Goal: Task Accomplishment & Management: Complete application form

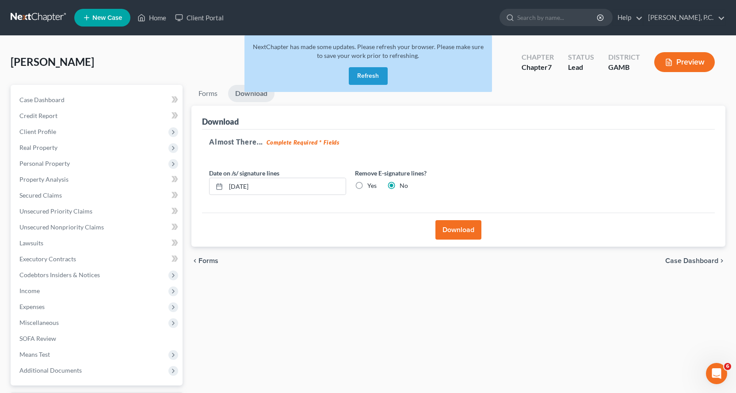
click at [373, 72] on button "Refresh" at bounding box center [368, 76] width 39 height 18
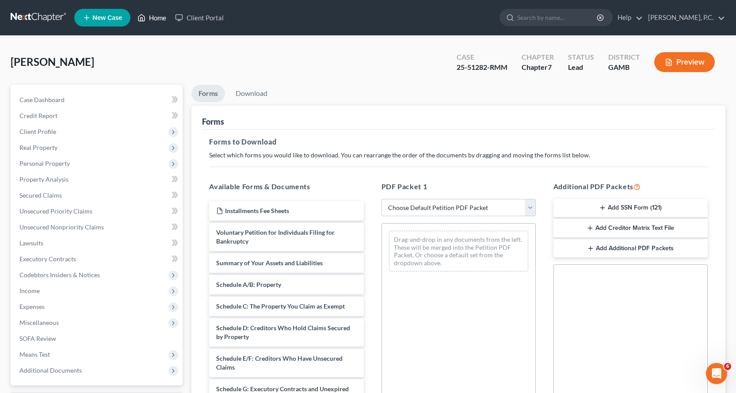
click at [155, 16] on link "Home" at bounding box center [152, 18] width 38 height 16
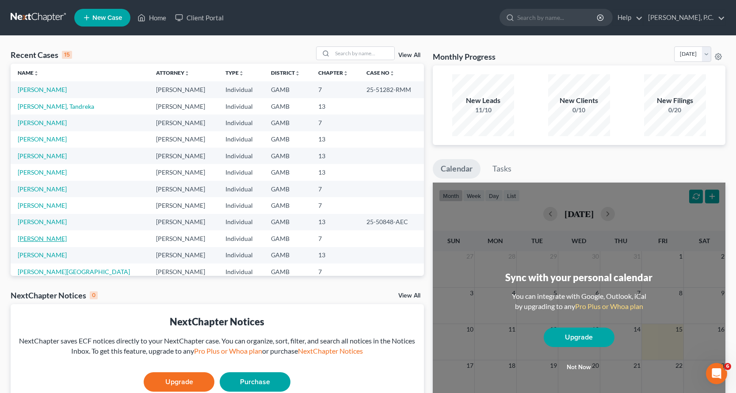
click at [47, 236] on link "Kinsey, Edison" at bounding box center [42, 239] width 49 height 8
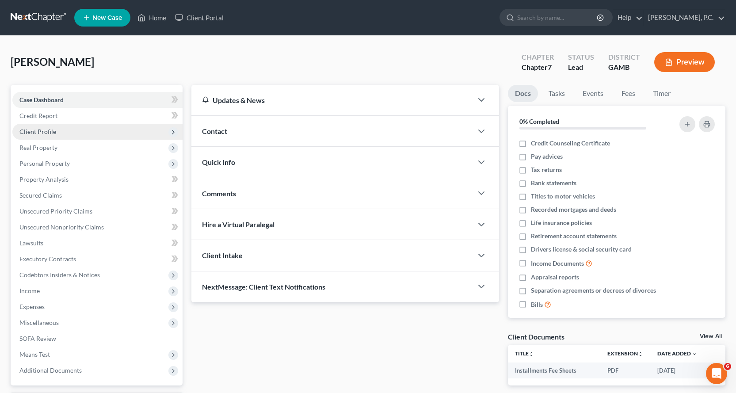
click at [48, 131] on span "Client Profile" at bounding box center [37, 132] width 37 height 8
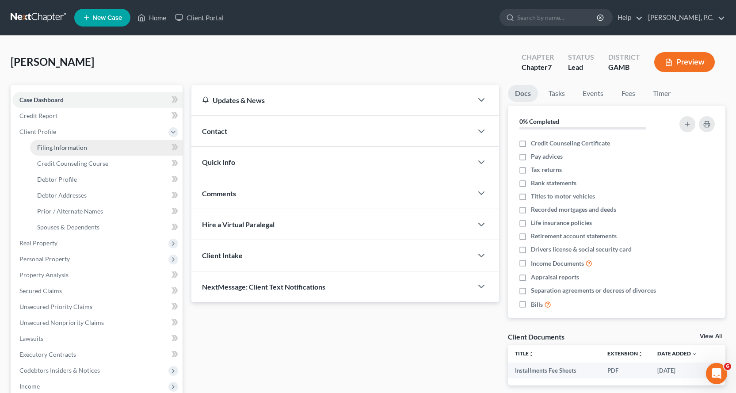
click at [70, 147] on span "Filing Information" at bounding box center [62, 148] width 50 height 8
select select "1"
select select "0"
select select "10"
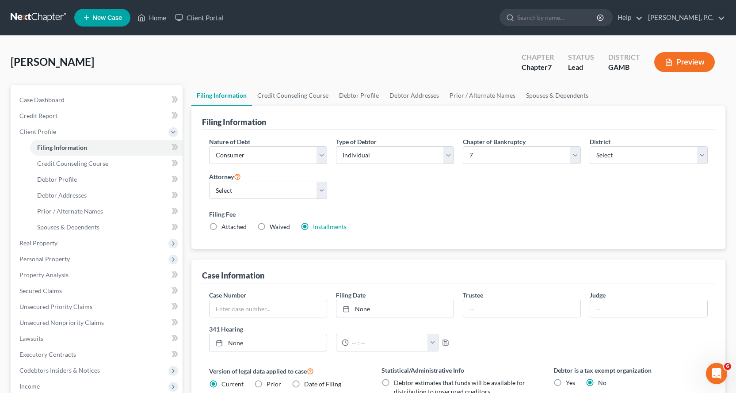
click at [221, 225] on label "Attached" at bounding box center [233, 226] width 25 height 9
click at [225, 225] on input "Attached" at bounding box center [228, 225] width 6 height 6
radio input "true"
radio input "false"
click at [89, 162] on span "Credit Counseling Course" at bounding box center [72, 164] width 71 height 8
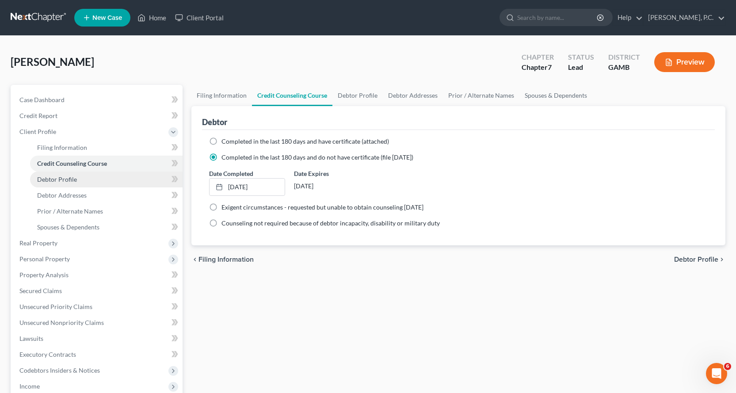
click at [54, 178] on span "Debtor Profile" at bounding box center [57, 179] width 40 height 8
select select "1"
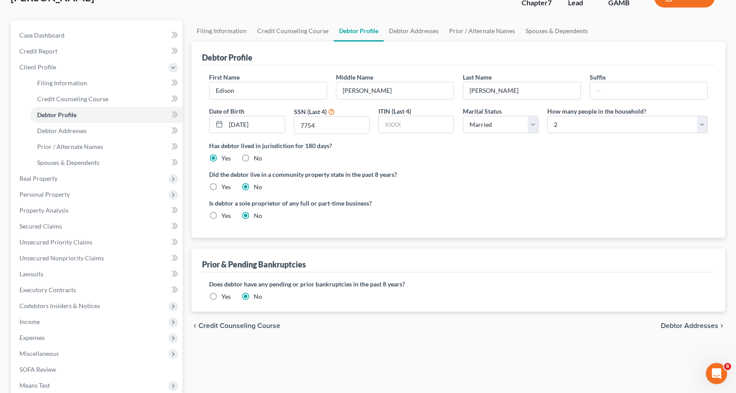
scroll to position [40, 0]
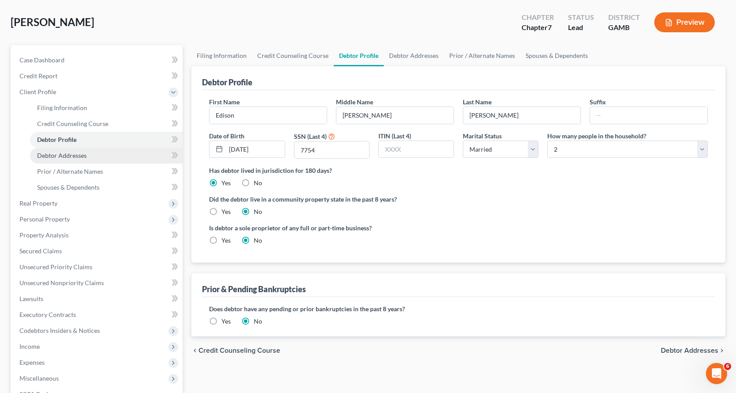
click at [63, 153] on span "Debtor Addresses" at bounding box center [62, 156] width 50 height 8
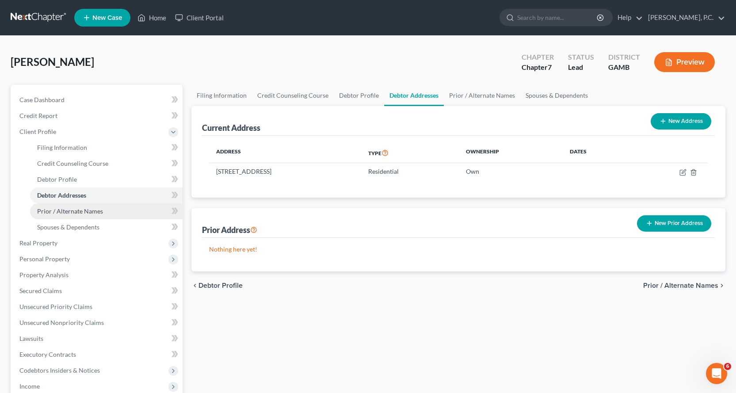
click at [82, 211] on span "Prior / Alternate Names" at bounding box center [70, 211] width 66 height 8
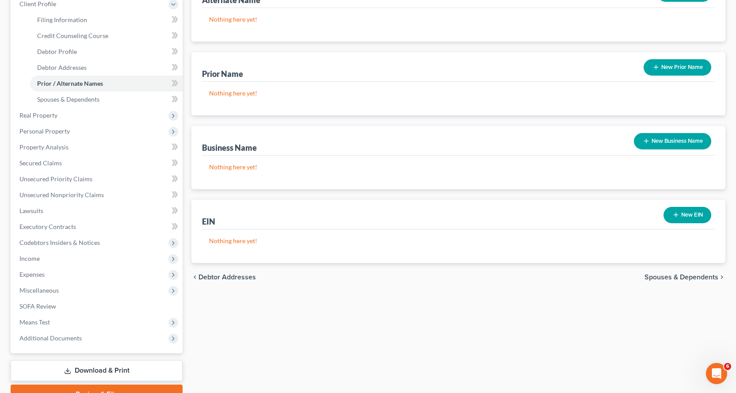
scroll to position [133, 0]
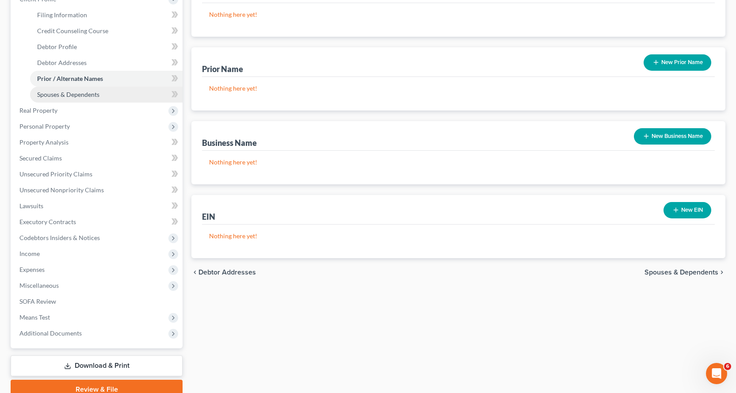
click at [84, 93] on span "Spouses & Dependents" at bounding box center [68, 95] width 62 height 8
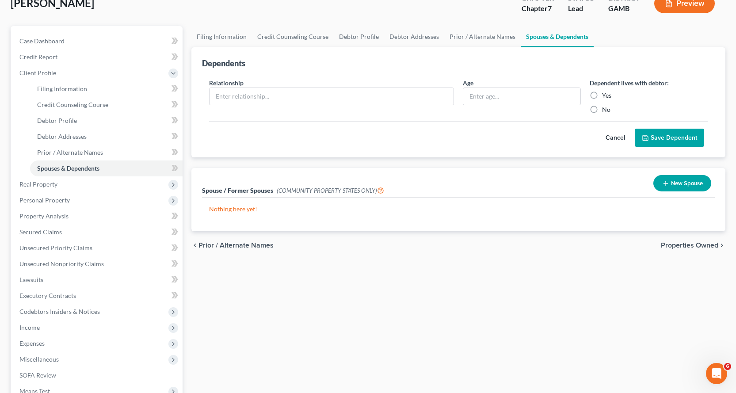
scroll to position [88, 0]
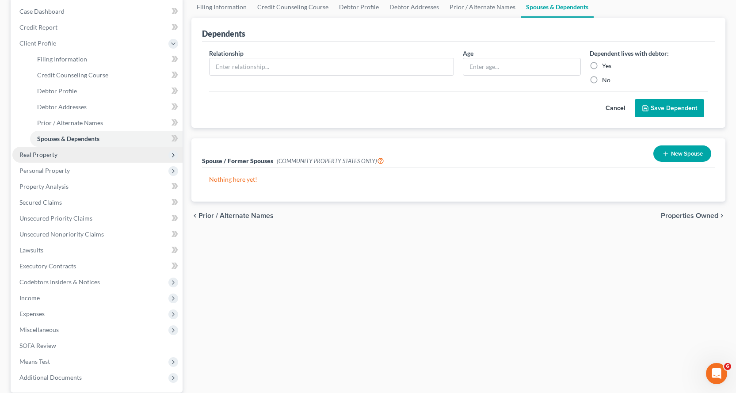
click at [42, 151] on span "Real Property" at bounding box center [38, 155] width 38 height 8
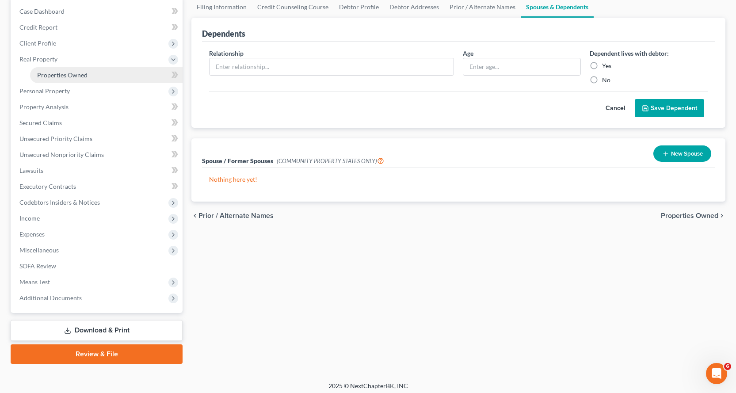
click at [81, 76] on span "Properties Owned" at bounding box center [62, 75] width 50 height 8
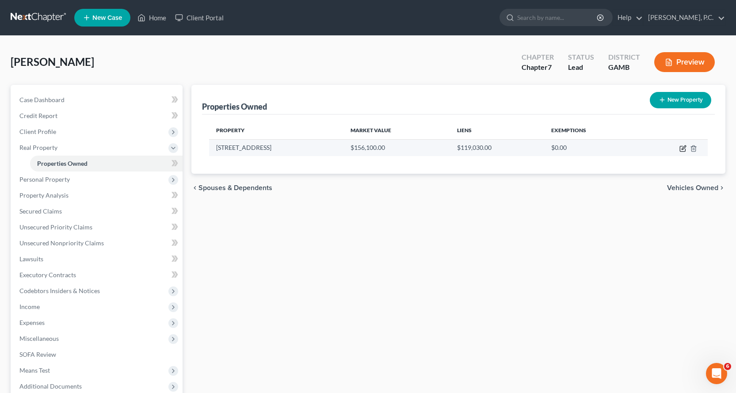
click at [679, 148] on icon "button" at bounding box center [682, 148] width 7 height 7
select select "10"
select select "3"
select select "0"
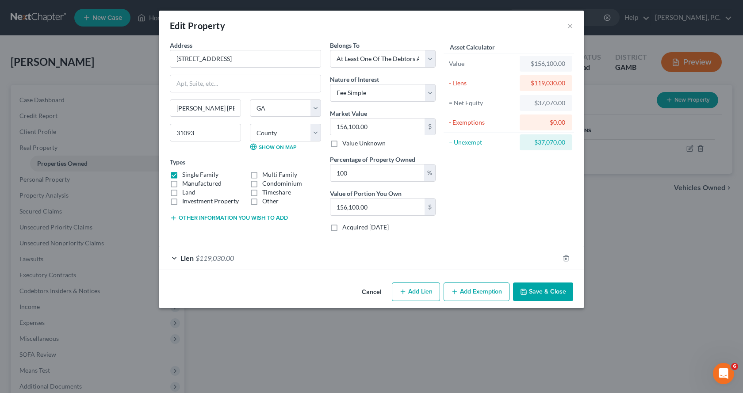
click at [174, 257] on div "Lien $119,030.00" at bounding box center [359, 257] width 400 height 23
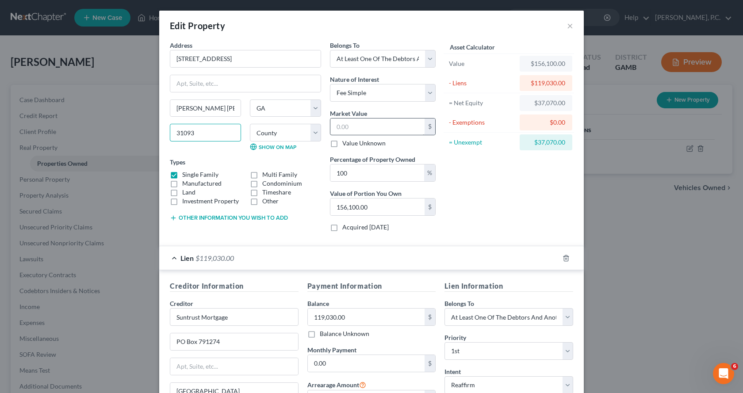
type input "31093156,100.00"
type input "0"
type input "31093156,100.00"
click at [366, 126] on input "text" at bounding box center [377, 126] width 94 height 17
type input "1"
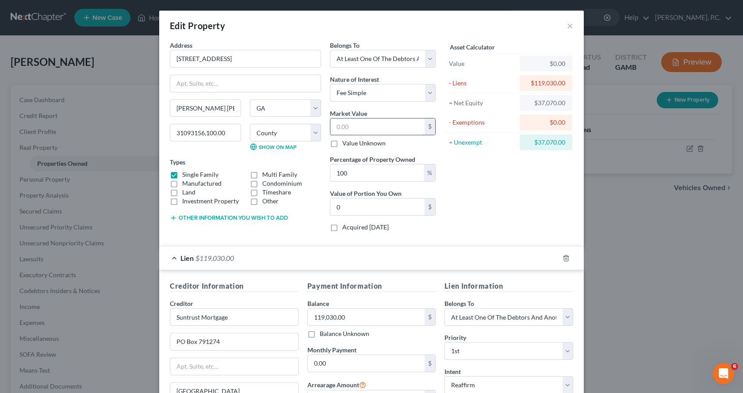
type input "1.00"
type input "16"
type input "16.00"
type input "168"
type input "168.00"
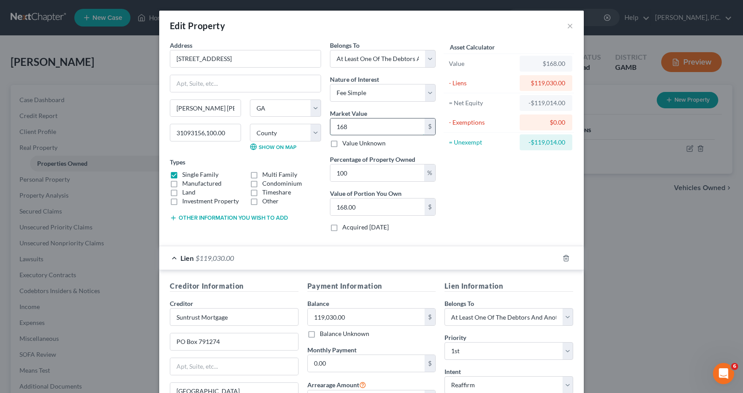
type input "1685"
type input "1,685.00"
type input "1,6850"
type input "16,850.00"
type input "16,8500"
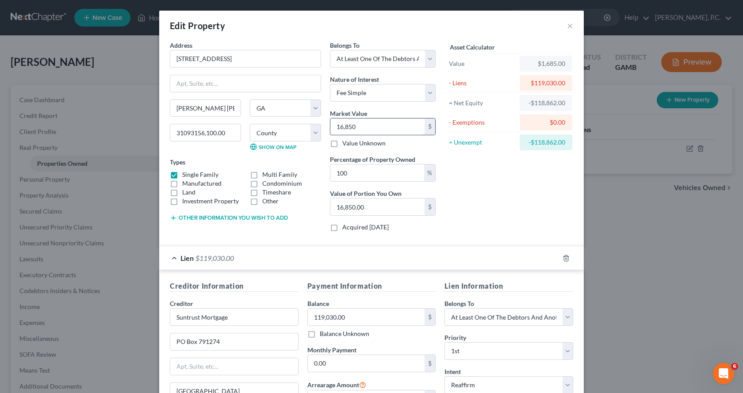
type input "168,500.00"
type input "1"
type input "1.00"
type input "16"
type input "16.00"
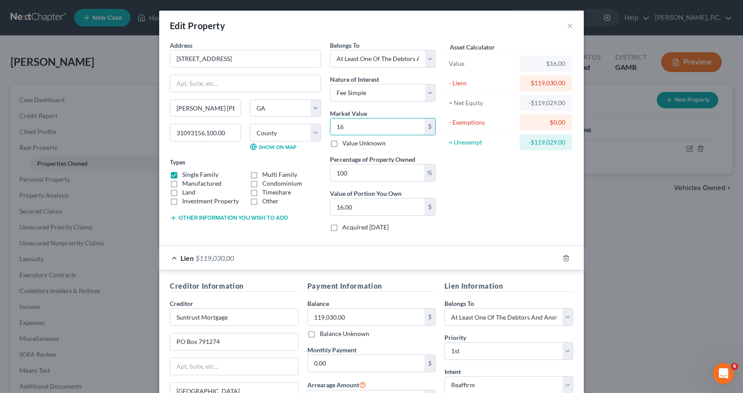
type input "168"
type input "168.00"
type input "1684"
type input "1,684.00"
type input "1,6846"
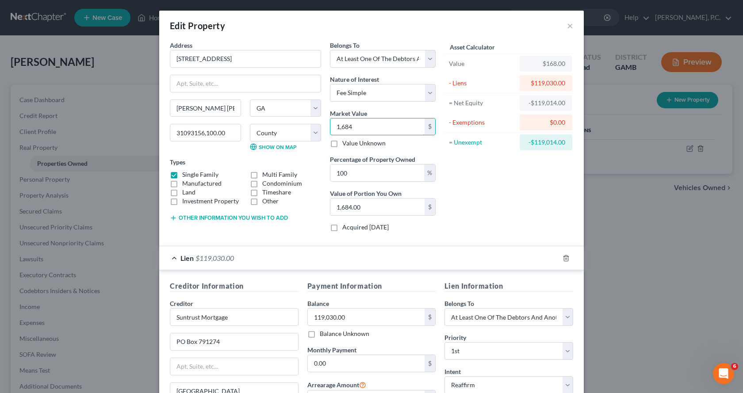
type input "16,846.00"
type input "16,8469"
type input "168,469.00"
click at [392, 129] on input "168,469.00" at bounding box center [377, 126] width 94 height 17
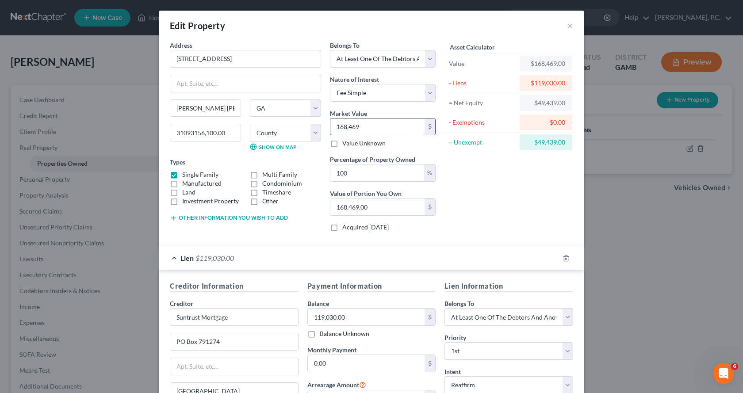
type input "168,46"
type input "16,846.00"
type input "16,84"
type input "1,684.00"
type input "1,6840"
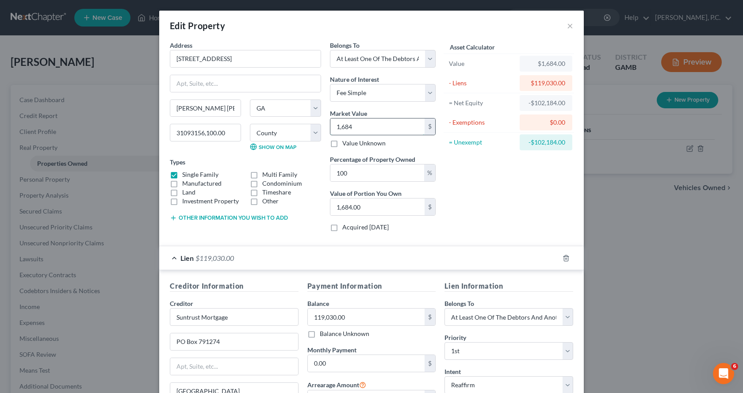
type input "16,840.00"
type input "16,84"
type input "1,684.00"
type input "1,6847"
type input "16,847.00"
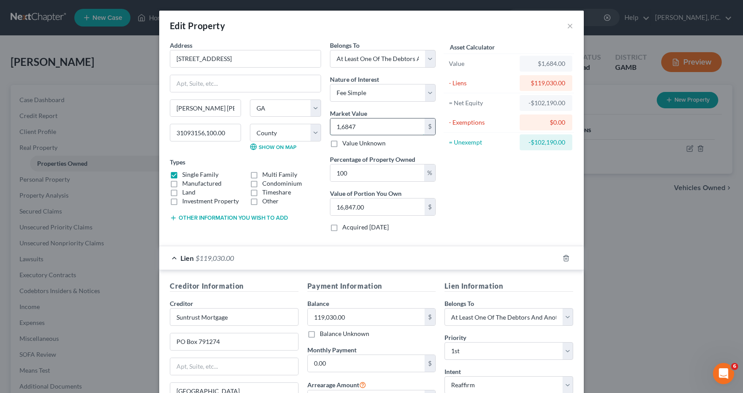
type input "1,68470"
type input "168,470.00"
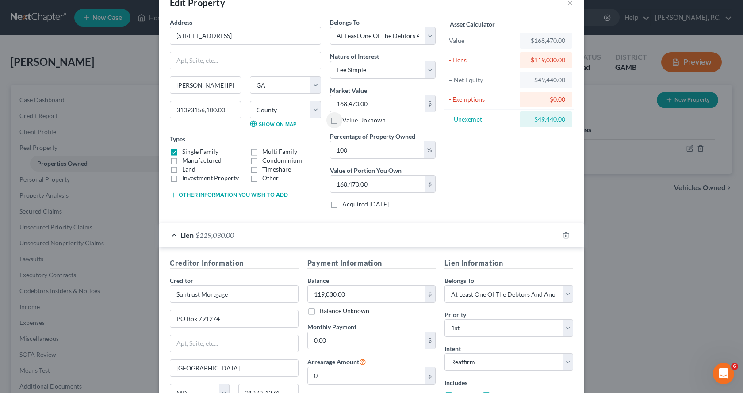
scroll to position [44, 0]
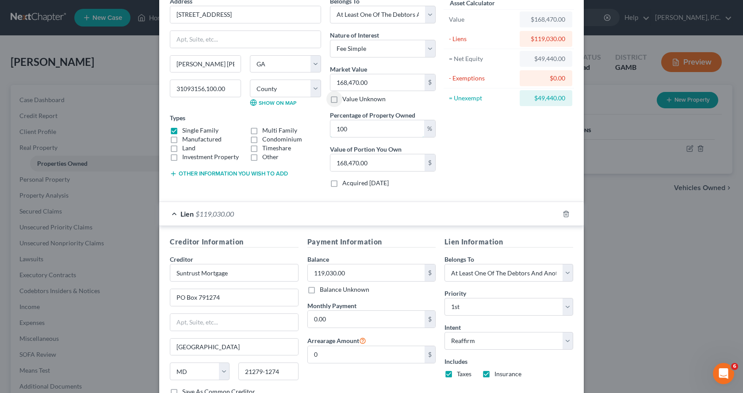
drag, startPoint x: 399, startPoint y: 133, endPoint x: 198, endPoint y: 118, distance: 200.8
click at [200, 118] on div "Address * 309 Gawin Drive Warner Robins State AL AK AR AZ CA CO CT DE DC FL GA …" at bounding box center [302, 95] width 274 height 198
type input "5"
type input "8,423.50"
type input "50"
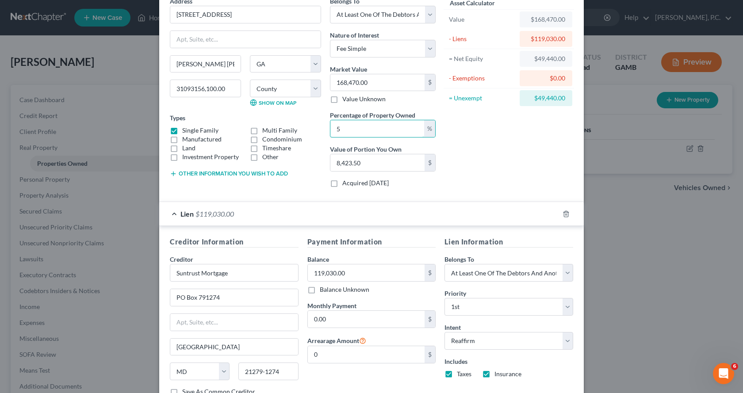
type input "84,235.00"
type input "50.00"
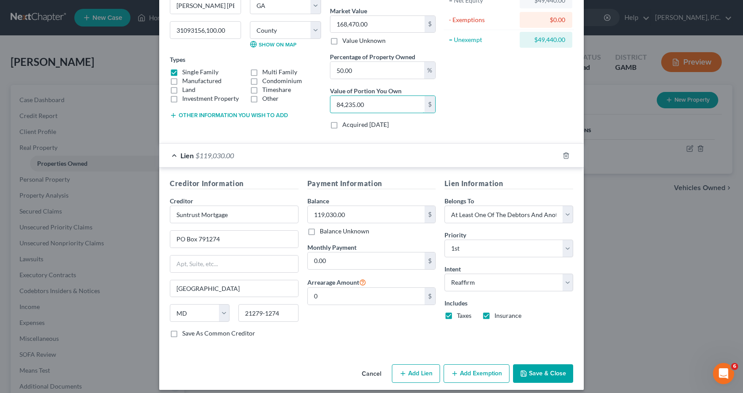
scroll to position [110, 0]
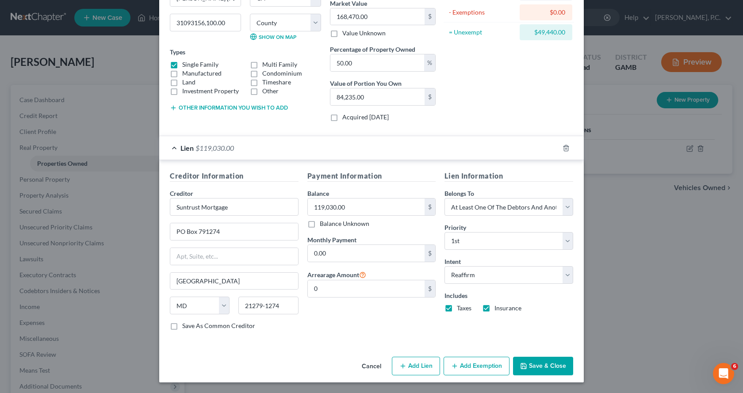
click at [543, 367] on button "Save & Close" at bounding box center [543, 366] width 60 height 19
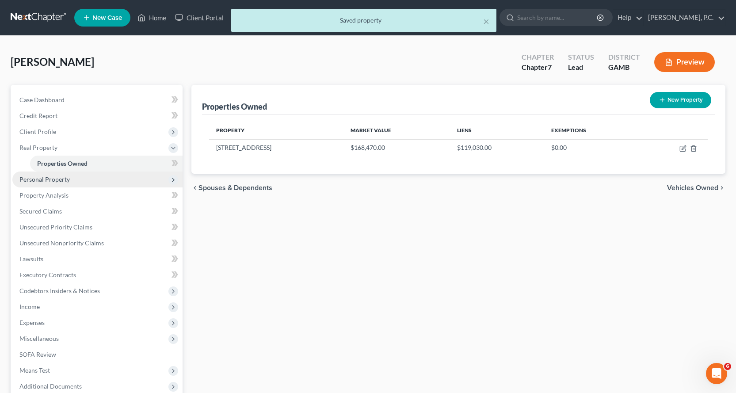
click at [47, 178] on span "Personal Property" at bounding box center [44, 179] width 50 height 8
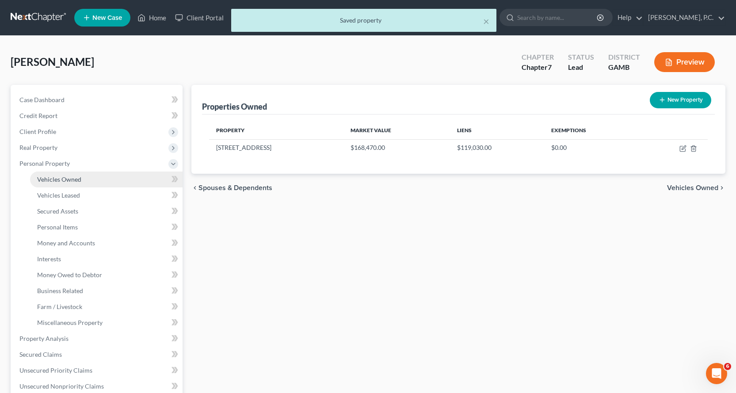
click at [72, 180] on span "Vehicles Owned" at bounding box center [59, 179] width 44 height 8
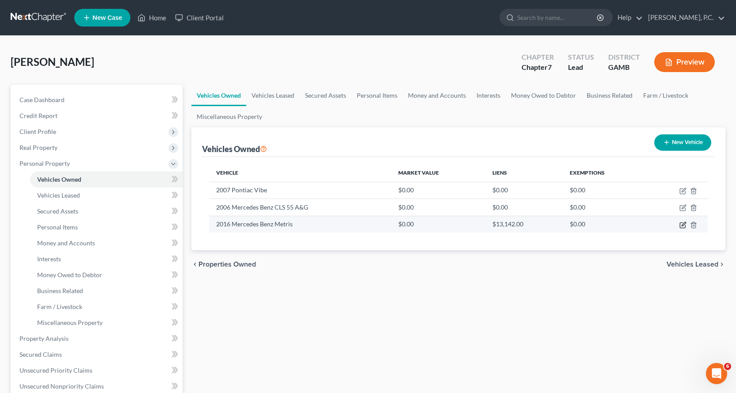
click at [683, 225] on icon "button" at bounding box center [682, 224] width 7 height 7
select select "0"
select select "10"
select select "1"
select select "0"
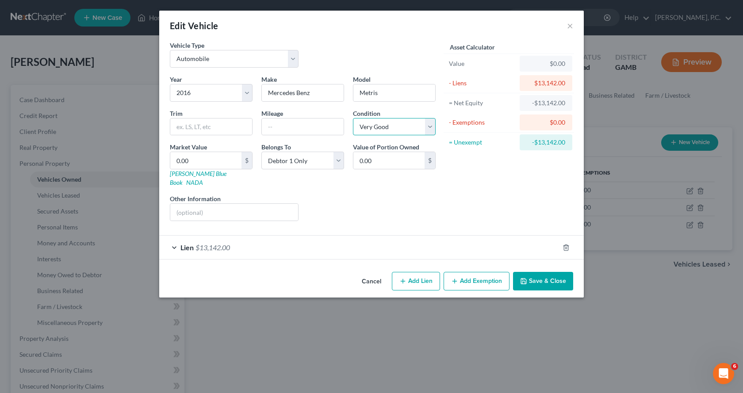
click at [430, 125] on select "Select Excellent Very Good Good Fair Poor" at bounding box center [394, 127] width 83 height 18
select select "2"
click at [353, 118] on select "Select Excellent Very Good Good Fair Poor" at bounding box center [394, 127] width 83 height 18
type input "1"
type input "1.00"
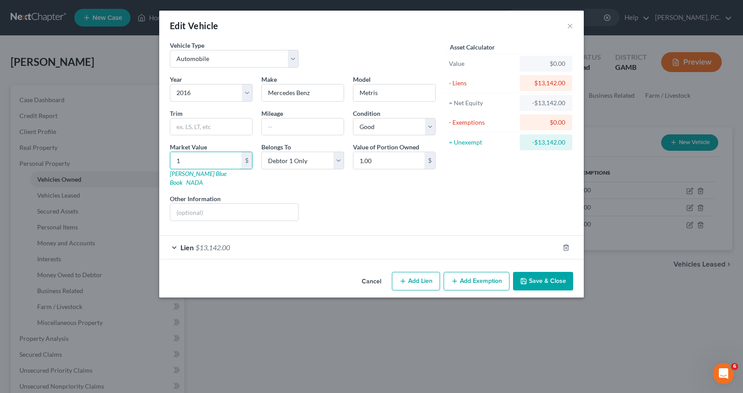
type input "13"
type input "13.00"
type input "135"
type input "135.00"
type input "1352"
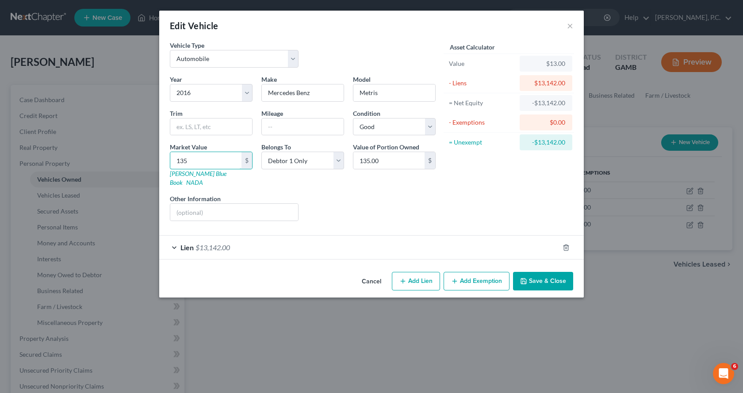
type input "1,352.00"
type input "1,3525"
type input "13,525.00"
click at [484, 274] on button "Add Exemption" at bounding box center [476, 281] width 66 height 19
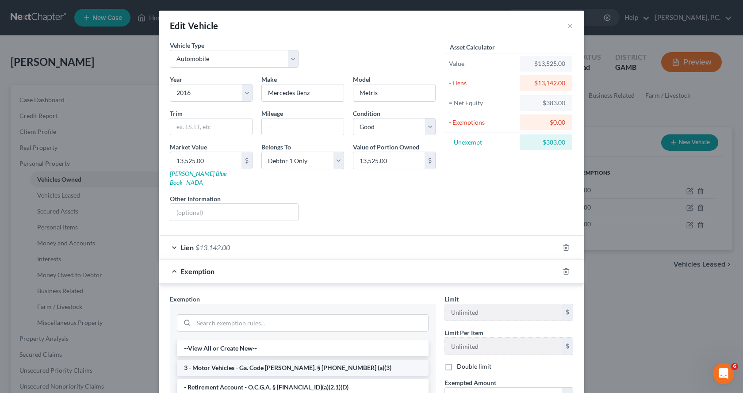
click at [223, 360] on li "3 - Motor Vehicles - Ga. Code Ann. § 44-13-100 (a)(3)" at bounding box center [302, 368] width 251 height 16
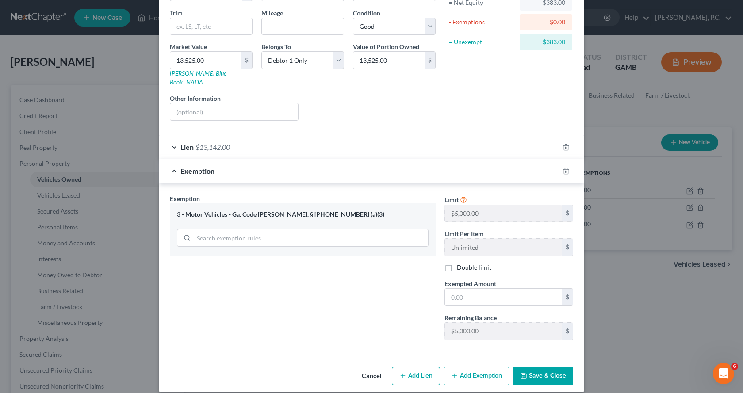
scroll to position [101, 0]
click at [474, 288] on input "text" at bounding box center [503, 296] width 117 height 17
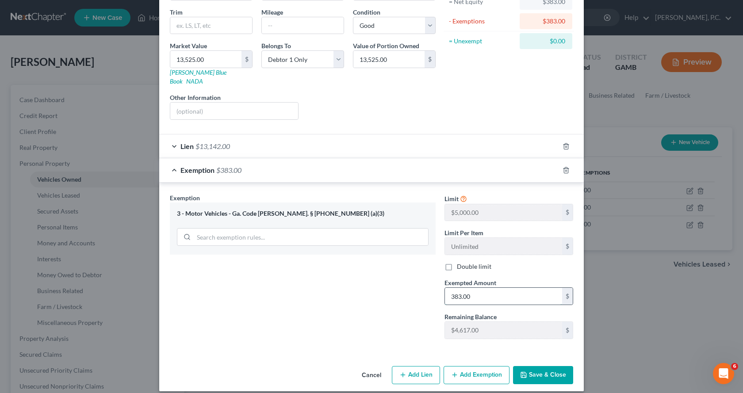
type input "383.00"
click at [530, 366] on button "Save & Close" at bounding box center [543, 375] width 60 height 19
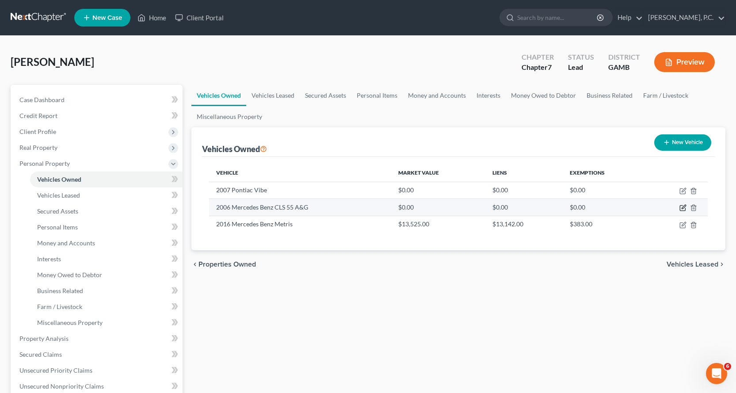
click at [683, 209] on icon "button" at bounding box center [684, 207] width 4 height 4
select select "0"
select select "20"
select select "4"
select select "0"
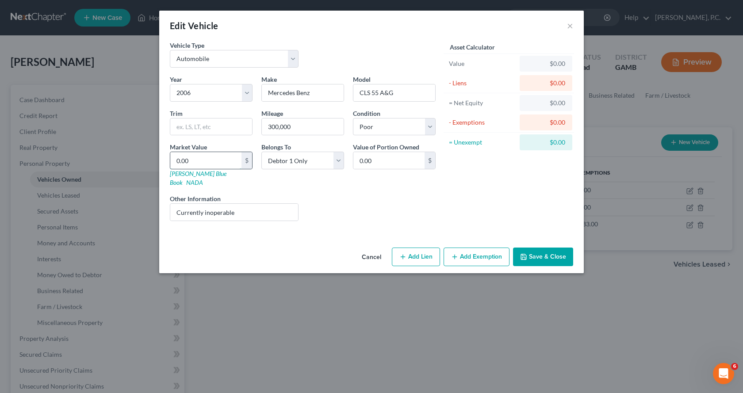
type input "1"
type input "1.00"
type input "18"
type input "18.00"
type input "185"
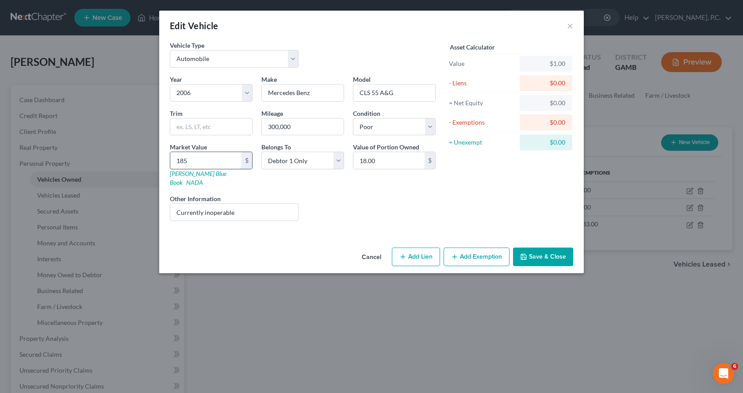
type input "185.00"
type input "1850"
type input "1,850.00"
click at [484, 248] on button "Add Exemption" at bounding box center [476, 257] width 66 height 19
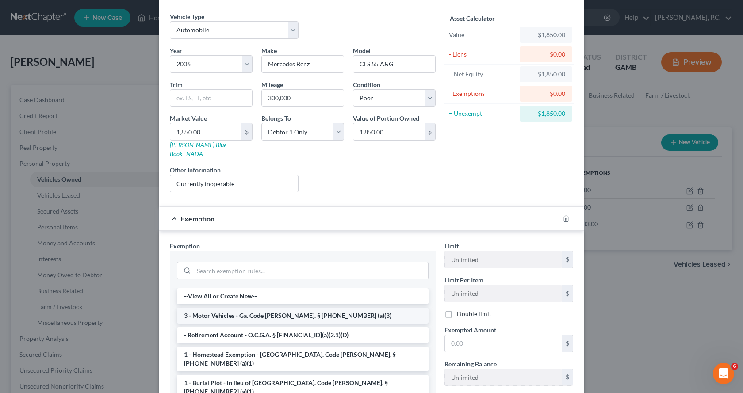
scroll to position [44, 0]
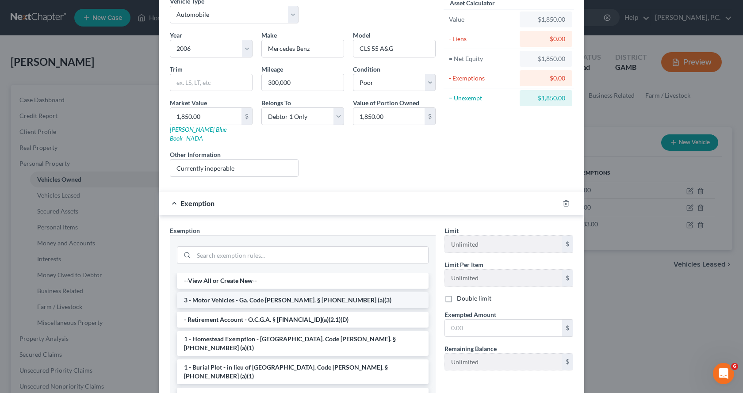
click at [232, 293] on li "3 - Motor Vehicles - Ga. Code Ann. § 44-13-100 (a)(3)" at bounding box center [302, 300] width 251 height 16
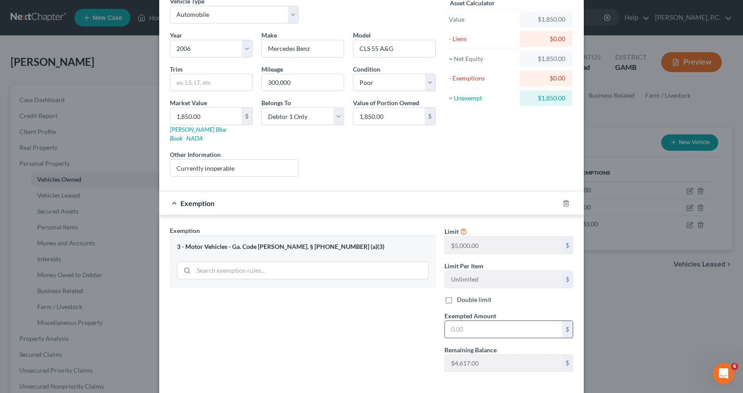
click at [501, 323] on input "text" at bounding box center [503, 329] width 117 height 17
type input "1,850.00"
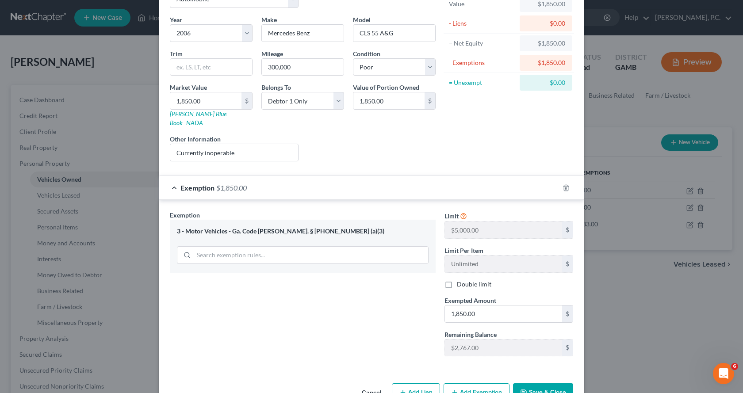
click at [542, 383] on button "Save & Close" at bounding box center [543, 392] width 60 height 19
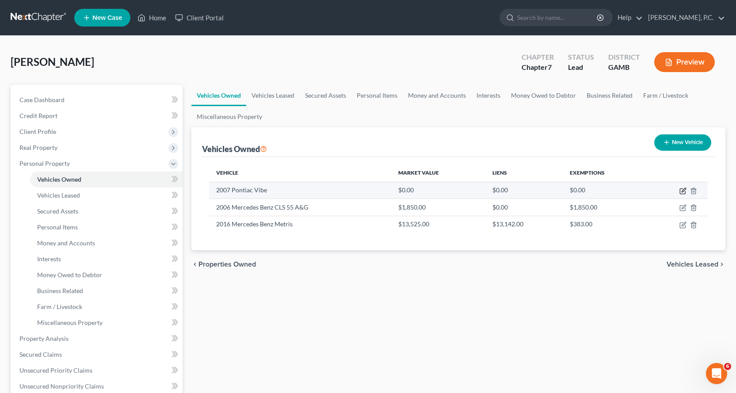
click at [682, 191] on icon "button" at bounding box center [682, 190] width 7 height 7
select select "0"
select select "19"
select select "3"
select select "0"
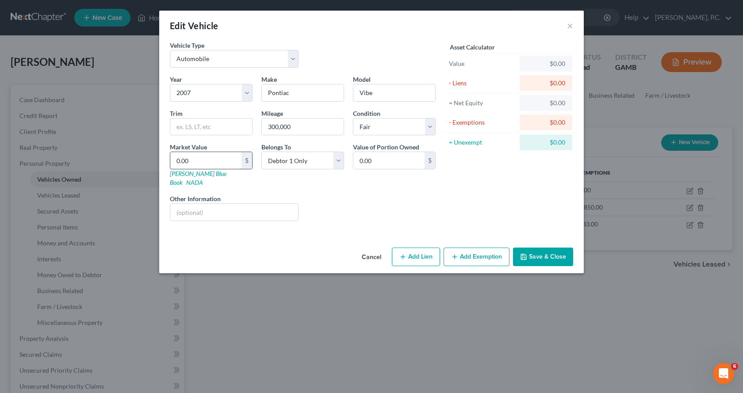
type input "8"
type input "8.00"
type input "80"
type input "80.00"
type input "800"
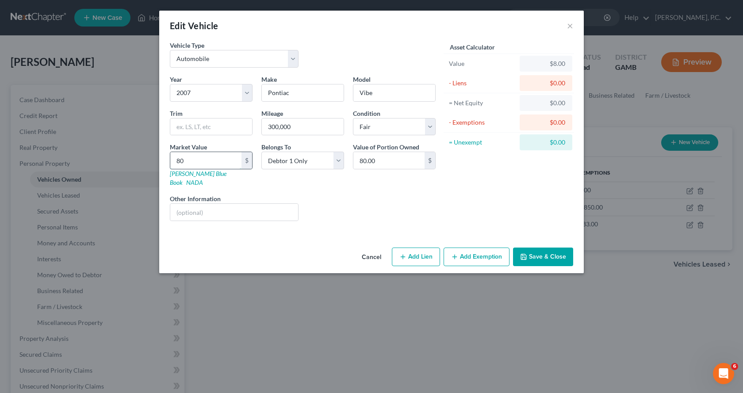
type input "800.00"
click at [475, 248] on button "Add Exemption" at bounding box center [476, 257] width 66 height 19
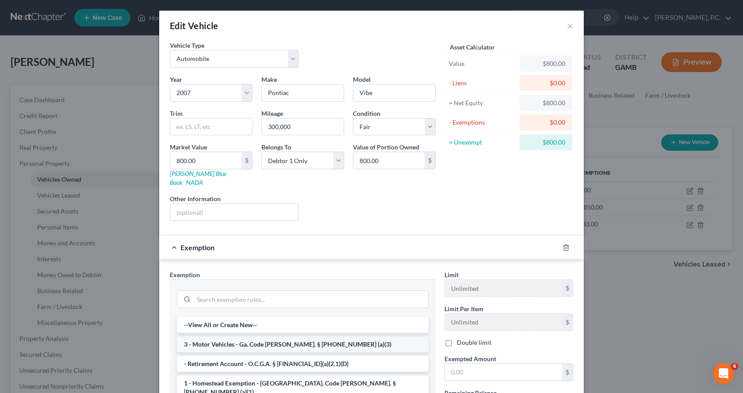
click at [223, 336] on li "3 - Motor Vehicles - Ga. Code Ann. § 44-13-100 (a)(3)" at bounding box center [302, 344] width 251 height 16
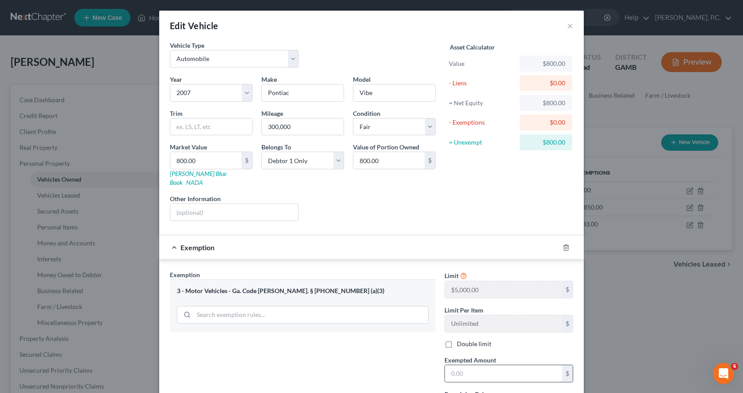
click at [474, 368] on input "text" at bounding box center [503, 373] width 117 height 17
type input "800.00"
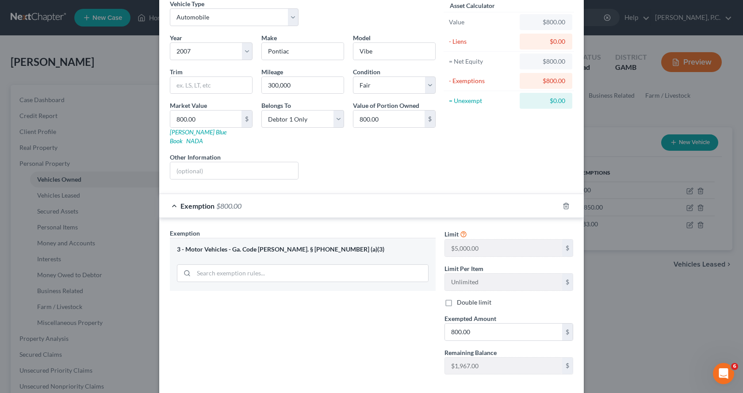
scroll to position [77, 0]
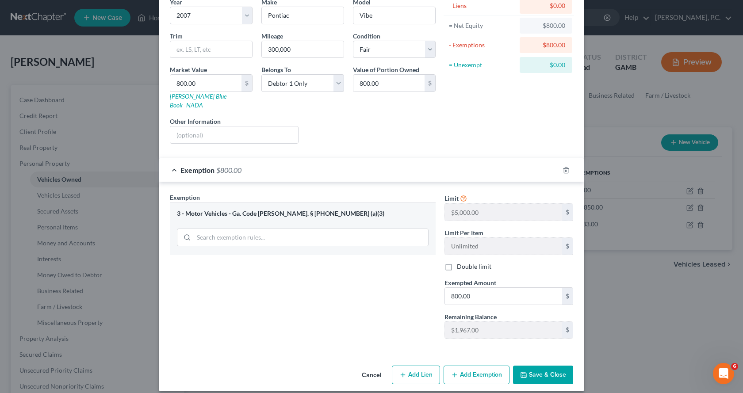
click at [557, 370] on button "Save & Close" at bounding box center [543, 375] width 60 height 19
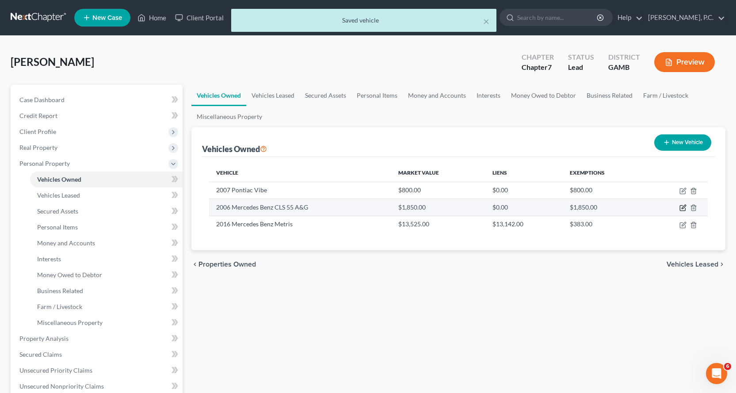
click at [682, 209] on icon "button" at bounding box center [684, 207] width 4 height 4
select select "0"
select select "20"
select select "4"
select select "0"
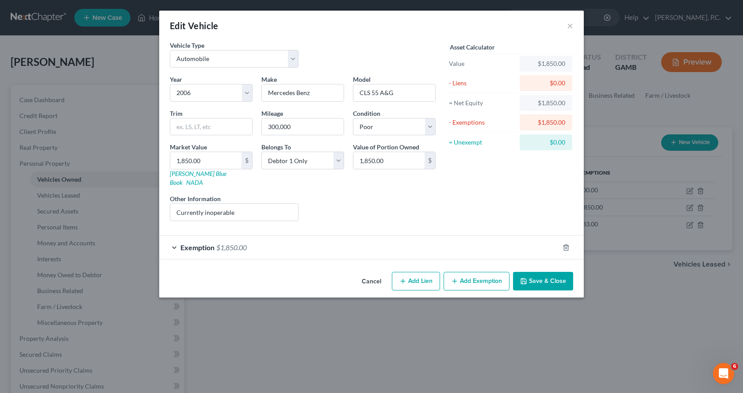
click at [548, 272] on button "Save & Close" at bounding box center [543, 281] width 60 height 19
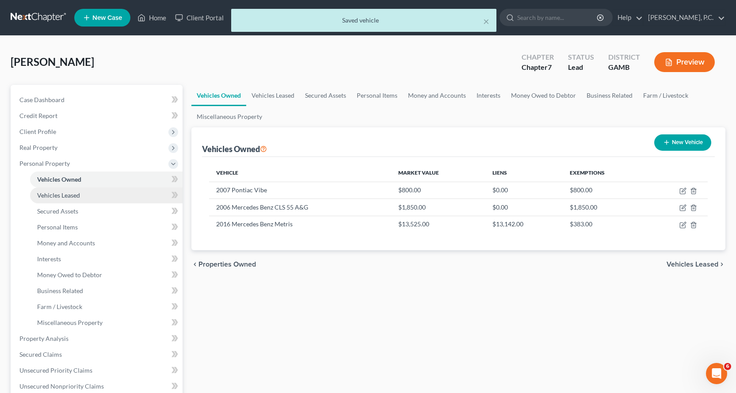
click at [45, 194] on span "Vehicles Leased" at bounding box center [58, 195] width 43 height 8
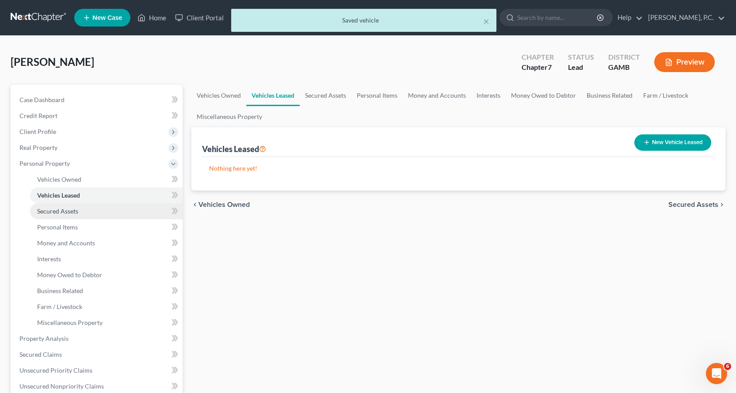
click at [50, 207] on link "Secured Assets" at bounding box center [106, 211] width 152 height 16
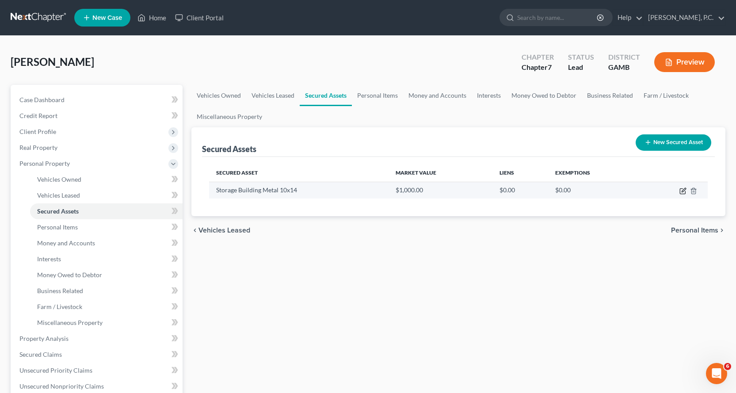
click at [683, 190] on icon "button" at bounding box center [684, 190] width 4 height 4
select select "other"
select select "2"
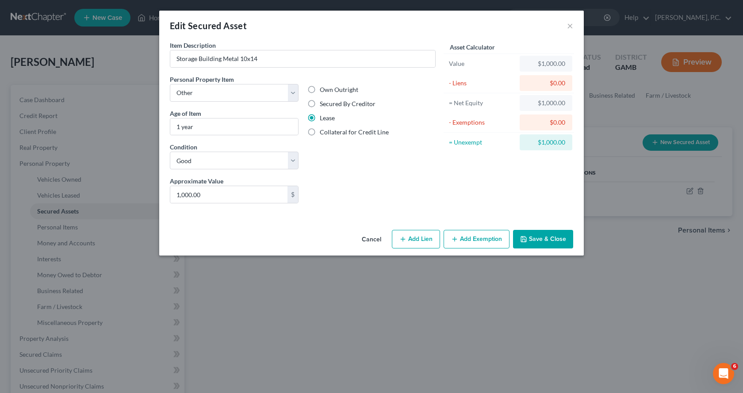
click at [548, 238] on button "Save & Close" at bounding box center [543, 239] width 60 height 19
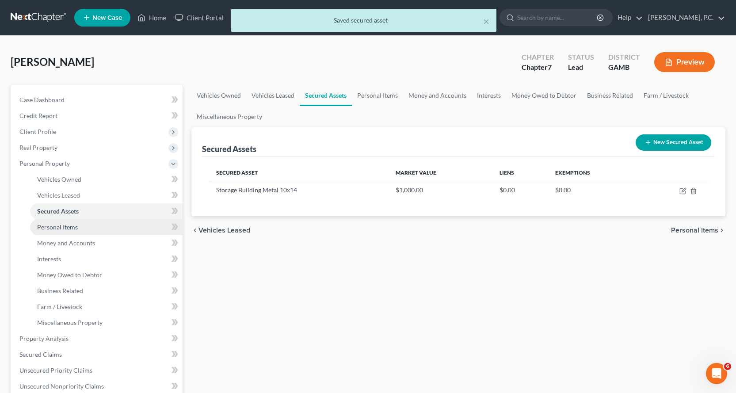
click at [62, 225] on span "Personal Items" at bounding box center [57, 227] width 41 height 8
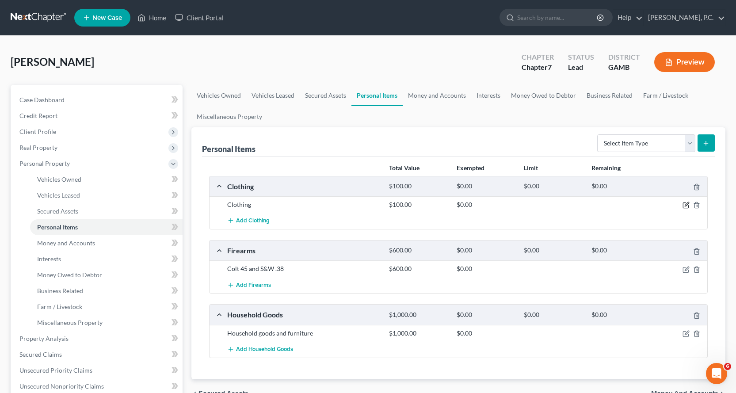
click at [686, 206] on icon "button" at bounding box center [687, 204] width 4 height 4
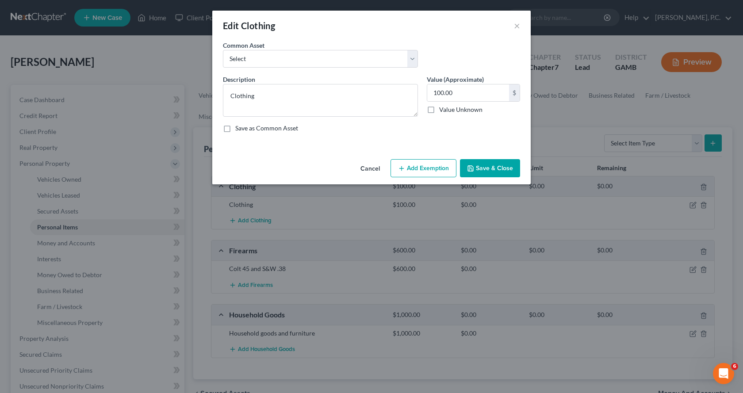
click at [419, 168] on button "Add Exemption" at bounding box center [423, 168] width 66 height 19
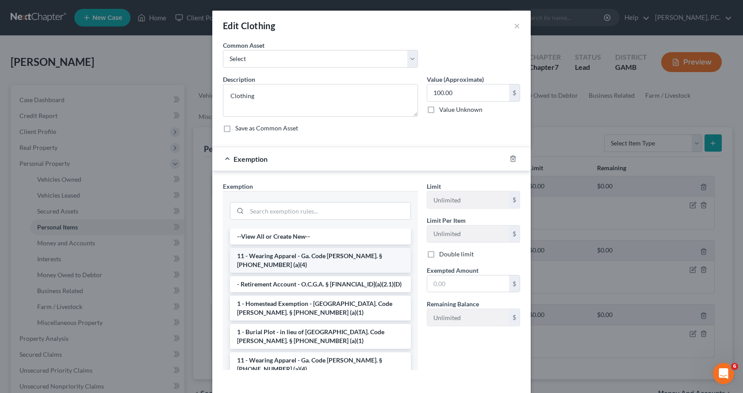
click at [255, 256] on li "11 - Wearing Apparel - Ga. Code Ann. § 44-13-100 (a)(4)" at bounding box center [320, 260] width 181 height 25
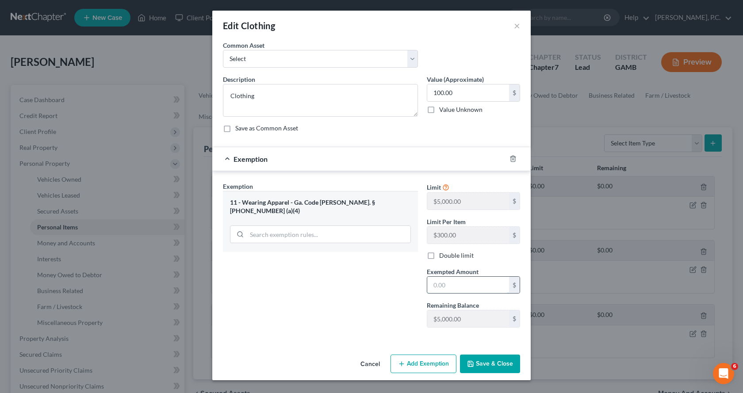
click at [468, 283] on input "text" at bounding box center [468, 285] width 82 height 17
type input "100.00"
click at [499, 365] on button "Save & Close" at bounding box center [490, 363] width 60 height 19
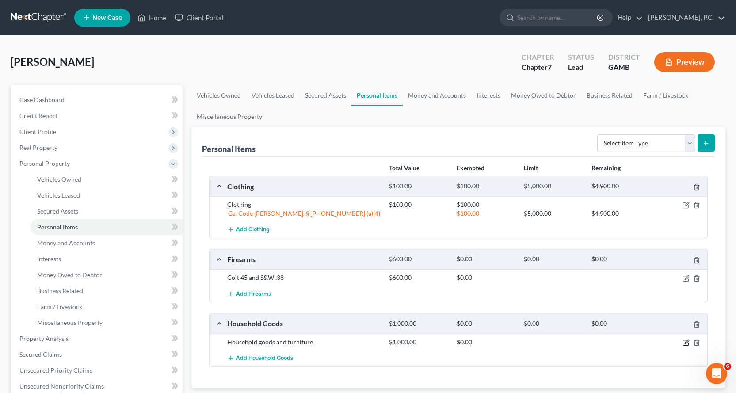
click at [687, 343] on icon "button" at bounding box center [687, 341] width 4 height 4
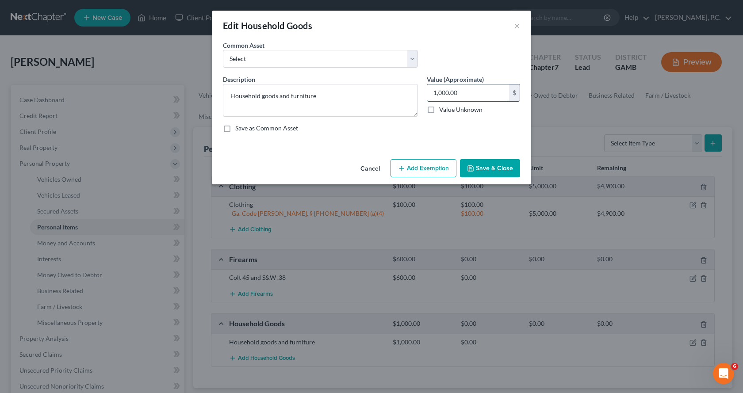
click at [473, 85] on input "1,000.00" at bounding box center [468, 92] width 82 height 17
type input "1,500.00"
click at [416, 167] on button "Add Exemption" at bounding box center [423, 168] width 66 height 19
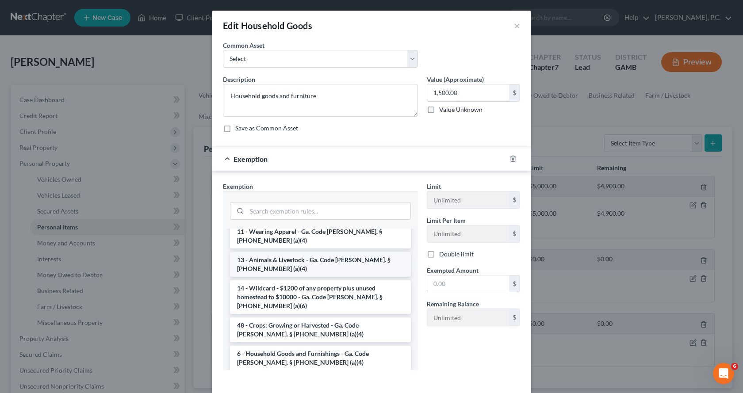
scroll to position [44, 0]
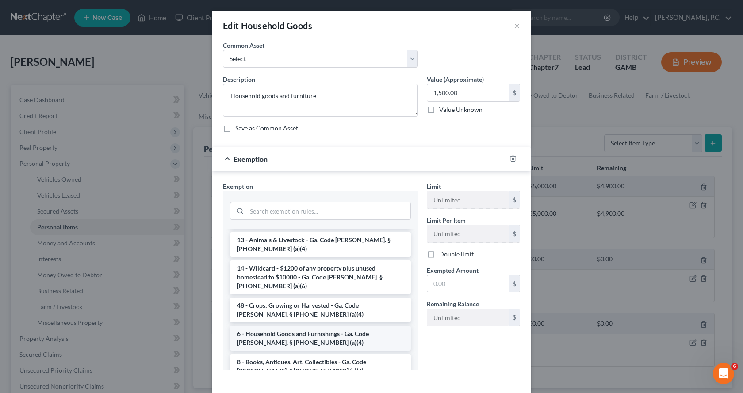
click at [258, 326] on li "6 - Household Goods and Furnishings - Ga. Code Ann. § 44-13-100 (a)(4)" at bounding box center [320, 338] width 181 height 25
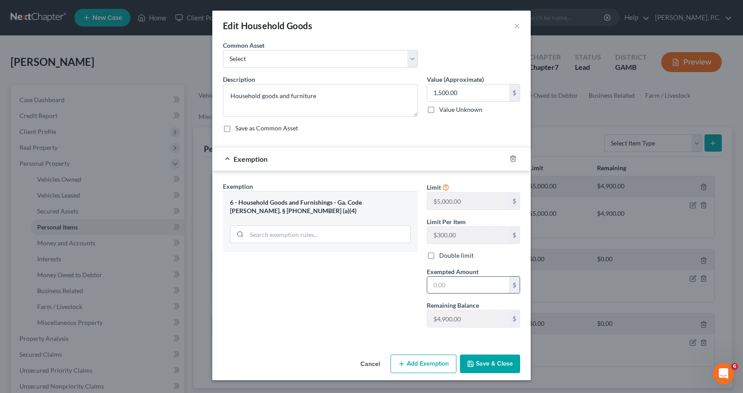
click at [475, 281] on input "text" at bounding box center [468, 285] width 82 height 17
type input "1,500.00"
click at [486, 364] on button "Save & Close" at bounding box center [490, 363] width 60 height 19
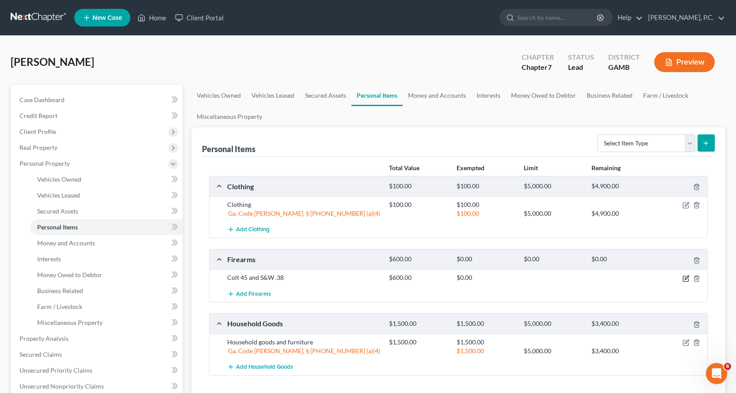
click at [685, 279] on icon "button" at bounding box center [685, 278] width 7 height 7
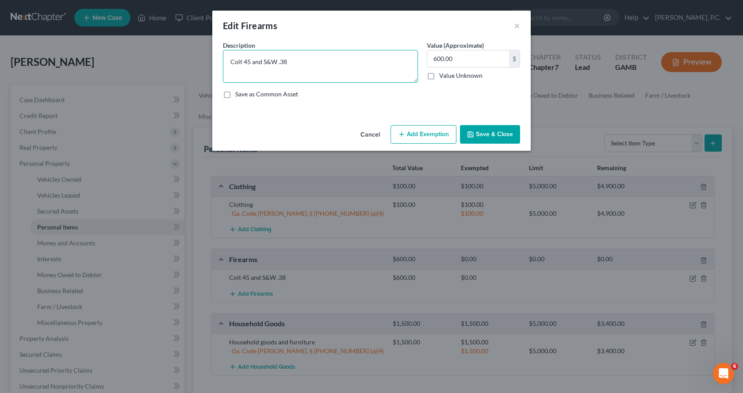
drag, startPoint x: 319, startPoint y: 61, endPoint x: 51, endPoint y: 64, distance: 267.4
click at [52, 64] on div "Edit Firearms × An exemption set must first be selected from the Filing Informa…" at bounding box center [371, 196] width 743 height 393
type textarea ".45 pistol; .38 revolver"
click at [440, 133] on button "Add Exemption" at bounding box center [423, 134] width 66 height 19
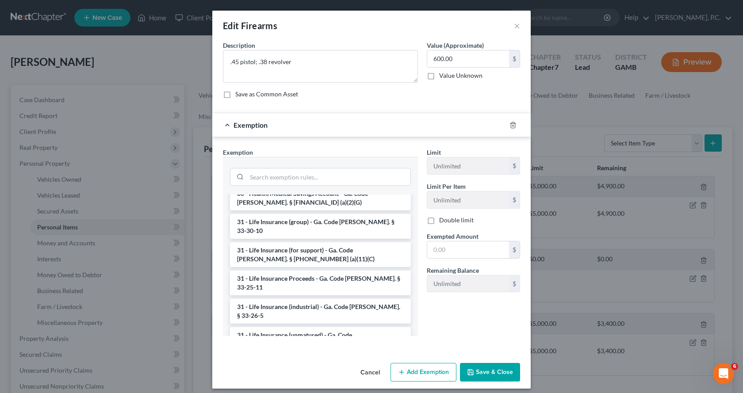
scroll to position [1204, 0]
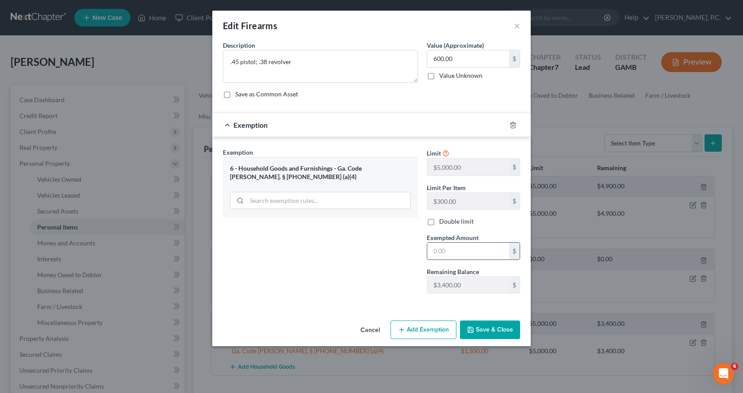
click at [472, 255] on input "text" at bounding box center [468, 251] width 82 height 17
type input "300.00"
click at [431, 332] on button "Add Exemption" at bounding box center [423, 329] width 66 height 19
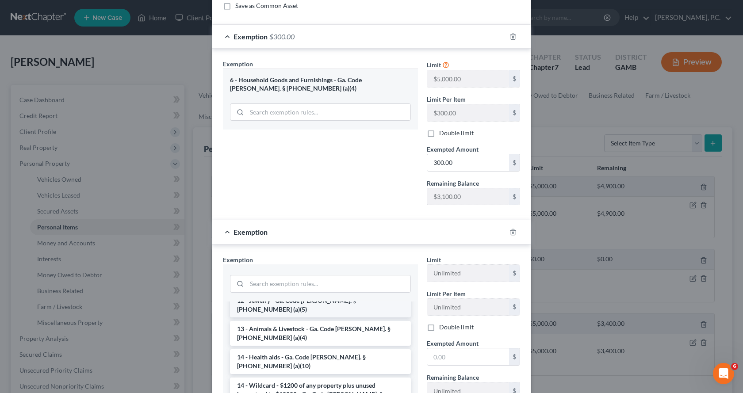
scroll to position [177, 0]
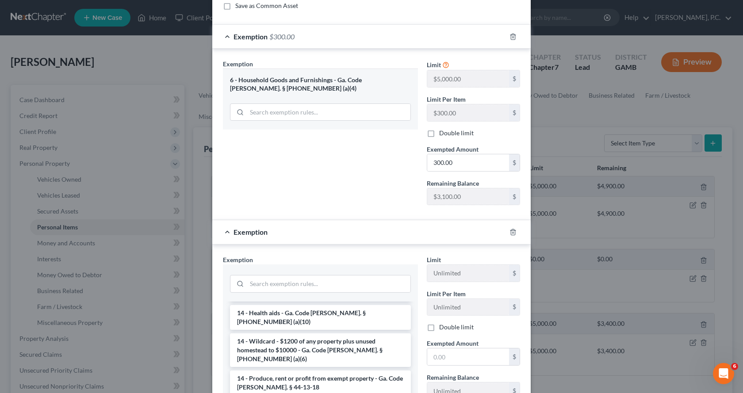
click at [301, 333] on li "14 - Wildcard - $1200 of any property plus unused homestead to $10000 - Ga. Cod…" at bounding box center [320, 350] width 181 height 34
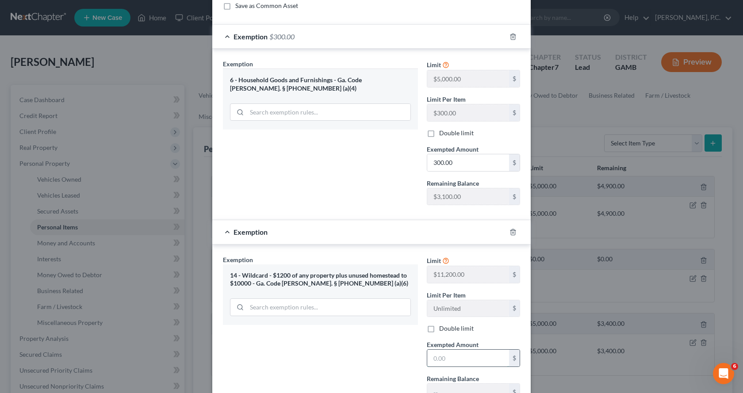
click at [471, 358] on input "text" at bounding box center [468, 358] width 82 height 17
type input "300.00"
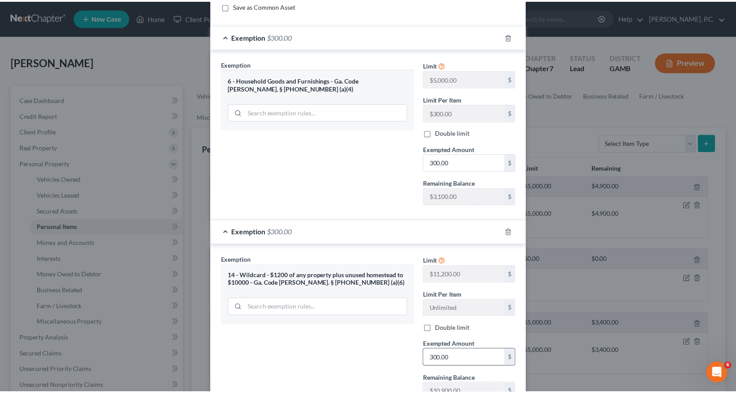
scroll to position [160, 0]
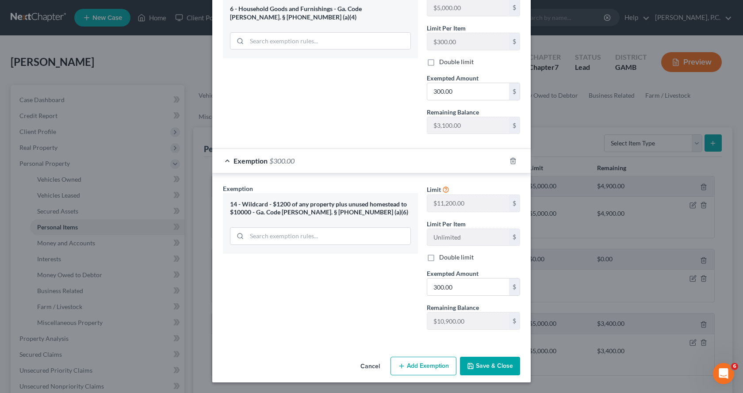
click at [487, 385] on div "Edit Firearms × An exemption set must first be selected from the Filing Informa…" at bounding box center [371, 196] width 743 height 393
drag, startPoint x: 499, startPoint y: 367, endPoint x: 491, endPoint y: 377, distance: 12.8
click at [498, 368] on button "Save & Close" at bounding box center [490, 366] width 60 height 19
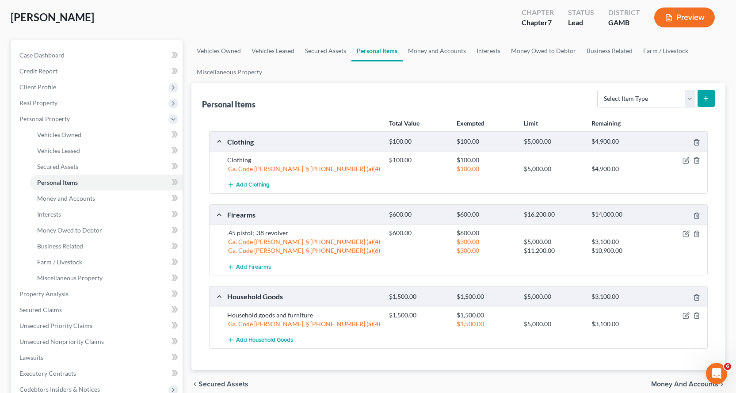
scroll to position [44, 0]
click at [69, 198] on span "Money and Accounts" at bounding box center [66, 199] width 58 height 8
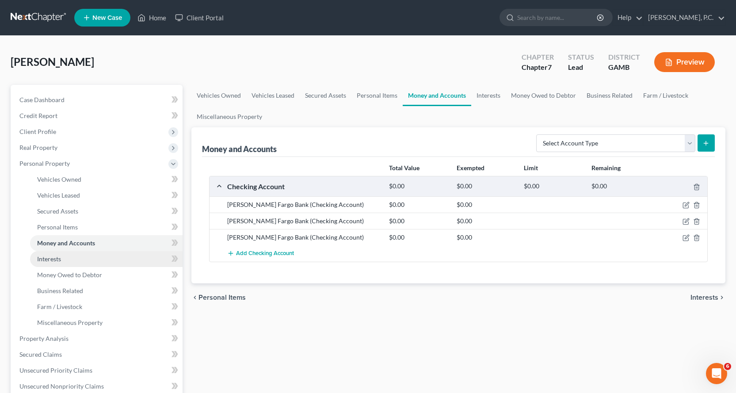
click at [41, 258] on span "Interests" at bounding box center [49, 259] width 24 height 8
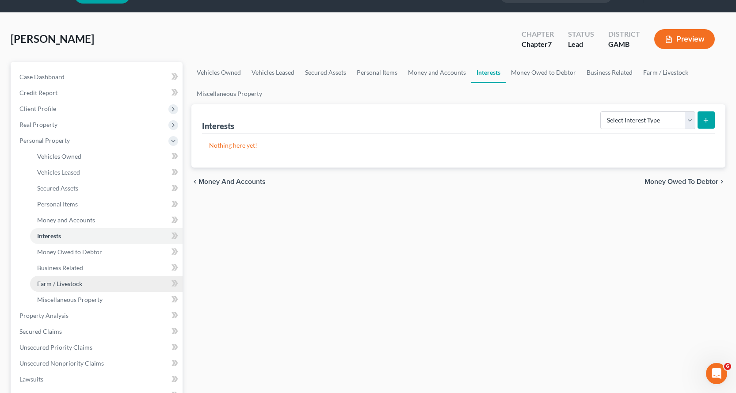
scroll to position [44, 0]
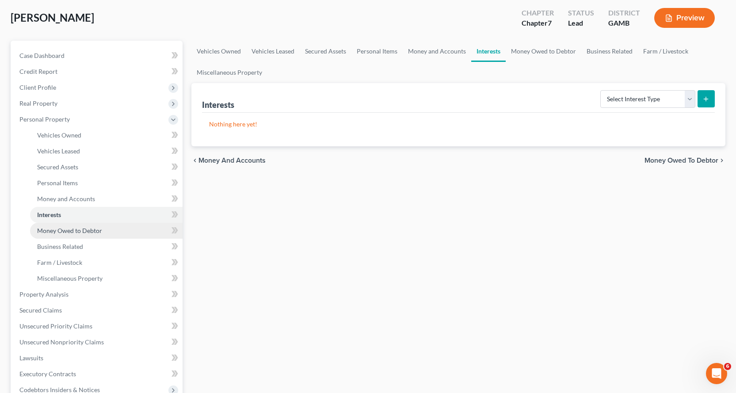
click at [71, 230] on span "Money Owed to Debtor" at bounding box center [69, 231] width 65 height 8
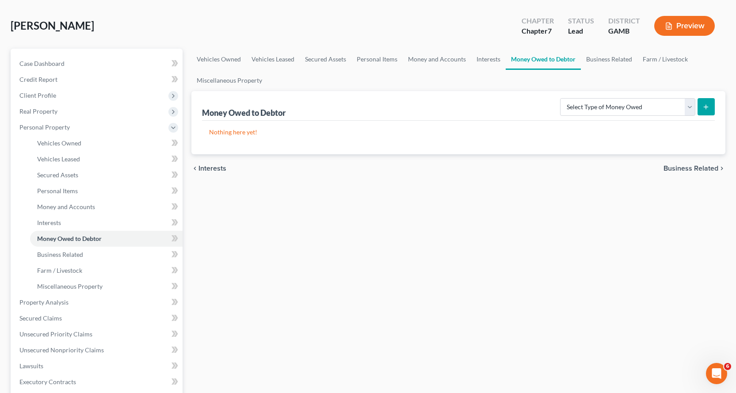
scroll to position [88, 0]
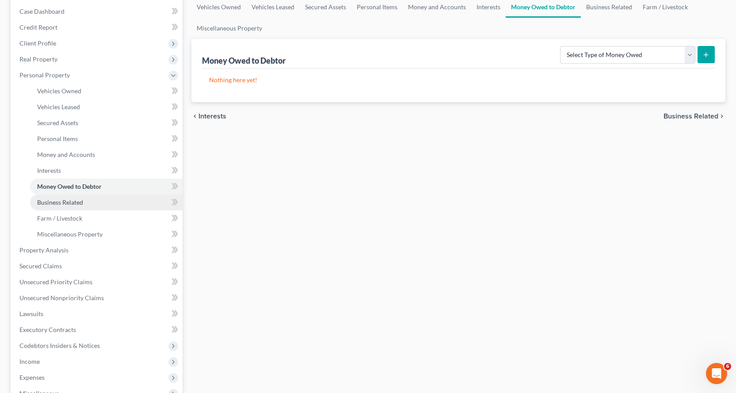
click at [62, 202] on span "Business Related" at bounding box center [60, 202] width 46 height 8
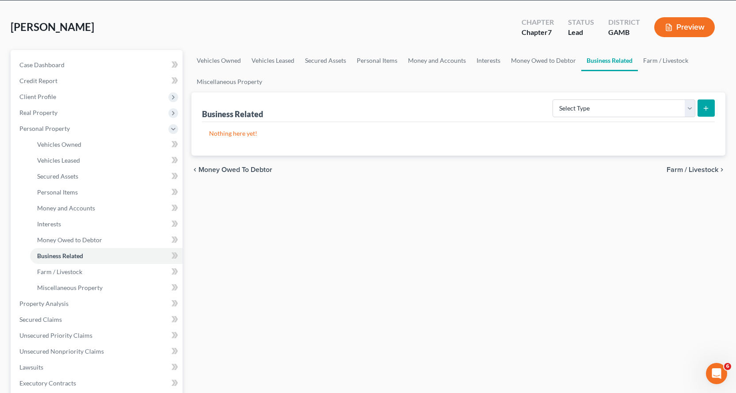
scroll to position [88, 0]
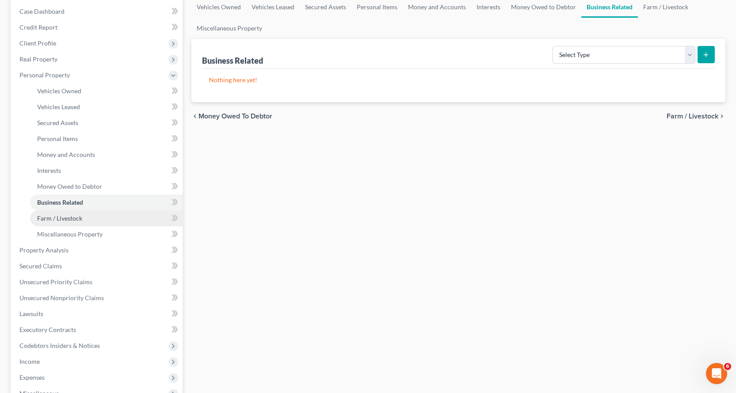
click at [66, 217] on span "Farm / Livestock" at bounding box center [59, 218] width 45 height 8
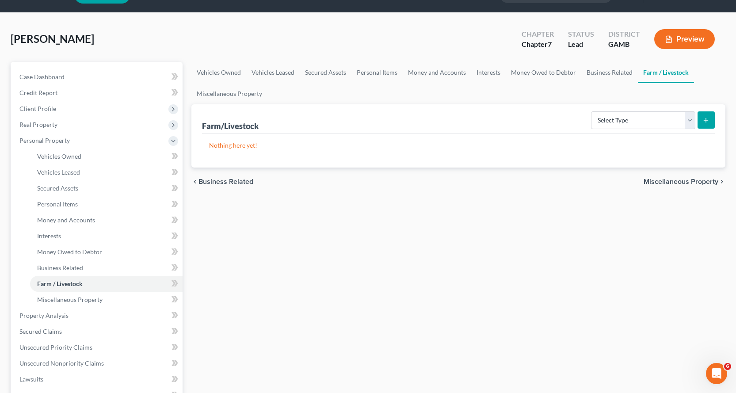
scroll to position [44, 0]
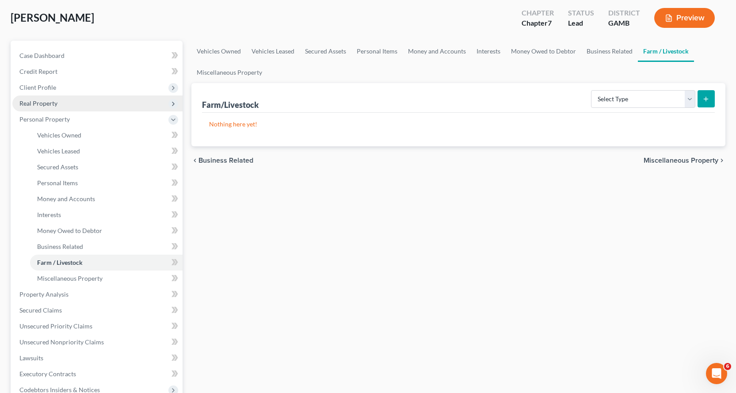
click at [46, 100] on span "Real Property" at bounding box center [38, 103] width 38 height 8
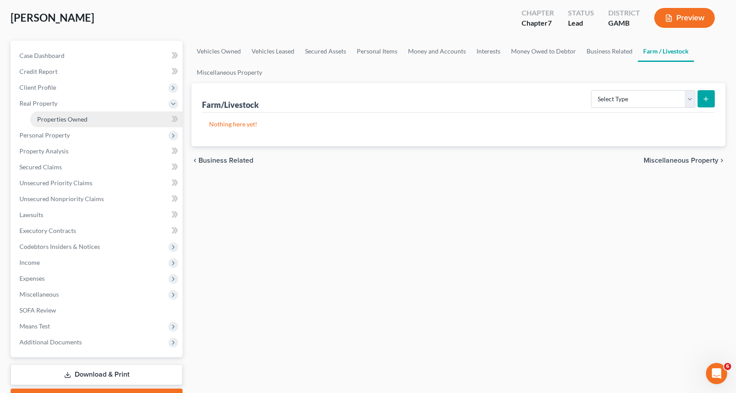
click at [69, 119] on span "Properties Owned" at bounding box center [62, 119] width 50 height 8
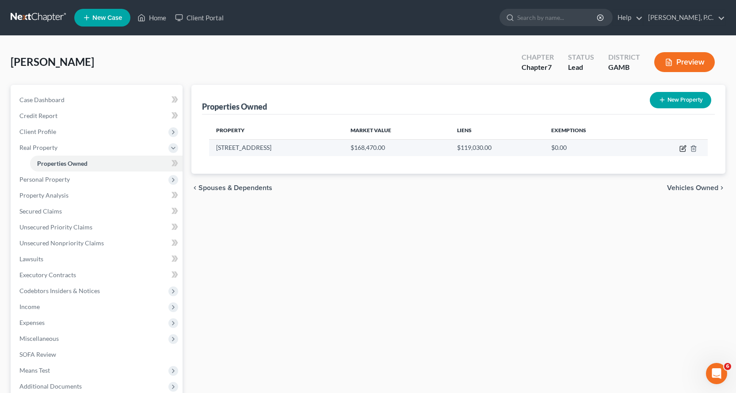
click at [683, 148] on icon "button" at bounding box center [684, 147] width 4 height 4
select select "10"
select select "75"
select select "3"
select select "0"
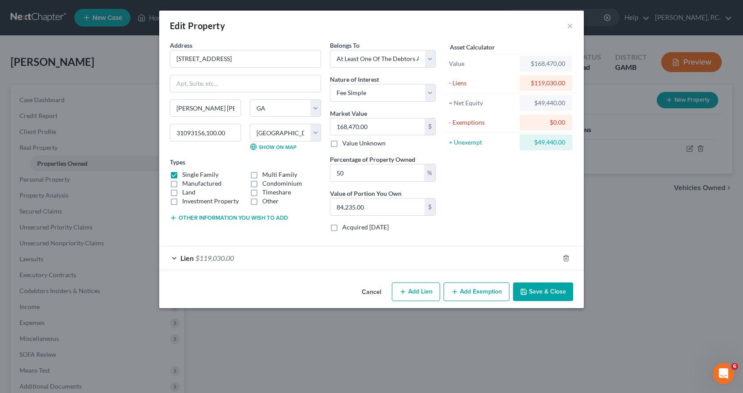
click at [467, 291] on button "Add Exemption" at bounding box center [476, 291] width 66 height 19
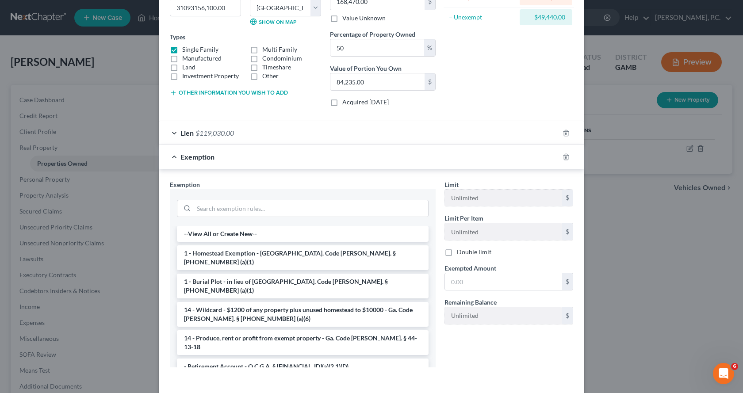
scroll to position [133, 0]
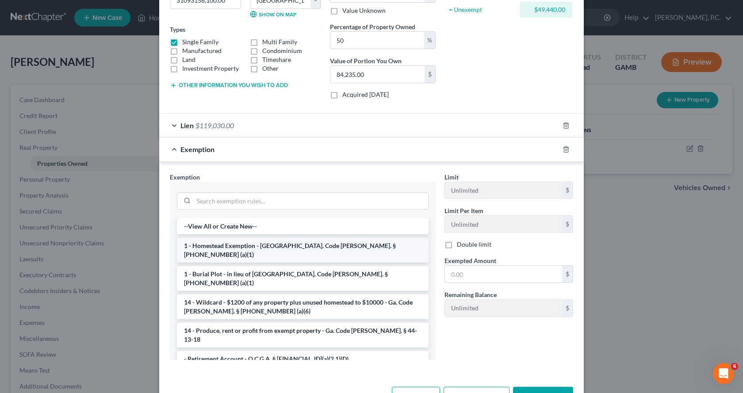
click at [222, 247] on li "1 - Homestead Exemption - Ga. Code Ann. § 44-13-100 (a)(1)" at bounding box center [302, 250] width 251 height 25
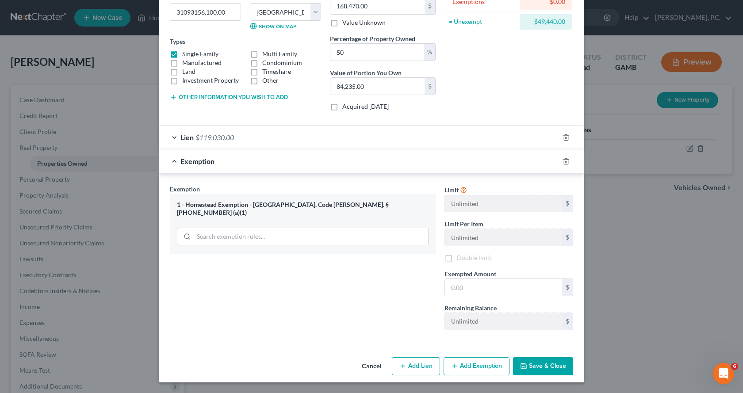
scroll to position [121, 0]
click at [474, 293] on input "text" at bounding box center [503, 287] width 117 height 17
type input "21,500.00"
click at [479, 366] on button "Add Exemption" at bounding box center [476, 366] width 66 height 19
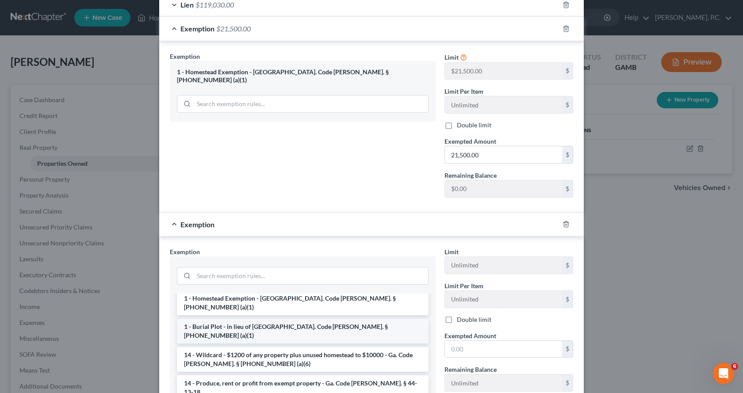
scroll to position [44, 0]
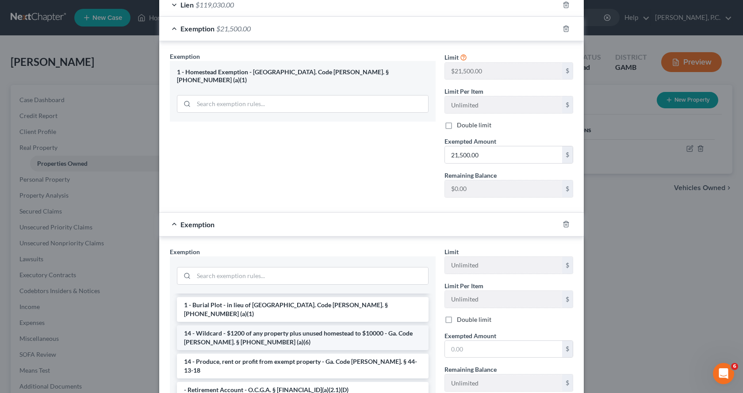
click at [201, 325] on li "14 - Wildcard - $1200 of any property plus unused homestead to $10000 - Ga. Cod…" at bounding box center [302, 337] width 251 height 25
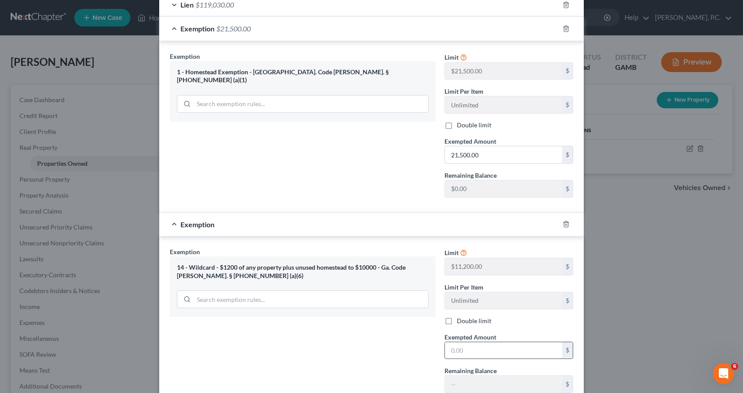
drag, startPoint x: 484, startPoint y: 350, endPoint x: 494, endPoint y: 350, distance: 10.6
click at [494, 350] on input "text" at bounding box center [503, 350] width 117 height 17
type input "900.00"
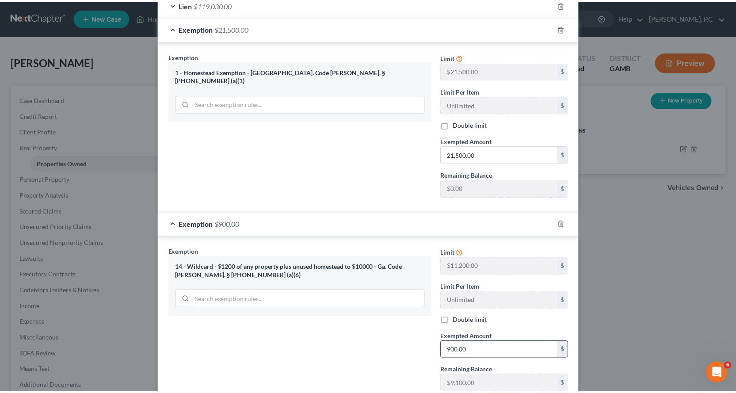
scroll to position [316, 0]
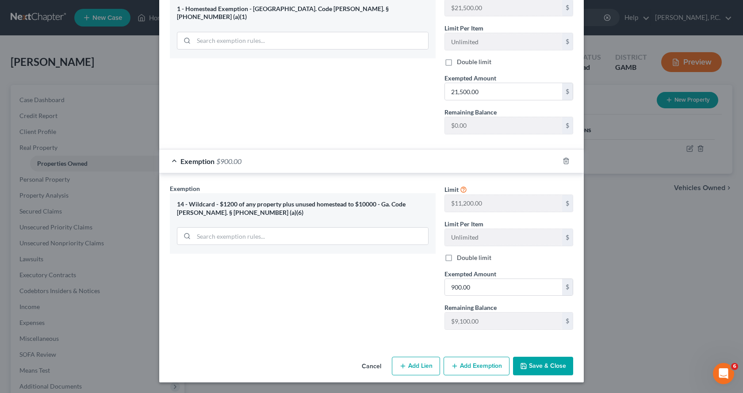
click at [530, 360] on button "Save & Close" at bounding box center [543, 366] width 60 height 19
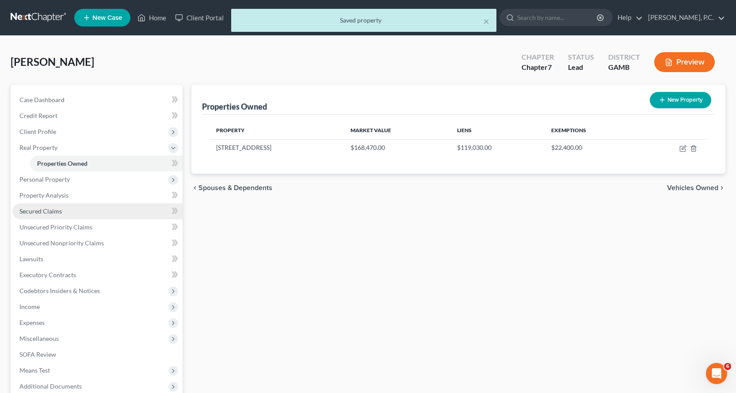
click at [49, 212] on span "Secured Claims" at bounding box center [40, 211] width 42 height 8
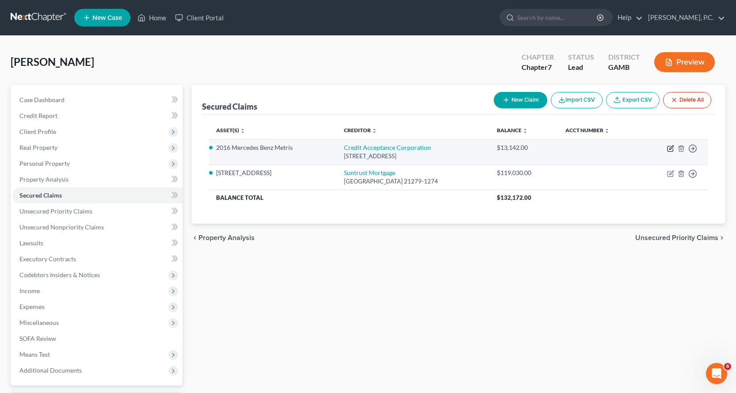
click at [670, 146] on icon "button" at bounding box center [669, 148] width 5 height 5
select select "23"
select select "8"
select select "2"
select select "0"
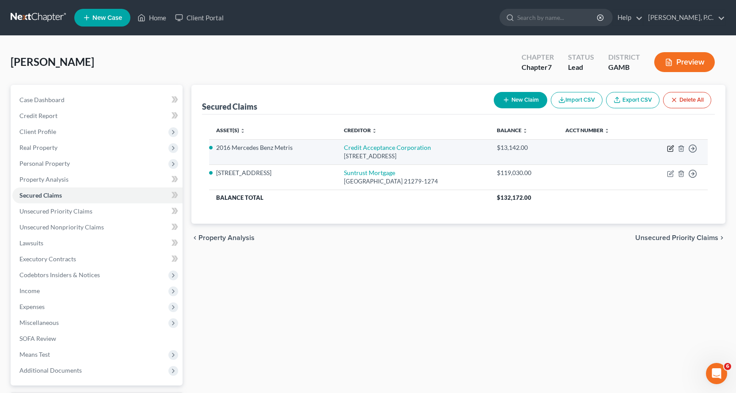
select select "0"
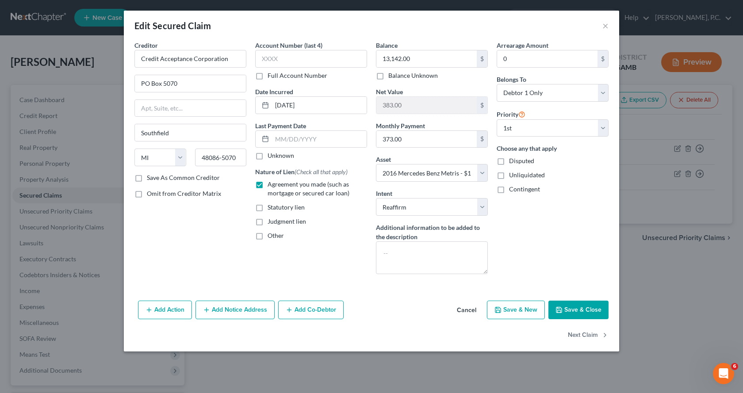
click at [593, 305] on button "Save & Close" at bounding box center [578, 310] width 60 height 19
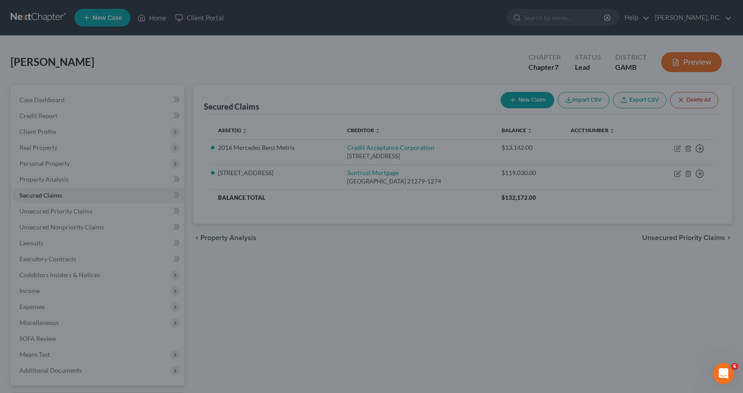
select select "8"
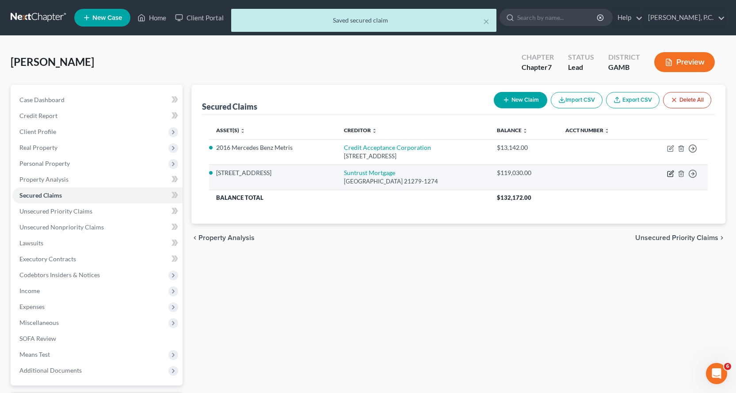
click at [670, 172] on icon "button" at bounding box center [670, 173] width 7 height 7
select select "21"
select select "3"
select select "2"
select select "3"
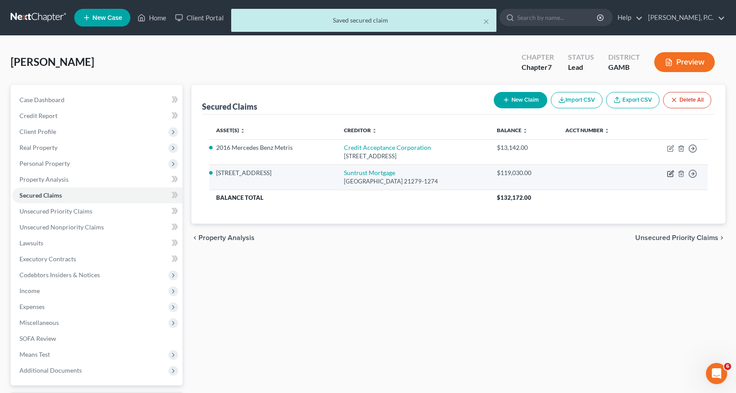
select select "0"
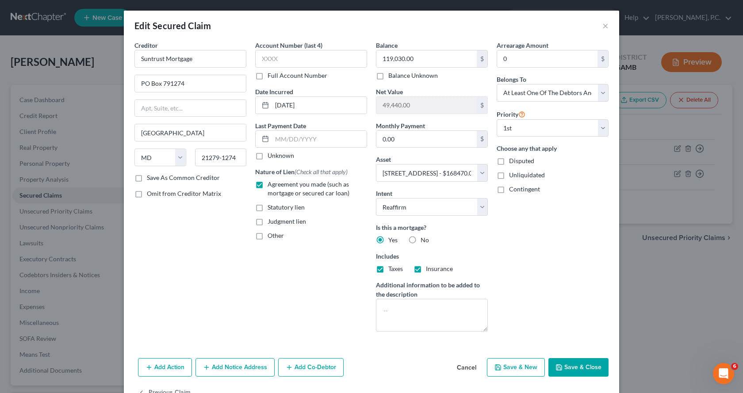
click at [571, 367] on button "Save & Close" at bounding box center [578, 367] width 60 height 19
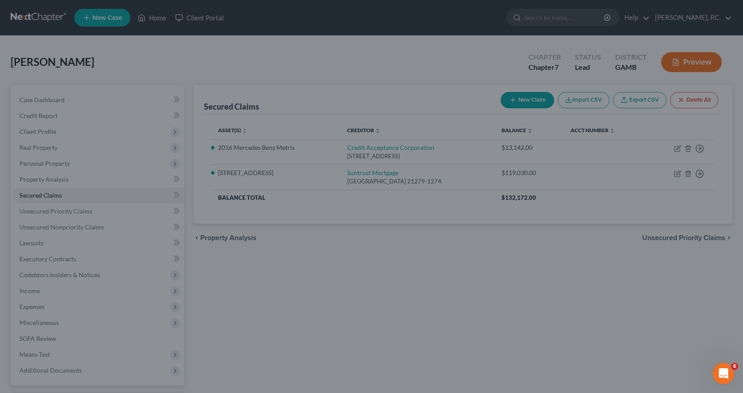
select select "3"
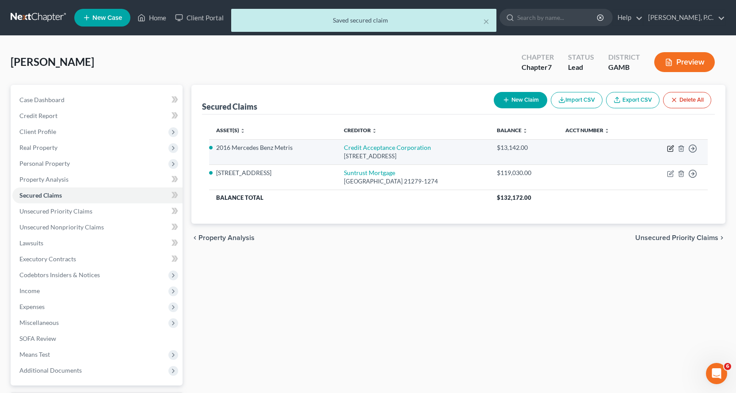
click at [670, 148] on icon "button" at bounding box center [671, 147] width 4 height 4
select select "23"
select select "8"
select select "2"
select select "0"
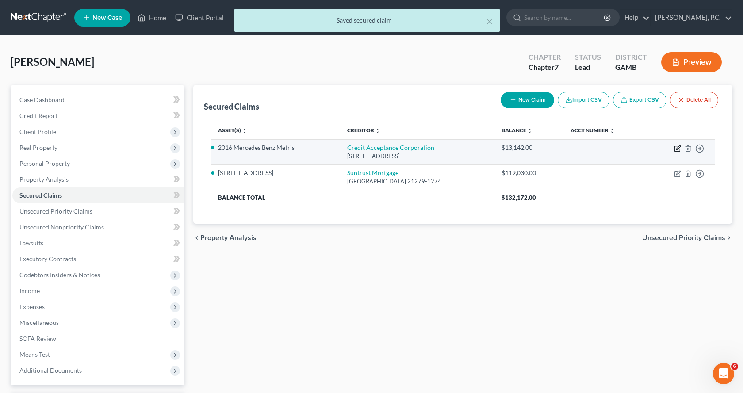
select select "0"
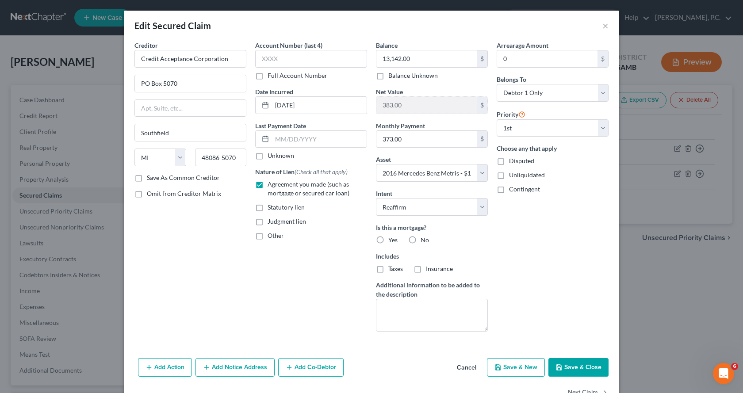
click at [589, 364] on button "Save & Close" at bounding box center [578, 367] width 60 height 19
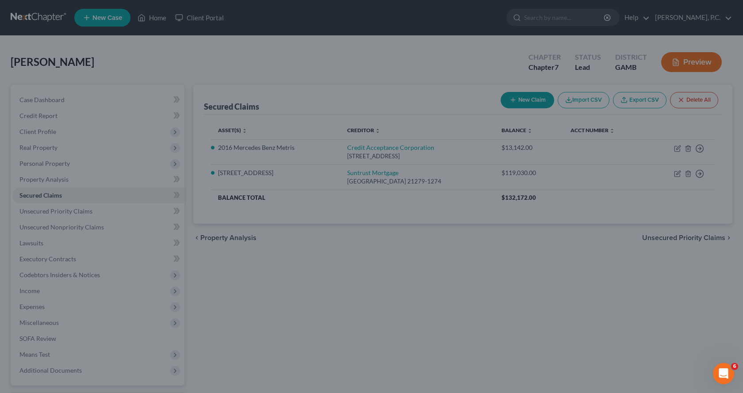
select select "8"
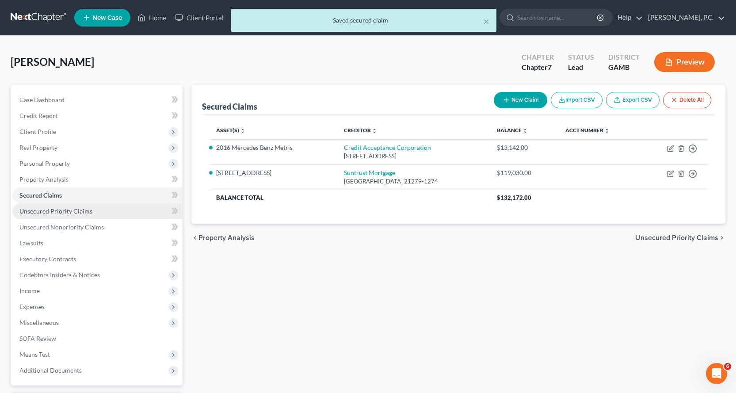
click at [62, 210] on span "Unsecured Priority Claims" at bounding box center [55, 211] width 73 height 8
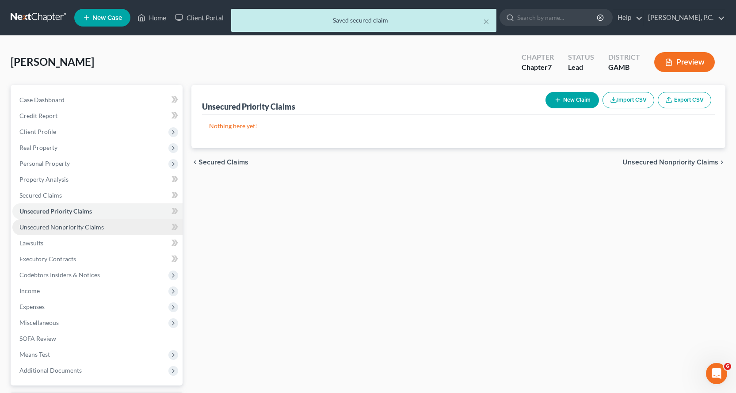
click at [57, 231] on link "Unsecured Nonpriority Claims" at bounding box center [97, 227] width 170 height 16
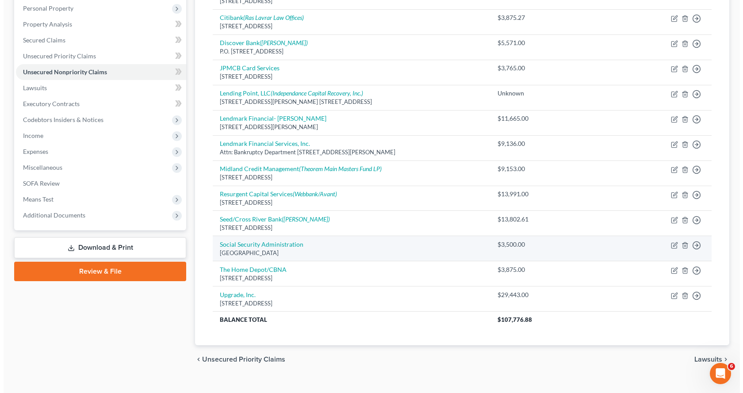
scroll to position [169, 0]
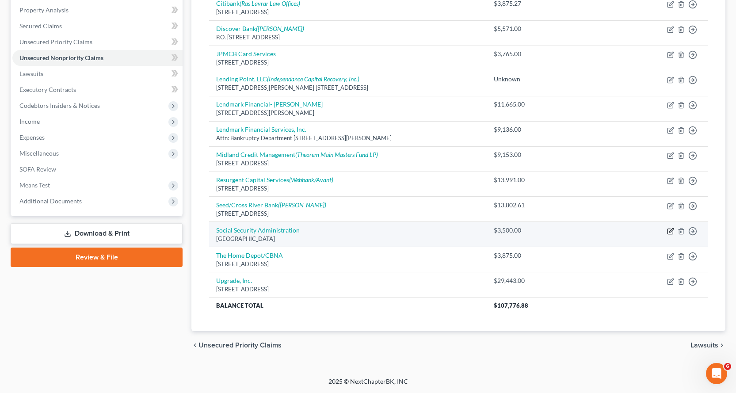
click at [670, 231] on icon "button" at bounding box center [671, 230] width 4 height 4
select select "21"
select select "14"
select select "0"
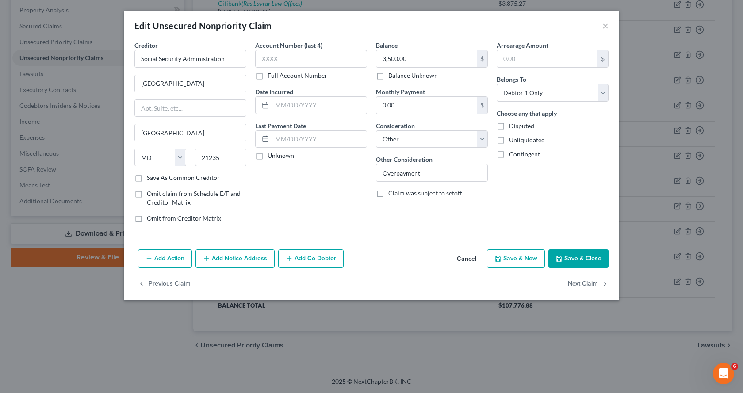
click at [580, 256] on button "Save & Close" at bounding box center [578, 258] width 60 height 19
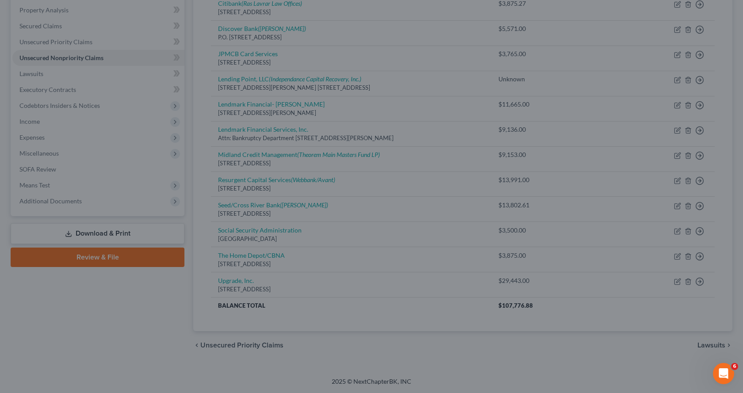
type input "0"
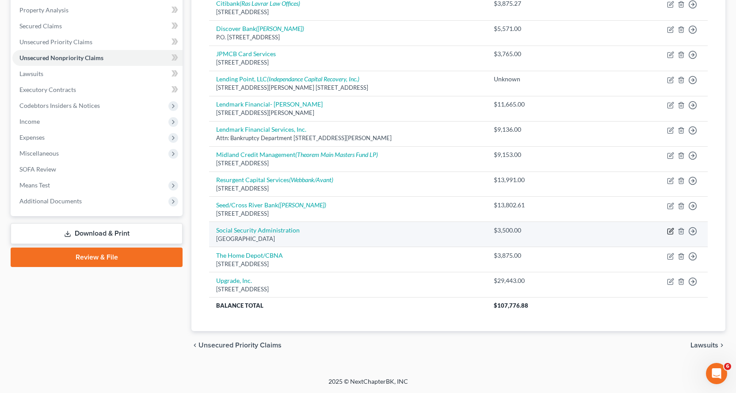
click at [670, 231] on icon "button" at bounding box center [670, 231] width 7 height 7
select select "21"
select select "14"
select select "0"
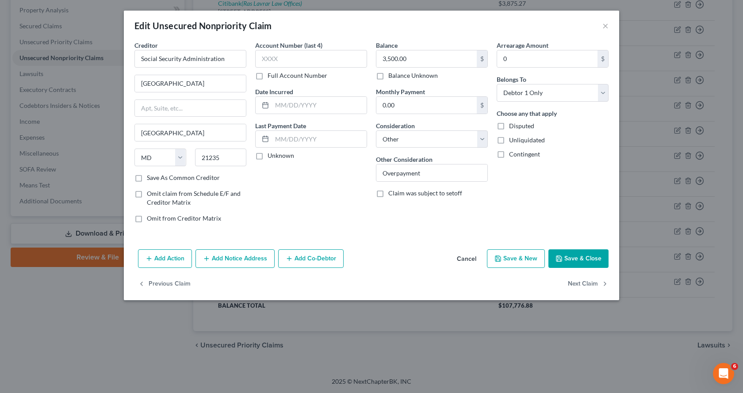
click at [246, 260] on button "Add Notice Address" at bounding box center [234, 258] width 79 height 19
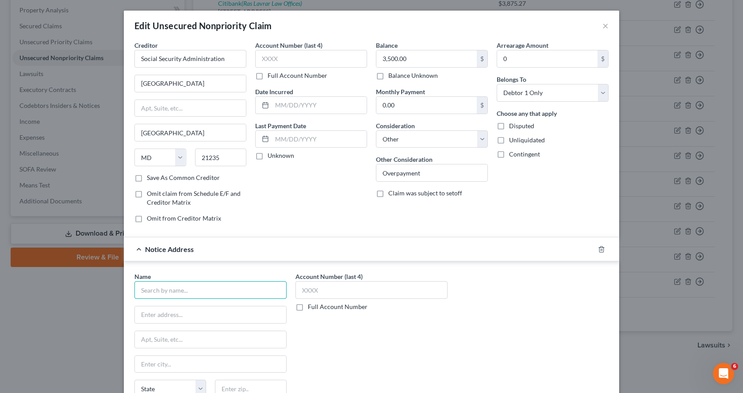
click at [206, 291] on input "text" at bounding box center [210, 290] width 152 height 18
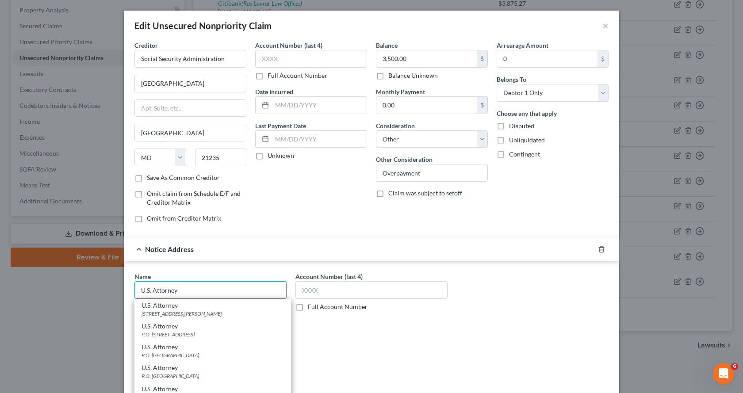
type input "U.S. Attorney"
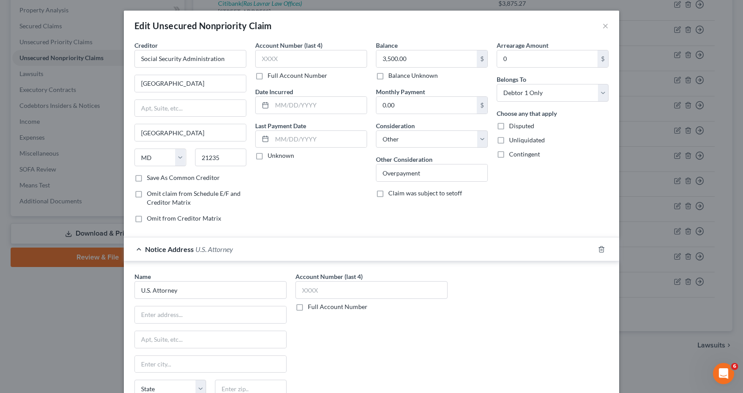
click at [195, 279] on div "Name * U.S. Attorney" at bounding box center [210, 285] width 152 height 27
click at [203, 290] on input "U.S. Attorney" at bounding box center [210, 290] width 152 height 18
drag, startPoint x: 203, startPoint y: 290, endPoint x: 0, endPoint y: 245, distance: 207.8
click at [0, 245] on div "Edit Unsecured Nonpriority Claim × Creditor * Social Security Administration Wi…" at bounding box center [371, 196] width 743 height 393
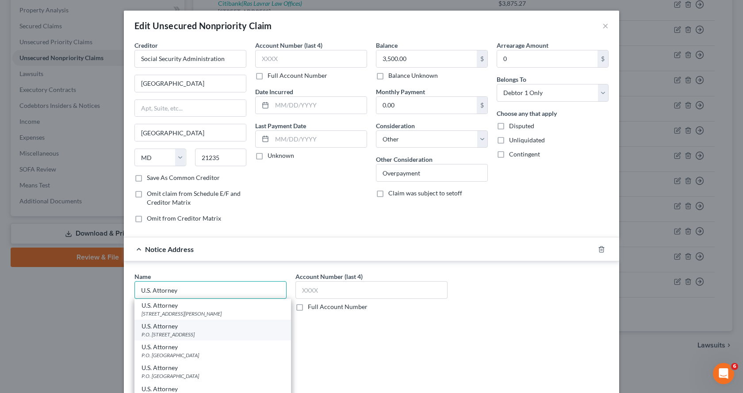
type input "U.S. Attorney"
click at [166, 331] on div "P.O. Box 1702, Macon, GA 31202" at bounding box center [212, 335] width 142 height 8
type input "P.O. Box 1702"
type input "Macon"
select select "10"
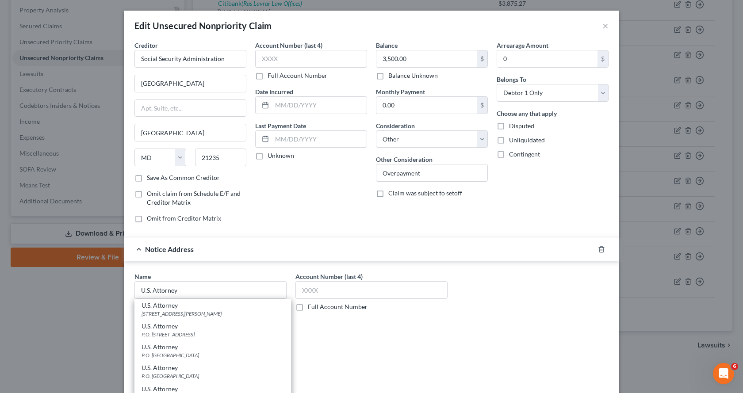
type input "31202"
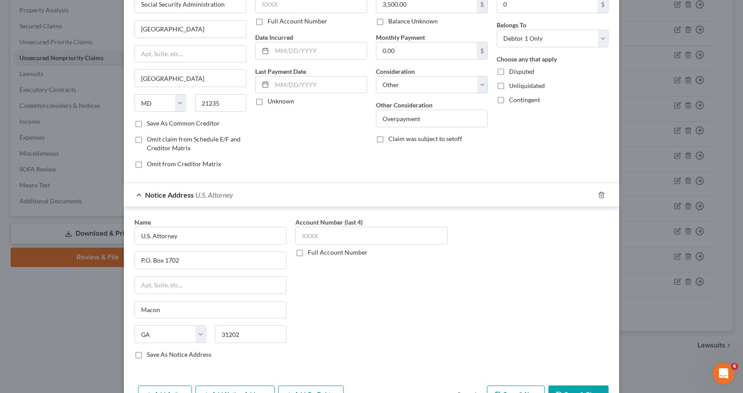
scroll to position [108, 0]
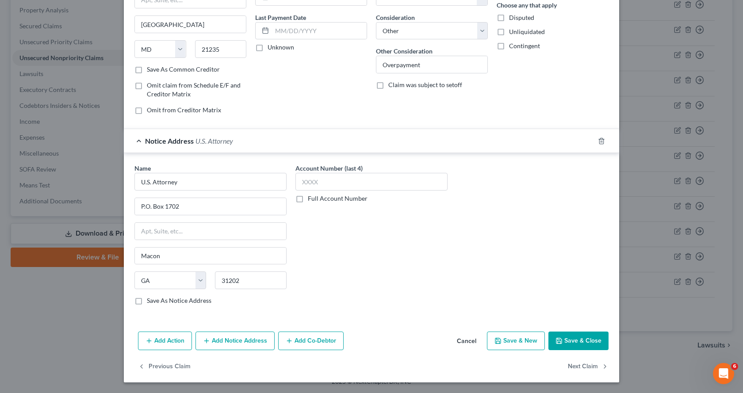
click at [218, 339] on button "Add Notice Address" at bounding box center [234, 340] width 79 height 19
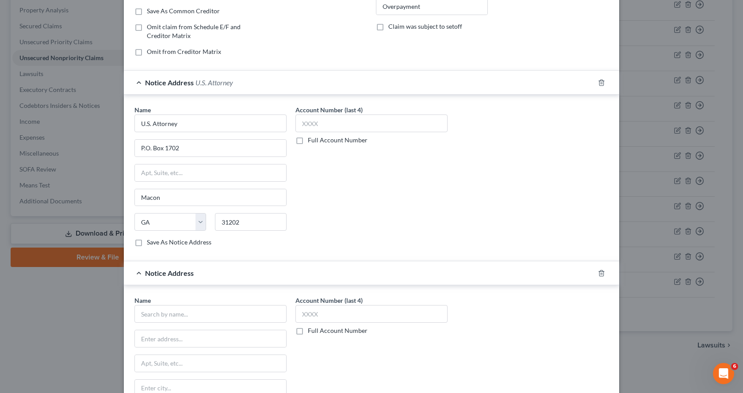
scroll to position [285, 0]
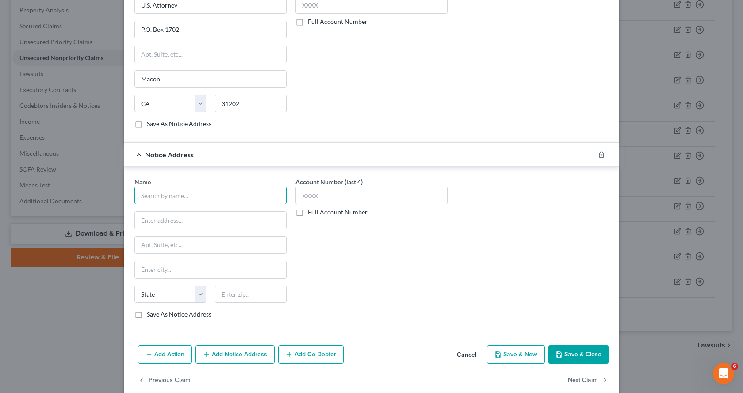
click at [187, 198] on input "text" at bounding box center [210, 196] width 152 height 18
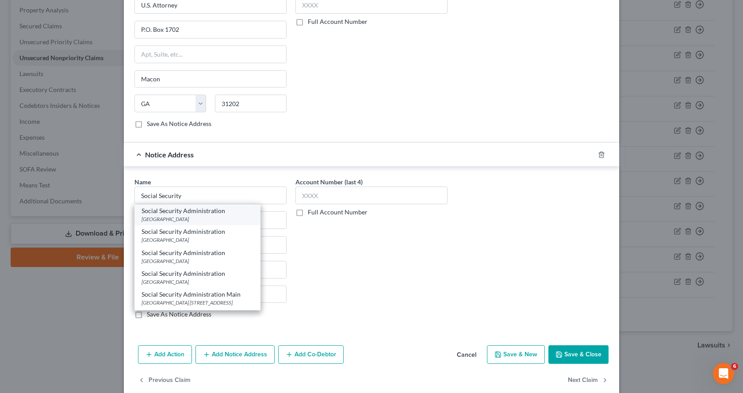
click at [212, 217] on div "Windsor Park Building, Baltimore, MD 21235" at bounding box center [197, 219] width 112 height 8
type input "Social Security Administration"
type input "Windsor Park Building"
type input "Baltimore"
select select "21"
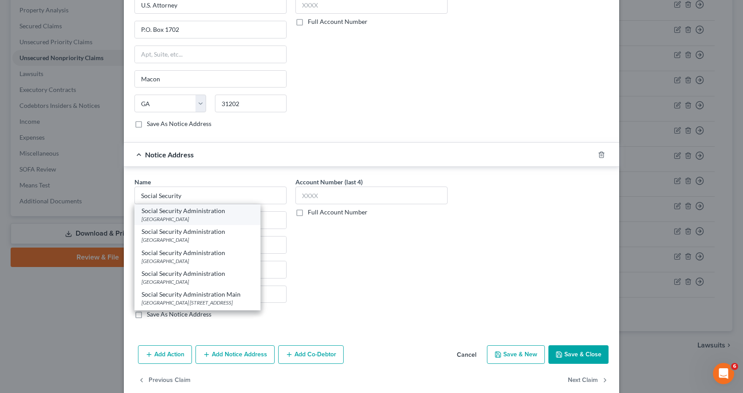
type input "21235"
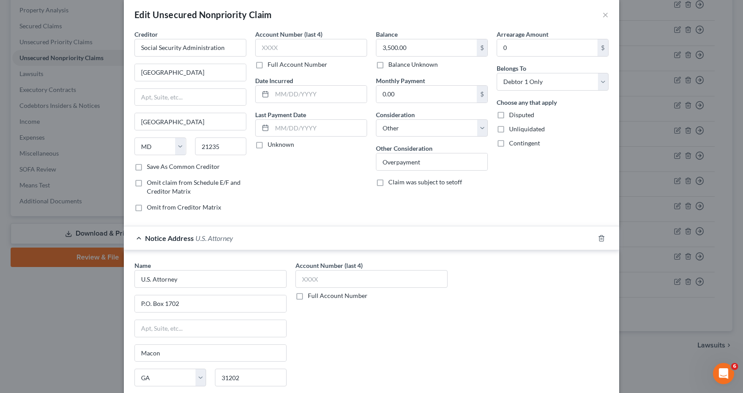
scroll to position [0, 0]
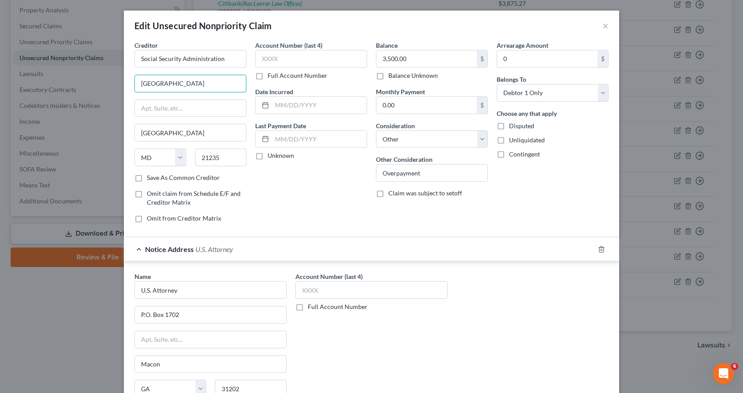
drag, startPoint x: 210, startPoint y: 81, endPoint x: 0, endPoint y: 116, distance: 213.3
click at [0, 116] on div "Edit Unsecured Nonpriority Claim × Creditor * Social Security Administration Wi…" at bounding box center [371, 196] width 743 height 393
type input "Office of the General Counsel - ATTN BKCY"
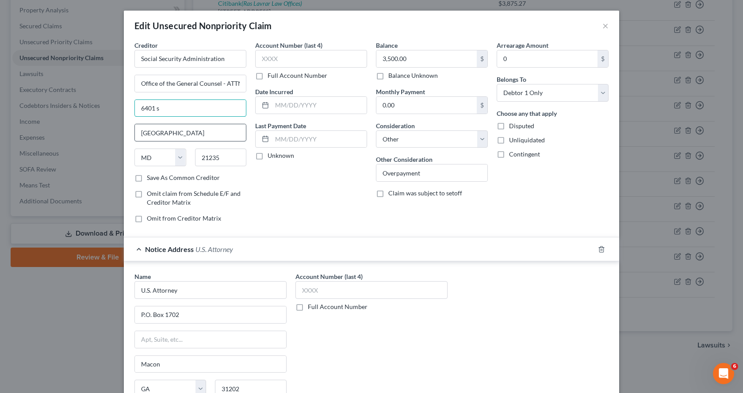
type input "6401 Security Blvd."
click at [147, 179] on label "Save As Common Creditor" at bounding box center [183, 177] width 73 height 9
click at [150, 179] on input "Save As Common Creditor" at bounding box center [153, 176] width 6 height 6
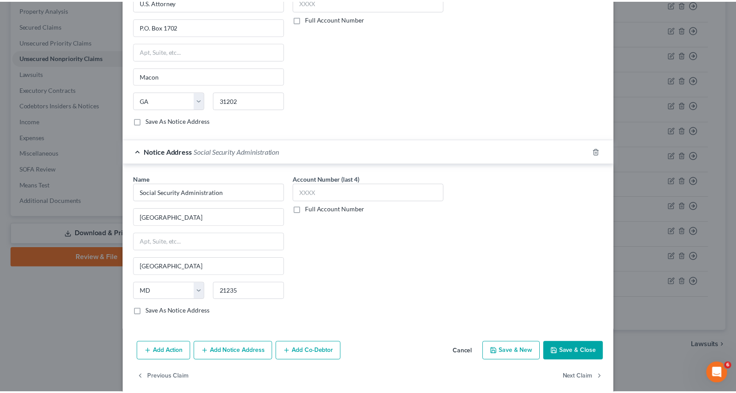
scroll to position [299, 0]
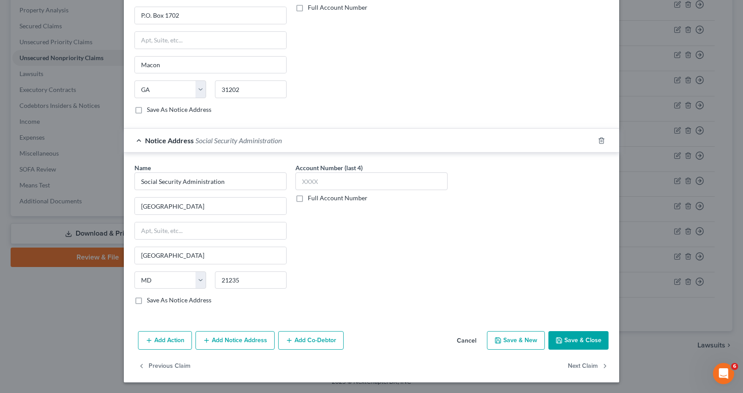
click at [581, 340] on button "Save & Close" at bounding box center [578, 340] width 60 height 19
checkbox input "false"
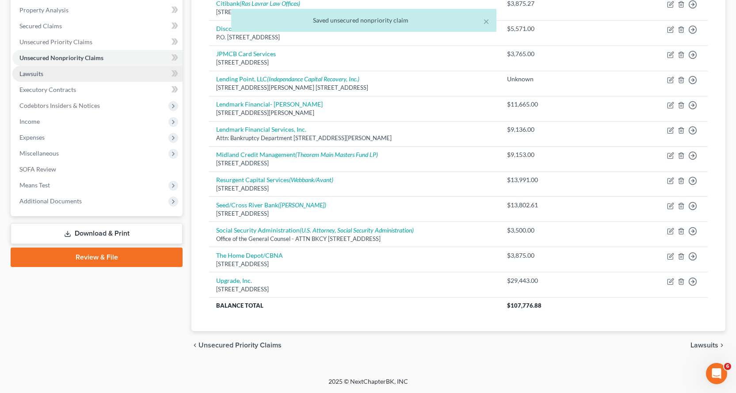
click at [34, 72] on span "Lawsuits" at bounding box center [31, 74] width 24 height 8
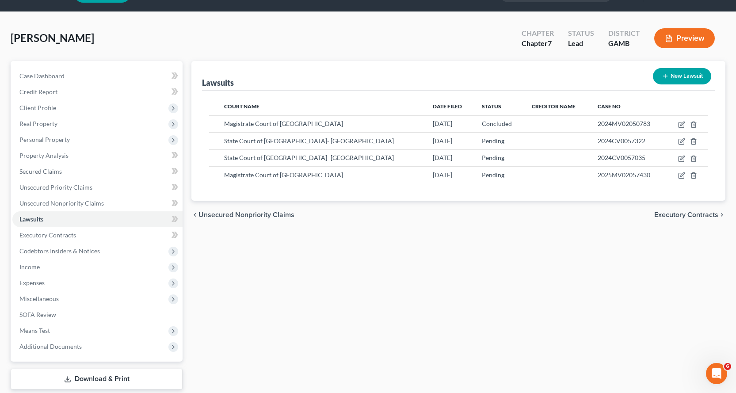
scroll to position [44, 0]
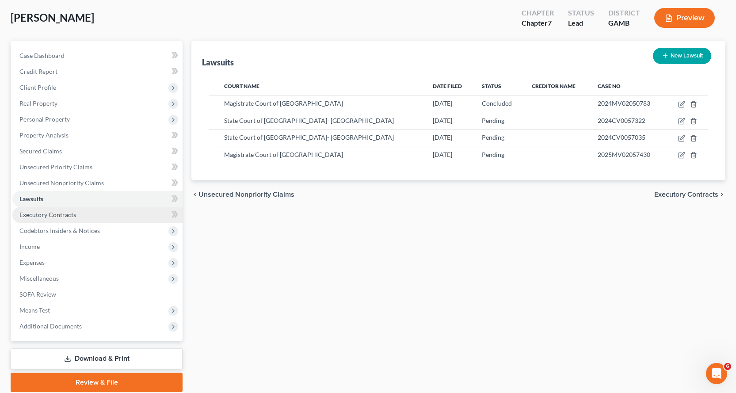
click at [56, 213] on span "Executory Contracts" at bounding box center [47, 215] width 57 height 8
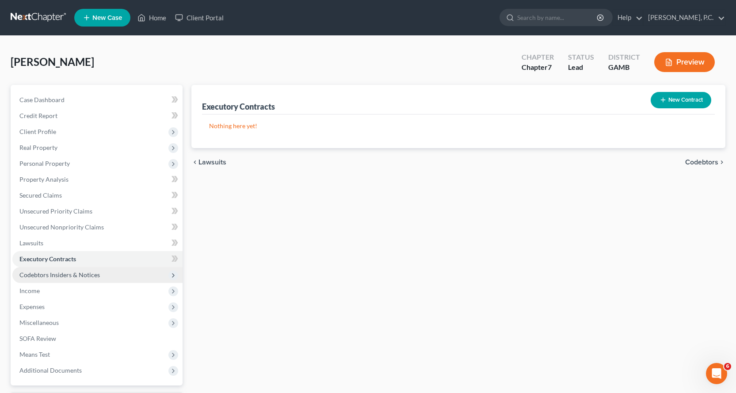
click at [52, 274] on span "Codebtors Insiders & Notices" at bounding box center [59, 275] width 80 height 8
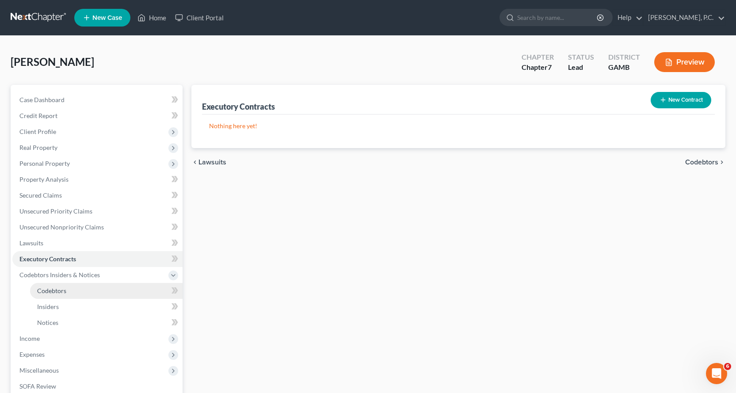
click at [57, 289] on span "Codebtors" at bounding box center [51, 291] width 29 height 8
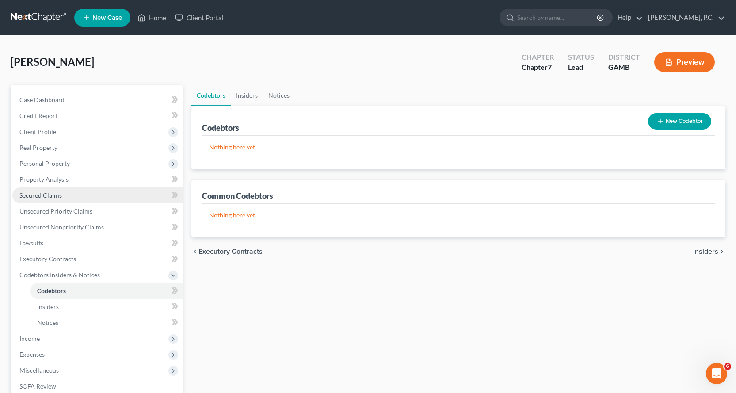
click at [48, 194] on span "Secured Claims" at bounding box center [40, 195] width 42 height 8
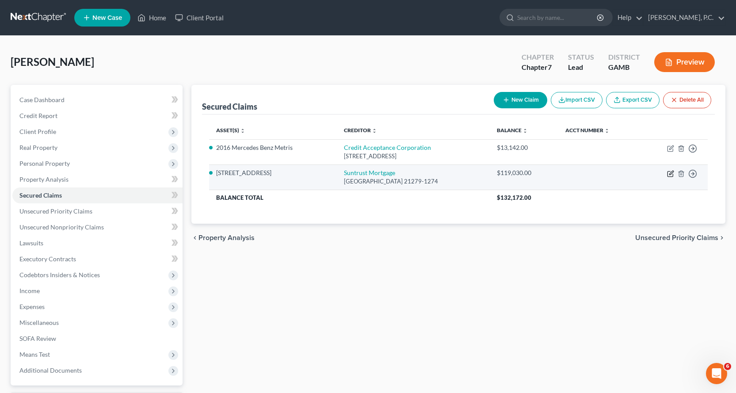
click at [669, 174] on icon "button" at bounding box center [670, 173] width 7 height 7
select select "21"
select select "3"
select select "2"
select select "3"
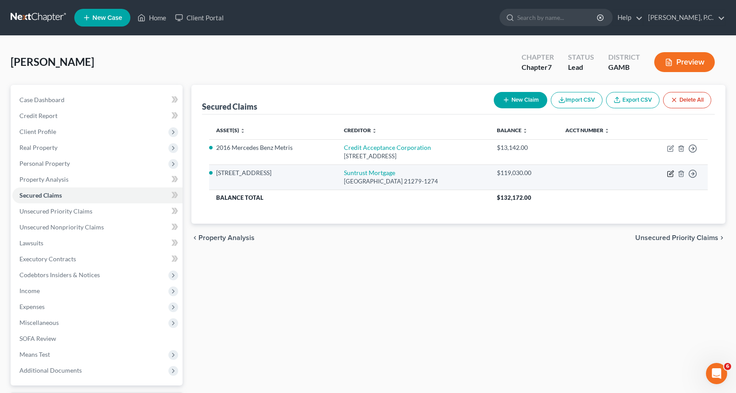
select select "0"
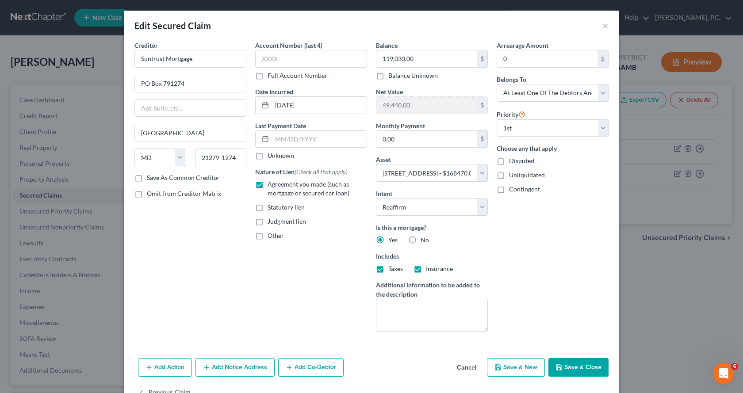
scroll to position [27, 0]
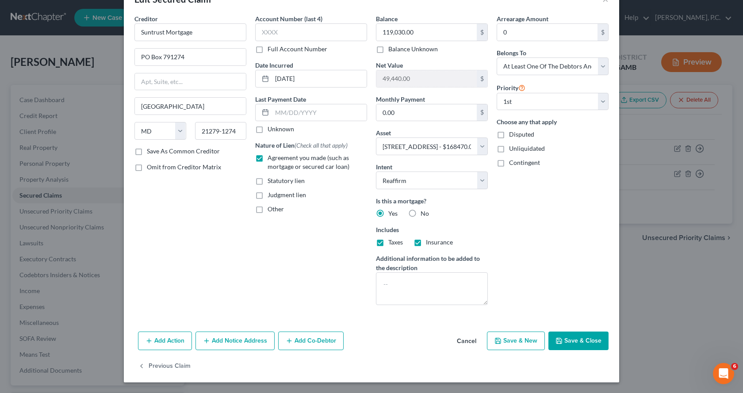
click at [320, 340] on button "Add Co-Debtor" at bounding box center [310, 340] width 65 height 19
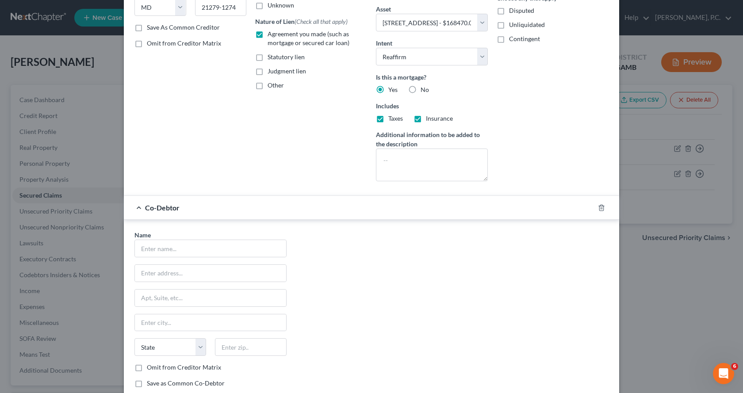
scroll to position [159, 0]
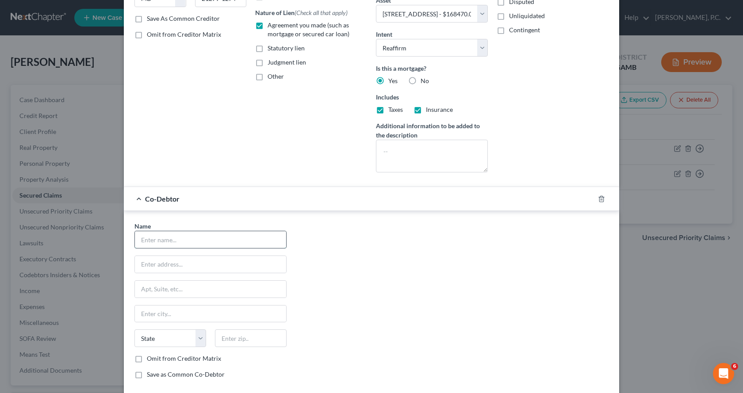
click at [157, 243] on input "text" at bounding box center [210, 239] width 151 height 17
type input "Gloria A. Kinsey"
type input "309 Gawin Drive"
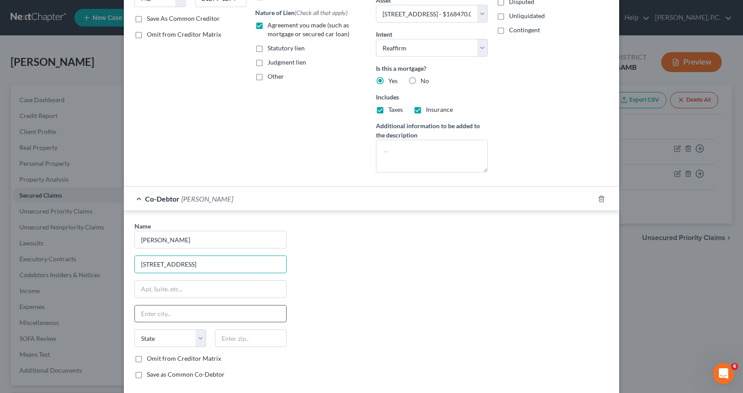
click at [174, 313] on input "text" at bounding box center [210, 313] width 151 height 17
type input "Warner Robins"
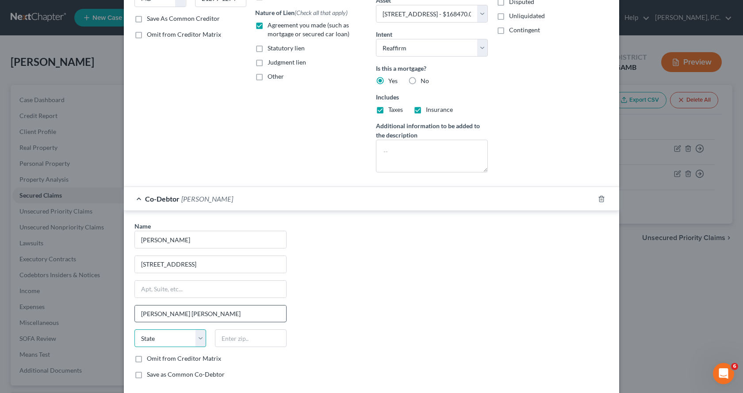
select select "10"
type input "31093"
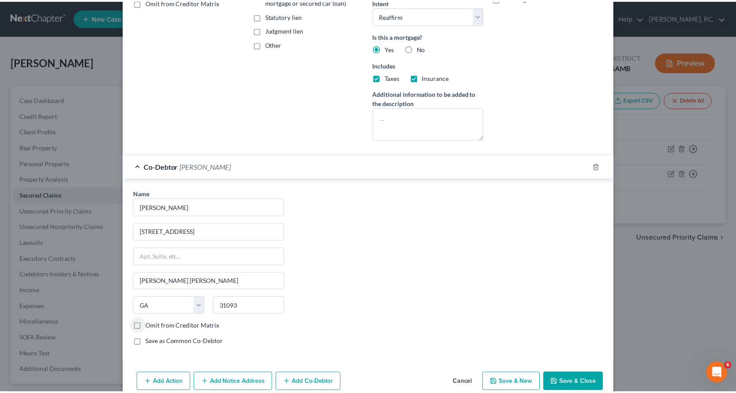
scroll to position [233, 0]
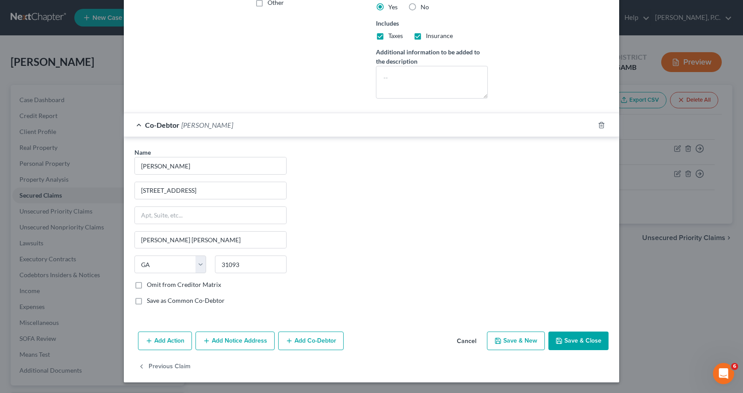
click at [581, 339] on button "Save & Close" at bounding box center [578, 340] width 60 height 19
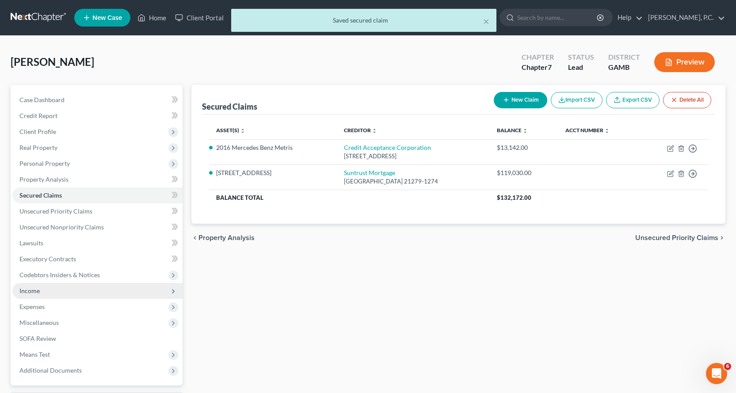
click at [32, 290] on span "Income" at bounding box center [29, 291] width 20 height 8
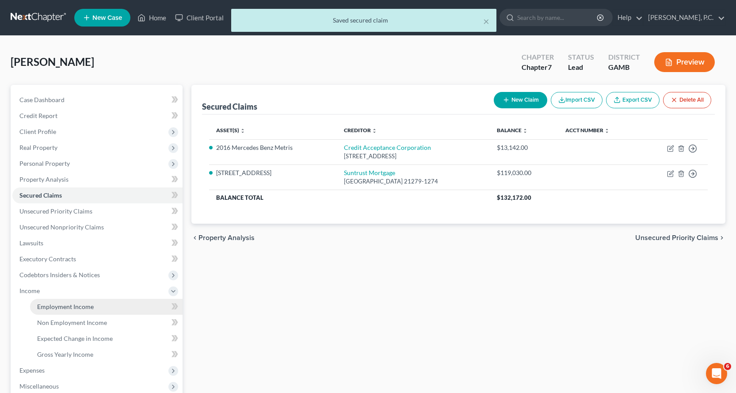
click at [79, 306] on span "Employment Income" at bounding box center [65, 307] width 57 height 8
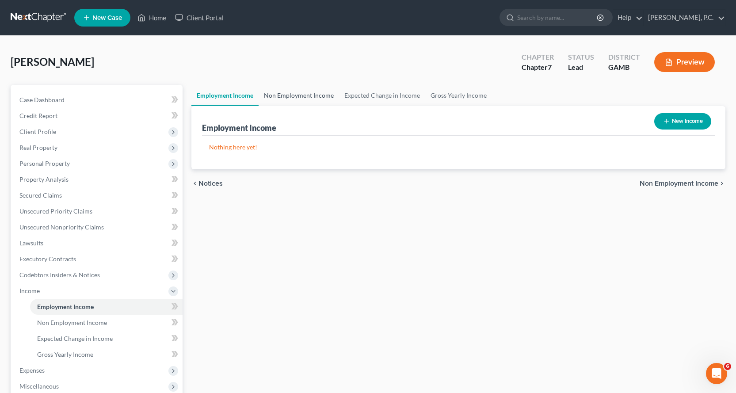
click at [312, 95] on link "Non Employment Income" at bounding box center [299, 95] width 80 height 21
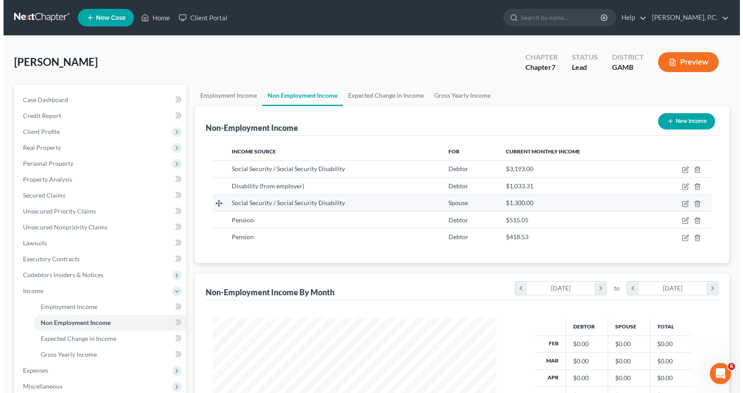
scroll to position [159, 301]
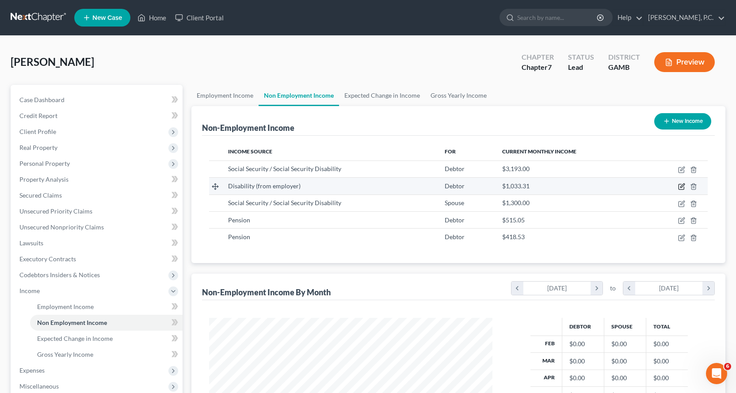
click at [682, 187] on icon "button" at bounding box center [682, 186] width 4 height 4
select select "1"
select select "0"
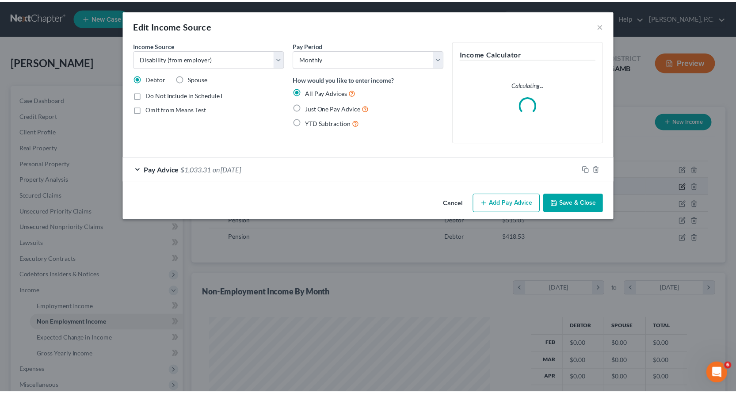
scroll to position [159, 304]
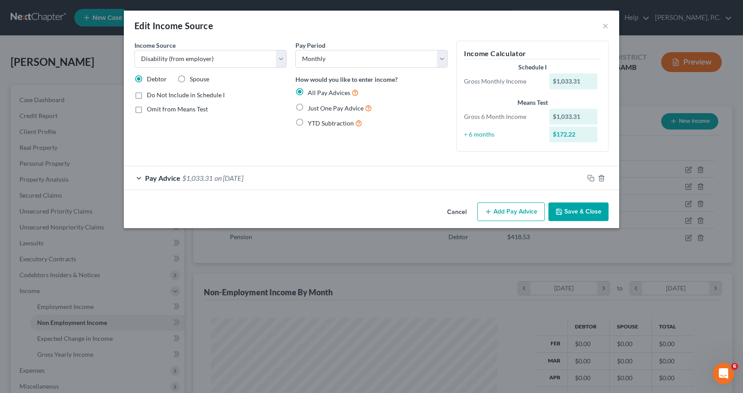
click at [592, 213] on button "Save & Close" at bounding box center [578, 211] width 60 height 19
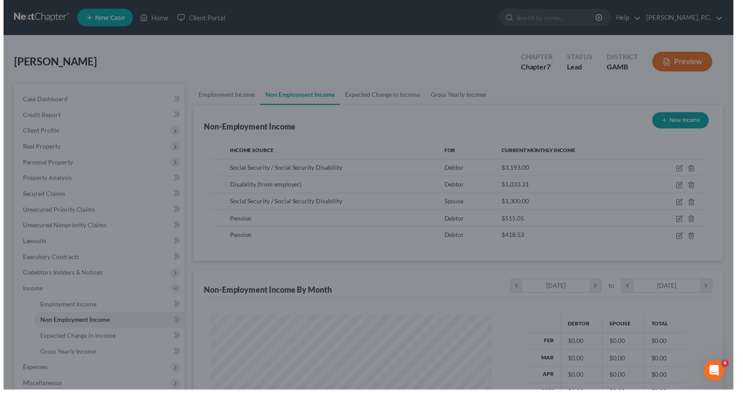
scroll to position [441813, 441670]
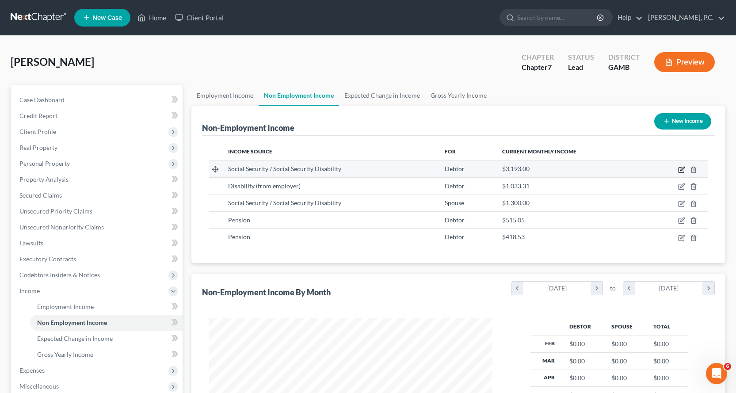
click at [680, 170] on icon "button" at bounding box center [681, 169] width 7 height 7
select select "4"
select select "0"
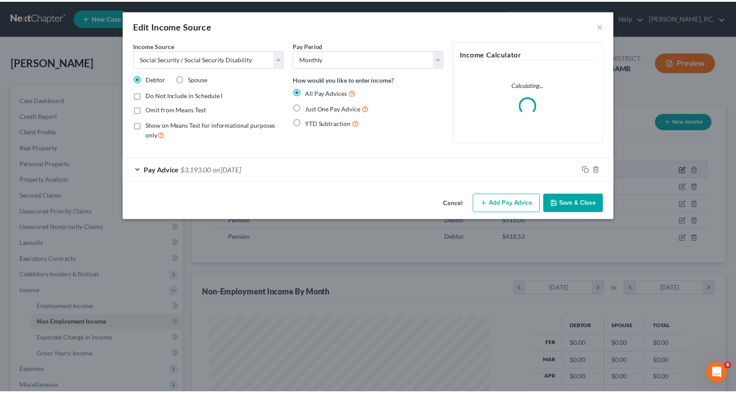
scroll to position [159, 304]
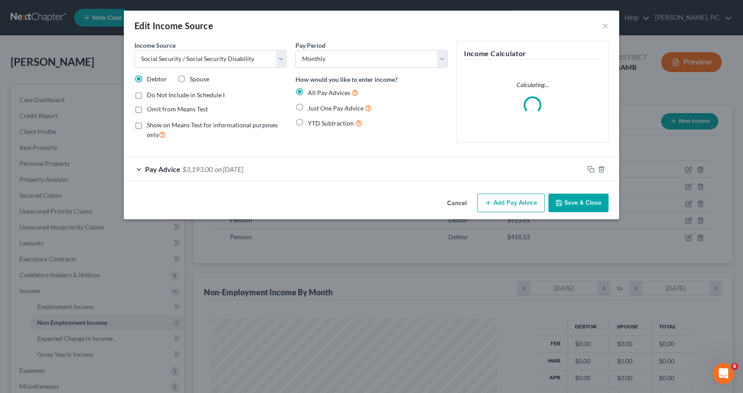
click at [147, 109] on label "Omit from Means Test" at bounding box center [177, 109] width 61 height 9
click at [150, 109] on input "Omit from Means Test" at bounding box center [153, 108] width 6 height 6
checkbox input "true"
click at [585, 203] on button "Save & Close" at bounding box center [578, 203] width 60 height 19
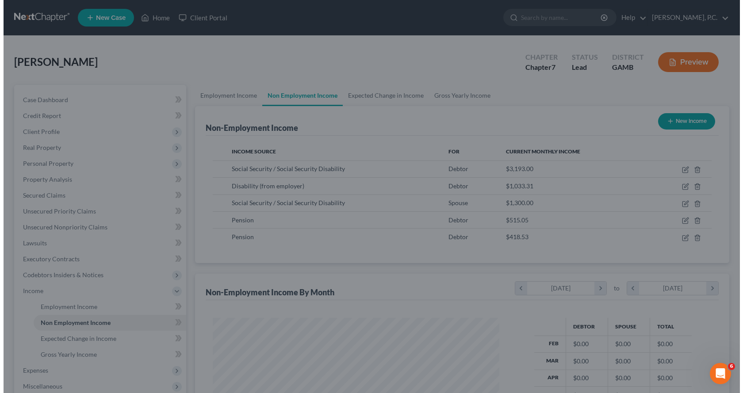
scroll to position [441813, 441670]
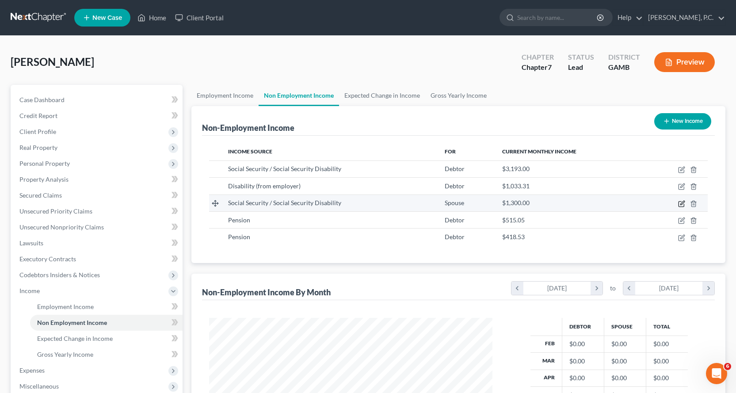
click at [682, 204] on icon "button" at bounding box center [681, 203] width 7 height 7
select select "4"
select select "0"
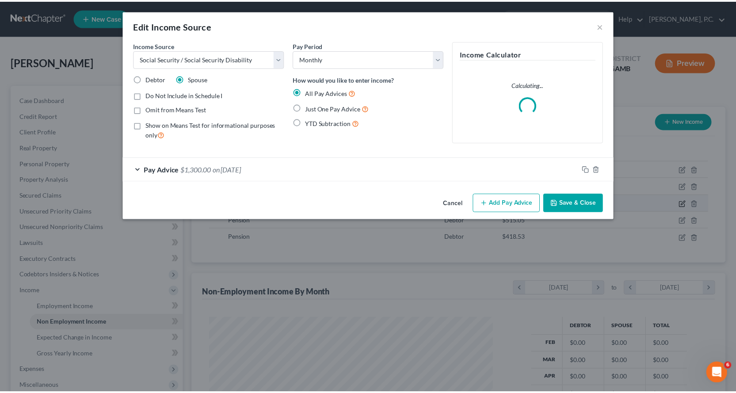
scroll to position [159, 304]
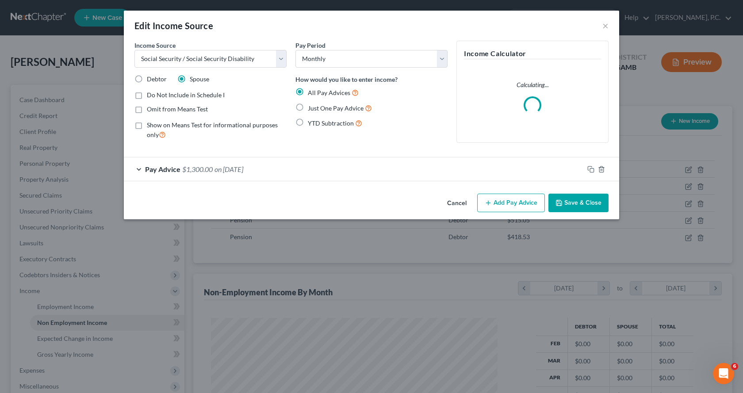
click at [147, 110] on label "Omit from Means Test" at bounding box center [177, 109] width 61 height 9
click at [150, 110] on input "Omit from Means Test" at bounding box center [153, 108] width 6 height 6
checkbox input "true"
drag, startPoint x: 582, startPoint y: 202, endPoint x: 579, endPoint y: 214, distance: 12.1
click at [582, 203] on button "Save & Close" at bounding box center [578, 203] width 60 height 19
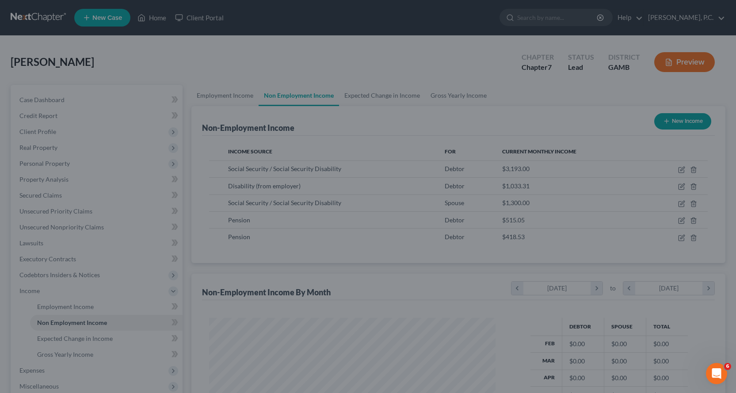
scroll to position [441813, 441670]
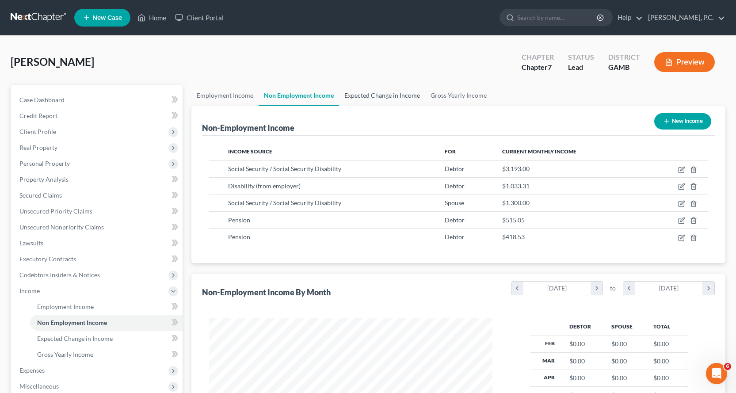
click at [385, 94] on link "Expected Change in Income" at bounding box center [382, 95] width 86 height 21
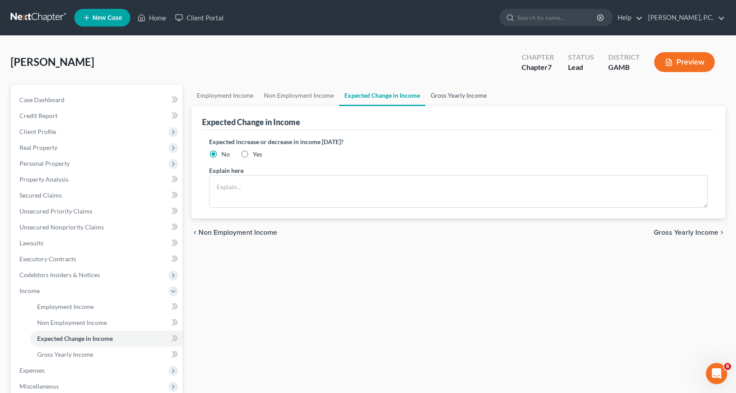
click at [446, 94] on link "Gross Yearly Income" at bounding box center [458, 95] width 67 height 21
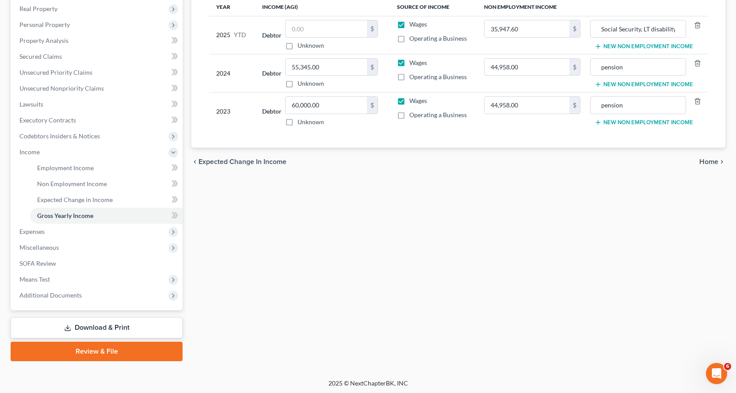
scroll to position [141, 0]
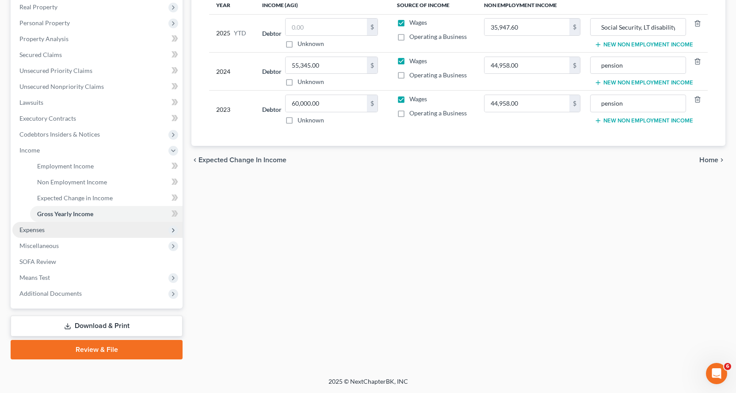
click at [37, 229] on span "Expenses" at bounding box center [31, 230] width 25 height 8
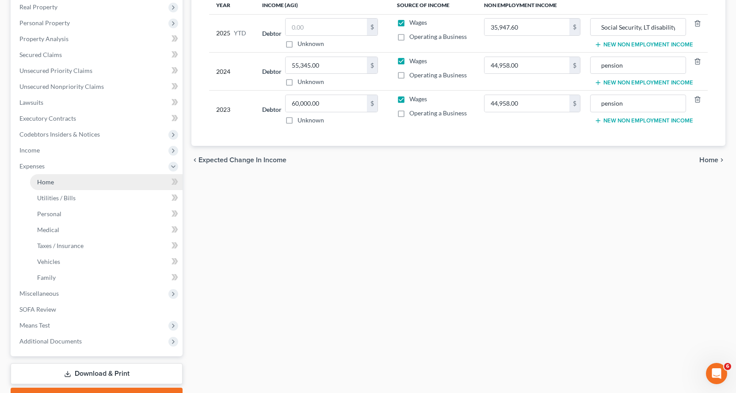
click at [40, 182] on span "Home" at bounding box center [45, 182] width 17 height 8
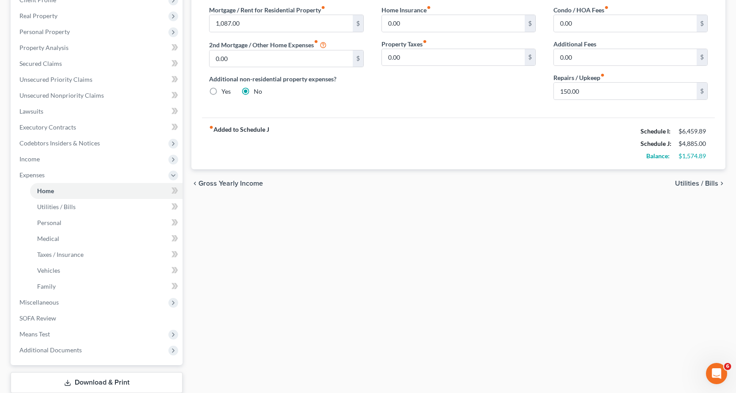
scroll to position [133, 0]
click at [53, 204] on span "Utilities / Bills" at bounding box center [56, 206] width 38 height 8
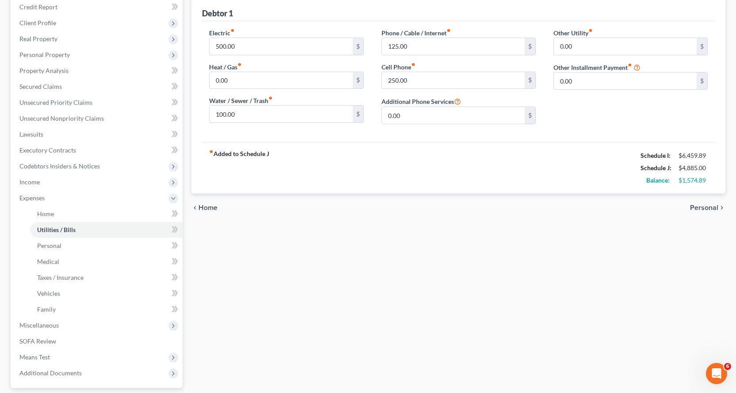
scroll to position [133, 0]
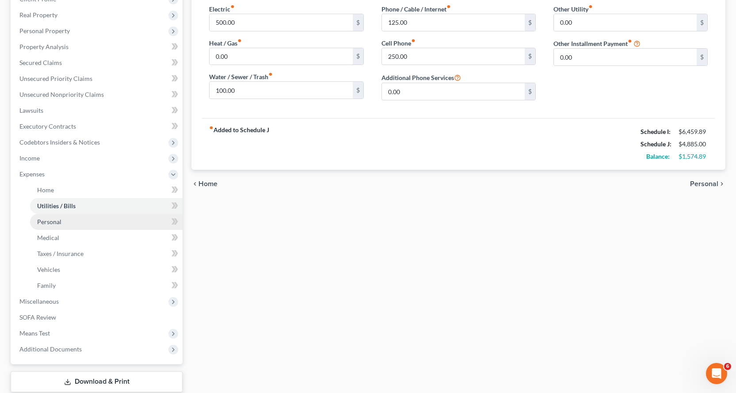
click at [47, 221] on span "Personal" at bounding box center [49, 222] width 24 height 8
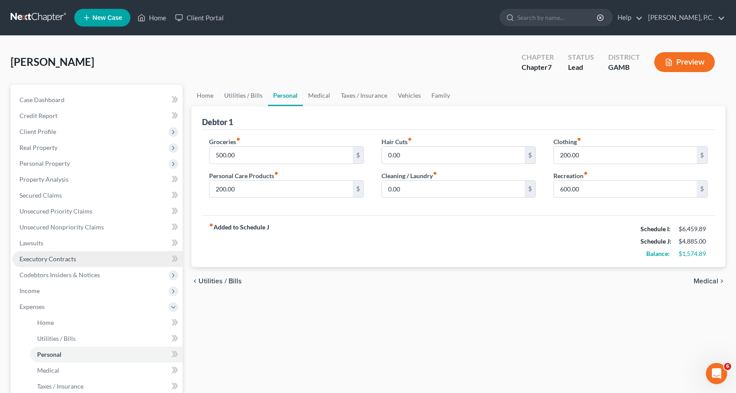
click at [39, 259] on span "Executory Contracts" at bounding box center [47, 259] width 57 height 8
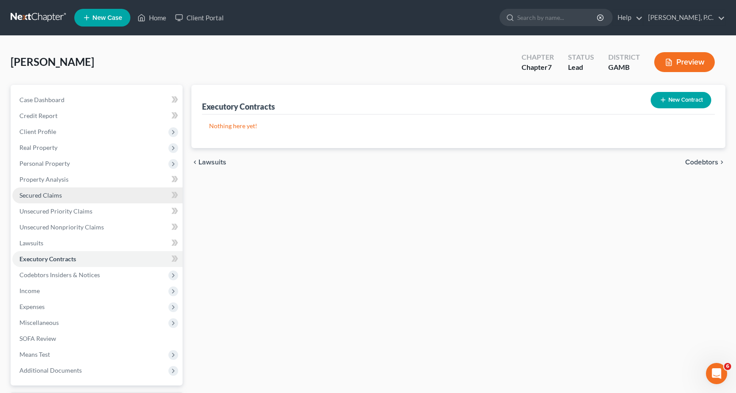
click at [49, 194] on span "Secured Claims" at bounding box center [40, 195] width 42 height 8
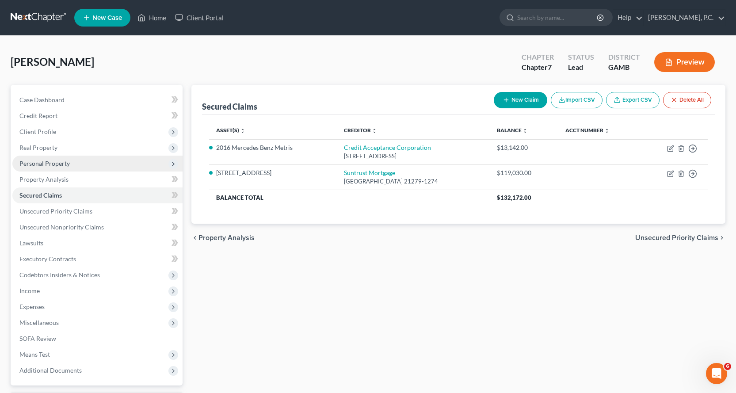
click at [53, 162] on span "Personal Property" at bounding box center [44, 164] width 50 height 8
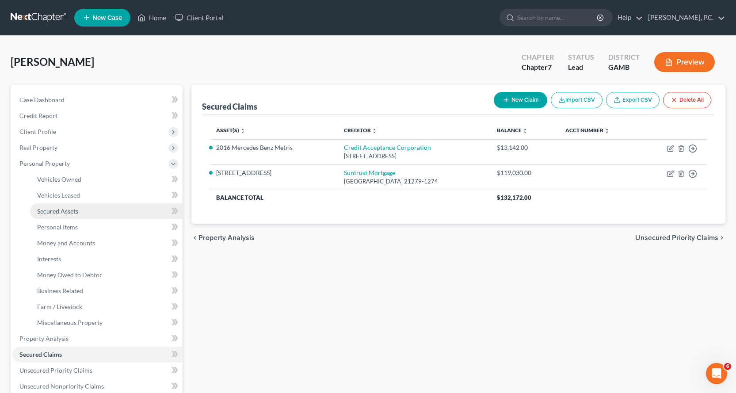
click at [72, 212] on span "Secured Assets" at bounding box center [57, 211] width 41 height 8
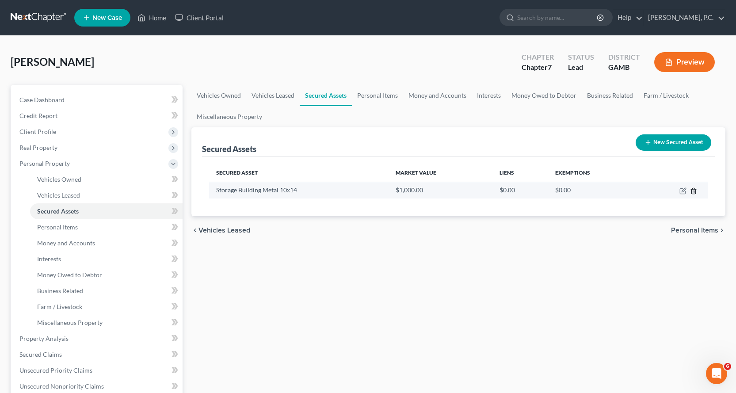
click at [693, 190] on icon "button" at bounding box center [693, 190] width 7 height 7
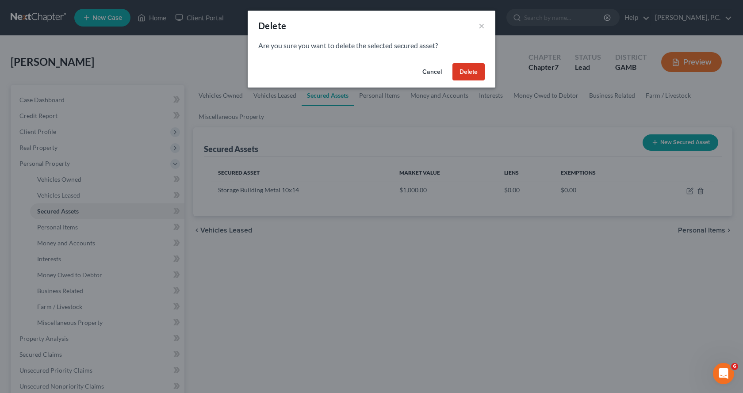
drag, startPoint x: 475, startPoint y: 69, endPoint x: 458, endPoint y: 79, distance: 19.8
click at [475, 69] on button "Delete" at bounding box center [468, 72] width 32 height 18
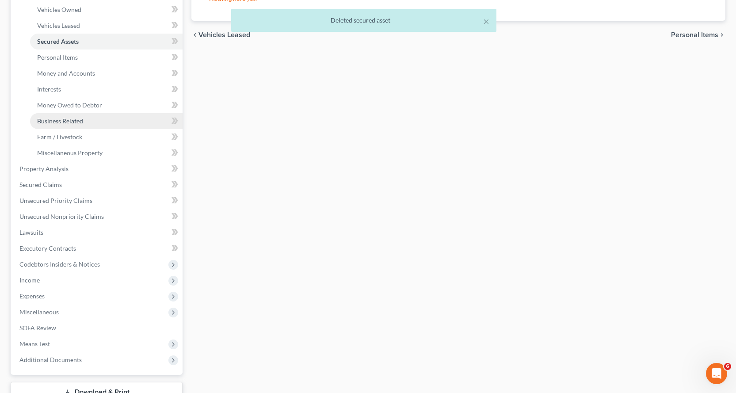
scroll to position [177, 0]
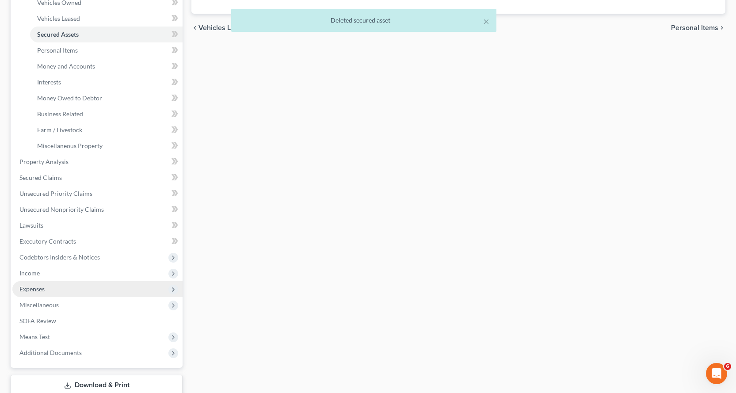
click at [33, 288] on span "Expenses" at bounding box center [31, 289] width 25 height 8
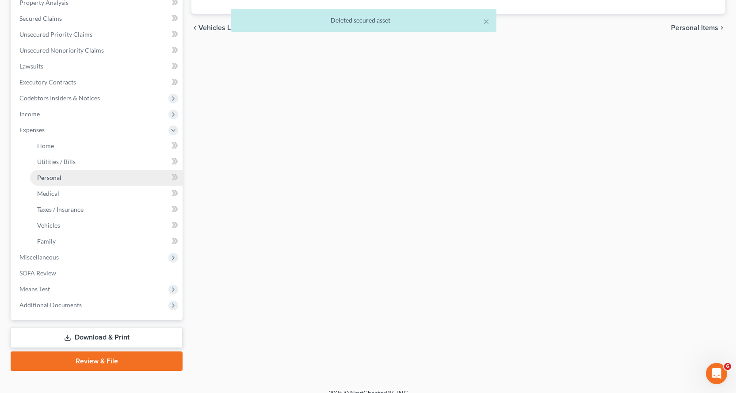
click at [50, 177] on span "Personal" at bounding box center [49, 178] width 24 height 8
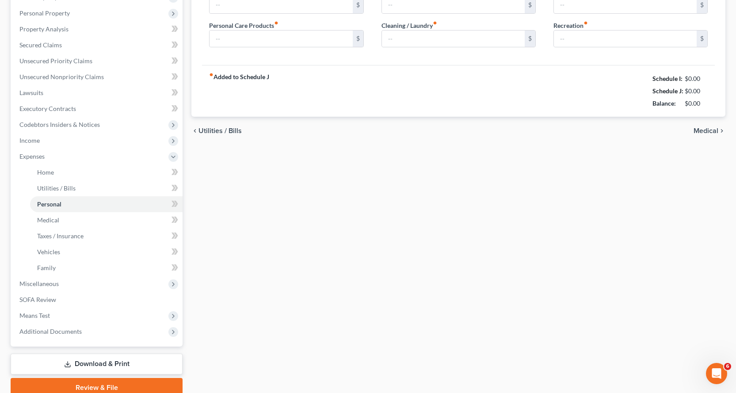
type input "500.00"
type input "200.00"
type input "0.00"
type input "200.00"
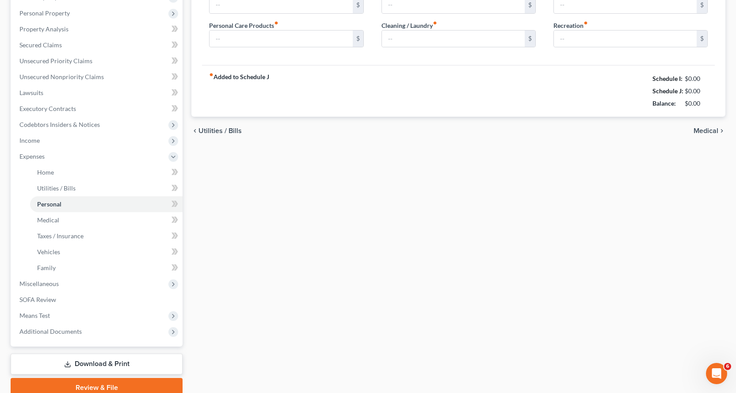
type input "600.00"
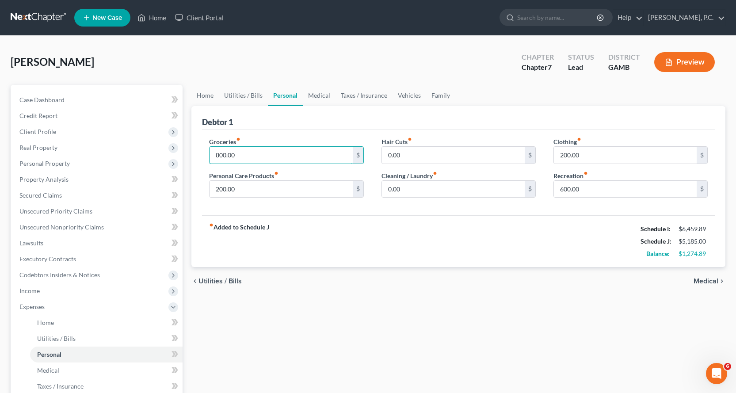
type input "800.00"
click at [465, 318] on div "Home Utilities / Bills Personal Medical Taxes / Insurance Vehicles Family Debto…" at bounding box center [458, 316] width 543 height 463
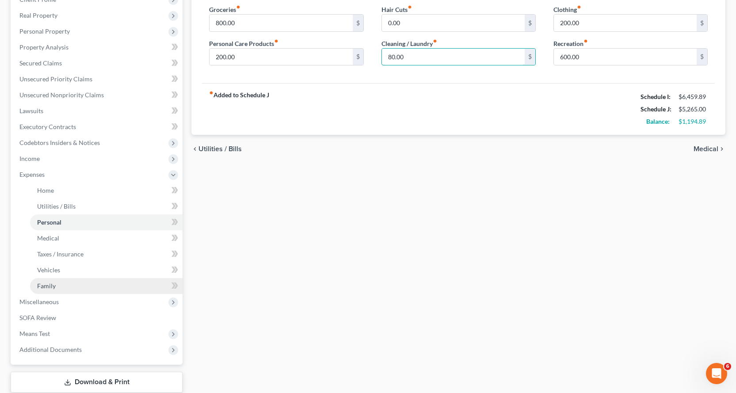
scroll to position [133, 0]
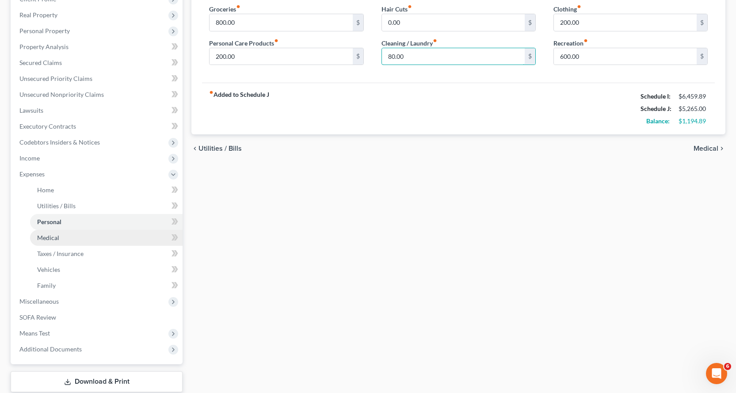
type input "80.00"
click at [48, 236] on span "Medical" at bounding box center [48, 238] width 22 height 8
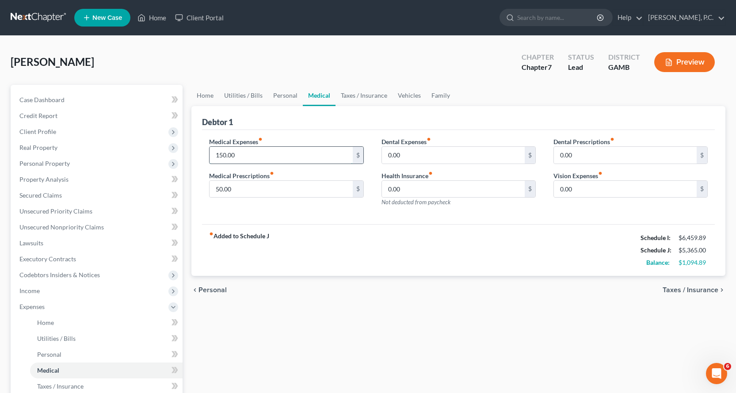
type input "150.00"
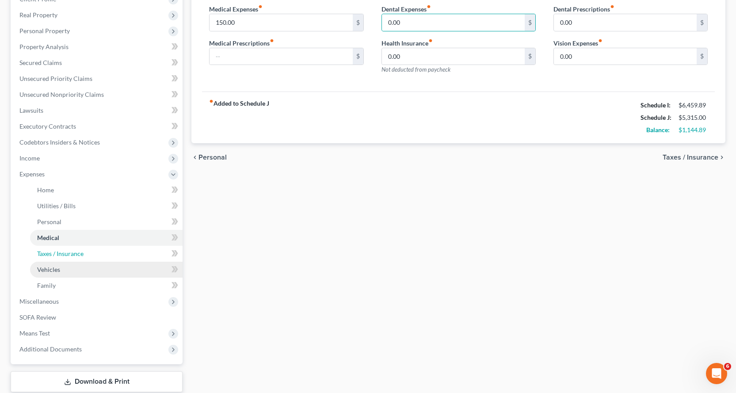
click at [69, 250] on span "Taxes / Insurance" at bounding box center [60, 254] width 46 height 8
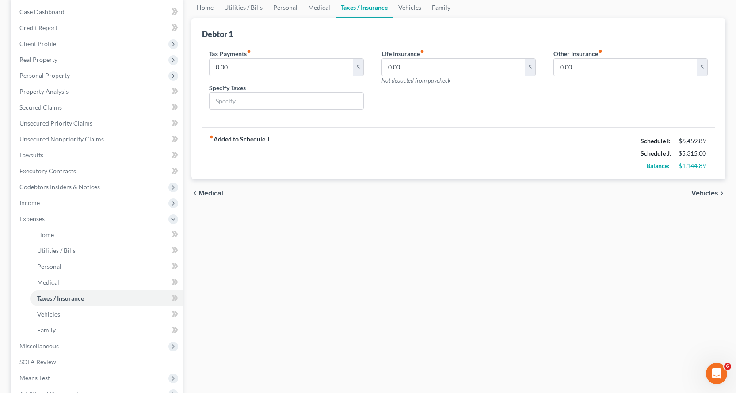
scroll to position [88, 0]
click at [51, 311] on span "Vehicles" at bounding box center [48, 314] width 23 height 8
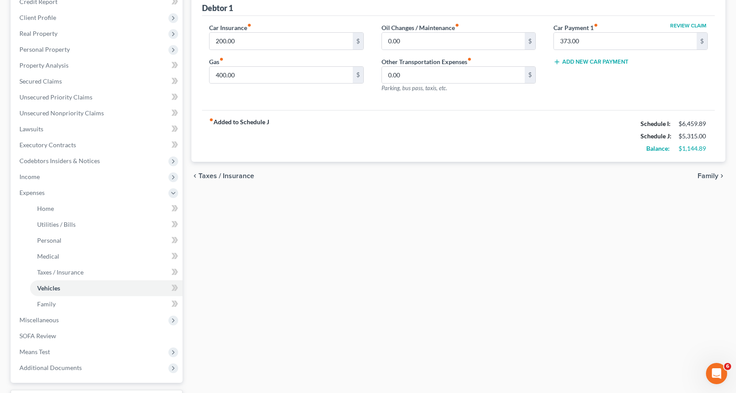
scroll to position [177, 0]
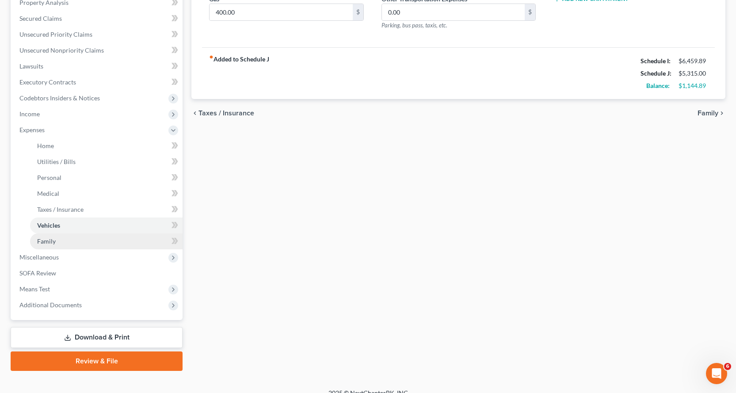
click at [48, 239] on span "Family" at bounding box center [46, 241] width 19 height 8
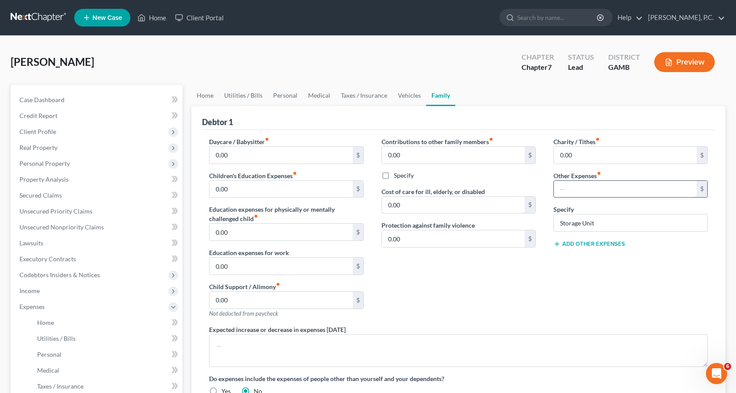
type input "100.00"
click at [603, 220] on input "Storage Unit" at bounding box center [630, 222] width 153 height 17
drag, startPoint x: 602, startPoint y: 220, endPoint x: 552, endPoint y: 224, distance: 49.7
click at [552, 224] on div "Charity / Tithes fiber_manual_record 0.00 $ Other Expenses fiber_manual_record …" at bounding box center [631, 231] width 172 height 188
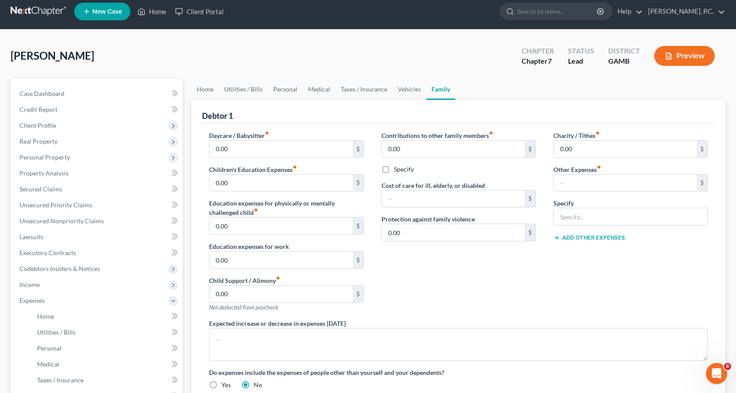
scroll to position [188, 0]
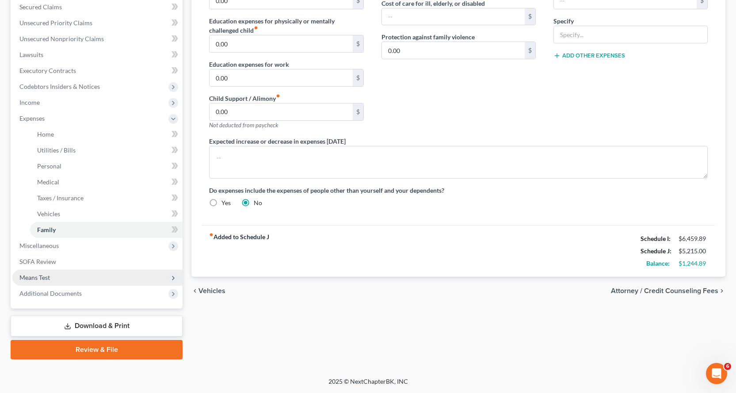
click at [38, 275] on span "Means Test" at bounding box center [34, 278] width 30 height 8
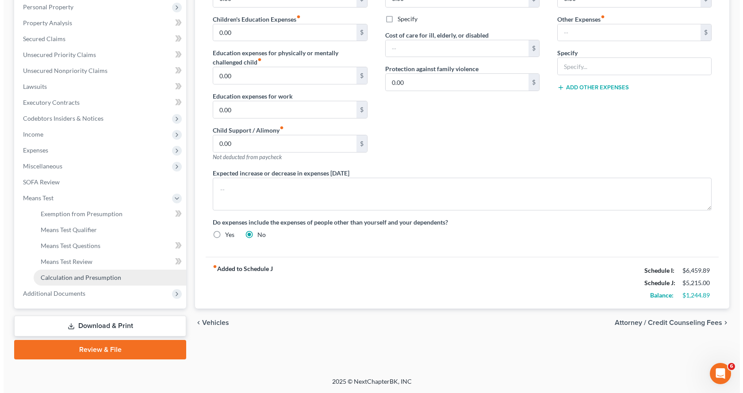
scroll to position [156, 0]
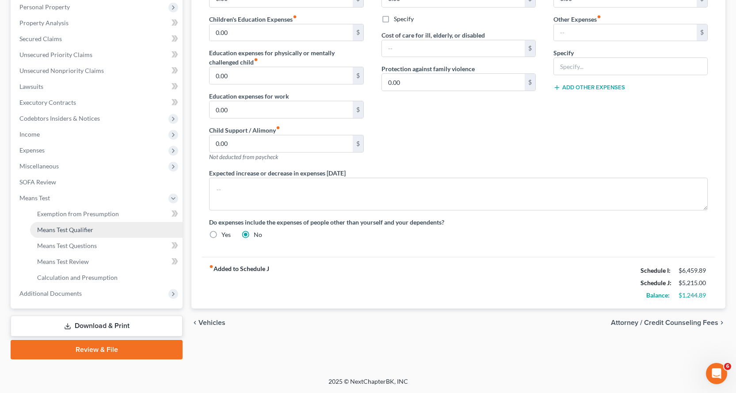
click at [66, 229] on span "Means Test Qualifier" at bounding box center [65, 230] width 56 height 8
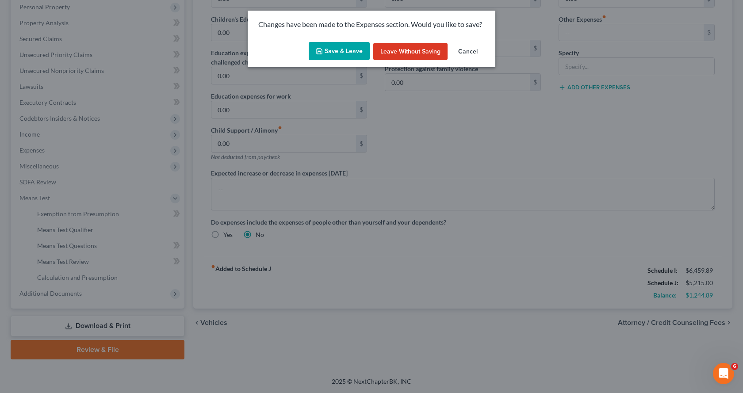
click at [341, 46] on button "Save & Leave" at bounding box center [338, 51] width 61 height 19
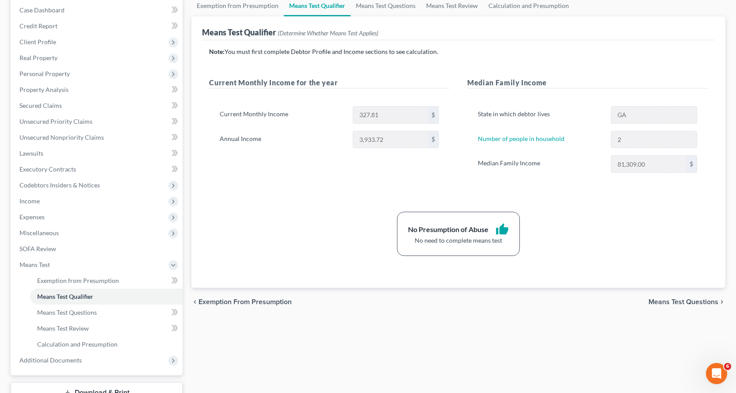
scroll to position [68, 0]
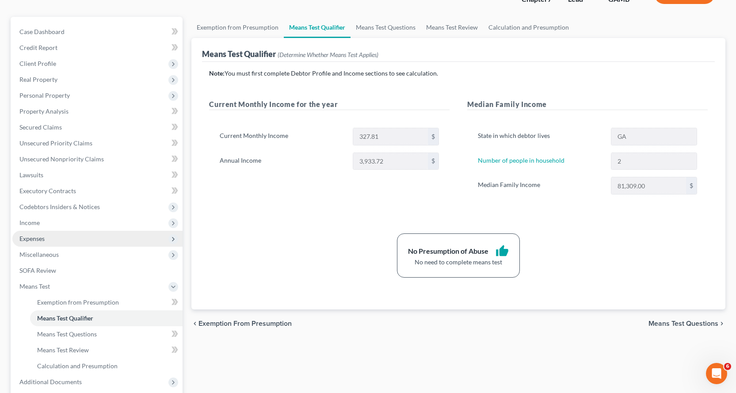
click at [30, 237] on span "Expenses" at bounding box center [31, 239] width 25 height 8
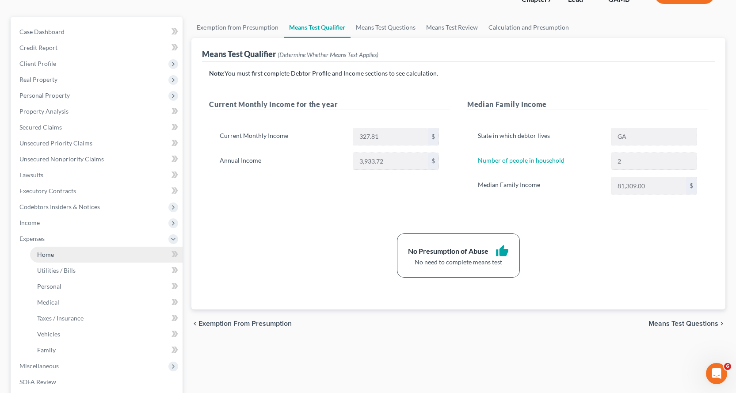
click at [45, 255] on span "Home" at bounding box center [45, 255] width 17 height 8
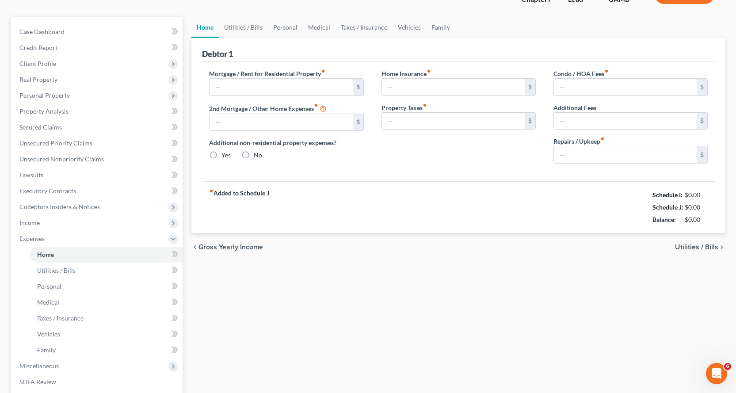
type input "1,087.00"
type input "0.00"
radio input "true"
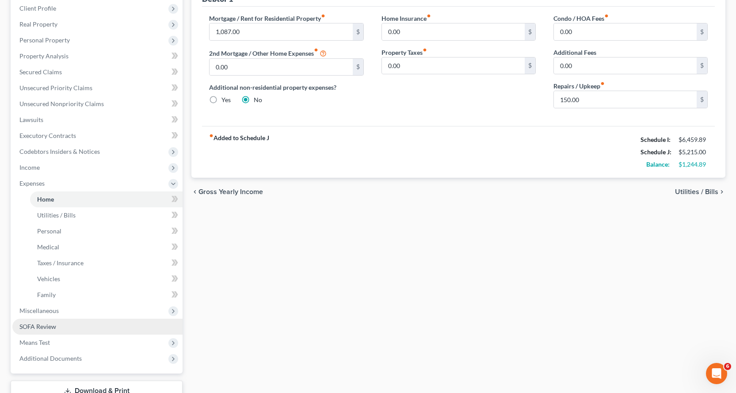
scroll to position [133, 0]
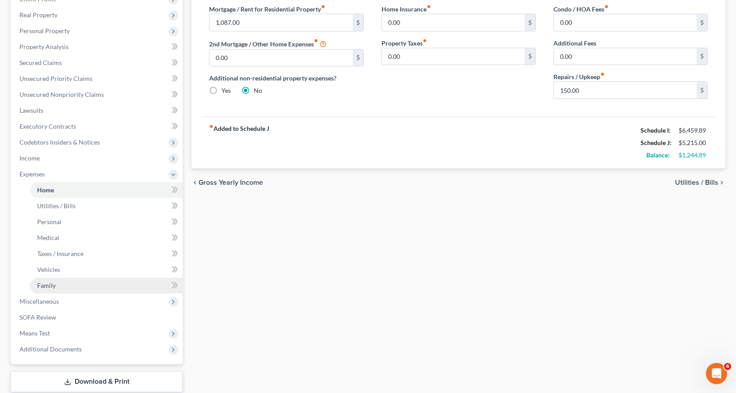
click at [49, 284] on span "Family" at bounding box center [46, 286] width 19 height 8
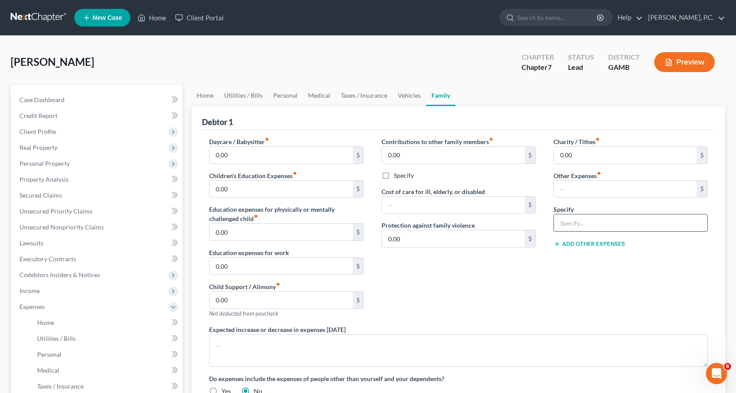
click at [578, 228] on input "text" at bounding box center [630, 222] width 153 height 17
click at [619, 192] on input "text" at bounding box center [625, 189] width 143 height 17
click at [586, 241] on button "Add Other Expenses" at bounding box center [589, 243] width 72 height 7
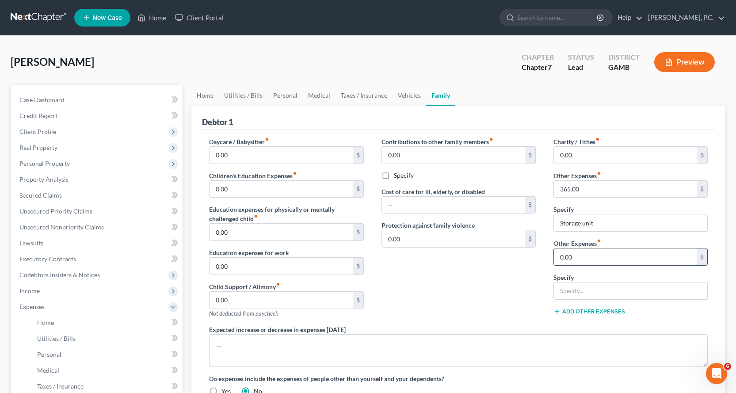
click at [594, 259] on input "0.00" at bounding box center [625, 256] width 143 height 17
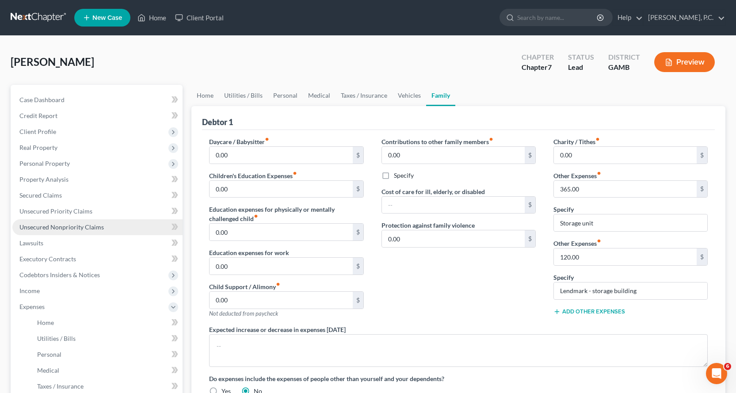
click at [57, 225] on span "Unsecured Nonpriority Claims" at bounding box center [61, 227] width 84 height 8
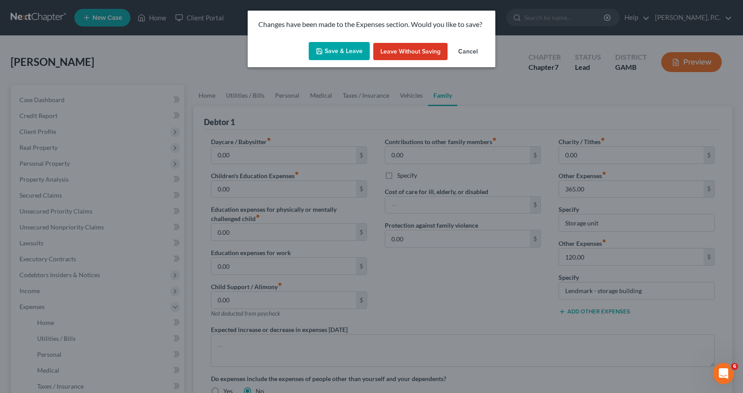
click at [340, 48] on button "Save & Leave" at bounding box center [338, 51] width 61 height 19
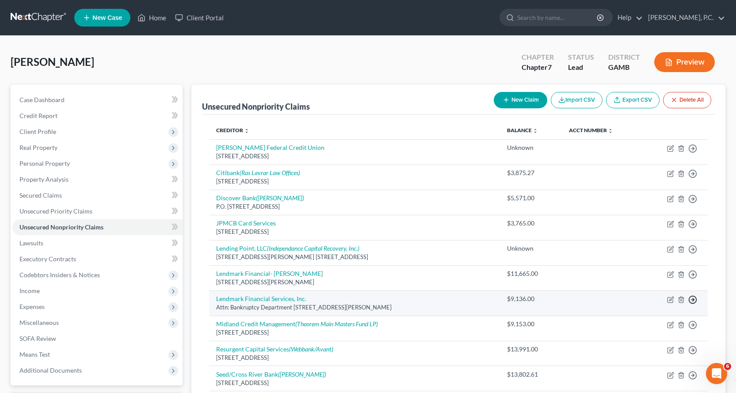
click at [691, 153] on icon "button" at bounding box center [692, 148] width 9 height 9
click at [642, 305] on link "Move to D" at bounding box center [652, 305] width 74 height 15
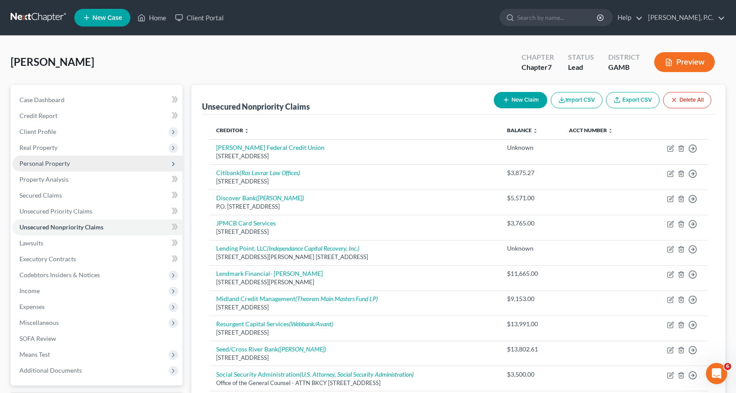
click at [52, 162] on span "Personal Property" at bounding box center [44, 164] width 50 height 8
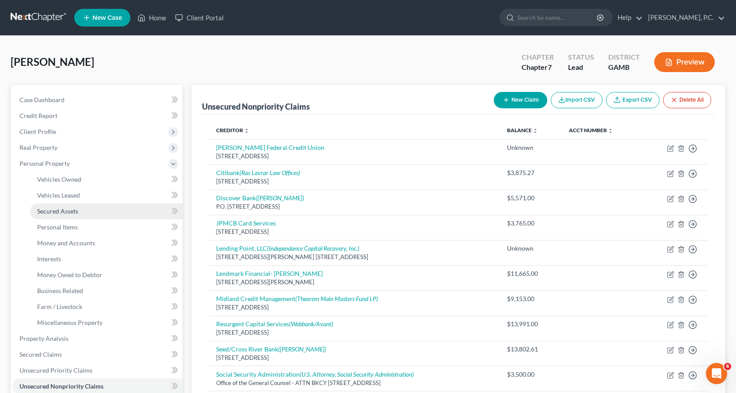
click at [63, 212] on span "Secured Assets" at bounding box center [57, 211] width 41 height 8
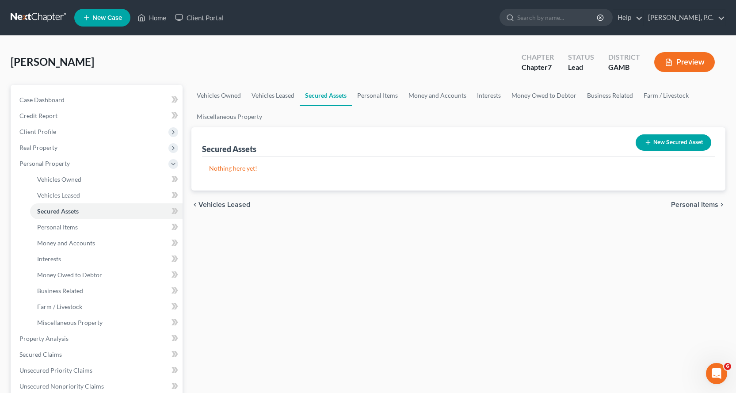
click at [675, 140] on button "New Secured Asset" at bounding box center [674, 142] width 76 height 16
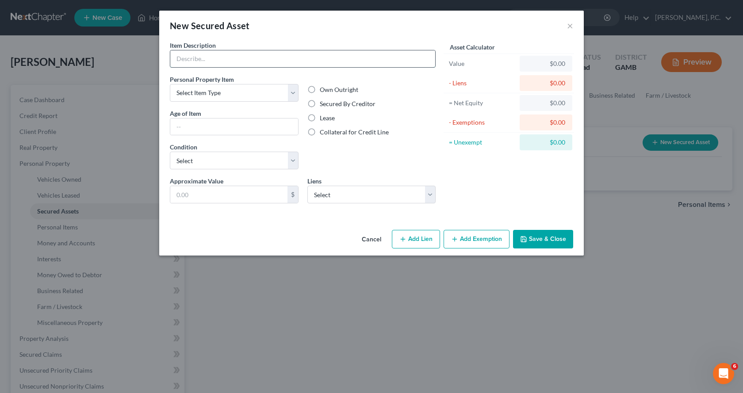
drag, startPoint x: 251, startPoint y: 54, endPoint x: 262, endPoint y: 56, distance: 10.8
click at [251, 55] on input "text" at bounding box center [302, 58] width 265 height 17
click at [291, 91] on select "Select Item Type Clothing Collectibles Of Value Electronics Firearms Household …" at bounding box center [234, 93] width 129 height 18
click at [170, 84] on select "Select Item Type Clothing Collectibles Of Value Electronics Firearms Household …" at bounding box center [234, 93] width 129 height 18
click at [231, 158] on select "Select Excellent Very Good Good Fair Poor" at bounding box center [234, 161] width 129 height 18
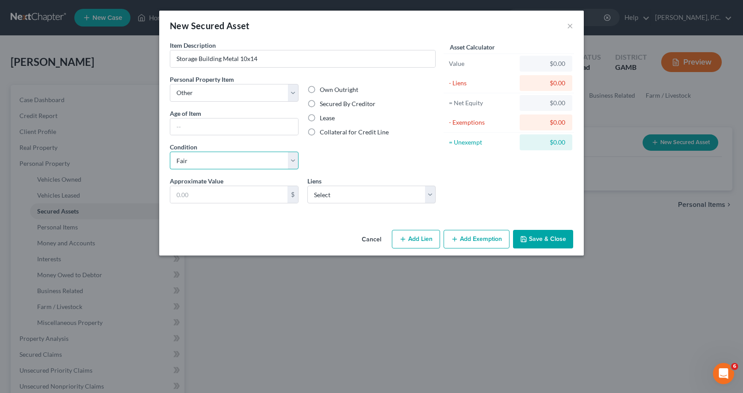
click at [170, 152] on select "Select Excellent Very Good Good Fair Poor" at bounding box center [234, 161] width 129 height 18
drag, startPoint x: 210, startPoint y: 190, endPoint x: 217, endPoint y: 183, distance: 10.3
click at [213, 187] on input "text" at bounding box center [228, 194] width 117 height 17
click at [432, 196] on select "Select Lendmark Financial Services, Inc. - $9,136.00" at bounding box center [371, 195] width 129 height 18
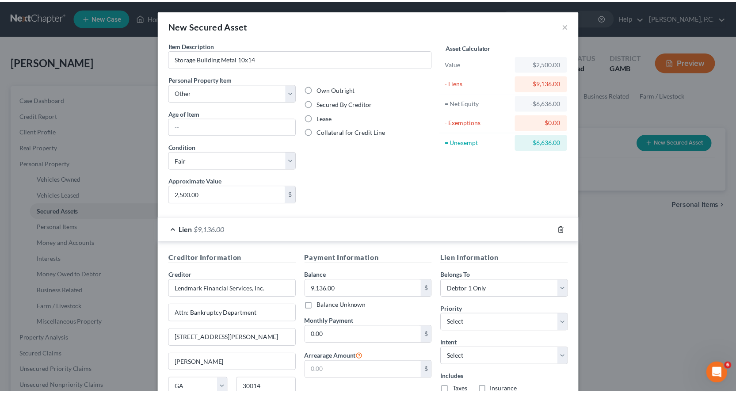
scroll to position [82, 0]
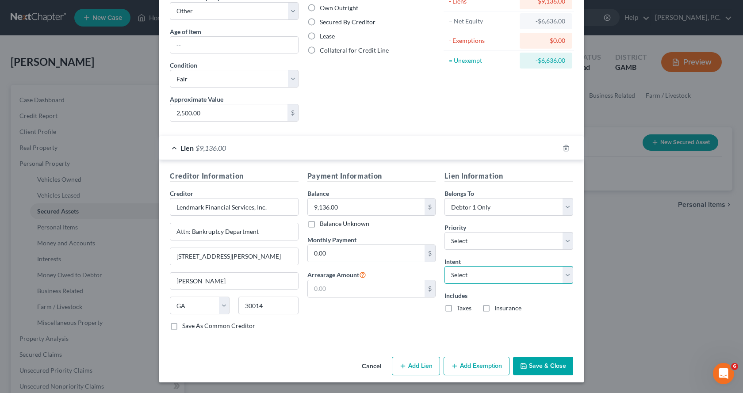
click at [564, 273] on select "Select Surrender Redeem Reaffirm Avoid Other" at bounding box center [508, 275] width 129 height 18
click at [444, 266] on select "Select Surrender Redeem Reaffirm Avoid Other" at bounding box center [508, 275] width 129 height 18
click at [539, 364] on button "Save & Close" at bounding box center [543, 366] width 60 height 19
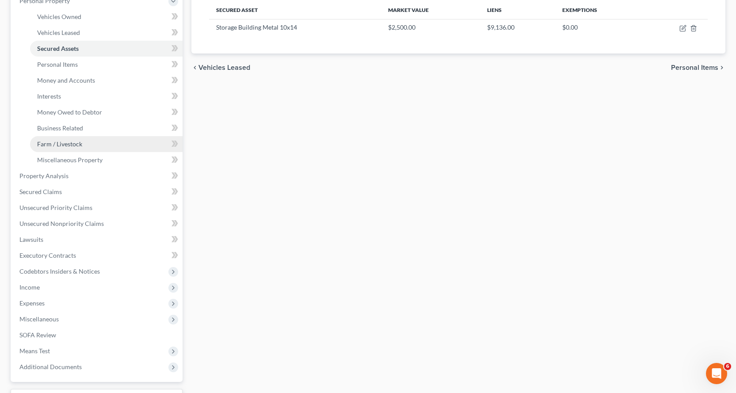
scroll to position [177, 0]
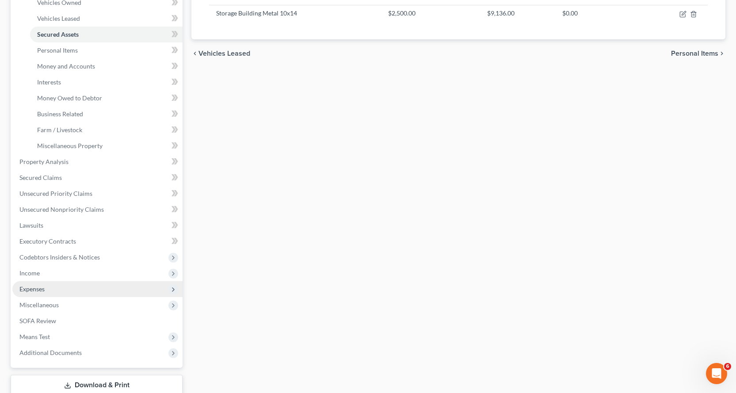
click at [30, 290] on span "Expenses" at bounding box center [31, 289] width 25 height 8
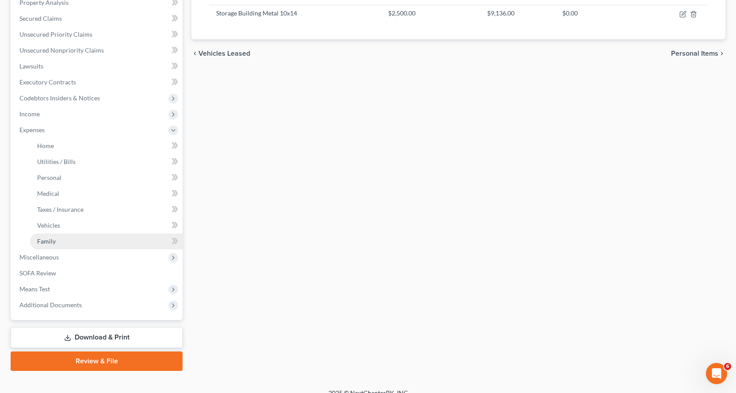
click at [50, 242] on span "Family" at bounding box center [46, 241] width 19 height 8
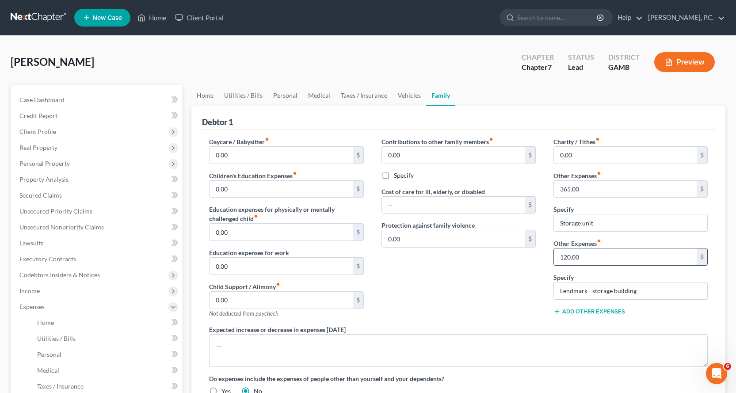
click at [589, 259] on input "120.00" at bounding box center [625, 256] width 143 height 17
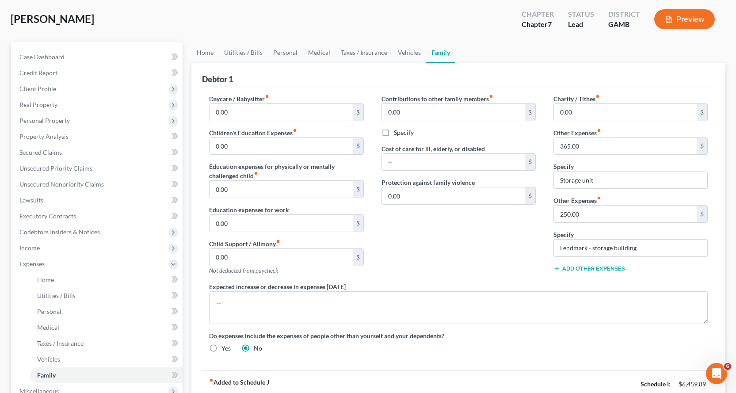
scroll to position [11, 0]
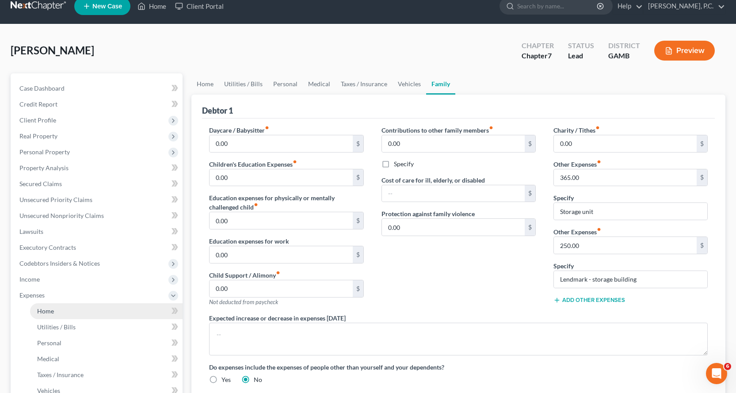
click at [46, 310] on span "Home" at bounding box center [45, 311] width 17 height 8
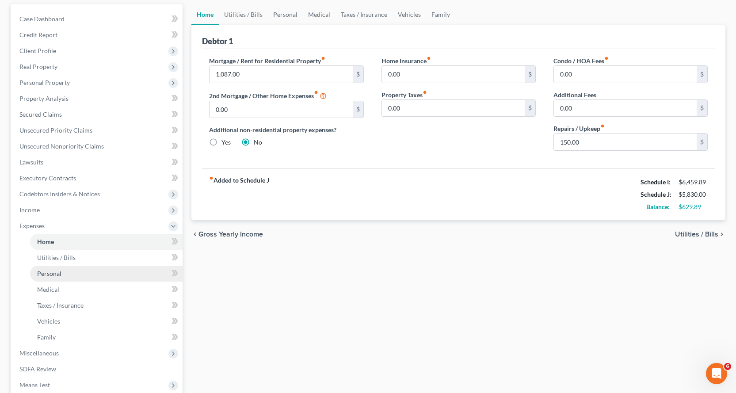
scroll to position [88, 0]
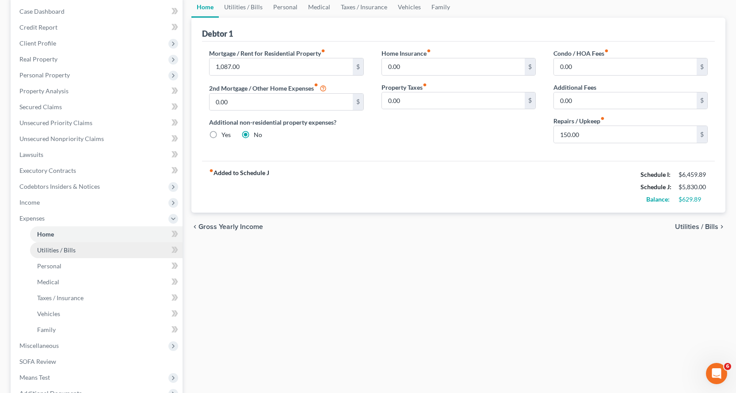
click at [60, 248] on span "Utilities / Bills" at bounding box center [56, 250] width 38 height 8
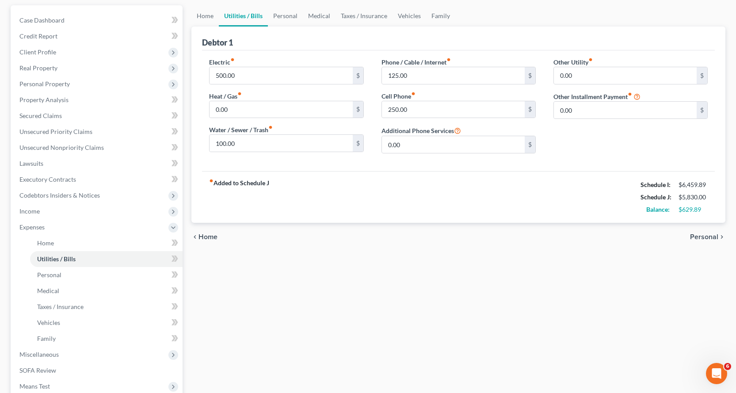
scroll to position [88, 0]
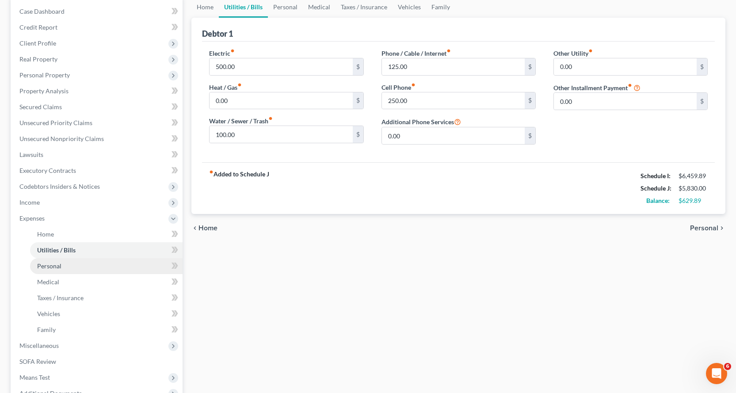
click at [51, 266] on span "Personal" at bounding box center [49, 266] width 24 height 8
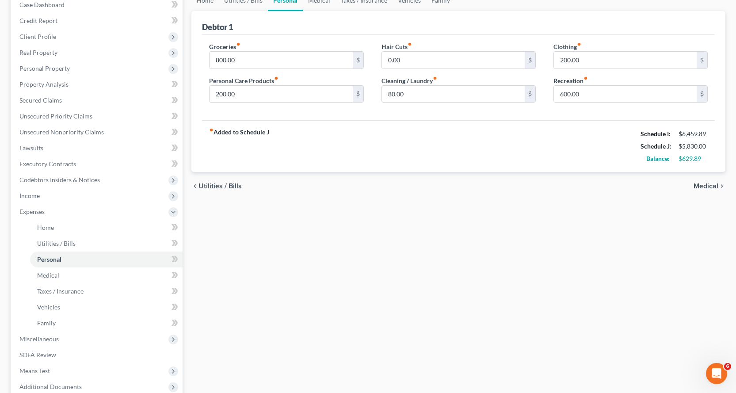
scroll to position [177, 0]
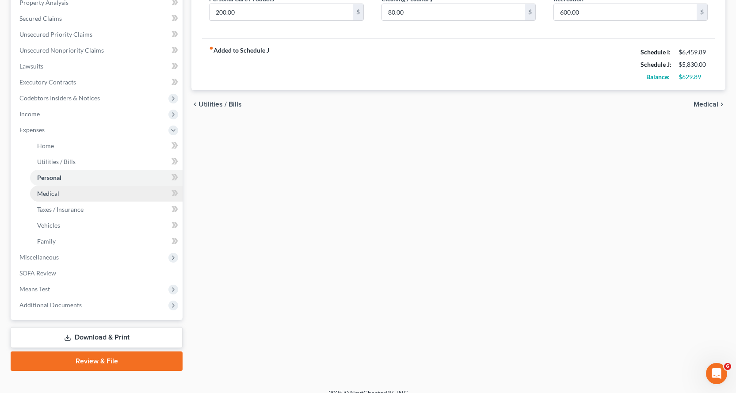
click at [47, 191] on span "Medical" at bounding box center [48, 194] width 22 height 8
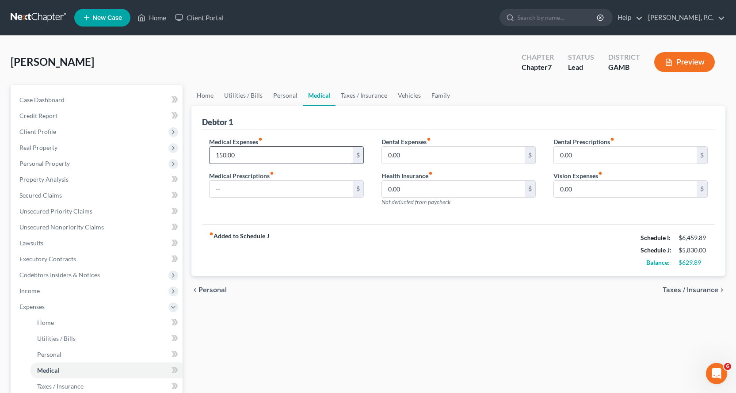
click at [251, 153] on input "150.00" at bounding box center [280, 155] width 143 height 17
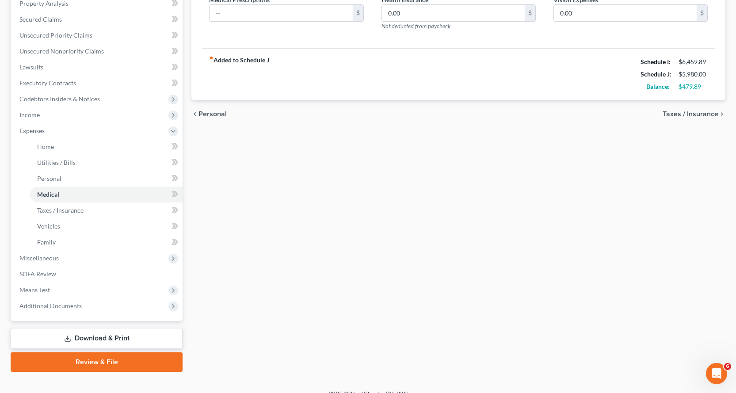
scroll to position [177, 0]
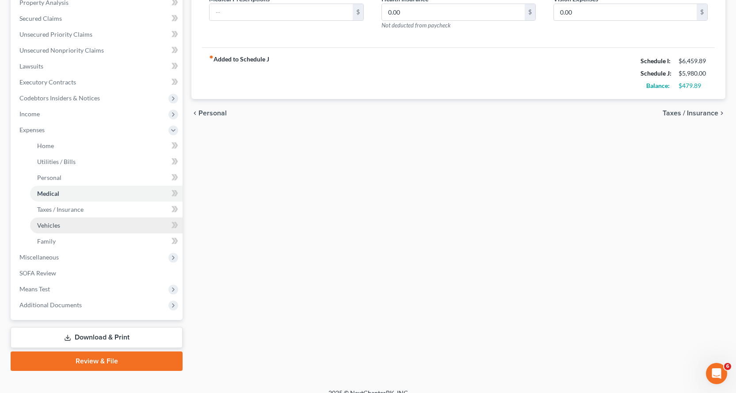
click at [51, 226] on span "Vehicles" at bounding box center [48, 225] width 23 height 8
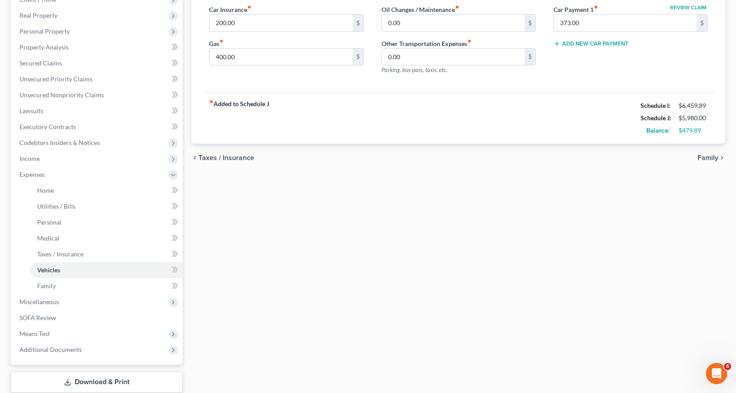
scroll to position [133, 0]
click at [40, 285] on span "Family" at bounding box center [46, 286] width 19 height 8
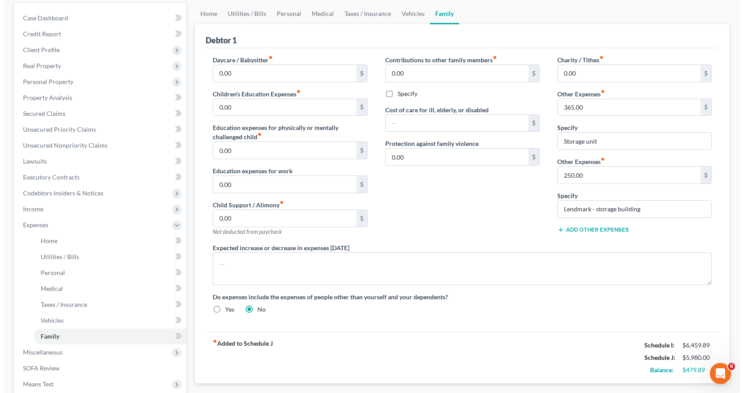
scroll to position [177, 0]
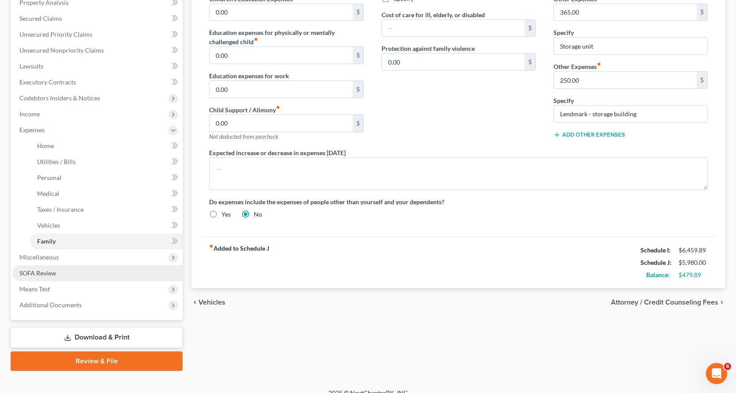
click at [42, 272] on span "SOFA Review" at bounding box center [37, 273] width 37 height 8
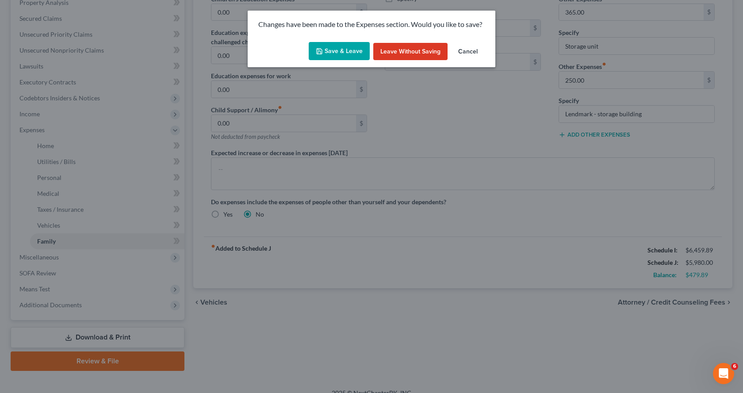
click at [346, 52] on button "Save & Leave" at bounding box center [338, 51] width 61 height 19
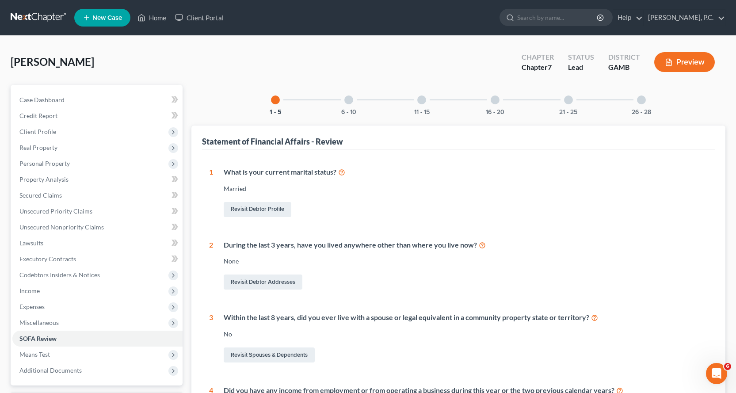
click at [348, 100] on div at bounding box center [348, 99] width 9 height 9
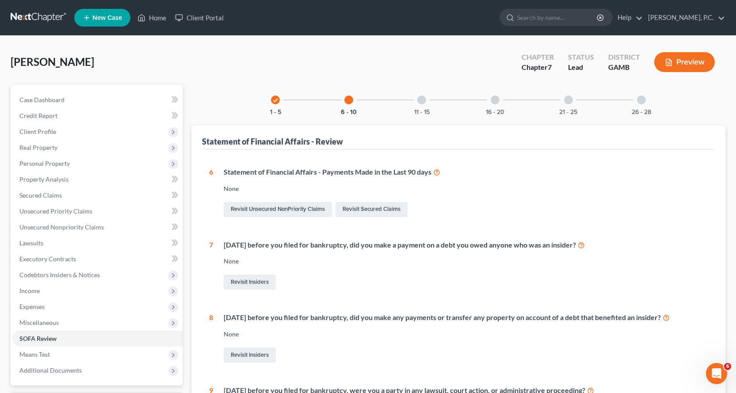
click at [420, 99] on div at bounding box center [421, 99] width 9 height 9
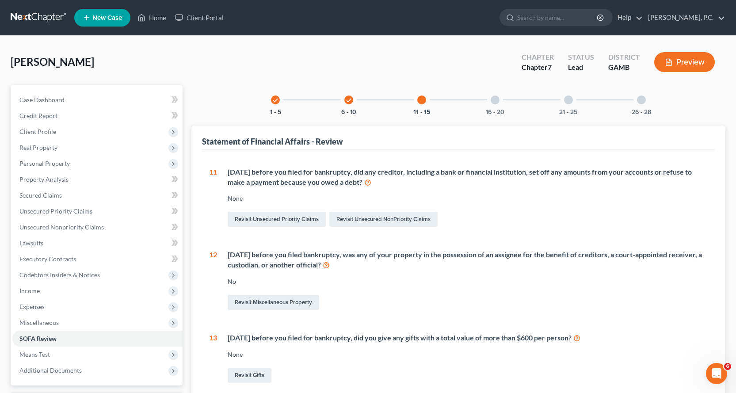
click at [497, 100] on div at bounding box center [495, 99] width 9 height 9
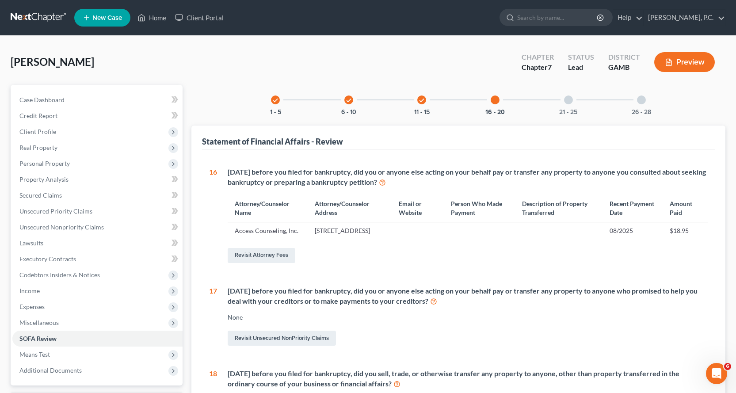
click at [567, 99] on div at bounding box center [568, 99] width 9 height 9
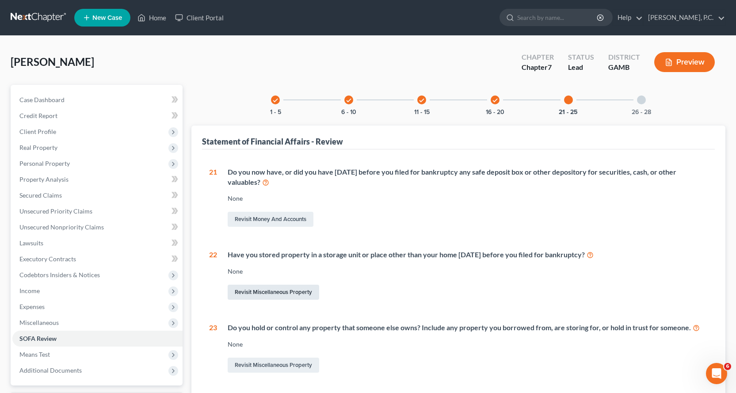
click at [279, 291] on link "Revisit Miscellaneous Property" at bounding box center [273, 292] width 91 height 15
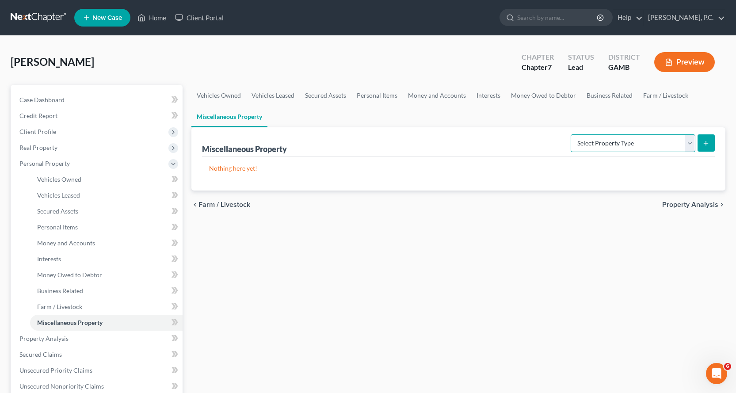
click at [691, 144] on select "Select Property Type Assigned for Creditor Benefit Within 1 Year Holding for An…" at bounding box center [633, 143] width 125 height 18
click at [571, 134] on select "Select Property Type Assigned for Creditor Benefit Within 1 Year Holding for An…" at bounding box center [633, 143] width 125 height 18
click at [706, 141] on line "submit" at bounding box center [706, 143] width 0 height 4
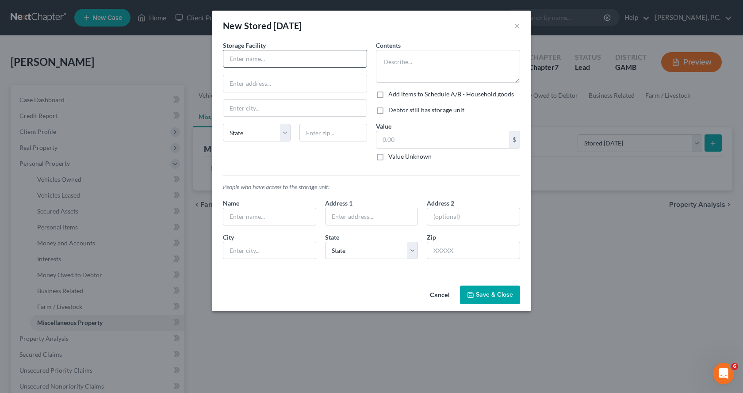
click at [258, 58] on input "text" at bounding box center [294, 58] width 143 height 17
drag, startPoint x: 395, startPoint y: 63, endPoint x: 451, endPoint y: 57, distance: 56.4
click at [407, 62] on textarea at bounding box center [448, 66] width 144 height 33
click at [432, 141] on input "text" at bounding box center [442, 139] width 133 height 17
click at [256, 217] on input "text" at bounding box center [269, 216] width 92 height 17
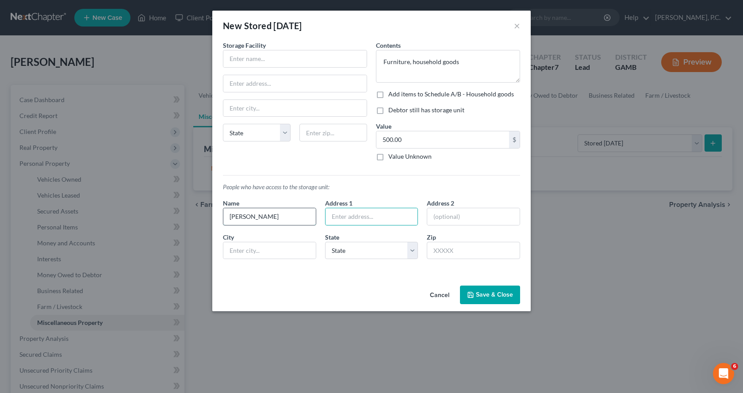
drag, startPoint x: 257, startPoint y: 213, endPoint x: 262, endPoint y: 218, distance: 6.6
click at [258, 216] on input "Gloria" at bounding box center [269, 216] width 92 height 17
drag, startPoint x: 379, startPoint y: 111, endPoint x: 468, endPoint y: 200, distance: 125.9
click at [388, 110] on label "Debtor still has storage unit" at bounding box center [426, 110] width 76 height 9
click at [392, 110] on input "Debtor still has storage unit" at bounding box center [395, 109] width 6 height 6
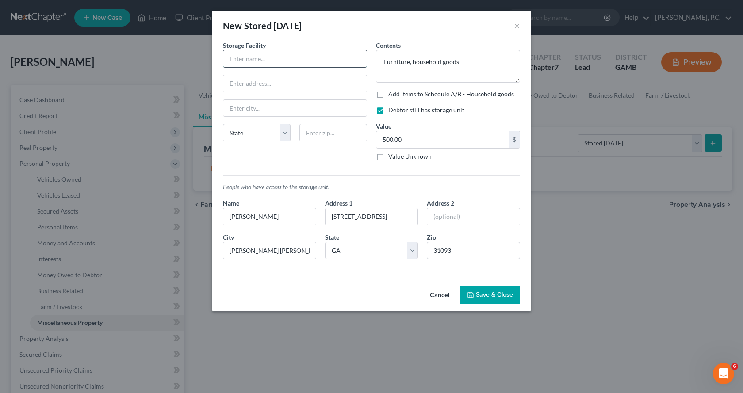
click at [270, 60] on input "text" at bounding box center [294, 58] width 143 height 17
click at [288, 91] on input "text" at bounding box center [294, 83] width 143 height 17
click at [270, 59] on input "text" at bounding box center [294, 58] width 143 height 17
drag, startPoint x: 254, startPoint y: 111, endPoint x: 264, endPoint y: 150, distance: 40.5
click at [254, 111] on input "text" at bounding box center [294, 108] width 143 height 17
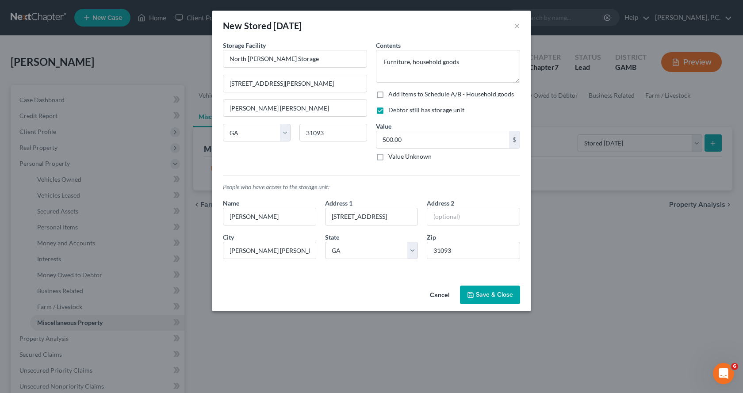
click at [504, 293] on button "Save & Close" at bounding box center [490, 295] width 60 height 19
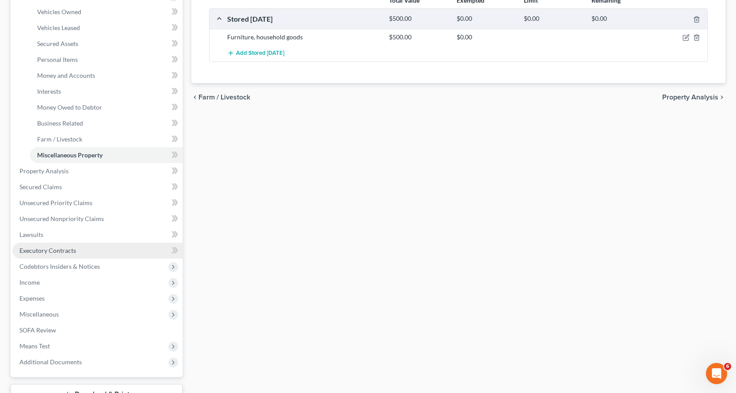
scroll to position [236, 0]
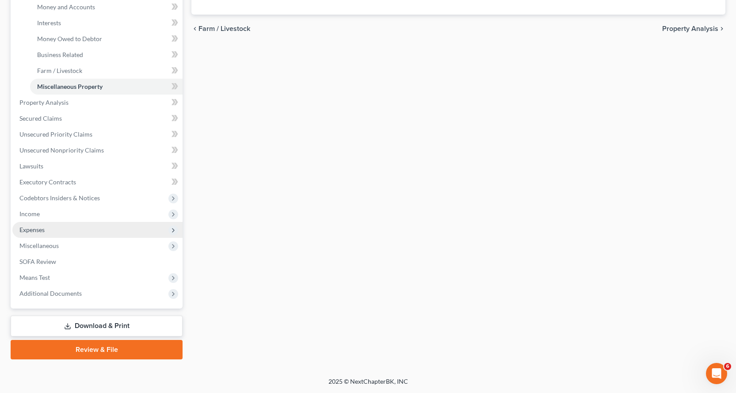
click at [33, 230] on span "Expenses" at bounding box center [31, 230] width 25 height 8
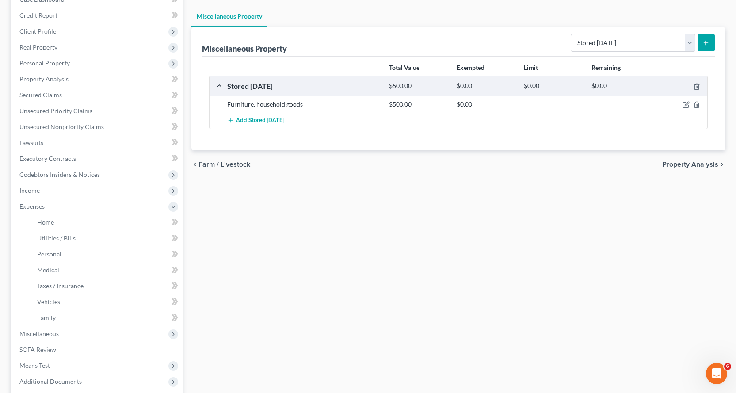
scroll to position [100, 0]
click at [44, 317] on span "Family" at bounding box center [46, 318] width 19 height 8
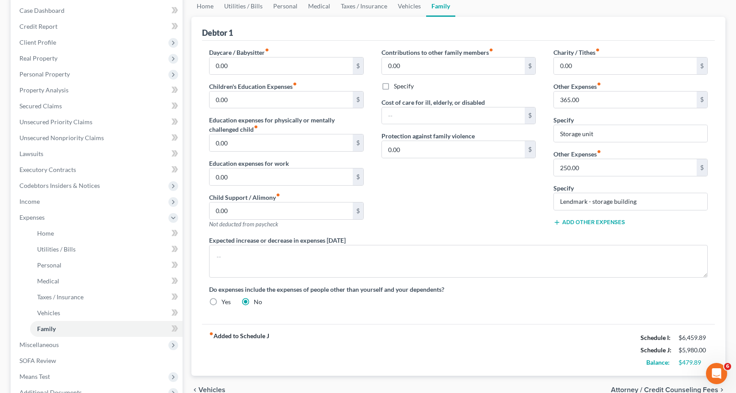
scroll to position [133, 0]
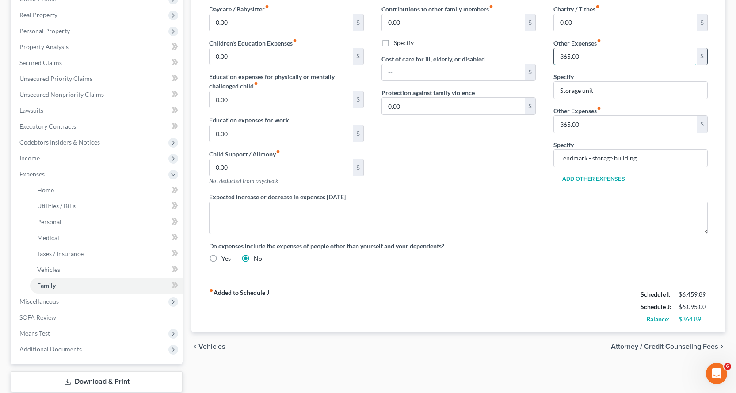
click at [600, 52] on input "365.00" at bounding box center [625, 56] width 143 height 17
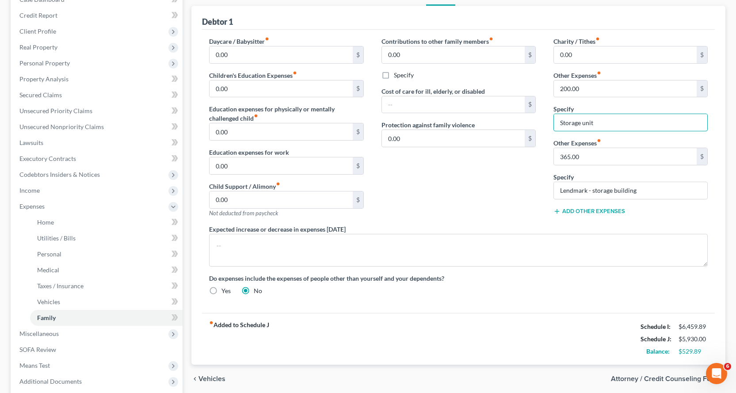
scroll to position [100, 0]
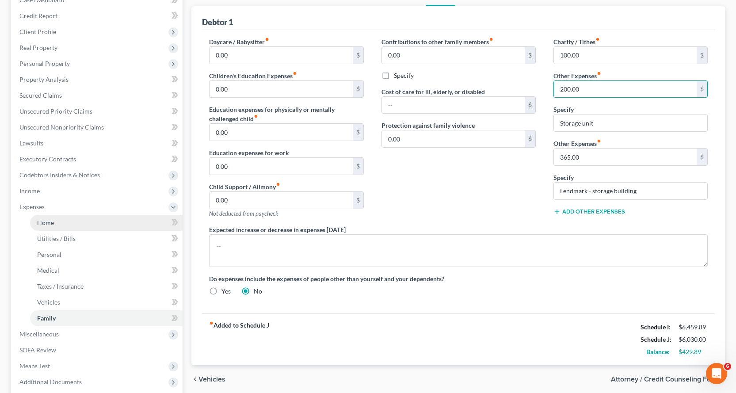
click at [44, 223] on span "Home" at bounding box center [45, 223] width 17 height 8
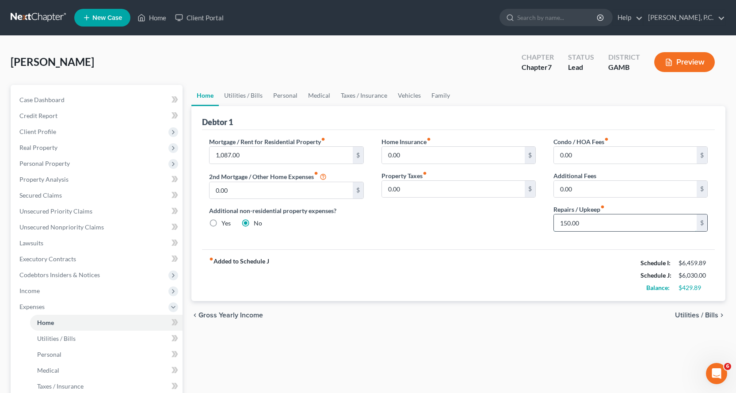
click at [602, 226] on input "150.00" at bounding box center [625, 222] width 143 height 17
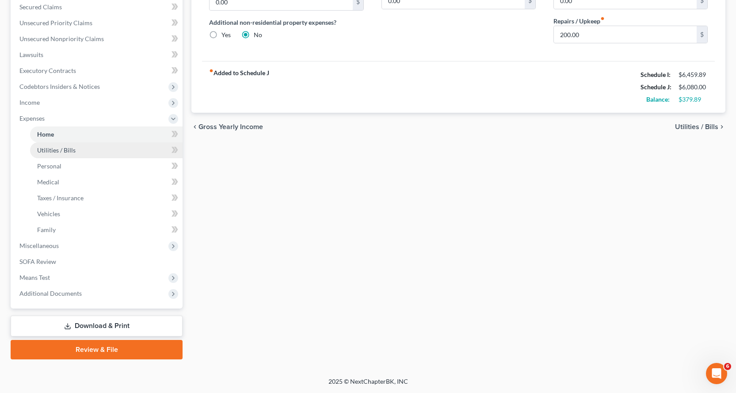
click at [56, 150] on span "Utilities / Bills" at bounding box center [56, 150] width 38 height 8
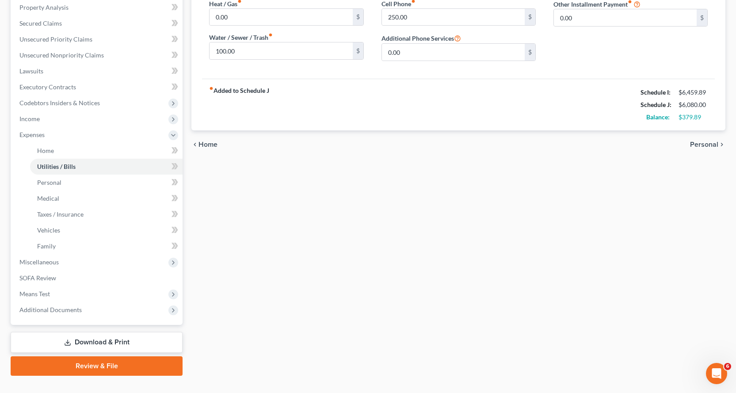
scroll to position [177, 0]
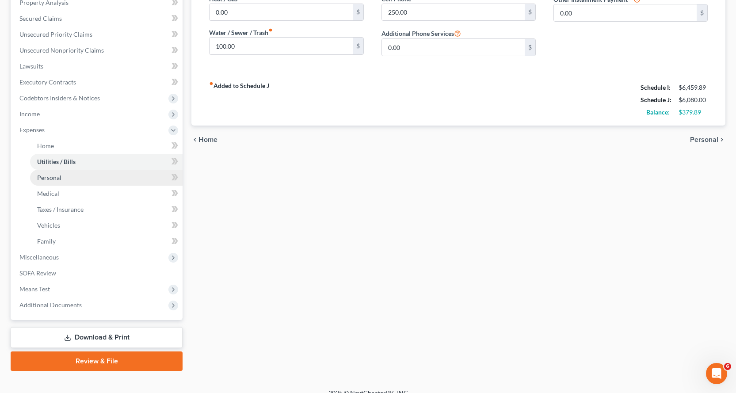
click at [50, 177] on span "Personal" at bounding box center [49, 178] width 24 height 8
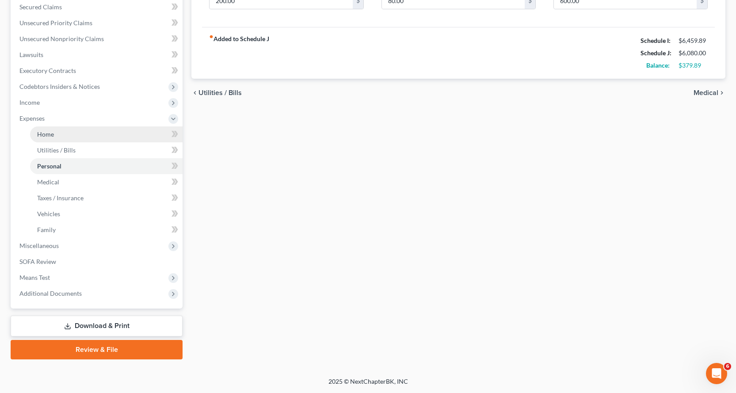
scroll to position [144, 0]
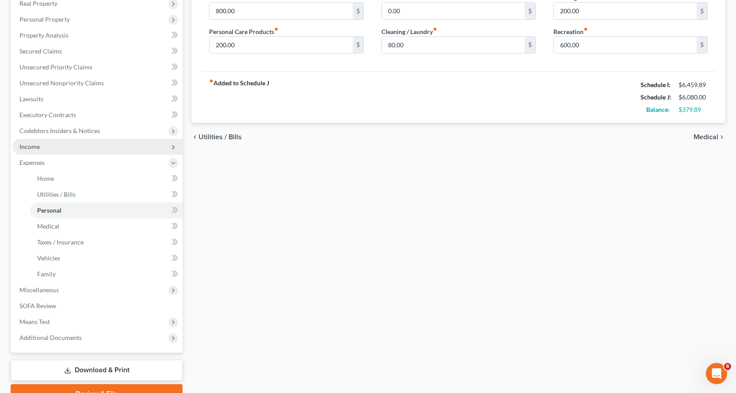
click at [31, 147] on span "Income" at bounding box center [29, 147] width 20 height 8
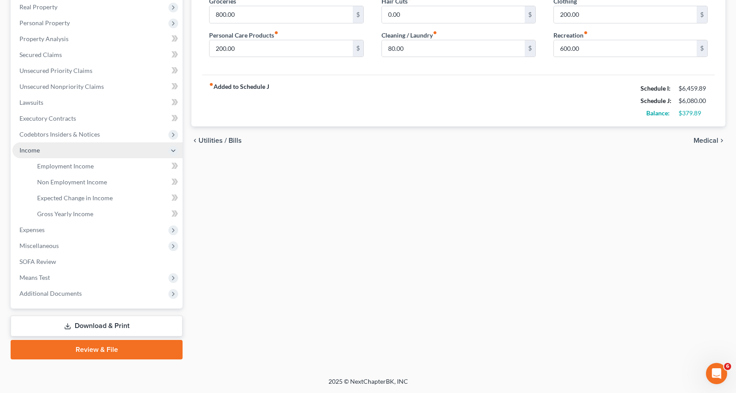
scroll to position [141, 0]
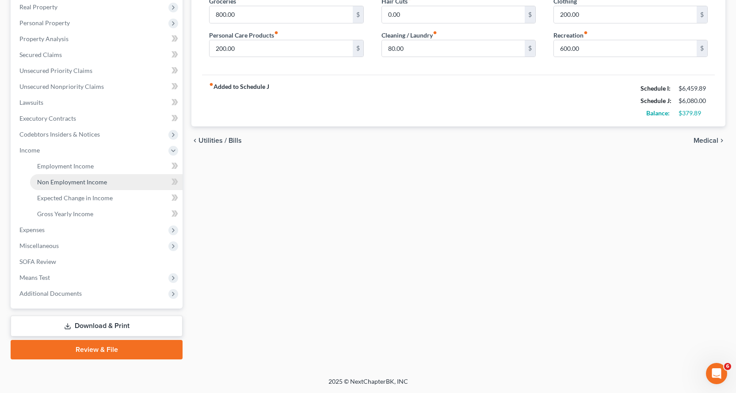
click at [73, 182] on span "Non Employment Income" at bounding box center [72, 182] width 70 height 8
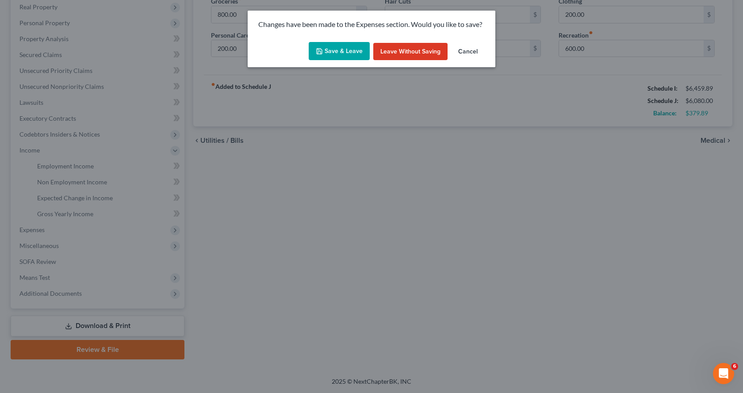
click at [324, 50] on button "Save & Leave" at bounding box center [338, 51] width 61 height 19
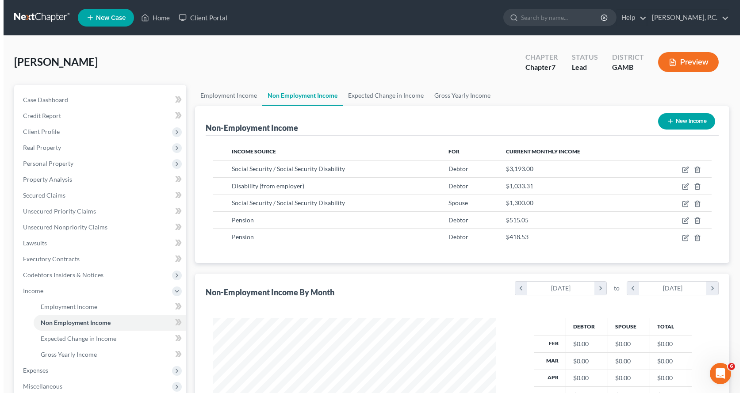
scroll to position [159, 301]
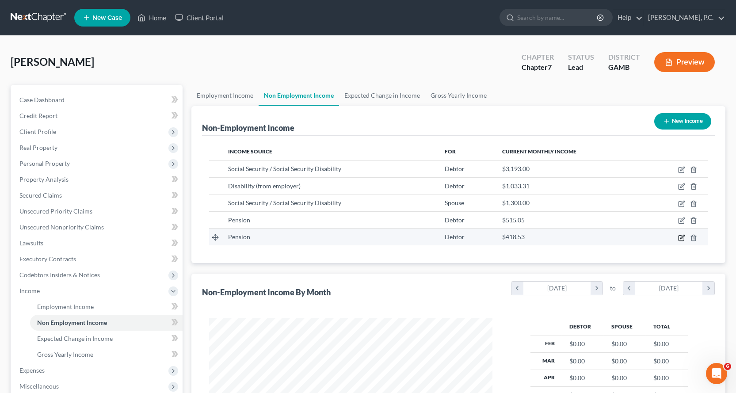
click at [680, 237] on icon "button" at bounding box center [681, 237] width 7 height 7
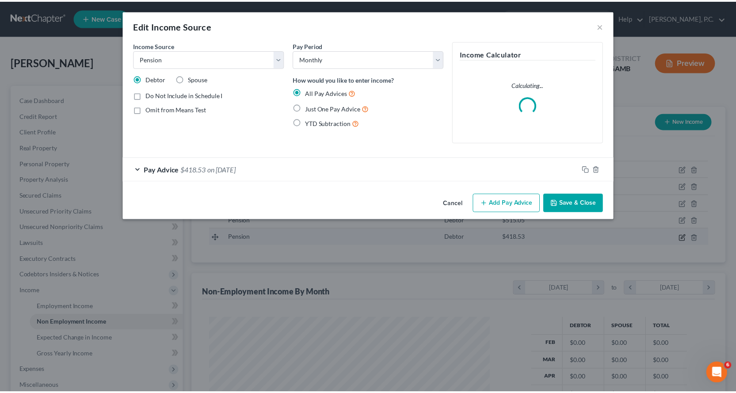
scroll to position [159, 304]
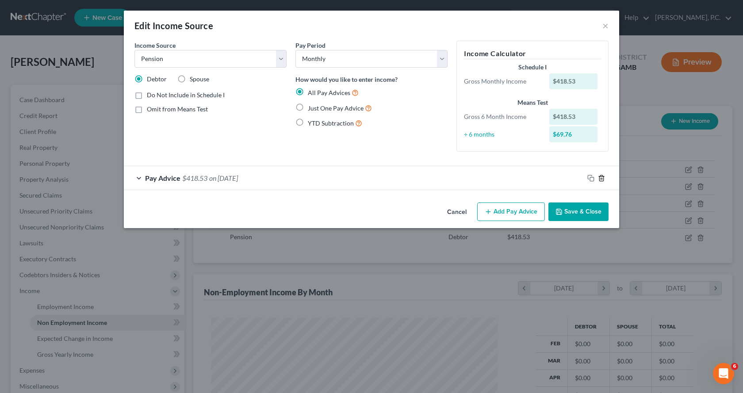
click at [602, 178] on icon "button" at bounding box center [601, 178] width 7 height 7
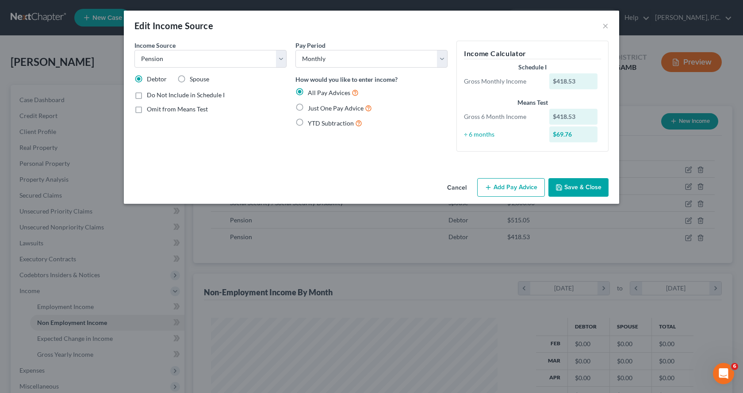
click at [589, 190] on button "Save & Close" at bounding box center [578, 187] width 60 height 19
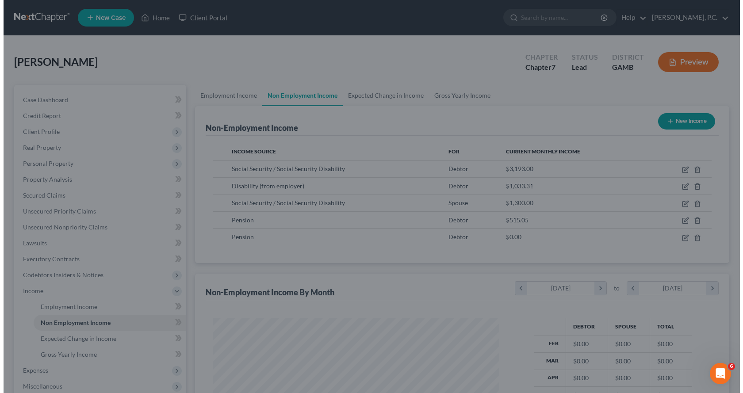
scroll to position [441813, 441670]
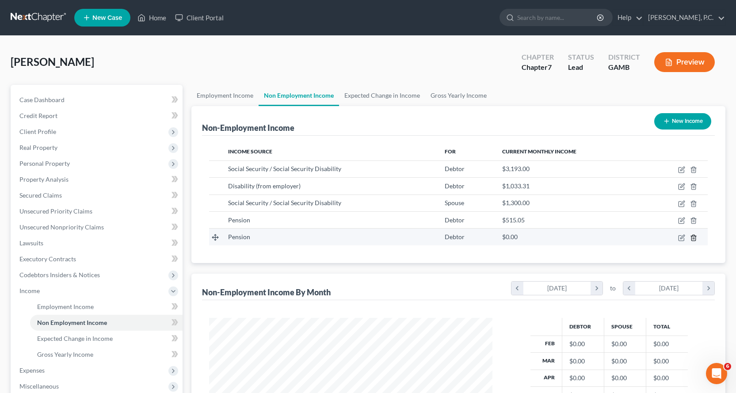
click at [693, 236] on icon "button" at bounding box center [693, 237] width 7 height 7
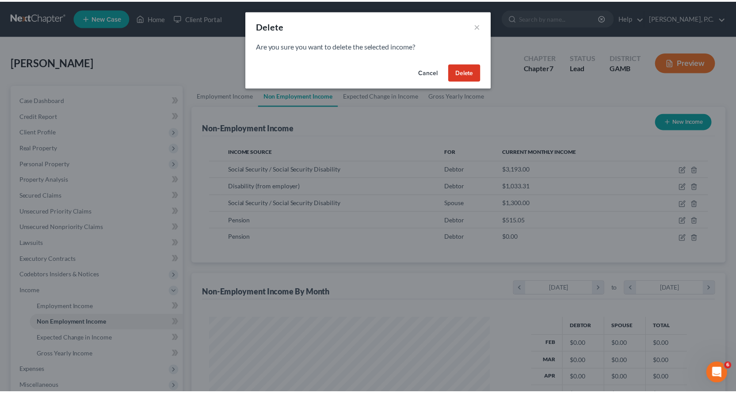
scroll to position [159, 304]
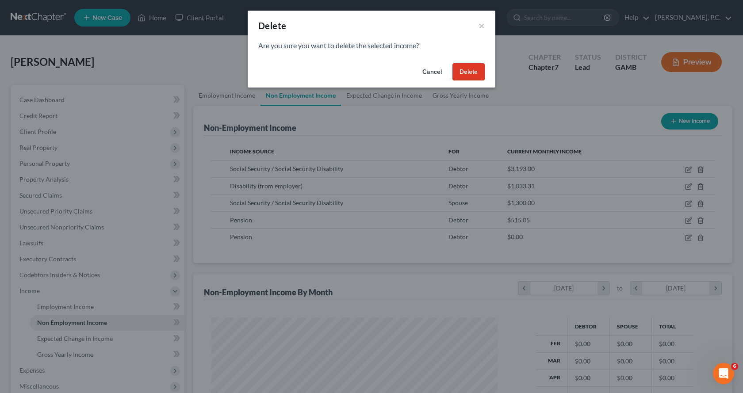
click at [472, 70] on button "Delete" at bounding box center [468, 72] width 32 height 18
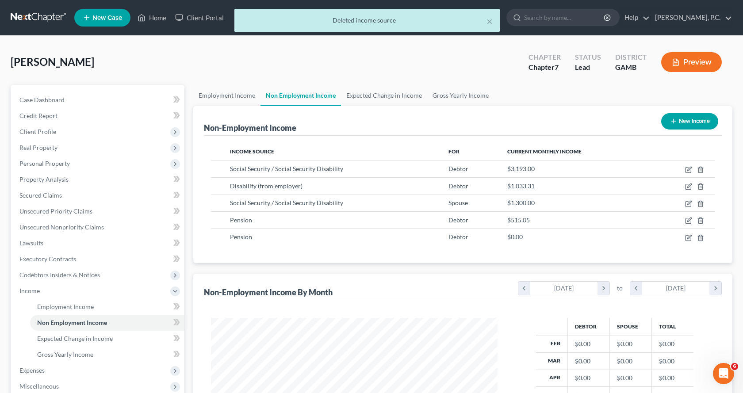
scroll to position [441813, 441670]
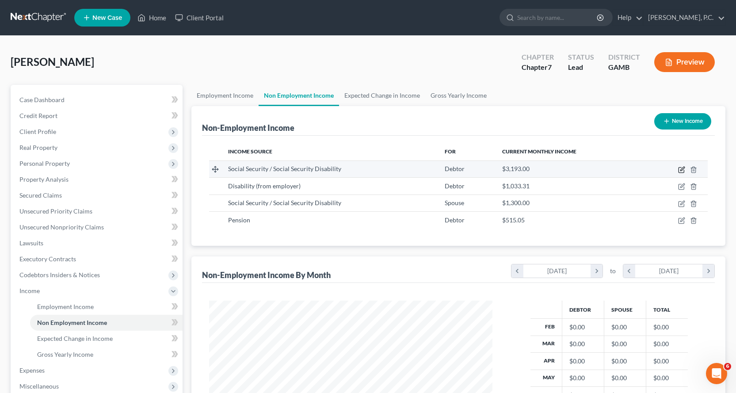
click at [682, 168] on icon "button" at bounding box center [681, 169] width 7 height 7
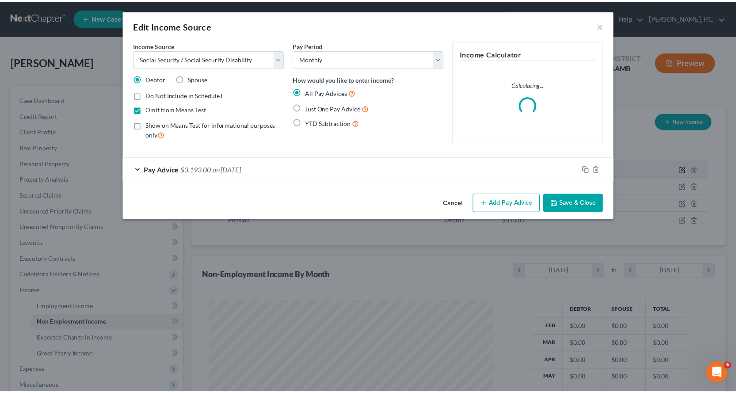
scroll to position [159, 304]
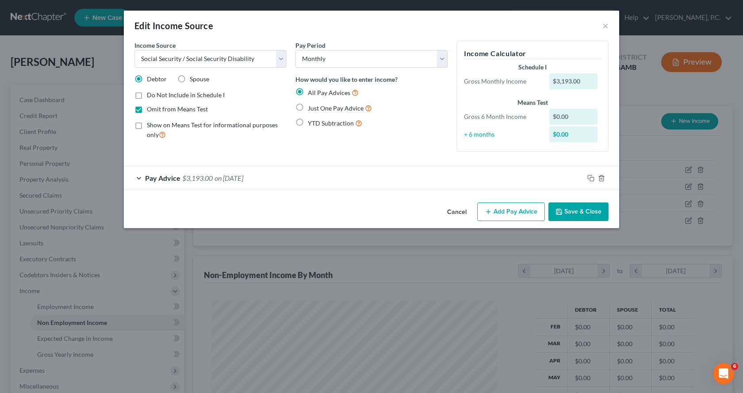
click at [308, 105] on label "Just One Pay Advice" at bounding box center [340, 108] width 64 height 10
click at [311, 105] on input "Just One Pay Advice" at bounding box center [314, 106] width 6 height 6
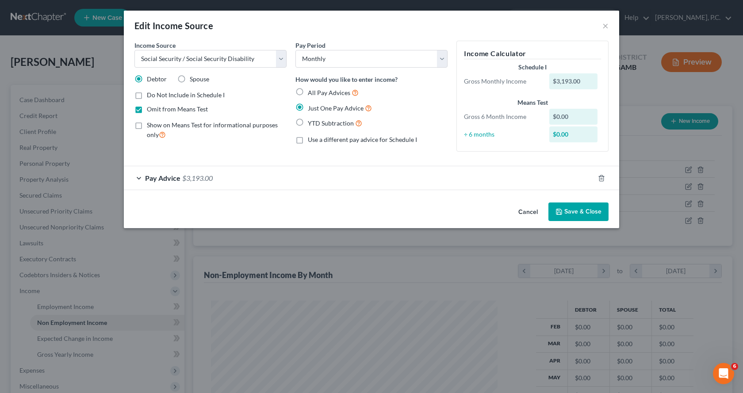
click at [137, 175] on div "Pay Advice $3,193.00" at bounding box center [359, 177] width 470 height 23
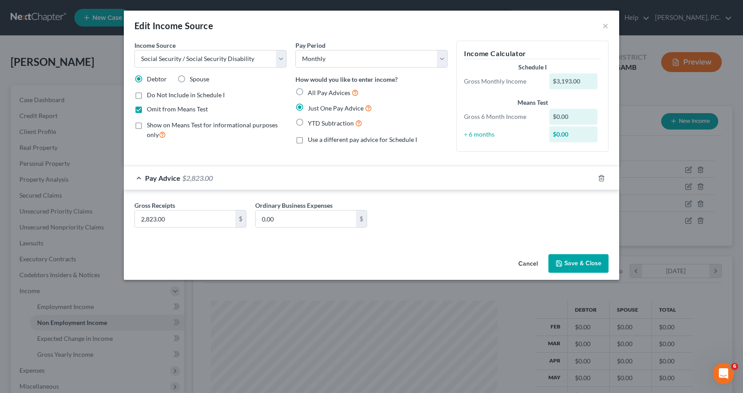
click at [582, 265] on button "Save & Close" at bounding box center [578, 263] width 60 height 19
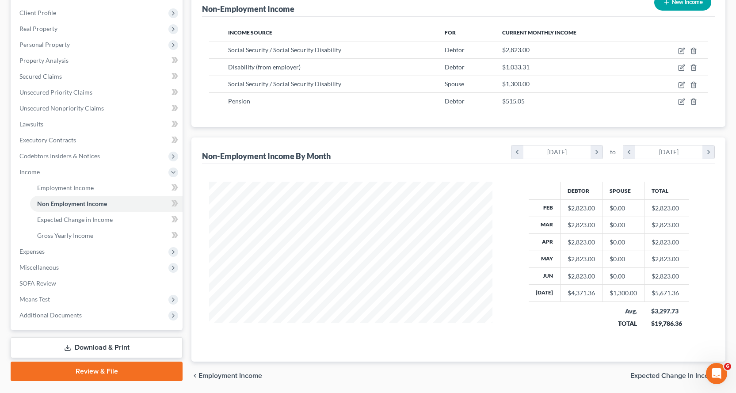
scroll to position [133, 0]
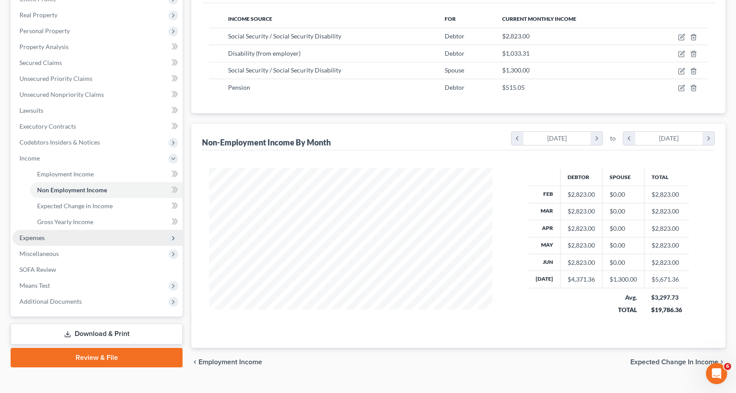
click at [29, 239] on span "Expenses" at bounding box center [31, 238] width 25 height 8
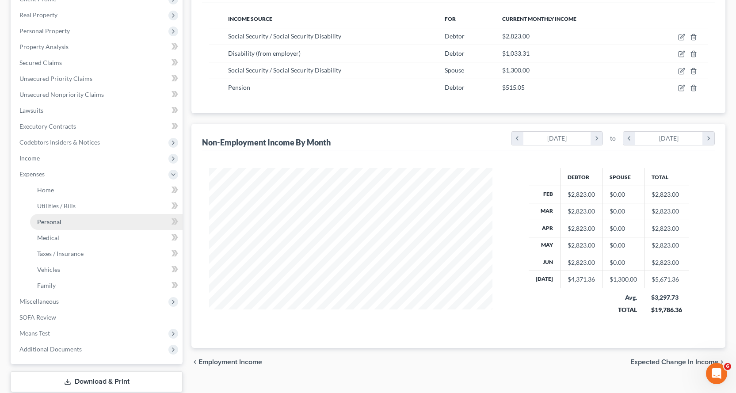
click at [47, 222] on span "Personal" at bounding box center [49, 222] width 24 height 8
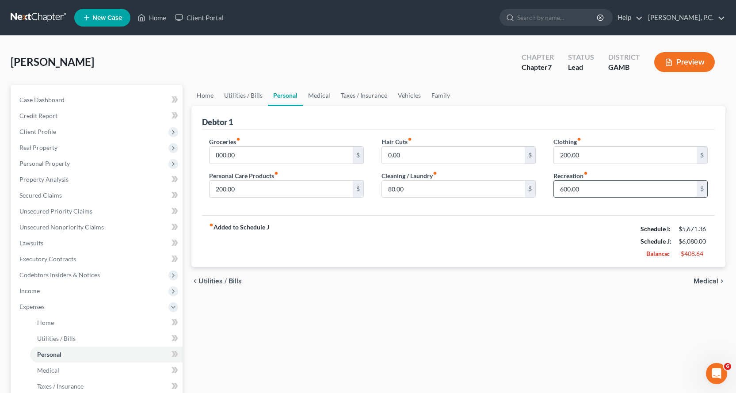
click at [595, 188] on input "600.00" at bounding box center [625, 189] width 143 height 17
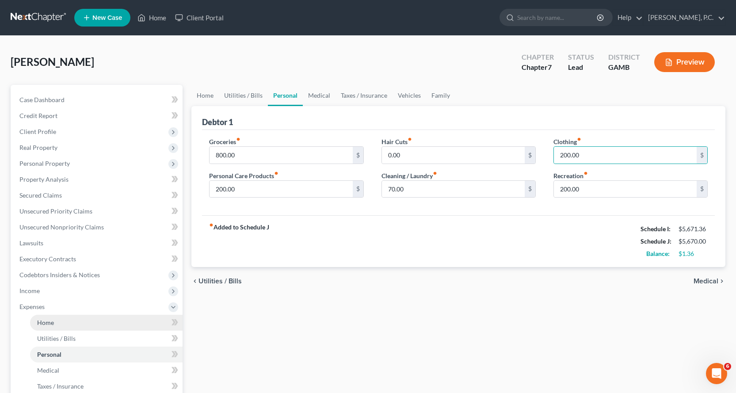
click at [47, 320] on span "Home" at bounding box center [45, 323] width 17 height 8
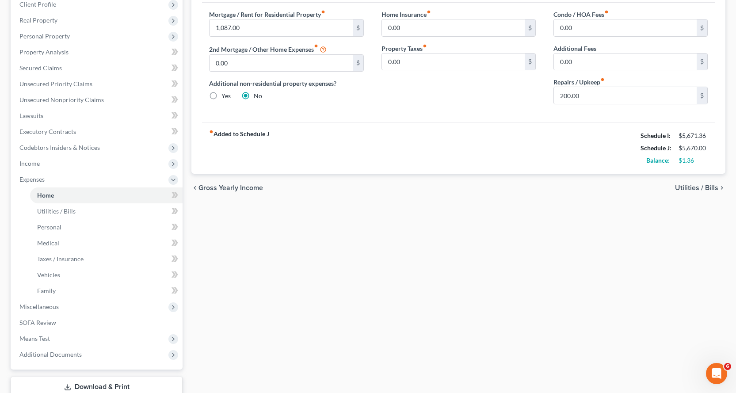
scroll to position [133, 0]
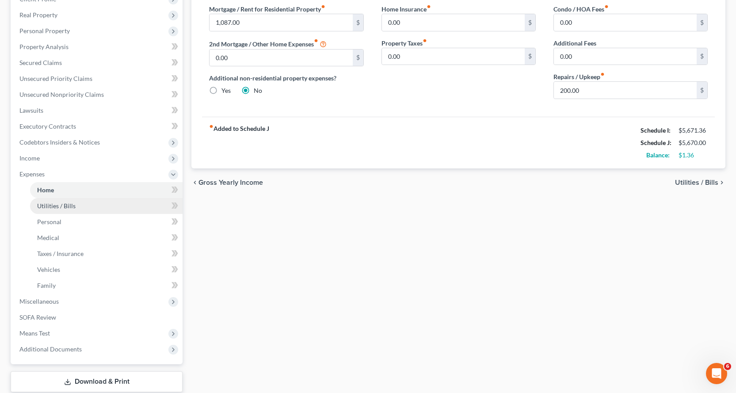
click at [55, 203] on span "Utilities / Bills" at bounding box center [56, 206] width 38 height 8
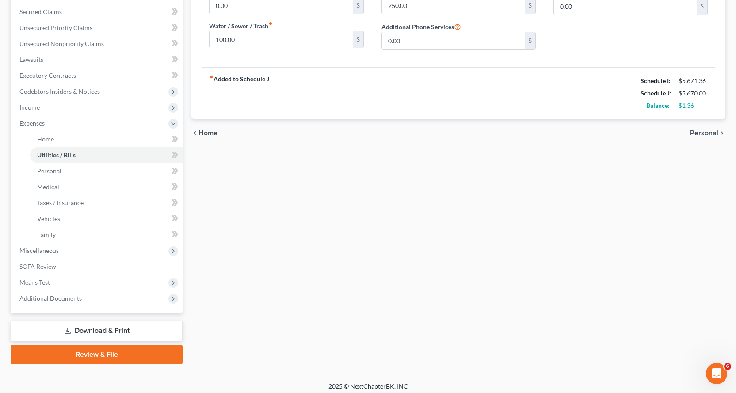
scroll to position [188, 0]
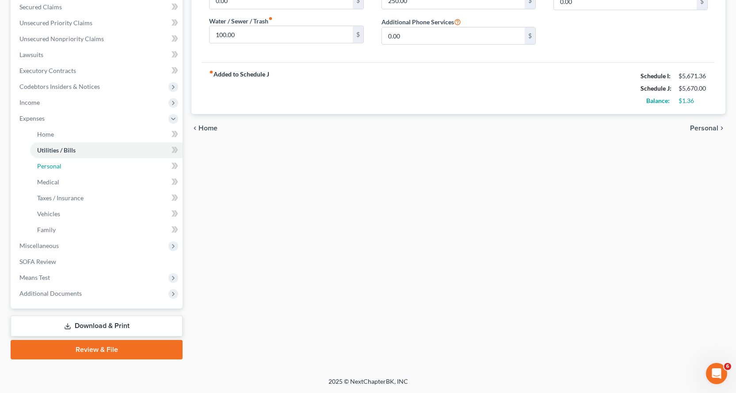
click at [48, 166] on span "Personal" at bounding box center [49, 166] width 24 height 8
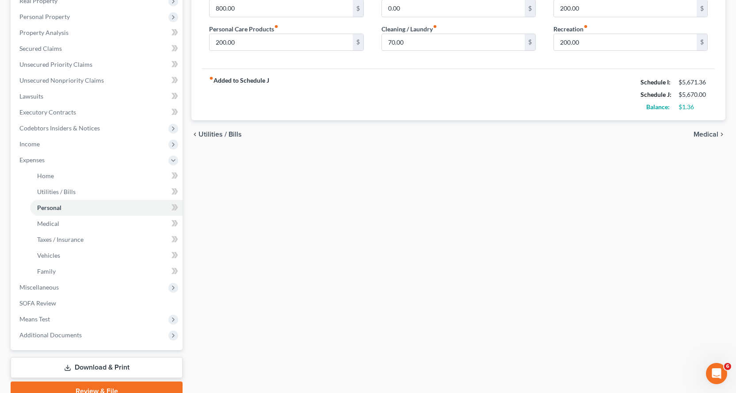
scroll to position [188, 0]
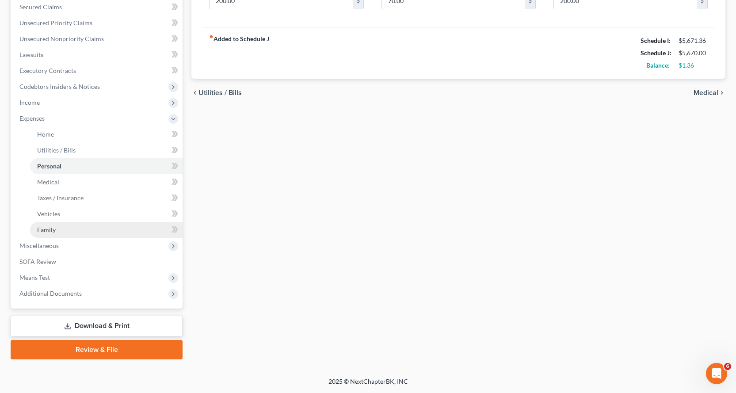
click at [47, 228] on span "Family" at bounding box center [46, 230] width 19 height 8
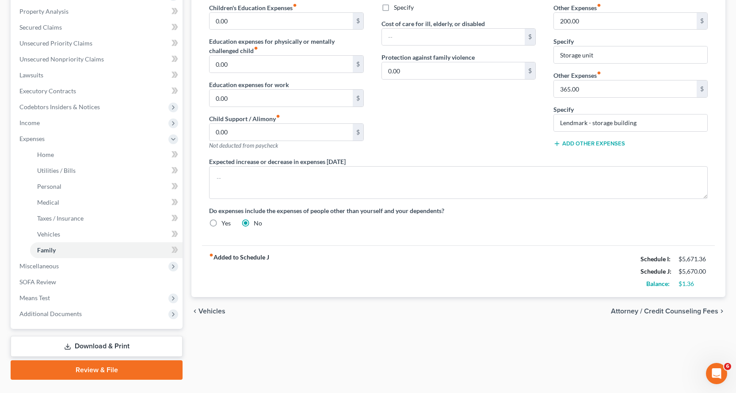
scroll to position [188, 0]
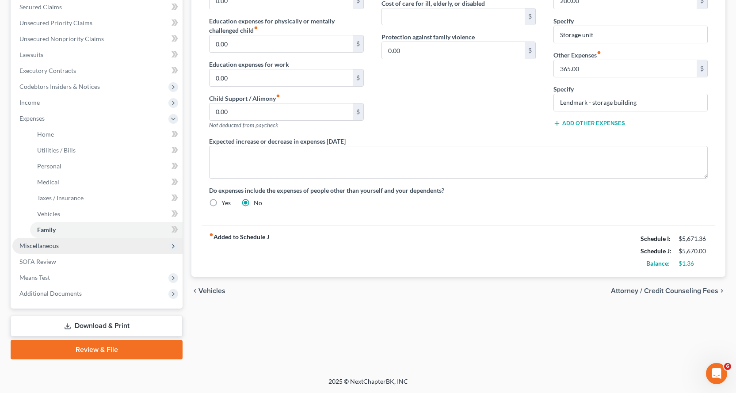
click at [44, 245] on span "Miscellaneous" at bounding box center [38, 246] width 39 height 8
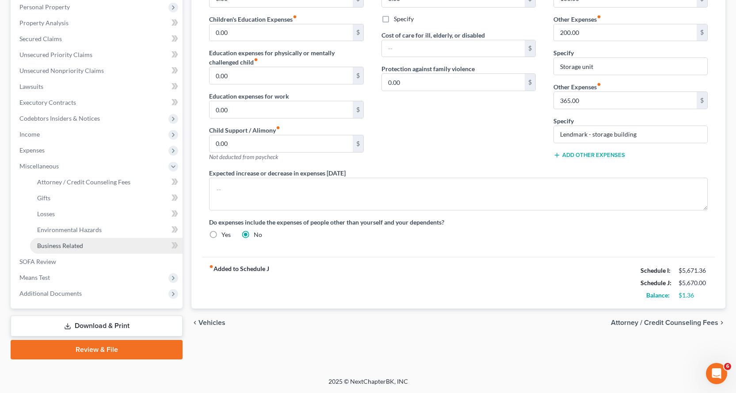
scroll to position [156, 0]
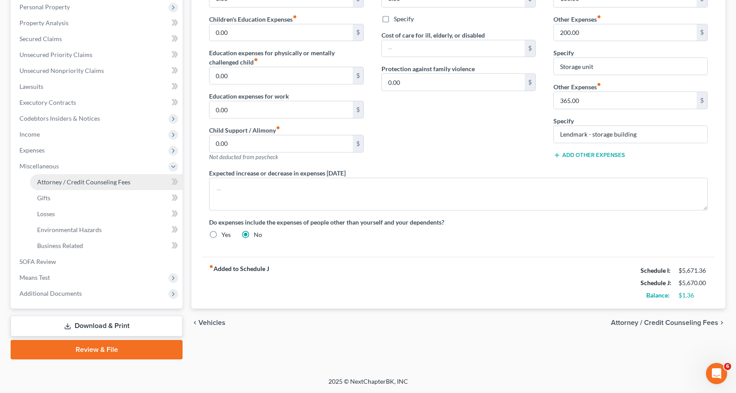
click at [74, 181] on span "Attorney / Credit Counseling Fees" at bounding box center [83, 182] width 93 height 8
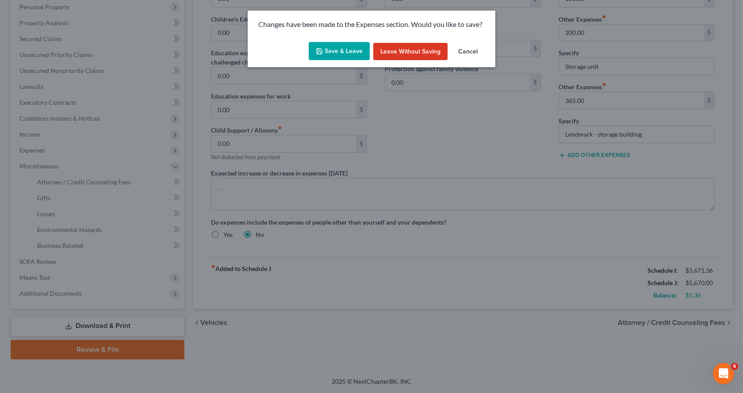
click at [336, 50] on button "Save & Leave" at bounding box center [338, 51] width 61 height 19
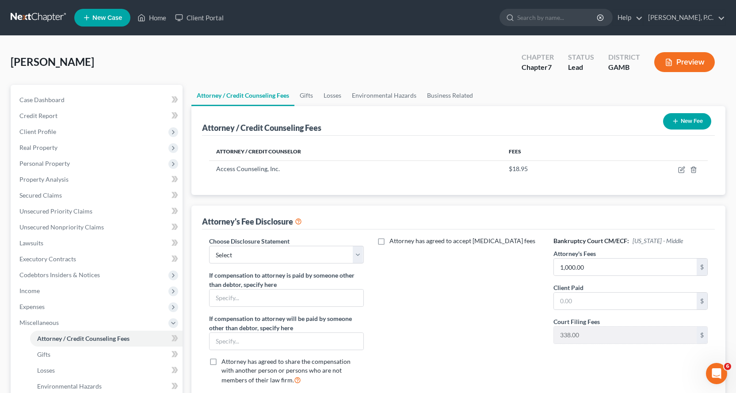
click at [690, 120] on button "New Fee" at bounding box center [687, 121] width 48 height 16
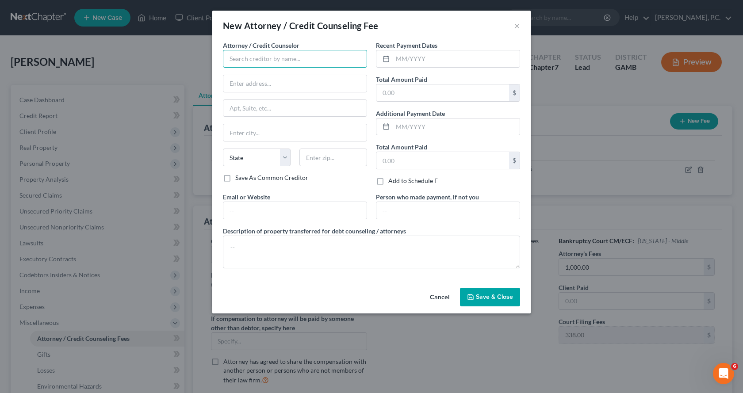
click at [261, 59] on input "text" at bounding box center [295, 59] width 144 height 18
drag, startPoint x: 272, startPoint y: 78, endPoint x: 299, endPoint y: 86, distance: 28.7
click at [270, 80] on input "text" at bounding box center [294, 83] width 143 height 17
click at [405, 54] on input "text" at bounding box center [455, 58] width 127 height 17
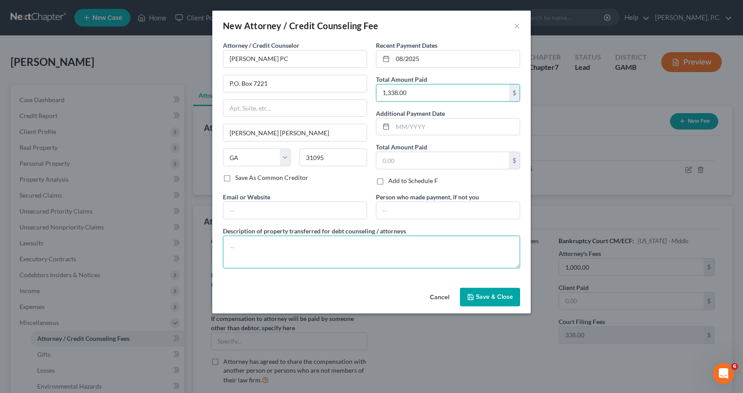
click at [264, 246] on textarea at bounding box center [371, 252] width 297 height 33
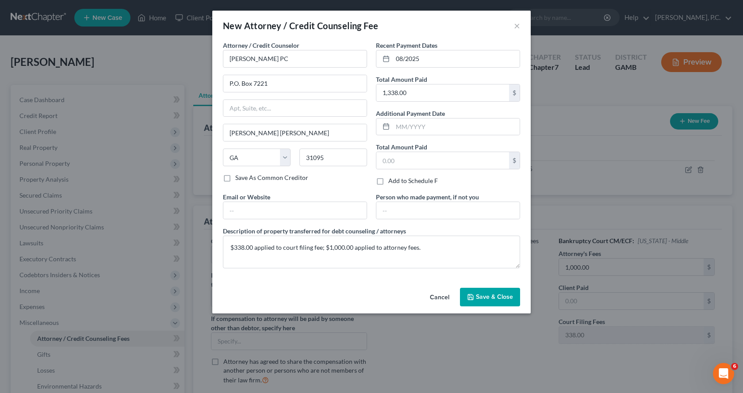
click at [507, 295] on span "Save & Close" at bounding box center [494, 297] width 37 height 8
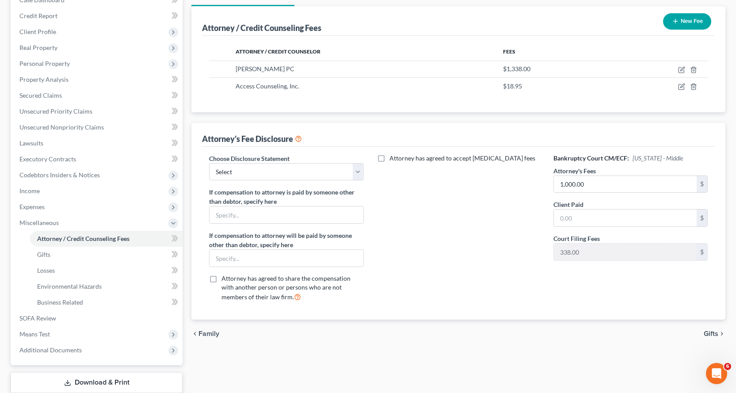
scroll to position [133, 0]
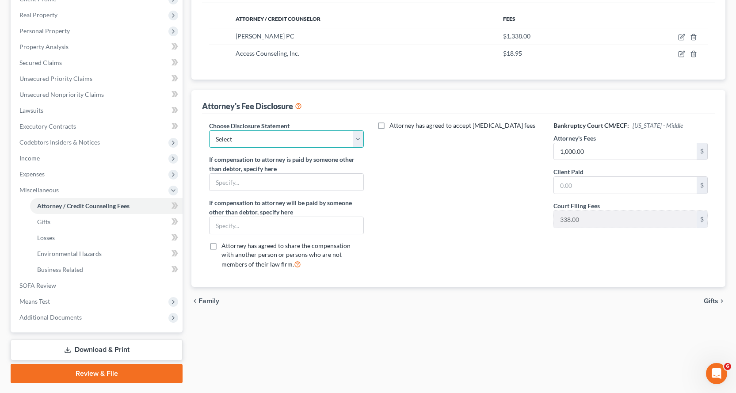
click at [355, 135] on select "Select Attorney" at bounding box center [286, 139] width 154 height 18
click at [209, 130] on select "Select Attorney" at bounding box center [286, 139] width 154 height 18
click at [585, 187] on input "text" at bounding box center [625, 185] width 143 height 17
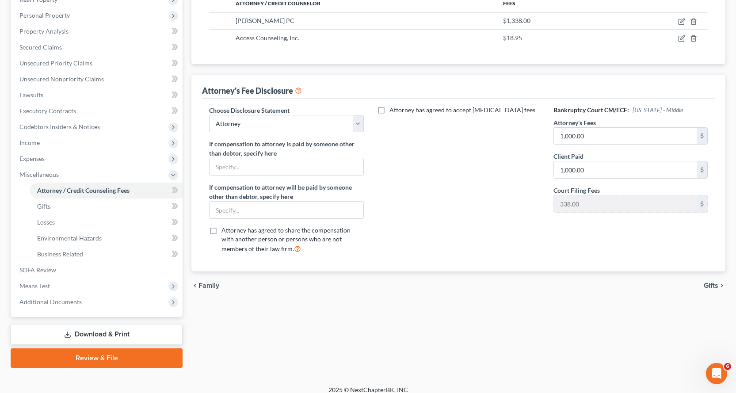
scroll to position [156, 0]
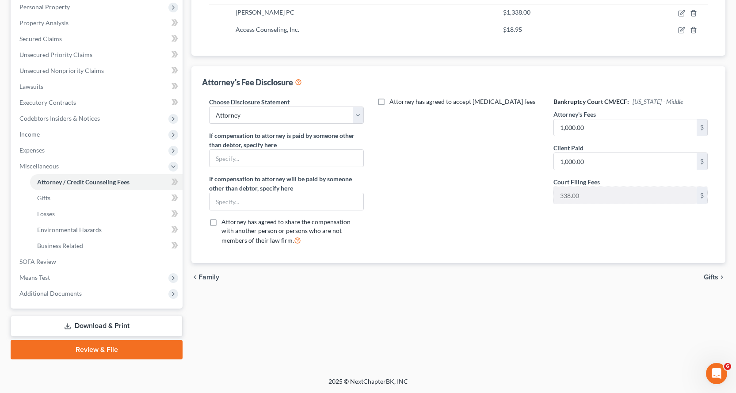
click at [85, 321] on link "Download & Print" at bounding box center [97, 326] width 172 height 21
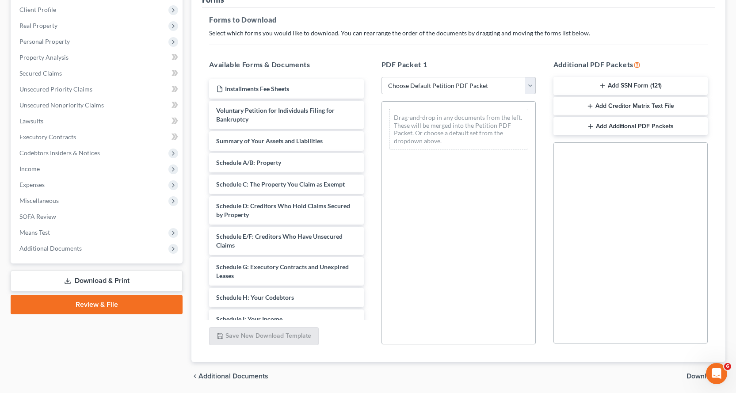
scroll to position [153, 0]
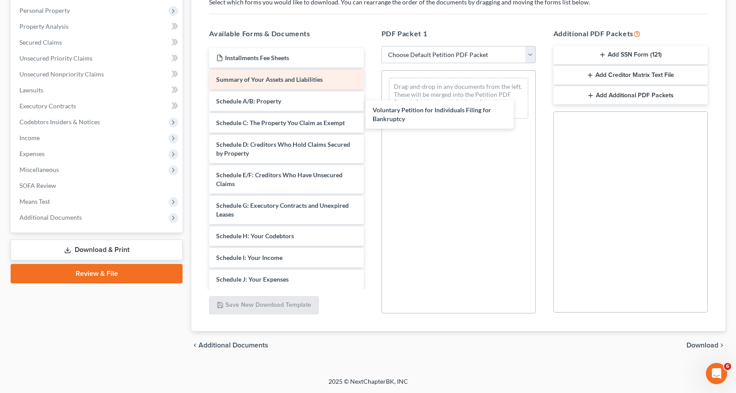
drag, startPoint x: 236, startPoint y: 84, endPoint x: 301, endPoint y: 84, distance: 65.4
click at [370, 104] on div "Voluntary Petition for Individuals Filing for Bankruptcy Installments Fee Sheet…" at bounding box center [286, 277] width 168 height 458
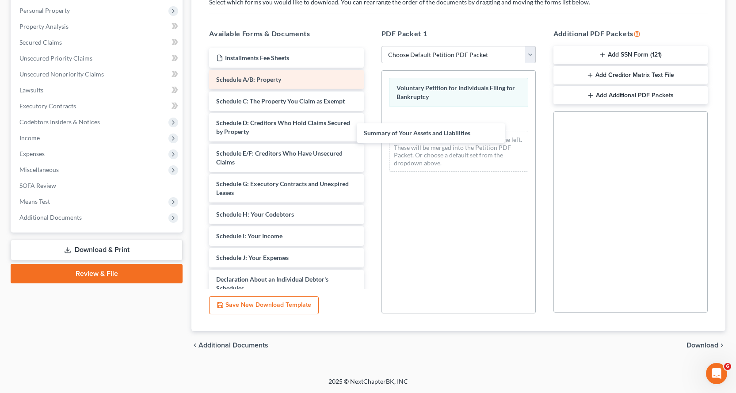
drag, startPoint x: 266, startPoint y: 78, endPoint x: 283, endPoint y: 86, distance: 19.0
click at [370, 118] on div "Summary of Your Assets and Liabilities Installments Fee Sheets Summary of Your …" at bounding box center [286, 266] width 168 height 437
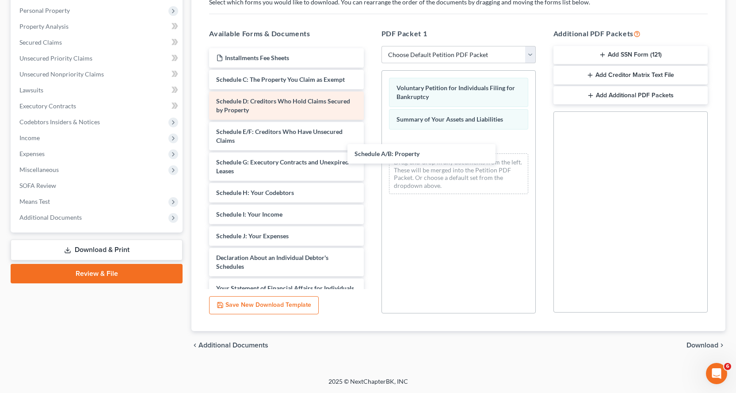
drag, startPoint x: 251, startPoint y: 79, endPoint x: 279, endPoint y: 99, distance: 34.6
click at [370, 145] on div "Schedule A/B: Property Installments Fee Sheets Schedule A/B: Property Schedule …" at bounding box center [286, 255] width 168 height 415
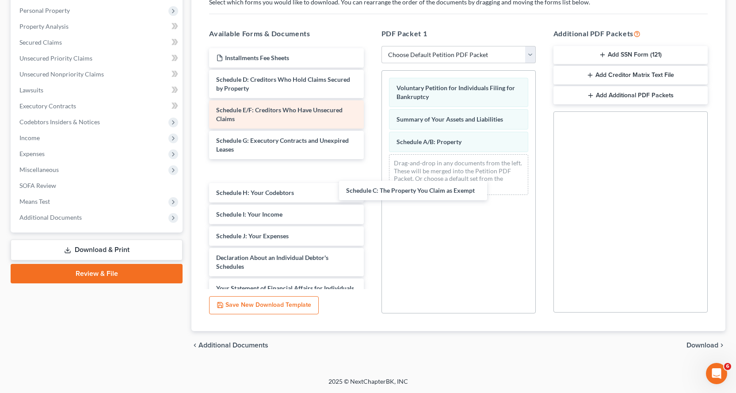
drag, startPoint x: 242, startPoint y: 79, endPoint x: 297, endPoint y: 111, distance: 64.4
click at [370, 175] on div "Schedule C: The Property You Claim as Exempt Installments Fee Sheets Schedule C…" at bounding box center [286, 255] width 168 height 415
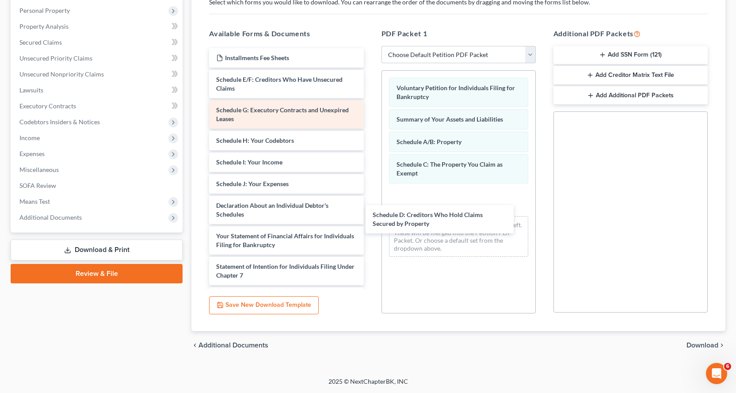
drag, startPoint x: 230, startPoint y: 85, endPoint x: 300, endPoint y: 121, distance: 78.5
click at [370, 207] on div "Schedule D: Creditors Who Hold Claims Secured by Property Installments Fee Shee…" at bounding box center [286, 229] width 168 height 363
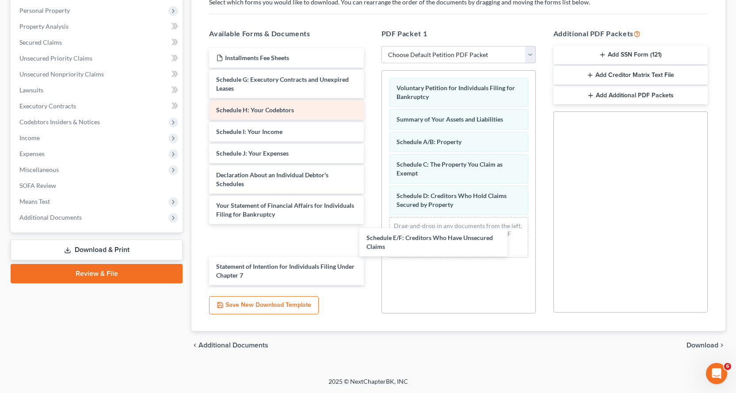
drag, startPoint x: 222, startPoint y: 81, endPoint x: 269, endPoint y: 110, distance: 54.6
click at [370, 229] on div "Schedule E/F: Creditors Who Have Unsecured Claims Installments Fee Sheets Sched…" at bounding box center [286, 229] width 168 height 363
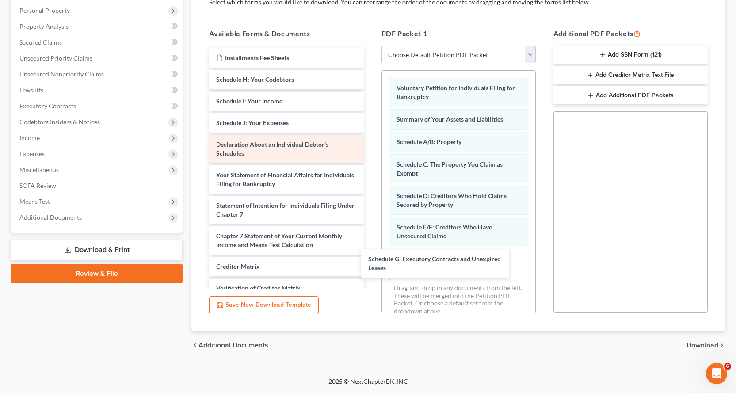
drag, startPoint x: 231, startPoint y: 80, endPoint x: 339, endPoint y: 157, distance: 132.7
click at [370, 255] on div "Schedule G: Executory Contracts and Unexpired Leases Installments Fee Sheets Sc…" at bounding box center [286, 199] width 168 height 302
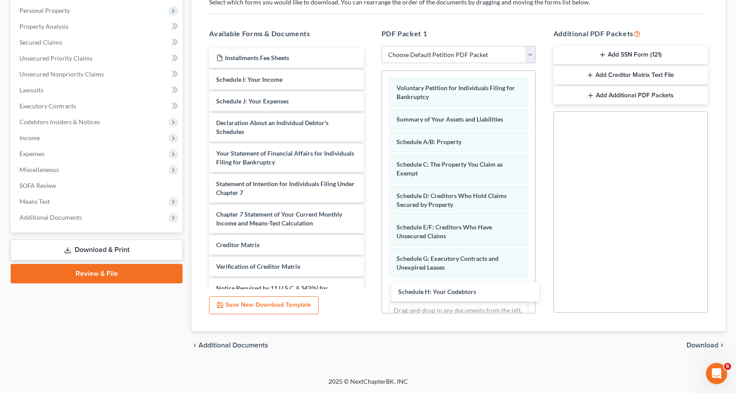
drag, startPoint x: 270, startPoint y: 78, endPoint x: 364, endPoint y: 157, distance: 123.3
click at [370, 283] on div "Schedule H: Your Codebtors Installments Fee Sheets Schedule H: Your Codebtors S…" at bounding box center [286, 188] width 168 height 280
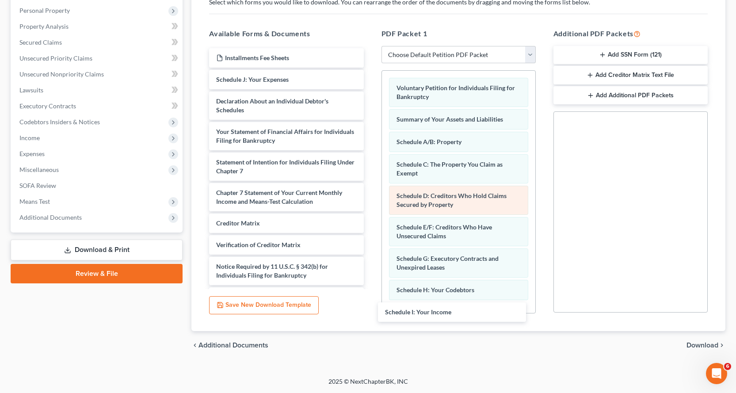
drag, startPoint x: 266, startPoint y: 78, endPoint x: 465, endPoint y: 214, distance: 241.3
click at [370, 305] on div "Schedule I: Your Income Installments Fee Sheets Schedule I: Your Income Schedul…" at bounding box center [286, 177] width 168 height 259
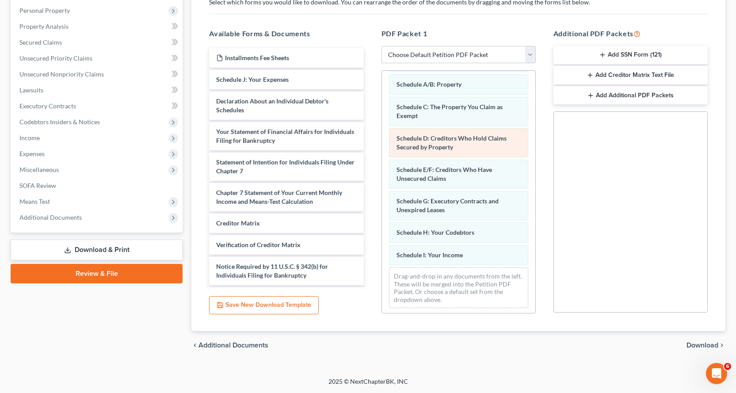
scroll to position [60, 0]
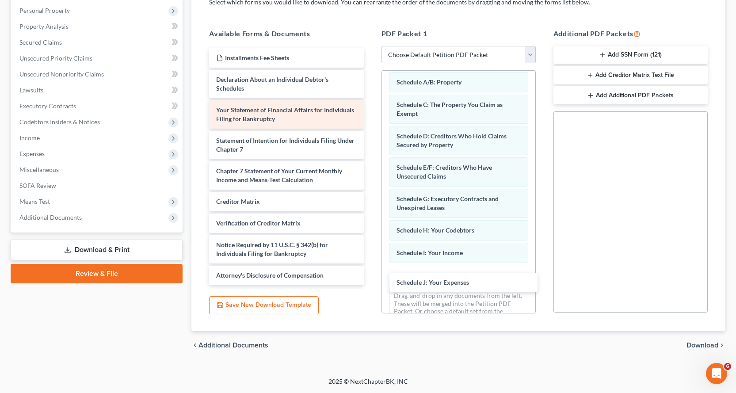
drag, startPoint x: 270, startPoint y: 81, endPoint x: 325, endPoint y: 120, distance: 68.2
click at [370, 273] on div "Schedule J: Your Expenses Installments Fee Sheets Schedule J: Your Expenses Dec…" at bounding box center [286, 166] width 168 height 237
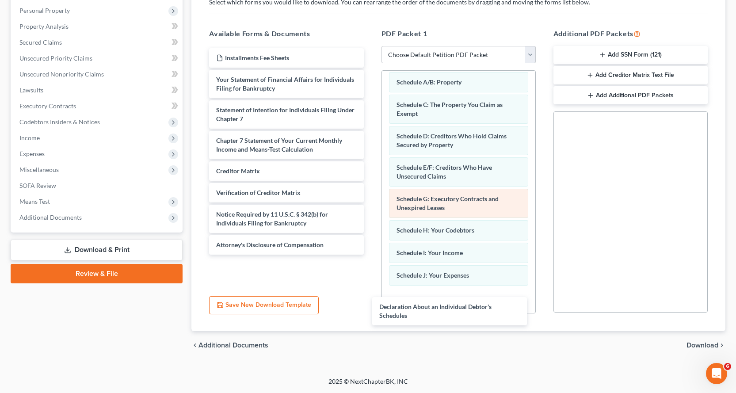
drag, startPoint x: 228, startPoint y: 81, endPoint x: 440, endPoint y: 213, distance: 249.6
click at [370, 255] on div "Declaration About an Individual Debtor's Schedules Installments Fee Sheets Decl…" at bounding box center [286, 151] width 168 height 206
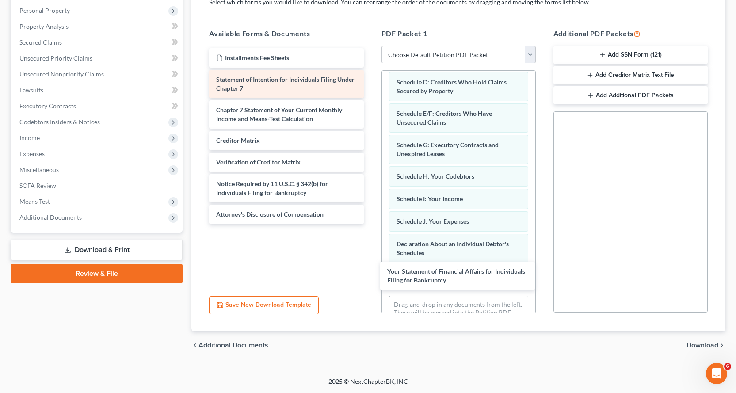
click at [370, 224] on div "Your Statement of Financial Affairs for Individuals Filing for Bankruptcy Insta…" at bounding box center [286, 136] width 168 height 176
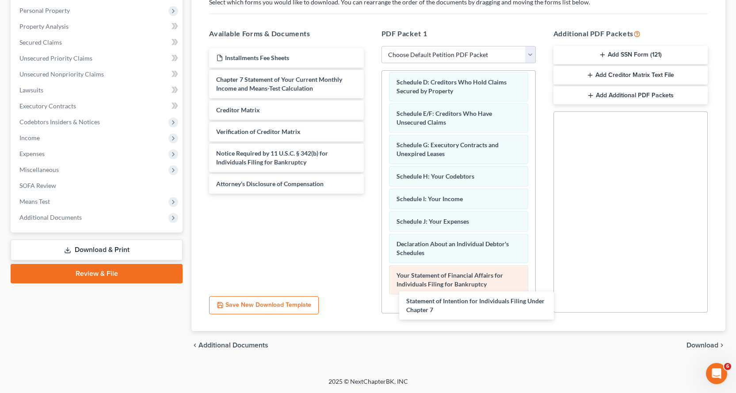
drag, startPoint x: 223, startPoint y: 84, endPoint x: 427, endPoint y: 279, distance: 282.6
click at [370, 194] on div "Statement of Intention for Individuals Filing Under Chapter 7 Installments Fee …" at bounding box center [286, 120] width 168 height 145
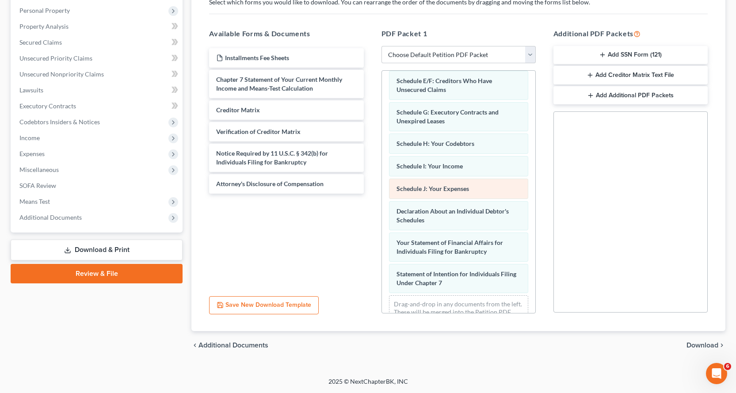
scroll to position [176, 0]
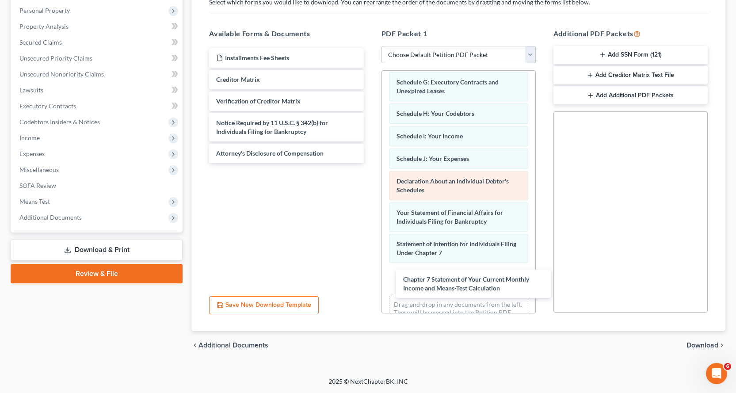
drag, startPoint x: 274, startPoint y: 82, endPoint x: 392, endPoint y: 194, distance: 162.9
click at [370, 163] on div "Chapter 7 Statement of Your Current Monthly Income and Means-Test Calculation I…" at bounding box center [286, 105] width 168 height 115
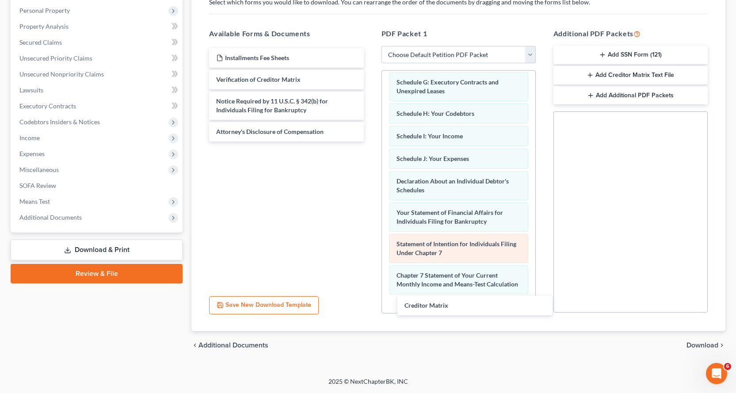
drag, startPoint x: 246, startPoint y: 77, endPoint x: 442, endPoint y: 255, distance: 264.7
click at [370, 141] on div "Creditor Matrix Installments Fee Sheets Creditor Matrix Verification of Credito…" at bounding box center [286, 94] width 168 height 93
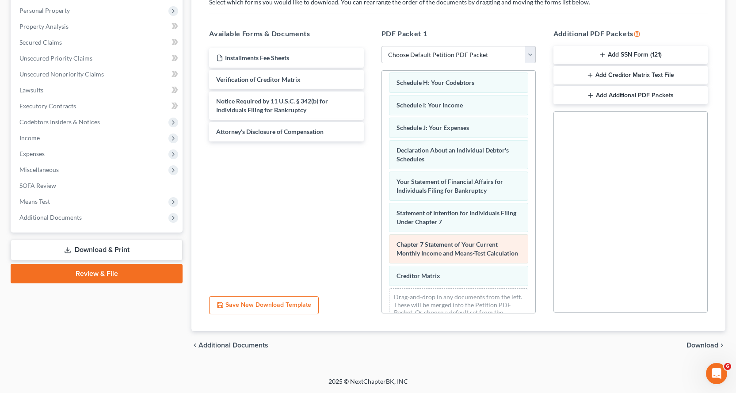
scroll to position [239, 0]
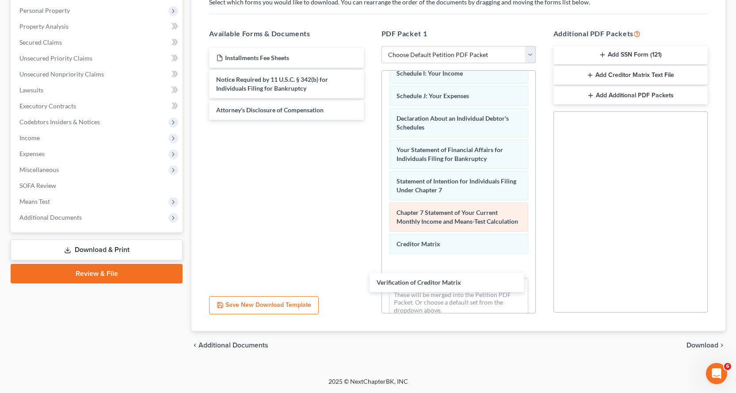
drag, startPoint x: 272, startPoint y: 79, endPoint x: 392, endPoint y: 229, distance: 192.2
click at [370, 120] on div "Verification of Creditor Matrix Installments Fee Sheets Verification of Credito…" at bounding box center [286, 84] width 168 height 72
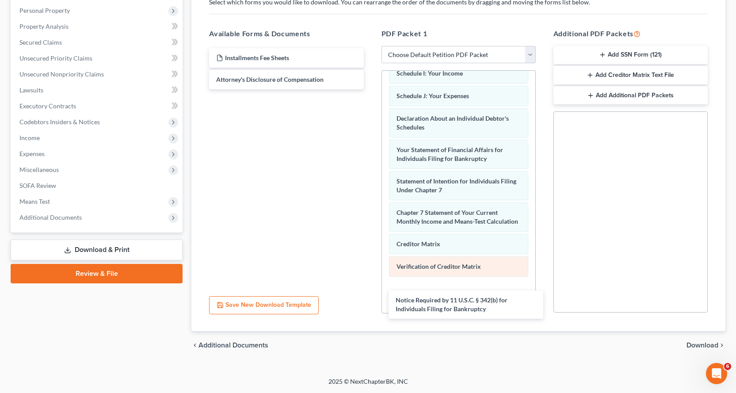
drag, startPoint x: 270, startPoint y: 116, endPoint x: 451, endPoint y: 269, distance: 237.1
click at [370, 89] on div "Notice Required by 11 U.S.C. § 342(b) for Individuals Filing for Bankruptcy Ins…" at bounding box center [286, 68] width 168 height 41
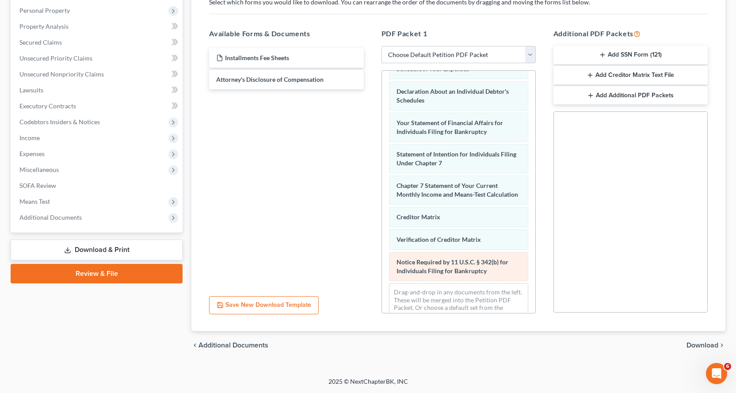
scroll to position [293, 0]
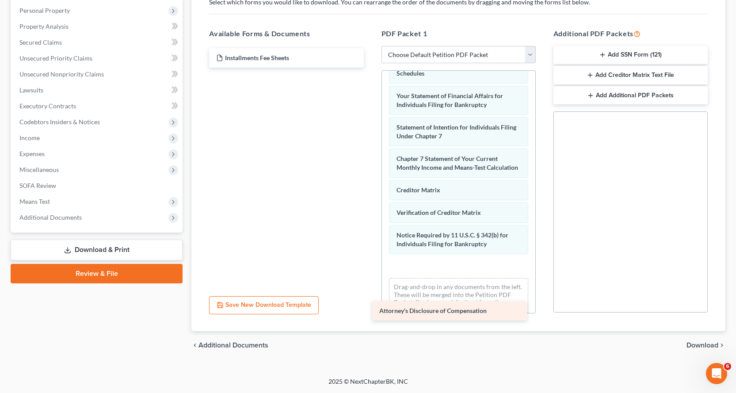
drag, startPoint x: 267, startPoint y: 80, endPoint x: 475, endPoint y: 281, distance: 289.7
click at [370, 68] on div "Attorney's Disclosure of Compensation Installments Fee Sheets Attorney's Disclo…" at bounding box center [286, 57] width 168 height 19
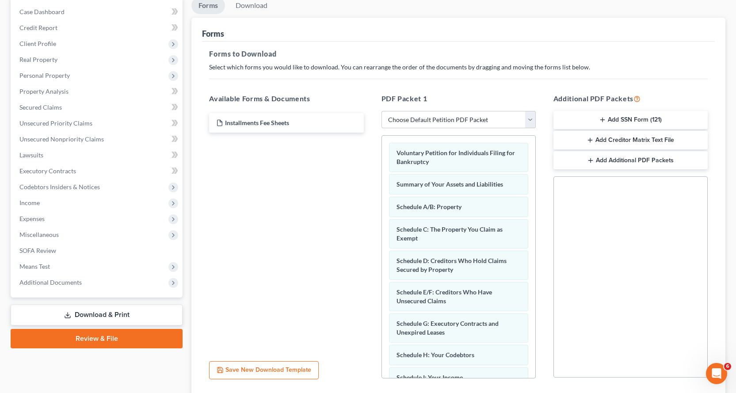
scroll to position [0, 0]
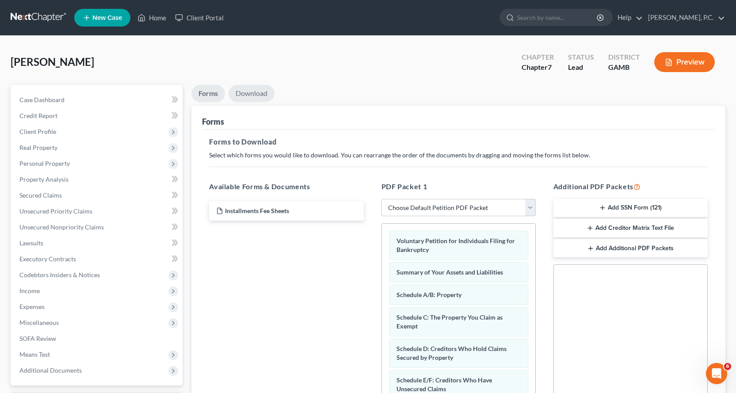
click at [258, 92] on link "Download" at bounding box center [251, 93] width 46 height 17
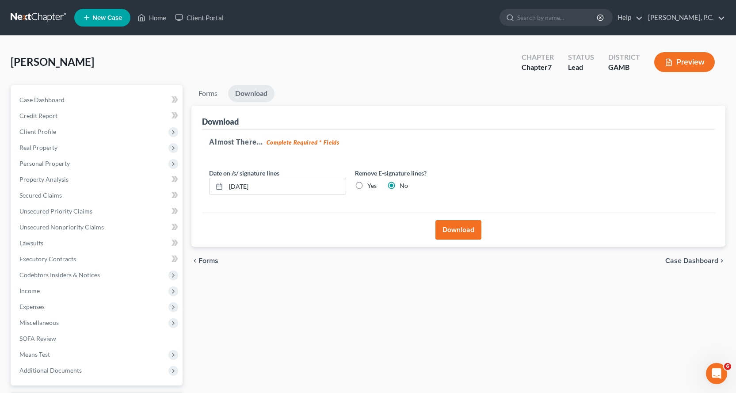
click at [449, 231] on button "Download" at bounding box center [458, 229] width 46 height 19
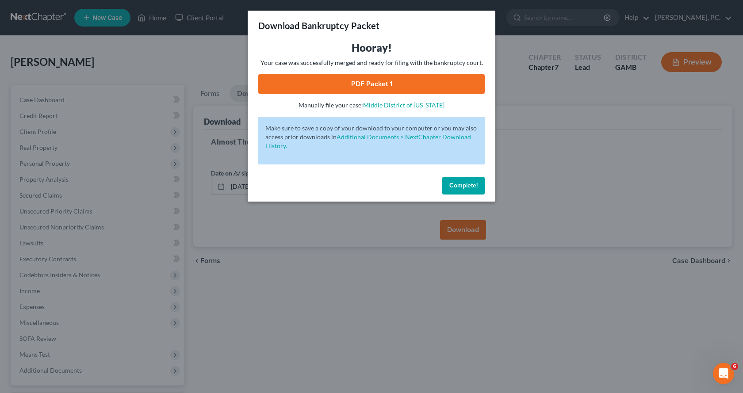
click at [371, 81] on link "PDF Packet 1" at bounding box center [371, 83] width 226 height 19
click at [468, 188] on span "Complete!" at bounding box center [463, 186] width 28 height 8
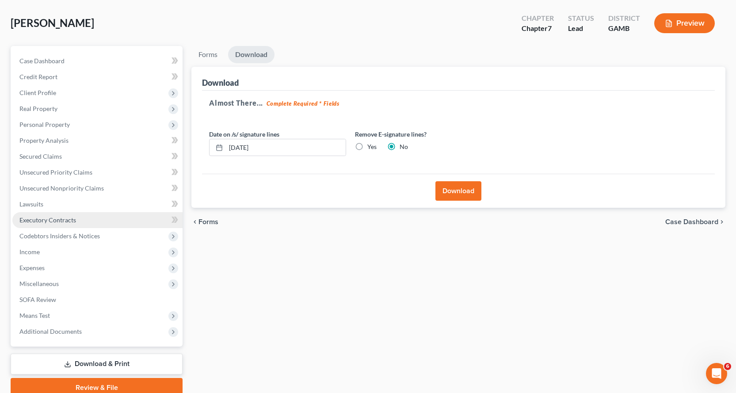
scroll to position [77, 0]
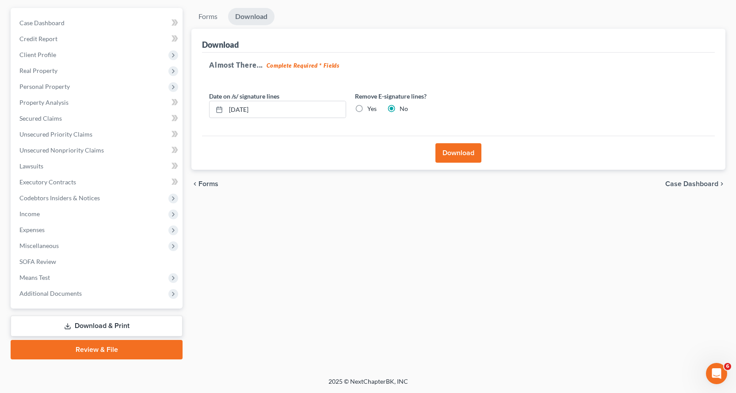
click at [92, 350] on link "Review & File" at bounding box center [97, 349] width 172 height 19
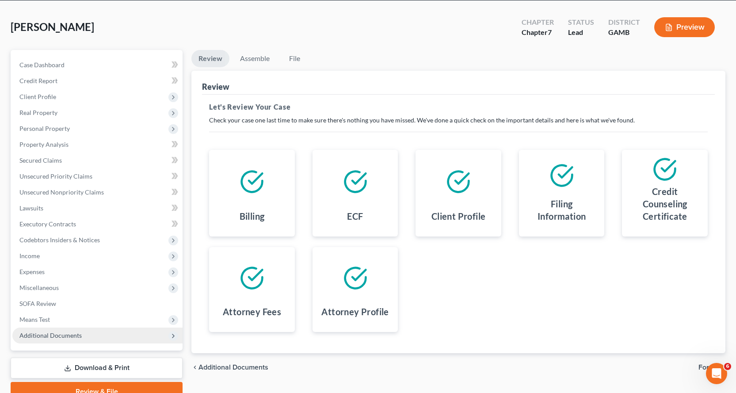
scroll to position [77, 0]
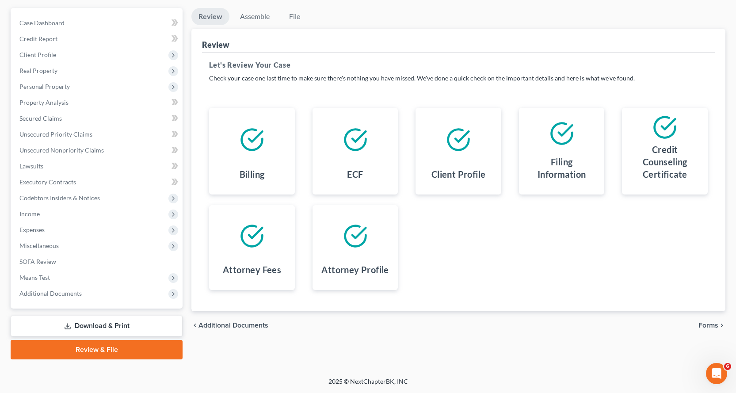
click at [105, 324] on link "Download & Print" at bounding box center [97, 326] width 172 height 21
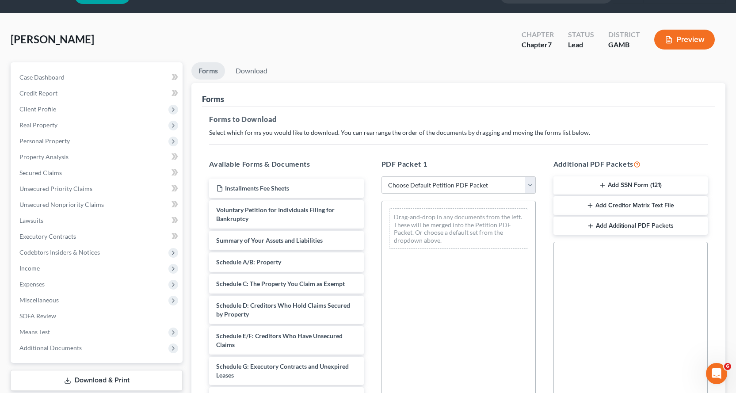
scroll to position [44, 0]
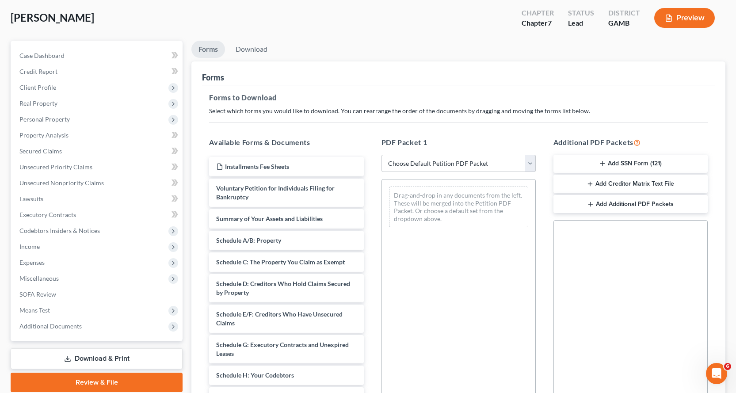
click at [613, 161] on button "Add SSN Form (121)" at bounding box center [630, 164] width 154 height 19
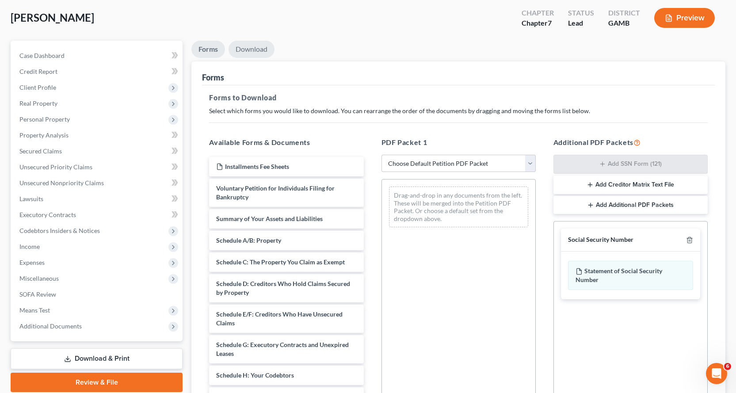
click at [252, 47] on link "Download" at bounding box center [251, 49] width 46 height 17
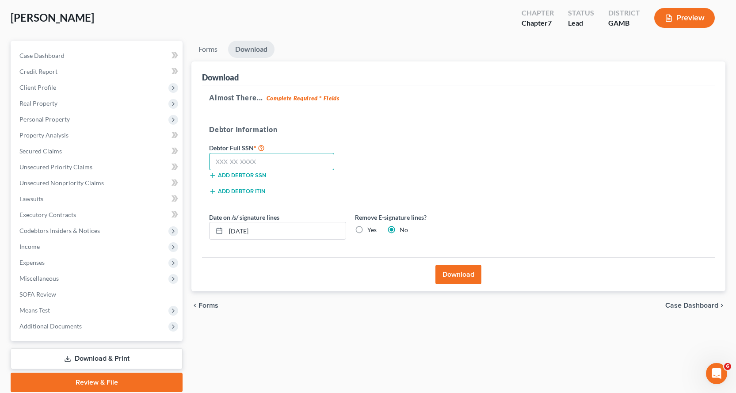
click at [225, 161] on input "text" at bounding box center [271, 162] width 125 height 18
click at [469, 273] on button "Download" at bounding box center [458, 274] width 46 height 19
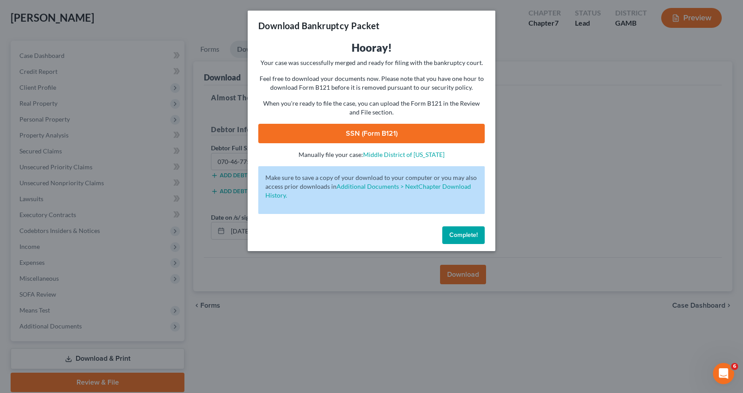
click at [395, 133] on link "SSN (Form B121)" at bounding box center [371, 133] width 226 height 19
click at [466, 236] on span "Complete!" at bounding box center [463, 235] width 28 height 8
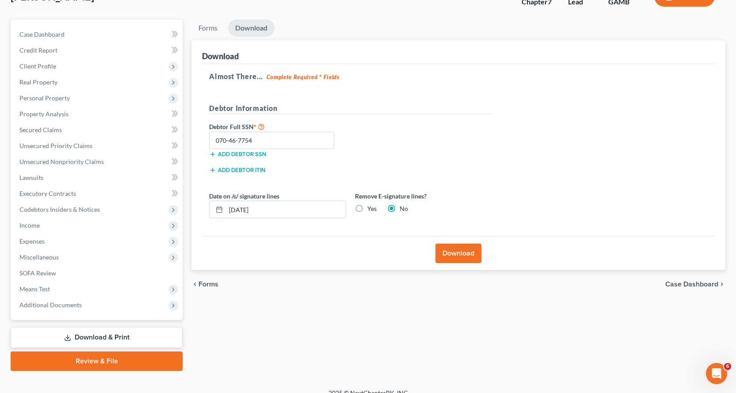
scroll to position [77, 0]
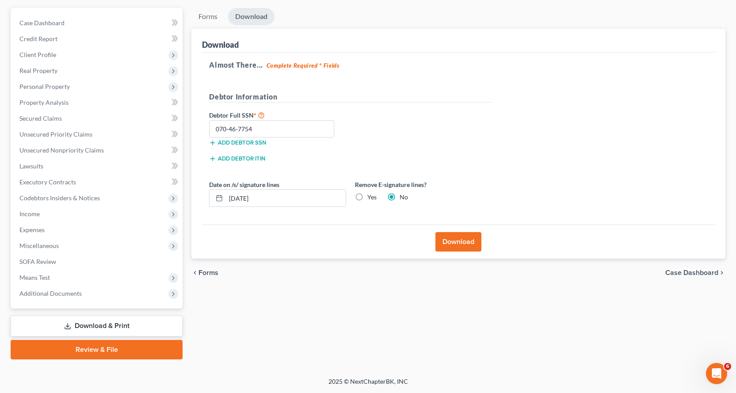
click at [91, 350] on link "Review & File" at bounding box center [97, 349] width 172 height 19
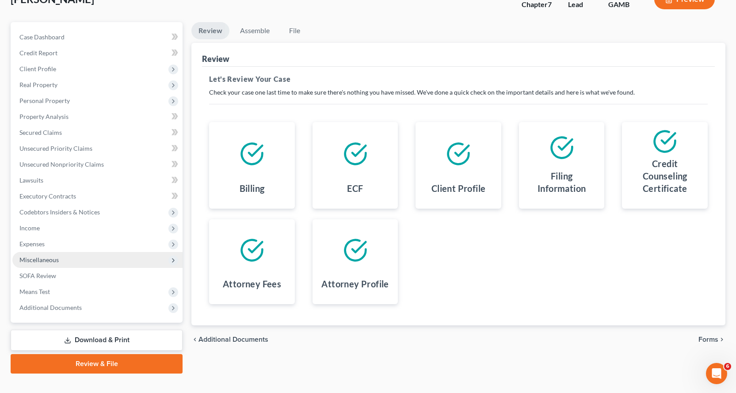
scroll to position [77, 0]
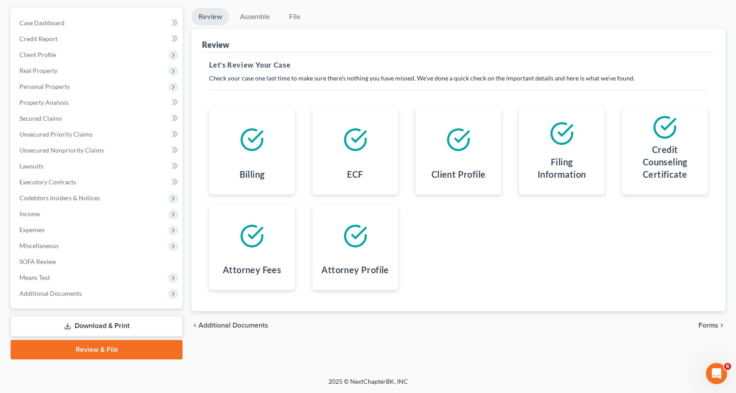
click at [92, 325] on link "Download & Print" at bounding box center [97, 326] width 172 height 21
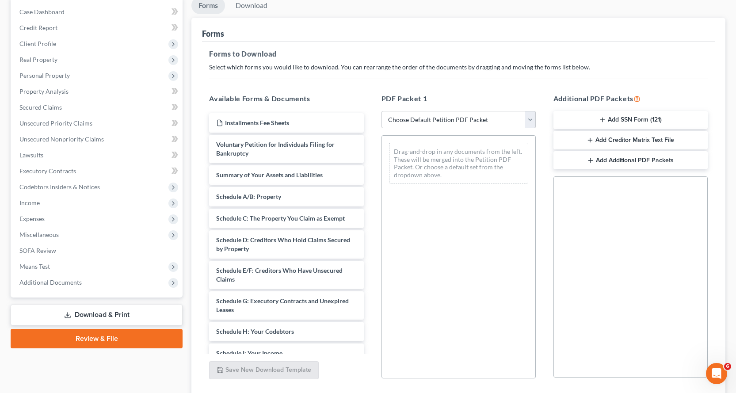
scroll to position [88, 0]
click at [620, 137] on button "Add Creditor Matrix Text File" at bounding box center [630, 139] width 154 height 19
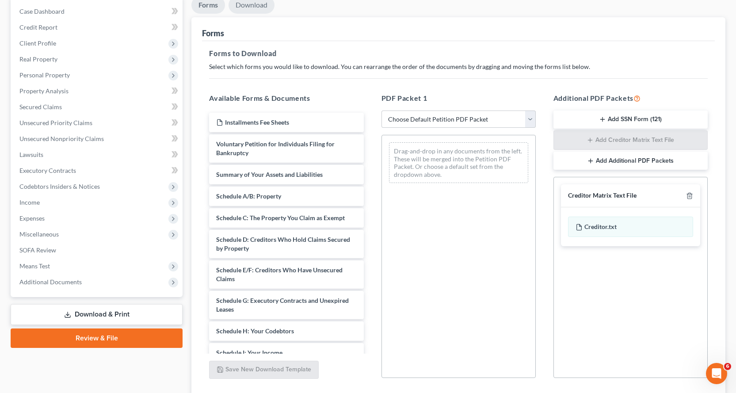
click at [250, 6] on link "Download" at bounding box center [251, 4] width 46 height 17
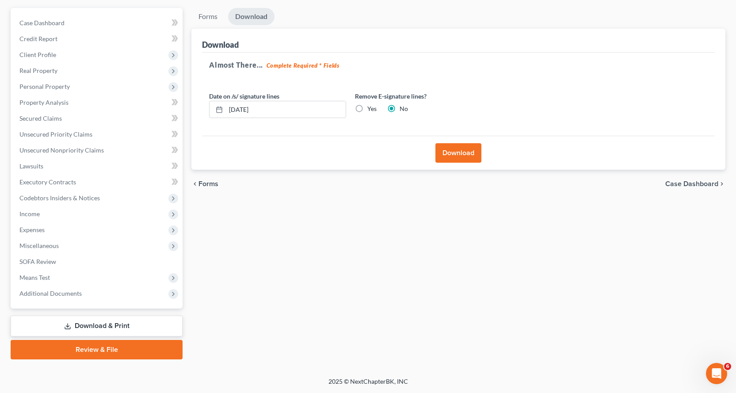
scroll to position [77, 0]
click at [463, 156] on button "Download" at bounding box center [458, 152] width 46 height 19
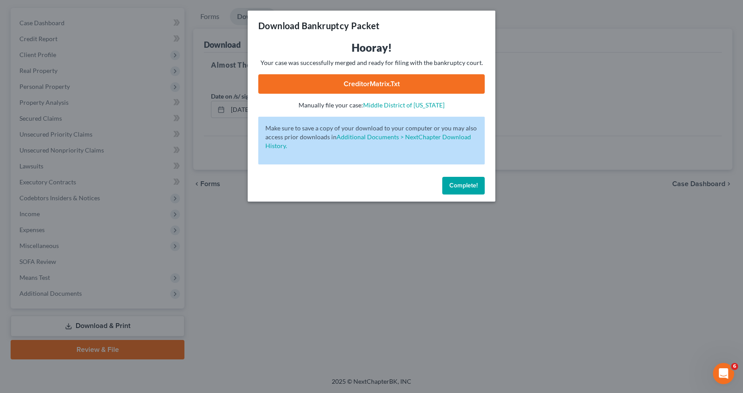
drag, startPoint x: 357, startPoint y: 81, endPoint x: 357, endPoint y: 86, distance: 4.4
click at [357, 82] on link "CreditorMatrix.txt" at bounding box center [371, 83] width 226 height 19
drag, startPoint x: 475, startPoint y: 180, endPoint x: 446, endPoint y: 269, distance: 93.5
click at [475, 180] on button "Complete!" at bounding box center [463, 186] width 42 height 18
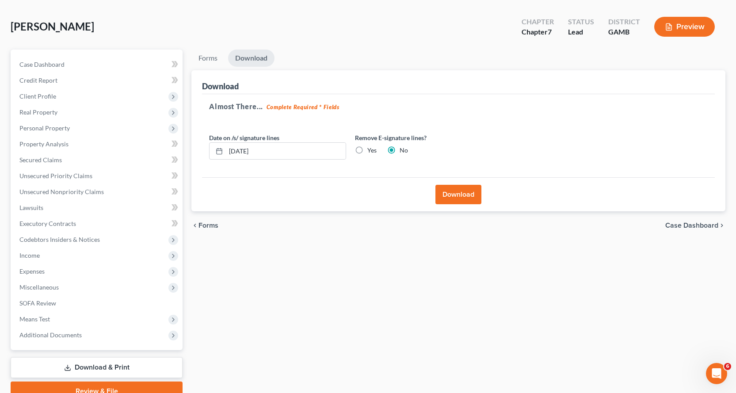
scroll to position [0, 0]
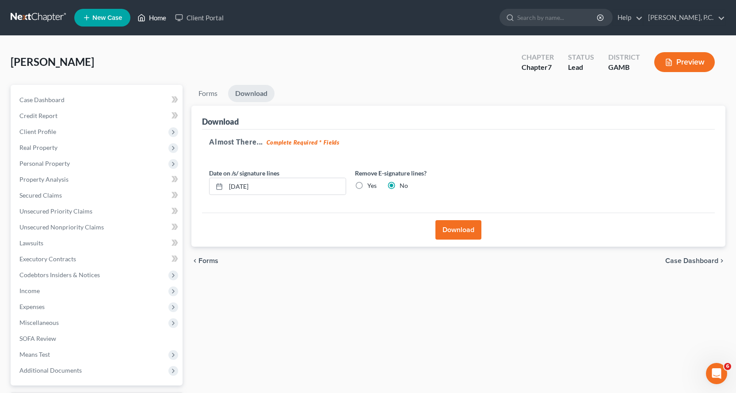
click at [159, 19] on link "Home" at bounding box center [152, 18] width 38 height 16
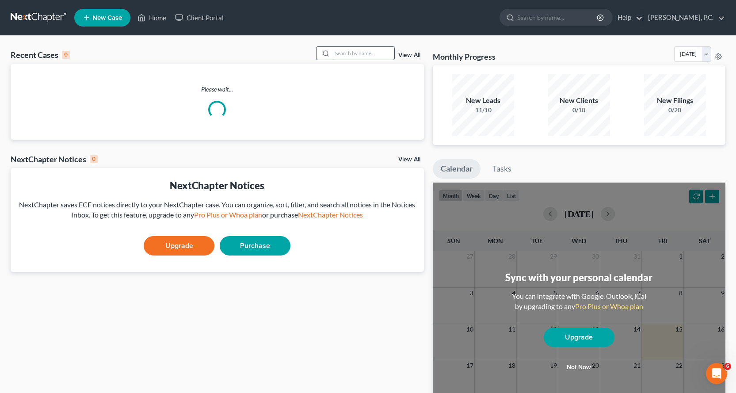
click at [354, 57] on input "search" at bounding box center [363, 53] width 62 height 13
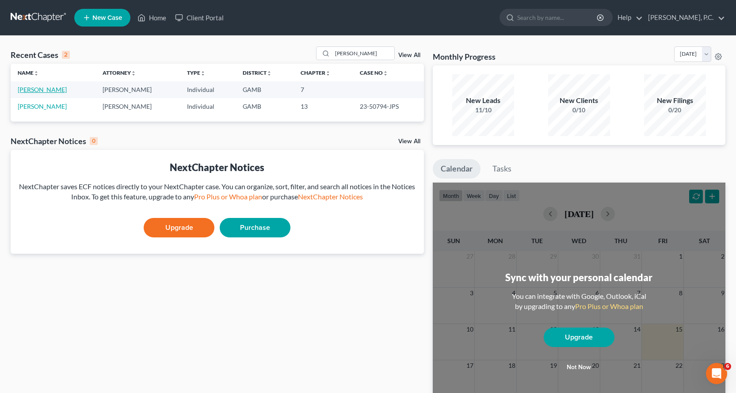
click at [44, 90] on link "Hammock, Teresa" at bounding box center [42, 90] width 49 height 8
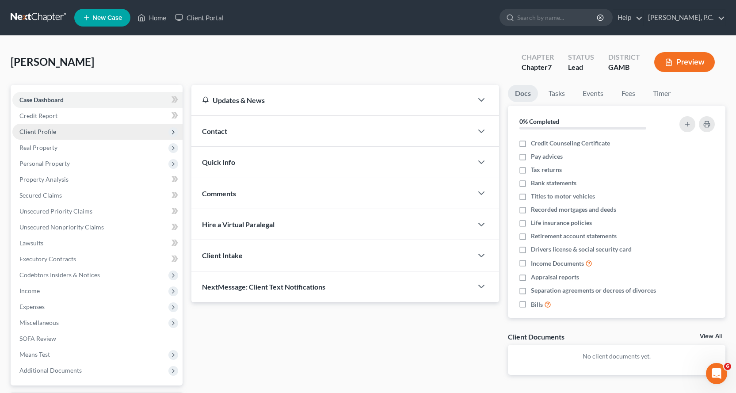
click at [40, 131] on span "Client Profile" at bounding box center [37, 132] width 37 height 8
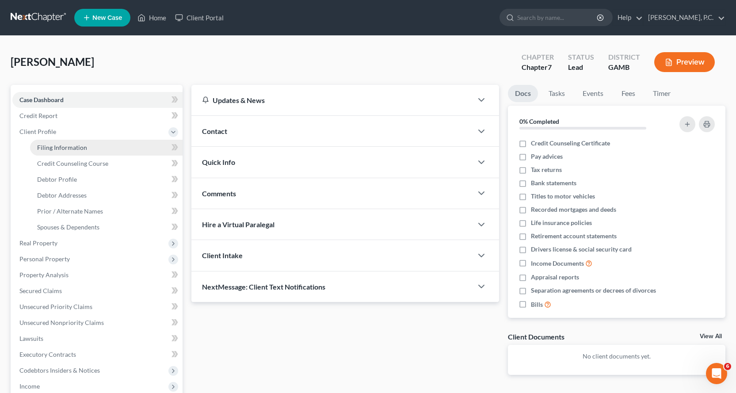
click at [74, 150] on span "Filing Information" at bounding box center [62, 148] width 50 height 8
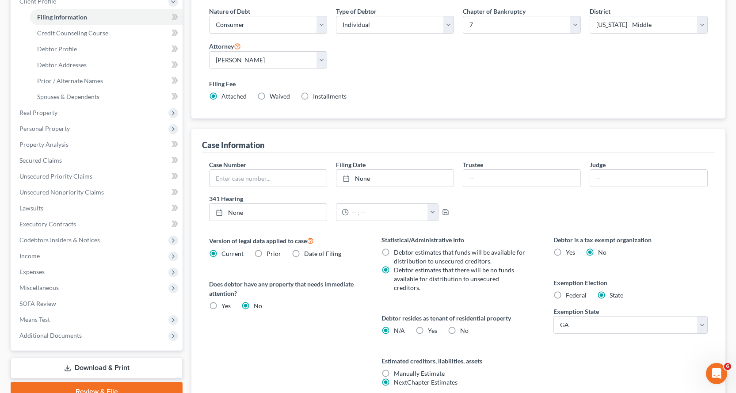
scroll to position [22, 0]
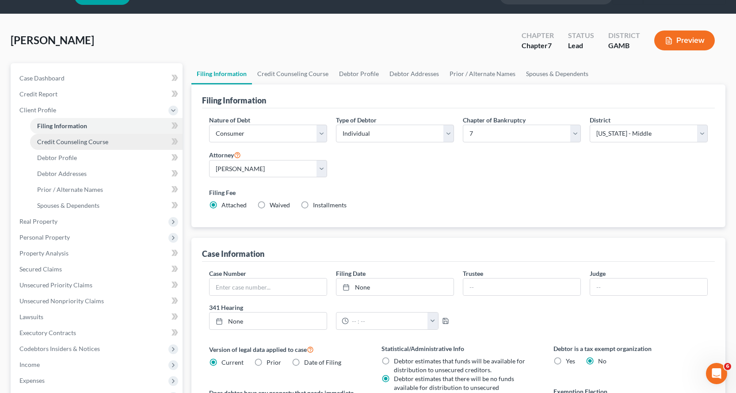
click at [85, 138] on span "Credit Counseling Course" at bounding box center [72, 142] width 71 height 8
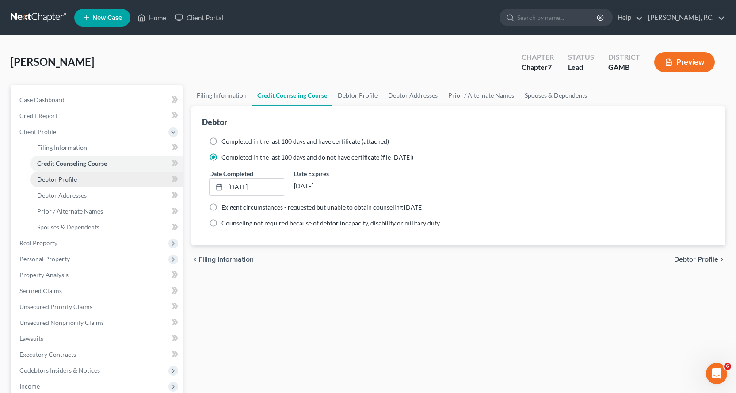
click at [48, 178] on span "Debtor Profile" at bounding box center [57, 179] width 40 height 8
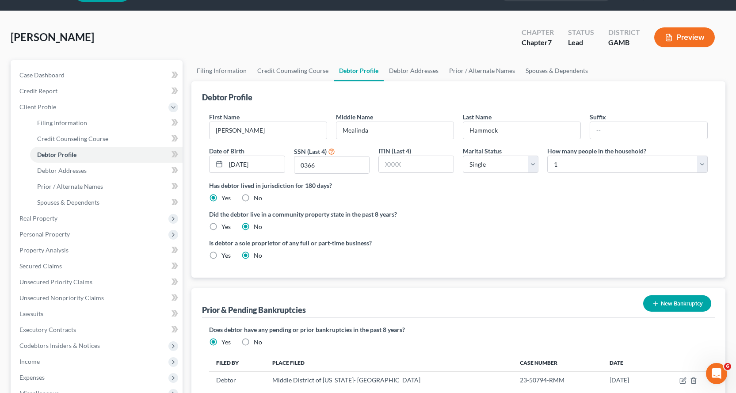
scroll to position [88, 0]
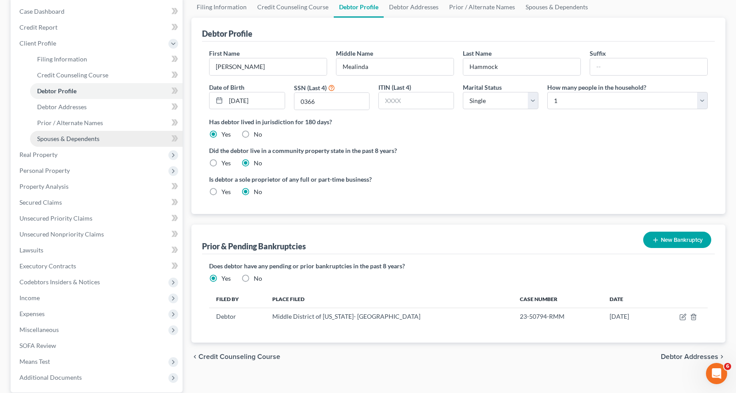
click at [88, 137] on span "Spouses & Dependents" at bounding box center [68, 139] width 62 height 8
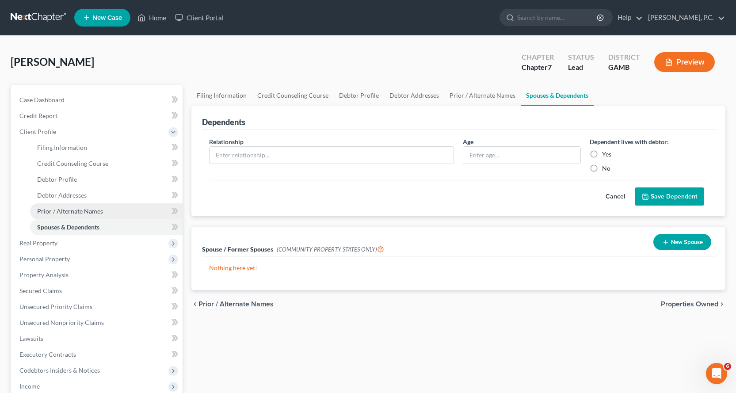
click at [70, 209] on span "Prior / Alternate Names" at bounding box center [70, 211] width 66 height 8
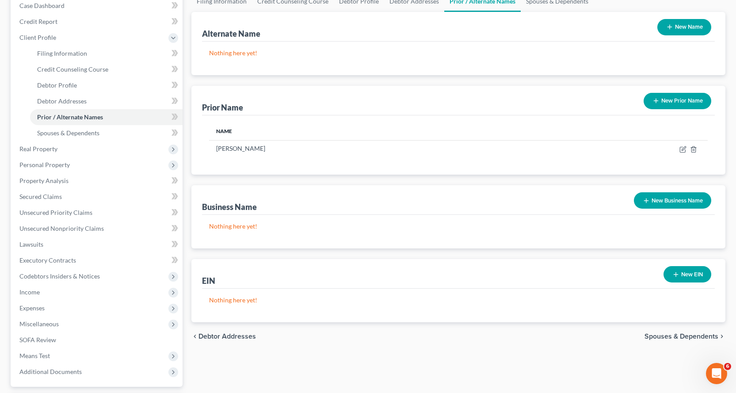
scroll to position [133, 0]
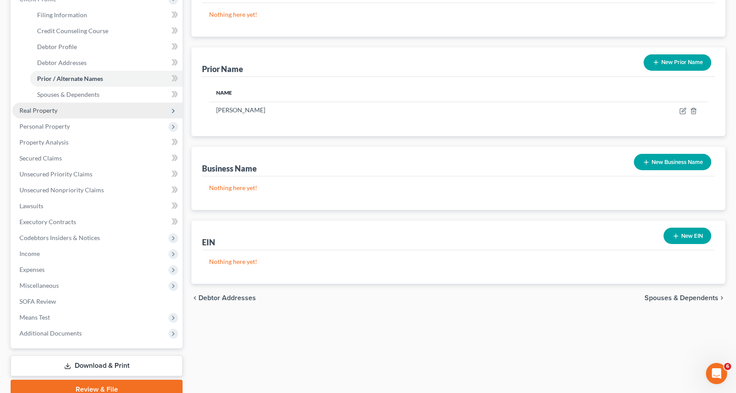
click at [35, 108] on span "Real Property" at bounding box center [38, 111] width 38 height 8
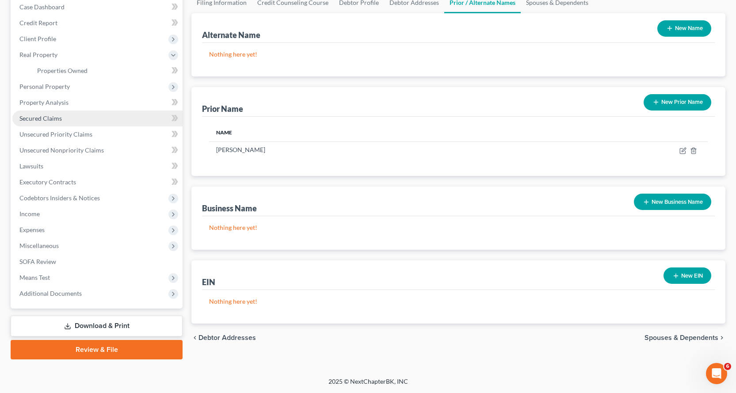
scroll to position [93, 0]
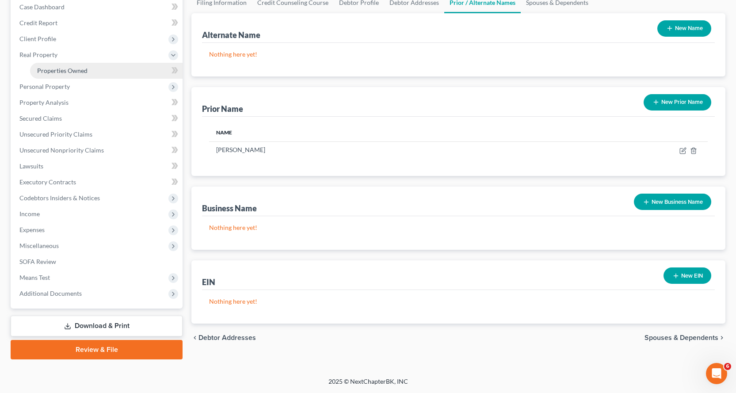
click at [73, 69] on span "Properties Owned" at bounding box center [62, 71] width 50 height 8
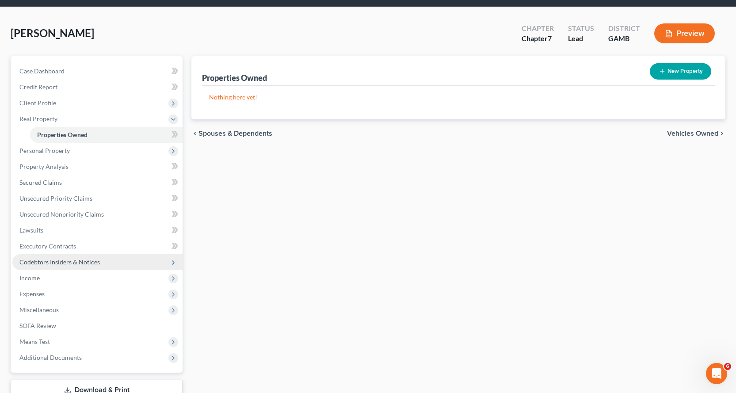
scroll to position [44, 0]
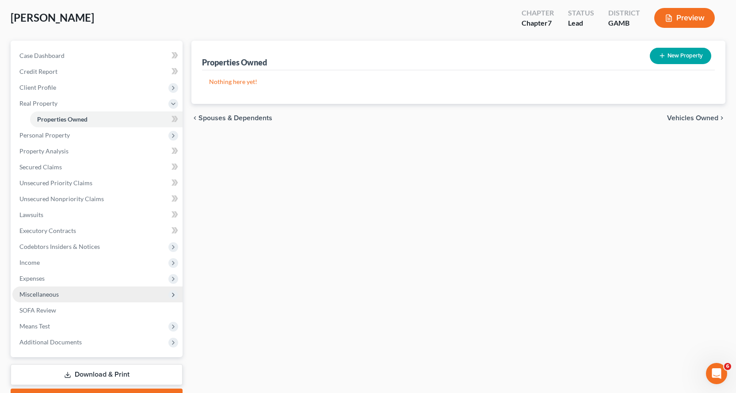
click at [43, 295] on span "Miscellaneous" at bounding box center [38, 294] width 39 height 8
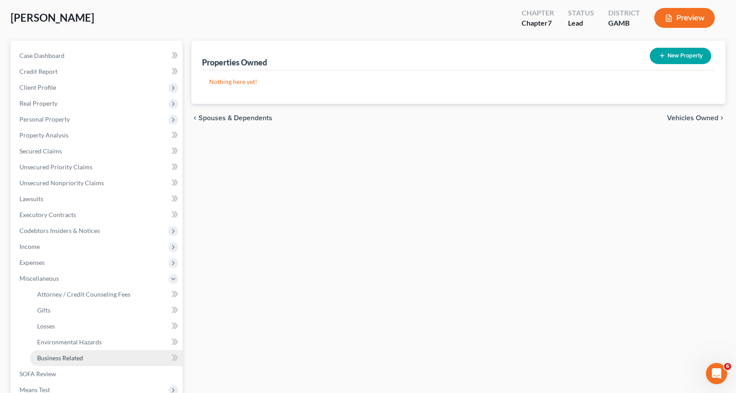
click at [74, 357] on span "Business Related" at bounding box center [60, 358] width 46 height 8
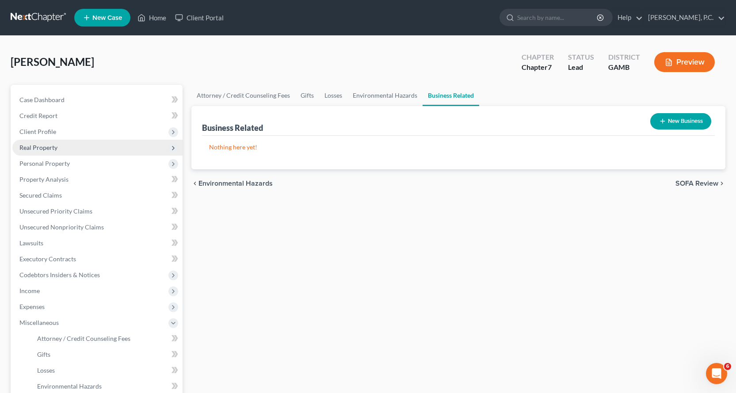
click at [37, 149] on span "Real Property" at bounding box center [38, 148] width 38 height 8
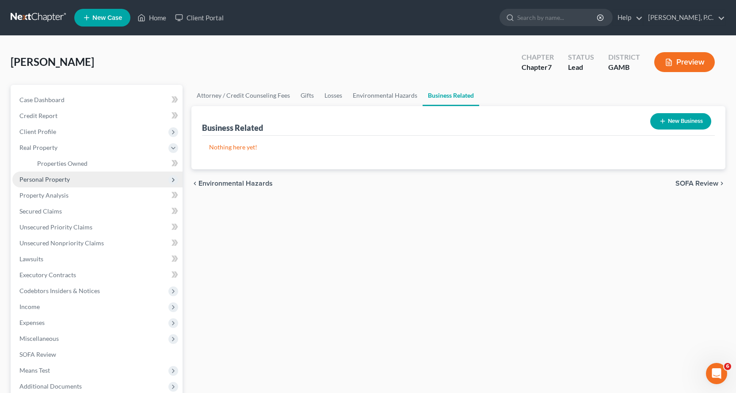
click at [50, 176] on span "Personal Property" at bounding box center [44, 179] width 50 height 8
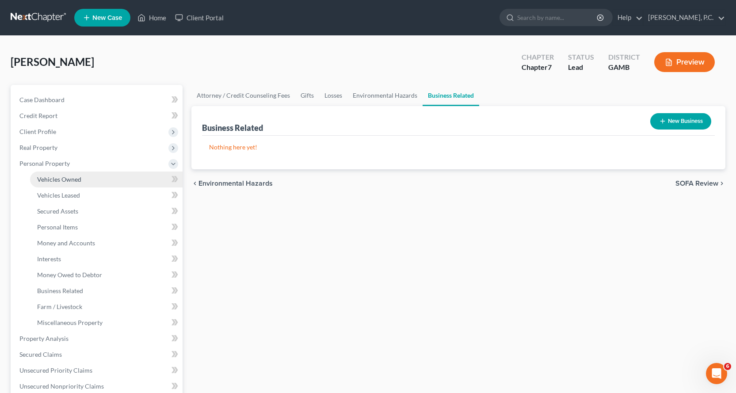
click at [53, 179] on span "Vehicles Owned" at bounding box center [59, 179] width 44 height 8
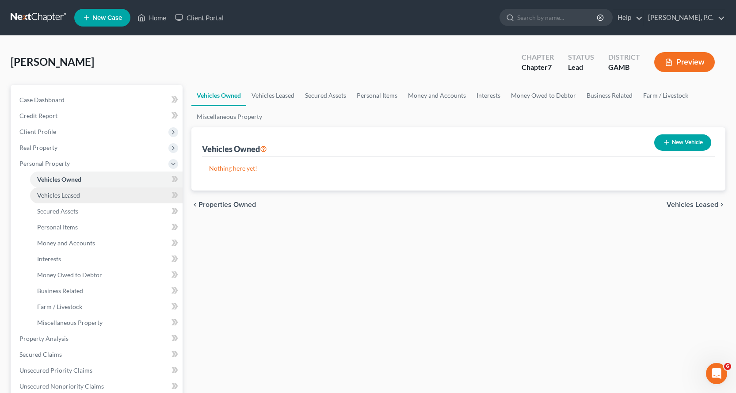
click at [75, 194] on span "Vehicles Leased" at bounding box center [58, 195] width 43 height 8
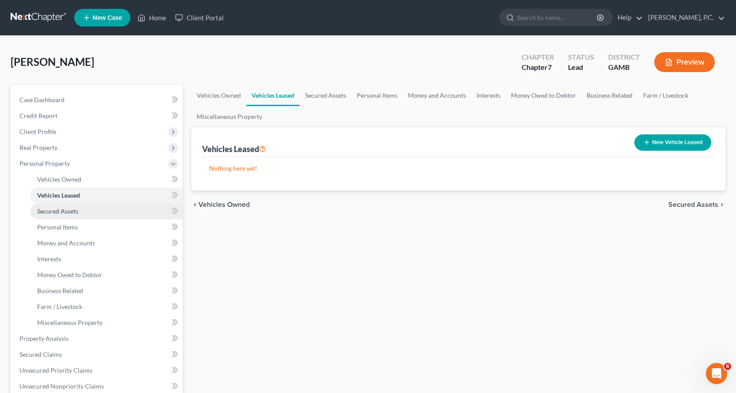
click at [62, 211] on span "Secured Assets" at bounding box center [57, 211] width 41 height 8
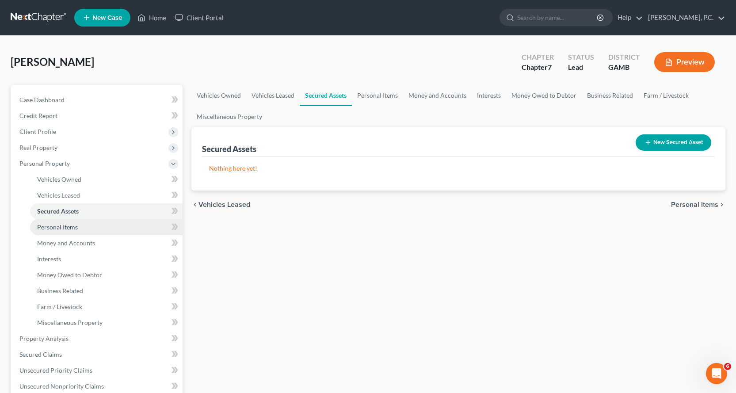
click at [65, 226] on span "Personal Items" at bounding box center [57, 227] width 41 height 8
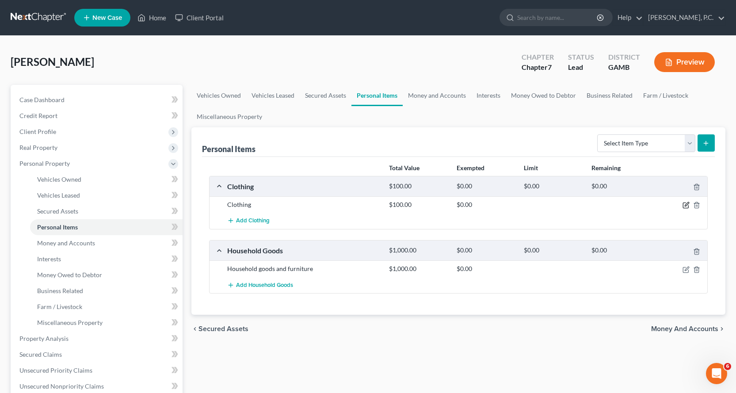
click at [685, 205] on icon "button" at bounding box center [687, 204] width 4 height 4
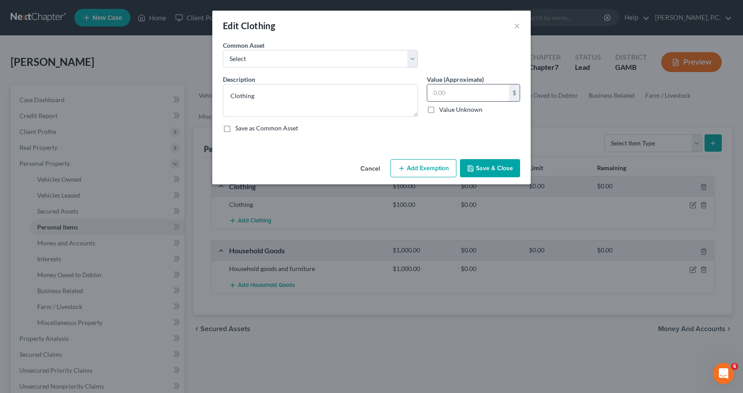
click at [469, 95] on input "text" at bounding box center [468, 92] width 82 height 17
click at [415, 169] on button "Add Exemption" at bounding box center [423, 168] width 66 height 19
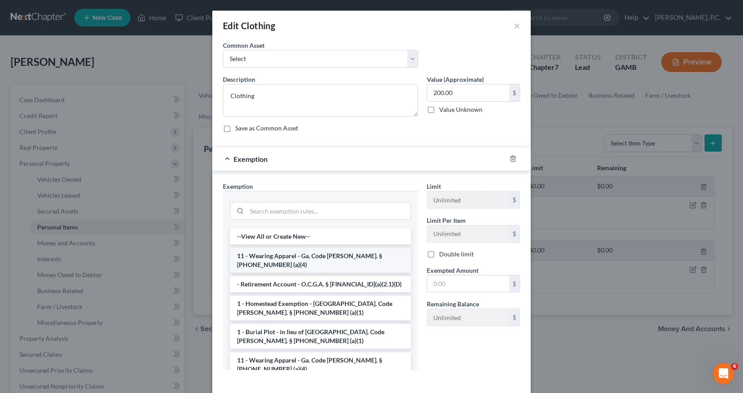
click at [274, 255] on li "11 - Wearing Apparel - Ga. Code Ann. § 44-13-100 (a)(4)" at bounding box center [320, 260] width 181 height 25
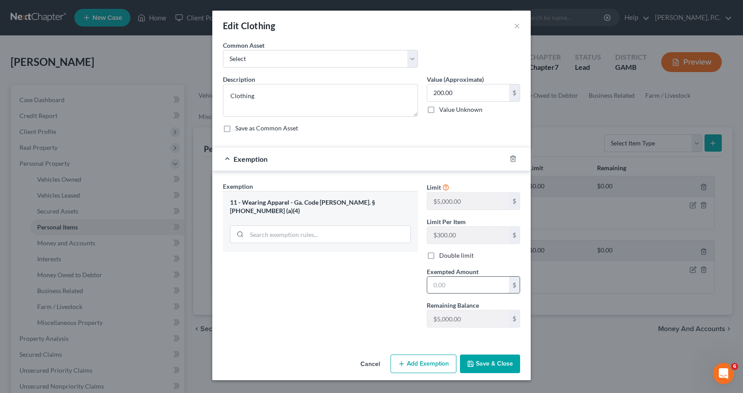
click at [495, 280] on input "text" at bounding box center [468, 285] width 82 height 17
click at [490, 360] on button "Save & Close" at bounding box center [490, 363] width 60 height 19
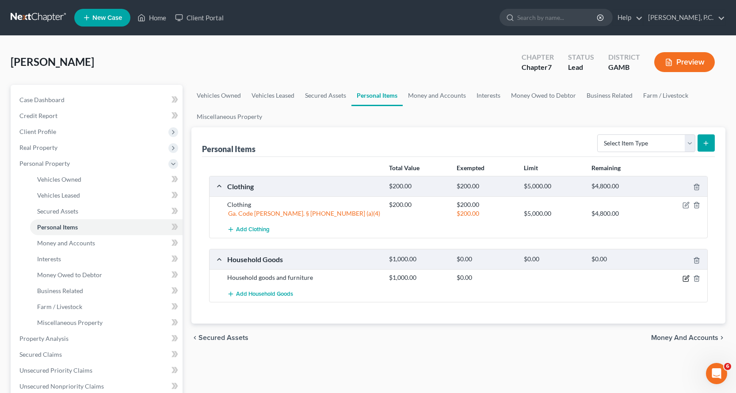
click at [685, 278] on icon "button" at bounding box center [685, 278] width 7 height 7
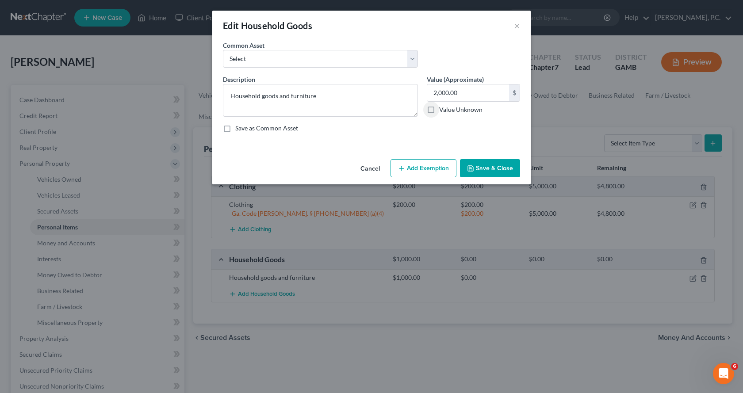
click at [427, 167] on button "Add Exemption" at bounding box center [423, 168] width 66 height 19
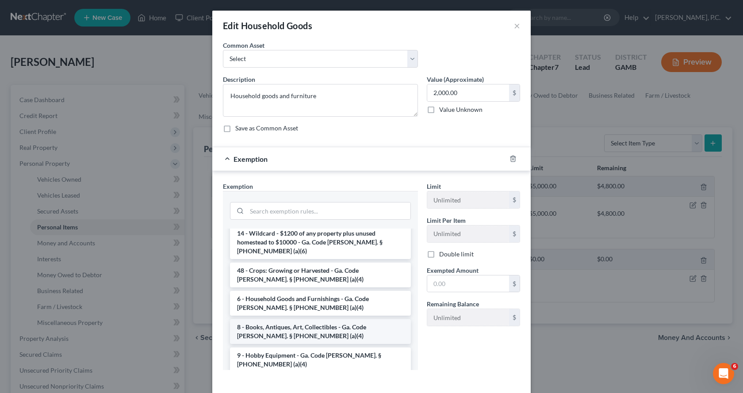
scroll to position [88, 0]
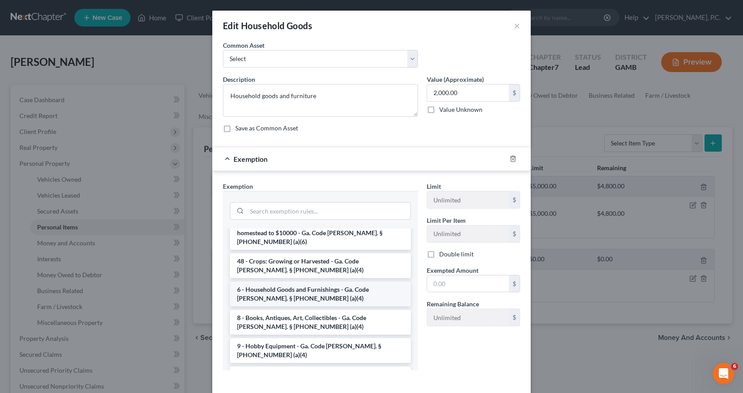
click at [289, 282] on li "6 - Household Goods and Furnishings - Ga. Code Ann. § 44-13-100 (a)(4)" at bounding box center [320, 294] width 181 height 25
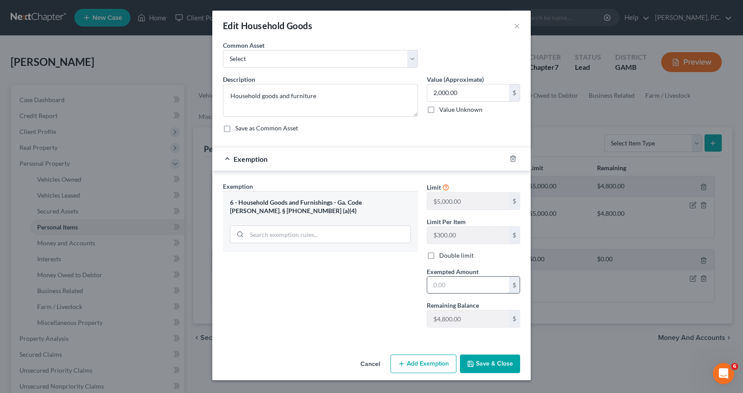
drag, startPoint x: 475, startPoint y: 288, endPoint x: 484, endPoint y: 287, distance: 8.9
click at [483, 287] on input "text" at bounding box center [468, 285] width 82 height 17
click at [489, 368] on button "Save & Close" at bounding box center [490, 363] width 60 height 19
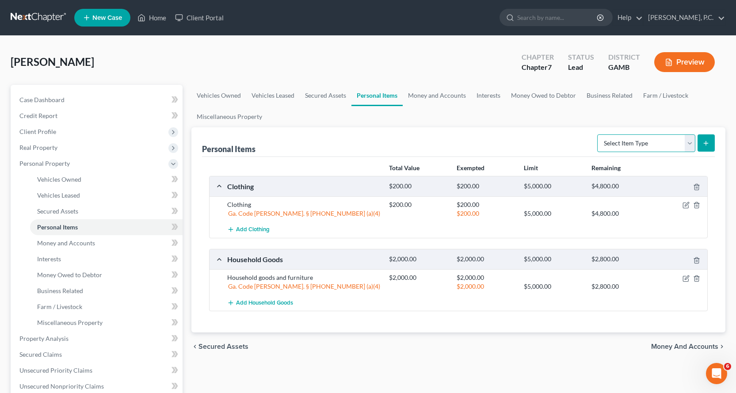
click at [688, 145] on select "Select Item Type Clothing Collectibles Of Value Electronics Firearms Household …" at bounding box center [646, 143] width 98 height 18
click at [598, 134] on select "Select Item Type Clothing Collectibles Of Value Electronics Firearms Household …" at bounding box center [646, 143] width 98 height 18
click at [704, 144] on icon "submit" at bounding box center [705, 143] width 7 height 7
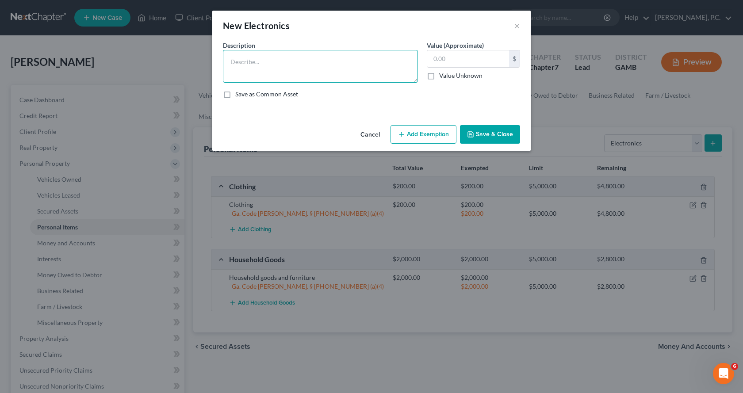
click at [299, 61] on textarea at bounding box center [320, 66] width 195 height 33
click at [411, 135] on button "Add Exemption" at bounding box center [423, 134] width 66 height 19
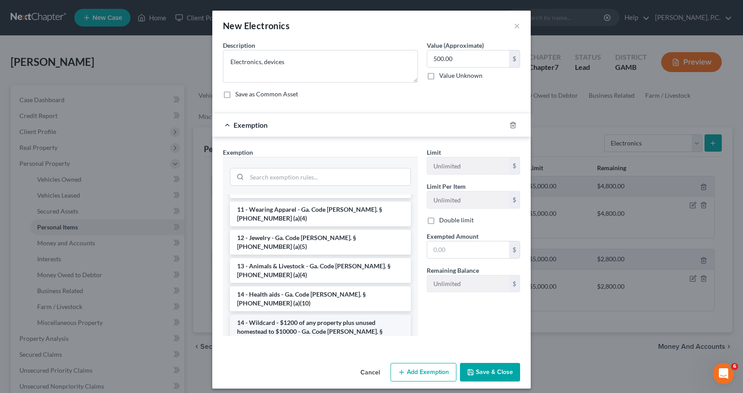
click at [272, 315] on li "14 - Wildcard - $1200 of any property plus unused homestead to $10000 - Ga. Cod…" at bounding box center [320, 332] width 181 height 34
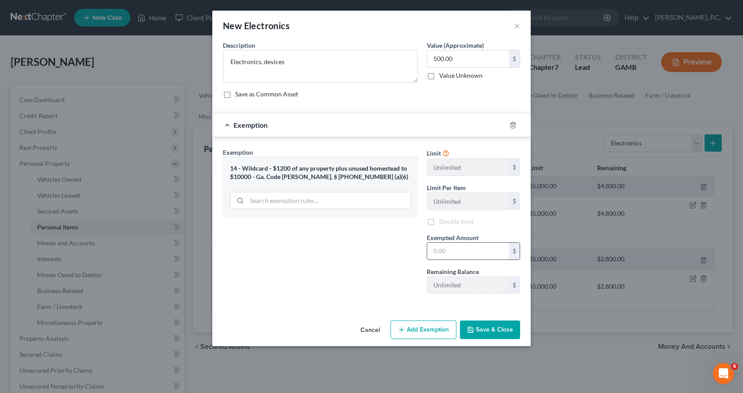
click at [476, 251] on input "text" at bounding box center [468, 251] width 82 height 17
click at [503, 330] on button "Save & Close" at bounding box center [490, 329] width 60 height 19
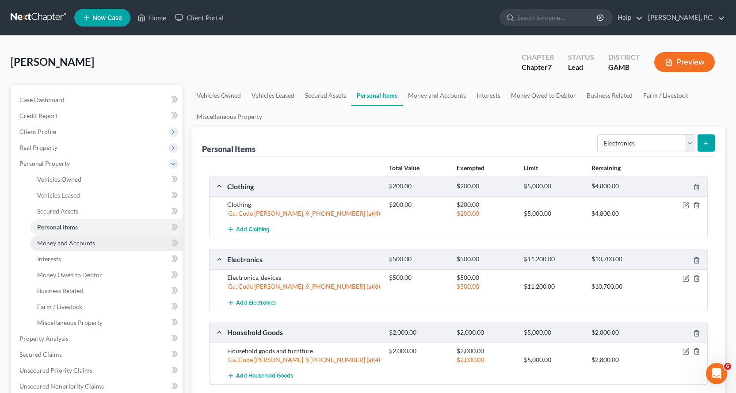
click at [80, 244] on span "Money and Accounts" at bounding box center [66, 243] width 58 height 8
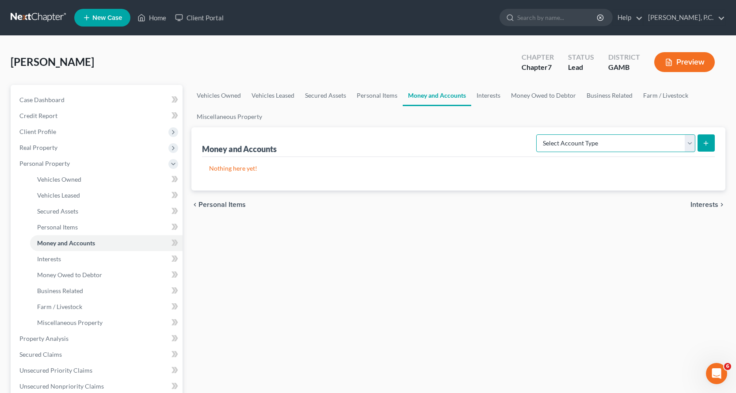
click at [692, 143] on select "Select Account Type Brokerage Cash on Hand Certificates of Deposit Checking Acc…" at bounding box center [615, 143] width 159 height 18
click at [538, 134] on select "Select Account Type Brokerage Cash on Hand Certificates of Deposit Checking Acc…" at bounding box center [615, 143] width 159 height 18
click at [705, 140] on icon "submit" at bounding box center [705, 143] width 7 height 7
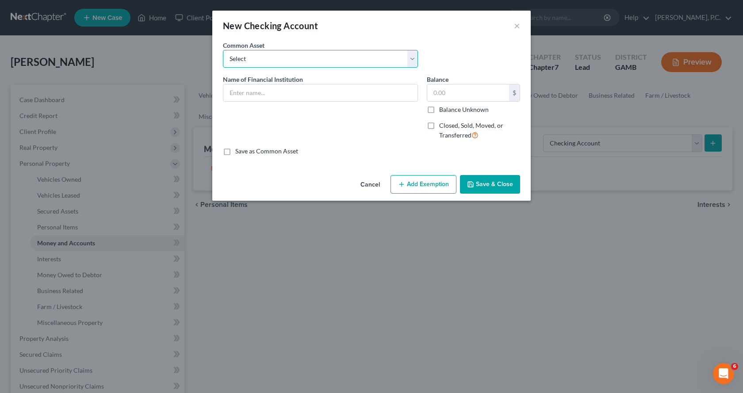
click at [411, 58] on select "Select US Bank Navy Federal Credit Union Midsouth Federal Credit Union Chime Ba…" at bounding box center [320, 59] width 195 height 18
click at [223, 50] on select "Select US Bank Navy Federal Credit Union Midsouth Federal Credit Union Chime Ba…" at bounding box center [320, 59] width 195 height 18
click at [270, 92] on input "text" at bounding box center [320, 92] width 194 height 17
drag, startPoint x: 449, startPoint y: 92, endPoint x: 465, endPoint y: 90, distance: 16.5
click at [453, 92] on input "text" at bounding box center [468, 92] width 82 height 17
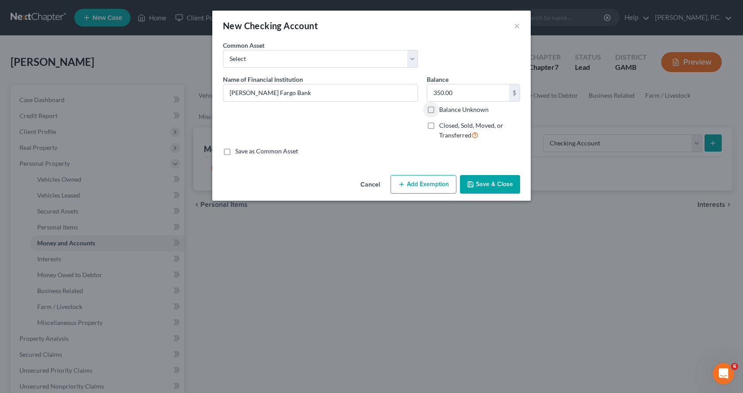
drag, startPoint x: 431, startPoint y: 183, endPoint x: 390, endPoint y: 282, distance: 107.6
click at [430, 184] on button "Add Exemption" at bounding box center [423, 184] width 66 height 19
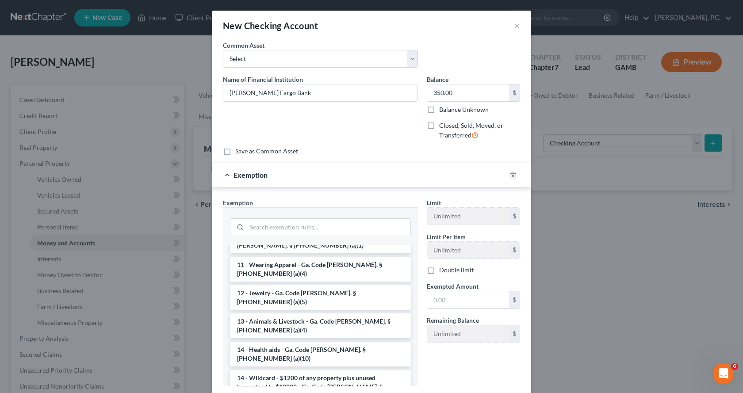
scroll to position [88, 0]
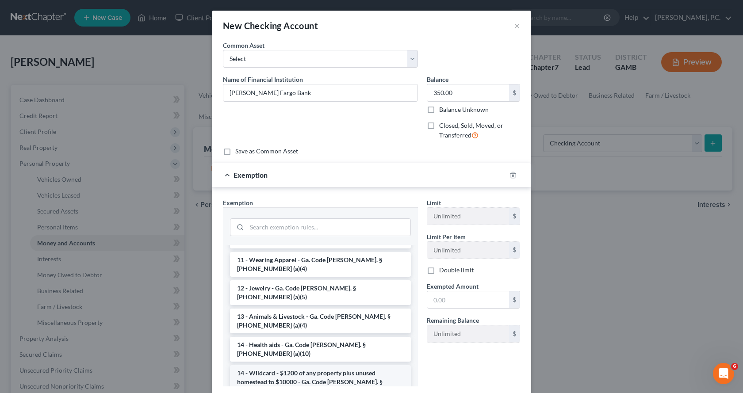
click at [290, 365] on li "14 - Wildcard - $1200 of any property plus unused homestead to $10000 - Ga. Cod…" at bounding box center [320, 382] width 181 height 34
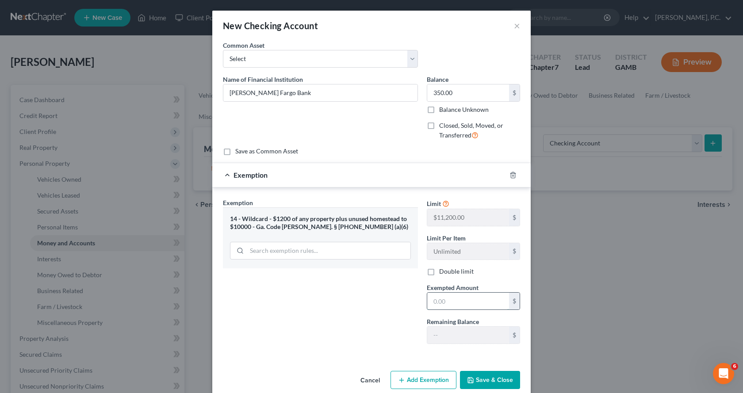
click at [458, 305] on input "text" at bounding box center [468, 301] width 82 height 17
click at [479, 383] on button "Save & Close" at bounding box center [490, 380] width 60 height 19
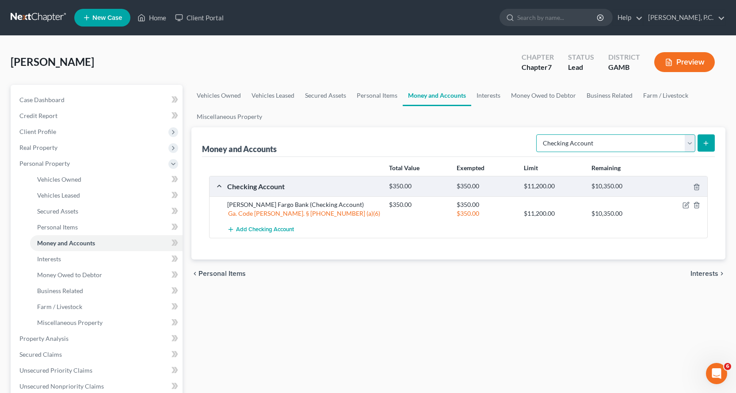
click at [685, 136] on select "Select Account Type Brokerage Cash on Hand Certificates of Deposit Checking Acc…" at bounding box center [615, 143] width 159 height 18
click at [538, 134] on select "Select Account Type Brokerage Cash on Hand Certificates of Deposit Checking Acc…" at bounding box center [615, 143] width 159 height 18
click at [704, 141] on icon "submit" at bounding box center [705, 143] width 7 height 7
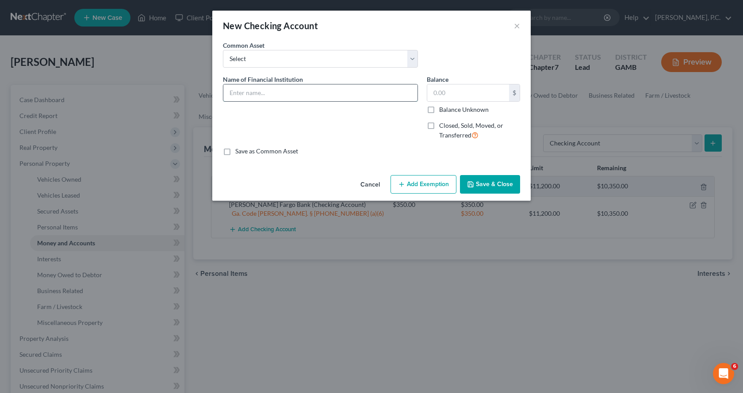
click at [276, 96] on input "text" at bounding box center [320, 92] width 194 height 17
click at [436, 188] on button "Add Exemption" at bounding box center [423, 184] width 66 height 19
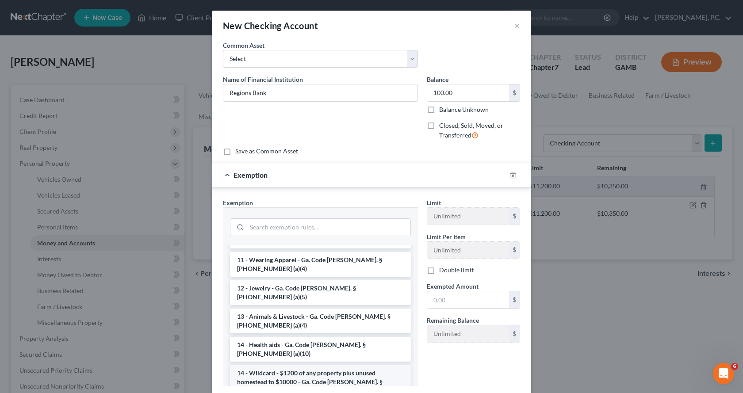
click at [302, 365] on li "14 - Wildcard - $1200 of any property plus unused homestead to $10000 - Ga. Cod…" at bounding box center [320, 382] width 181 height 34
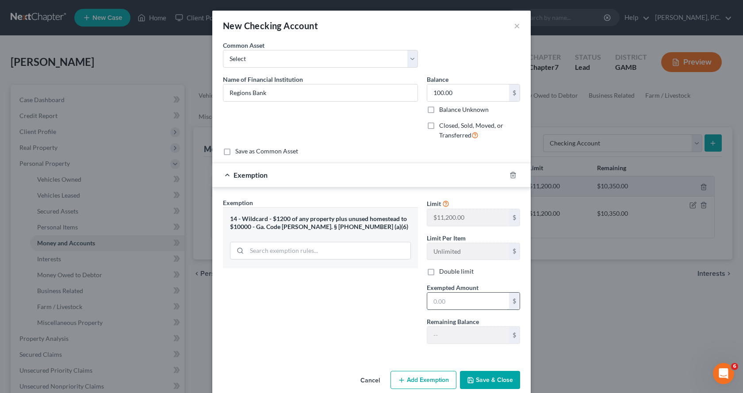
drag, startPoint x: 447, startPoint y: 297, endPoint x: 462, endPoint y: 294, distance: 15.3
click at [462, 294] on input "text" at bounding box center [468, 301] width 82 height 17
click at [496, 379] on button "Save & Close" at bounding box center [490, 380] width 60 height 19
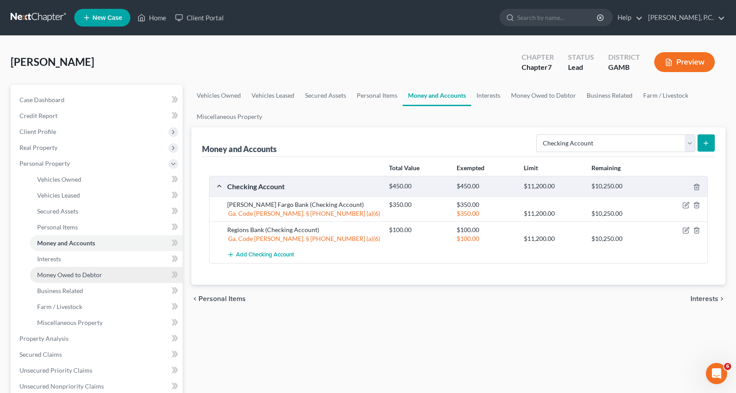
click at [93, 275] on span "Money Owed to Debtor" at bounding box center [69, 275] width 65 height 8
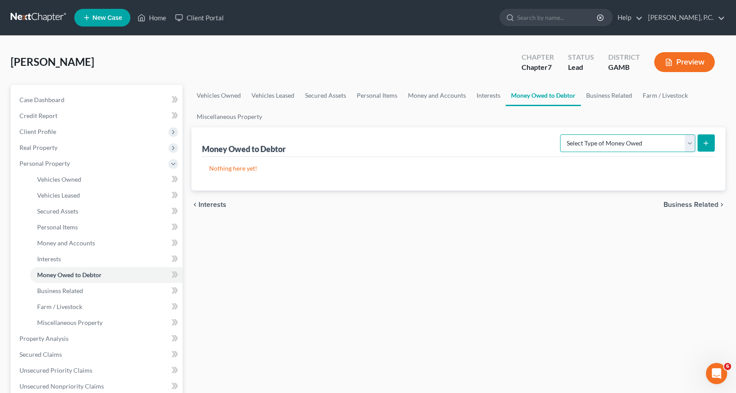
click at [689, 144] on select "Select Type of Money Owed Accounts Receivable Alimony Child Support Claims Agai…" at bounding box center [627, 143] width 135 height 18
click at [561, 134] on select "Select Type of Money Owed Accounts Receivable Alimony Child Support Claims Agai…" at bounding box center [627, 143] width 135 height 18
click at [705, 142] on icon "submit" at bounding box center [705, 143] width 7 height 7
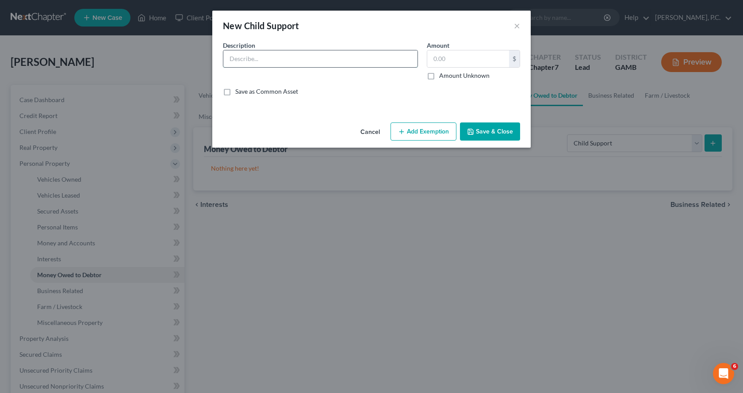
click at [281, 60] on input "text" at bounding box center [320, 58] width 194 height 17
click at [415, 133] on button "Add Exemption" at bounding box center [423, 131] width 66 height 19
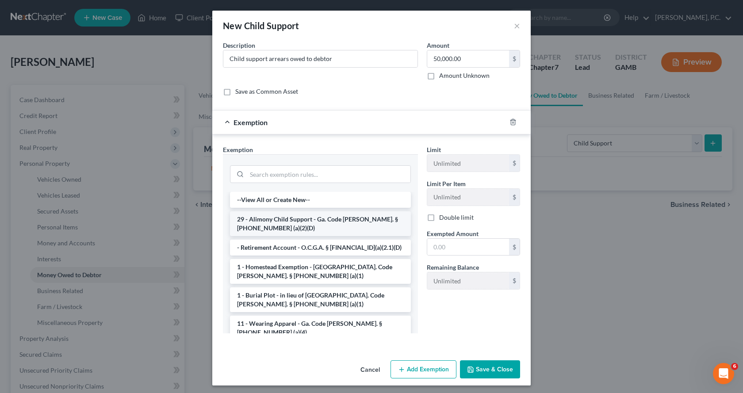
click at [298, 222] on li "29 - Alimony Child Support - Ga. Code Ann. § 44-13-100 (a)(2)(D)" at bounding box center [320, 223] width 181 height 25
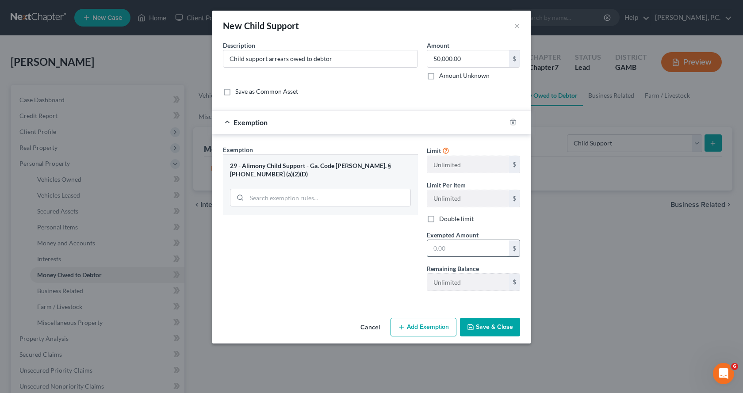
click at [461, 250] on input "text" at bounding box center [468, 248] width 82 height 17
click at [501, 331] on button "Save & Close" at bounding box center [490, 327] width 60 height 19
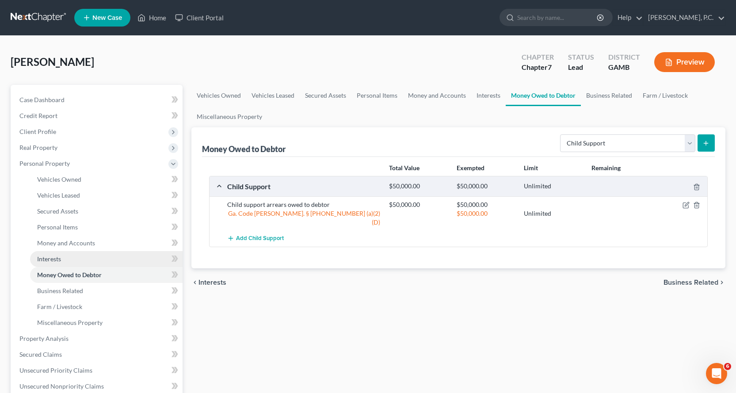
click at [48, 257] on span "Interests" at bounding box center [49, 259] width 24 height 8
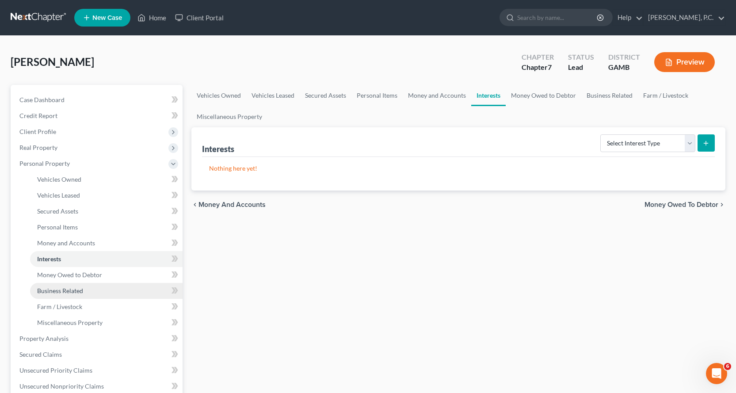
click at [65, 289] on span "Business Related" at bounding box center [60, 291] width 46 height 8
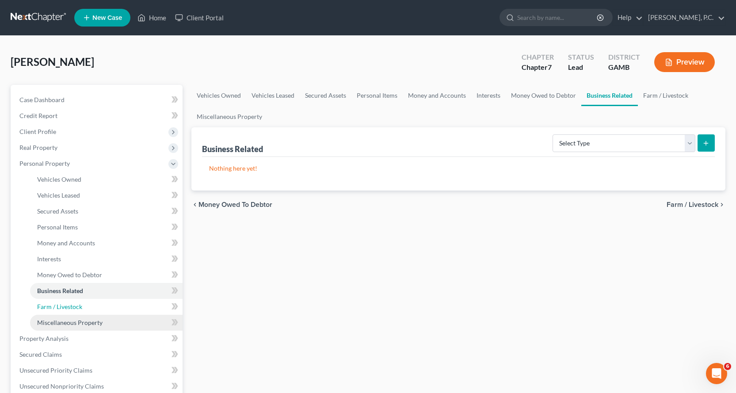
drag, startPoint x: 69, startPoint y: 305, endPoint x: 72, endPoint y: 315, distance: 11.0
click at [69, 305] on span "Farm / Livestock" at bounding box center [59, 307] width 45 height 8
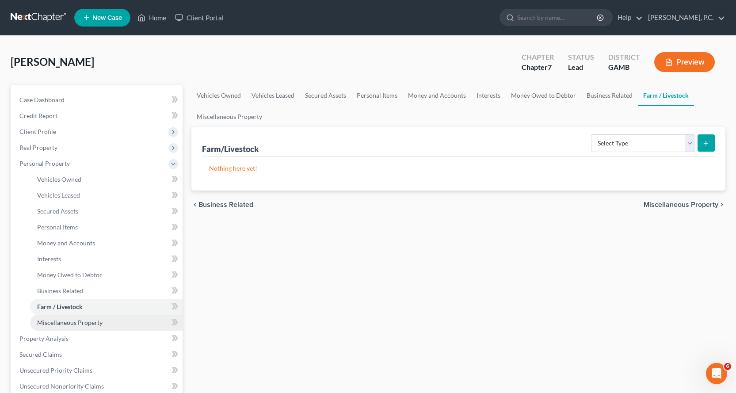
click at [76, 327] on link "Miscellaneous Property" at bounding box center [106, 323] width 152 height 16
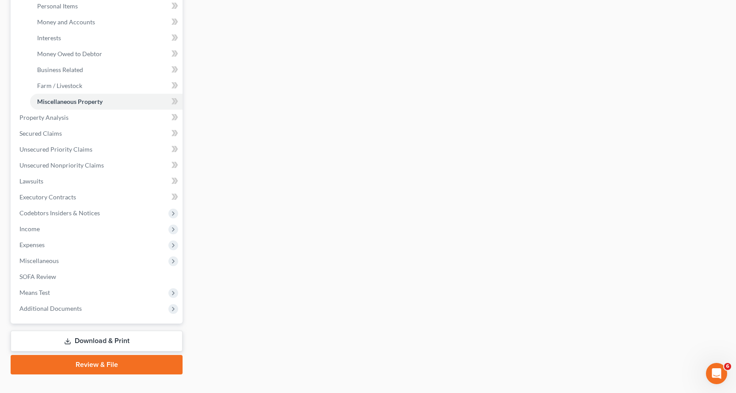
scroll to position [177, 0]
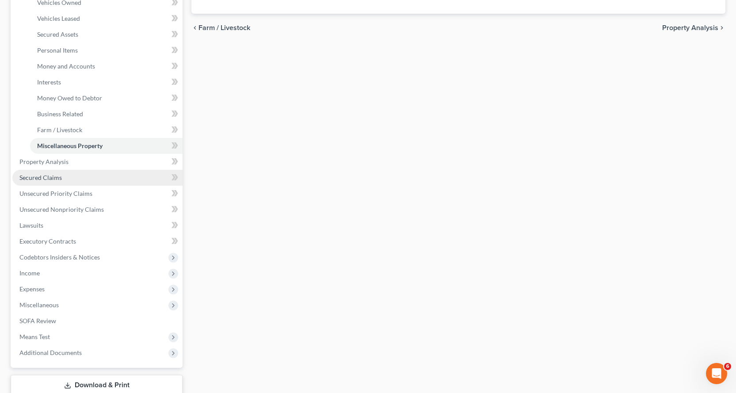
click at [47, 178] on span "Secured Claims" at bounding box center [40, 178] width 42 height 8
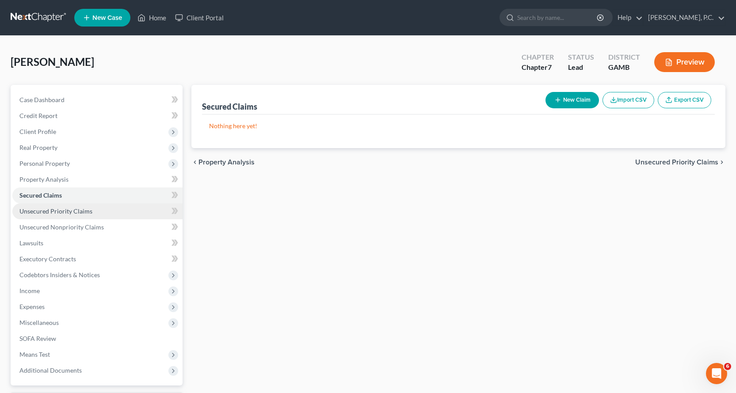
click at [61, 212] on span "Unsecured Priority Claims" at bounding box center [55, 211] width 73 height 8
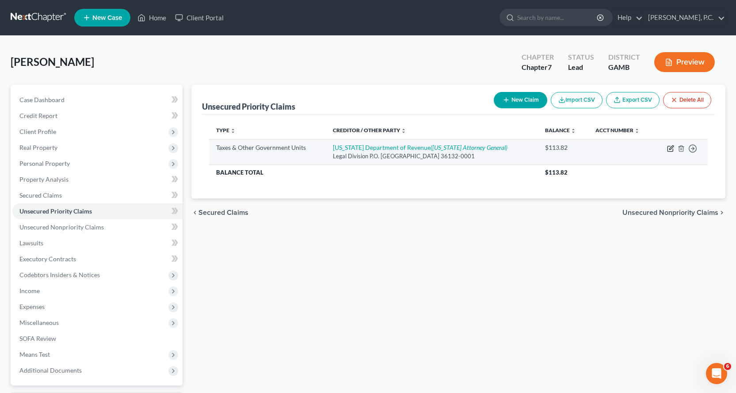
click at [671, 148] on icon "button" at bounding box center [671, 147] width 4 height 4
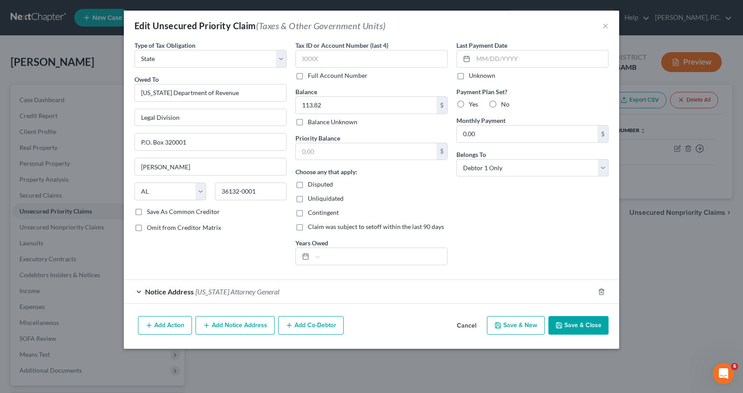
click at [137, 289] on div "Notice Address Alabama Attorney General" at bounding box center [359, 291] width 470 height 23
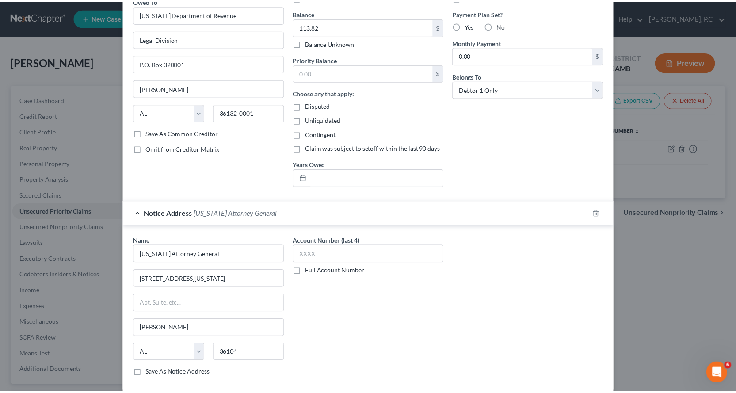
scroll to position [133, 0]
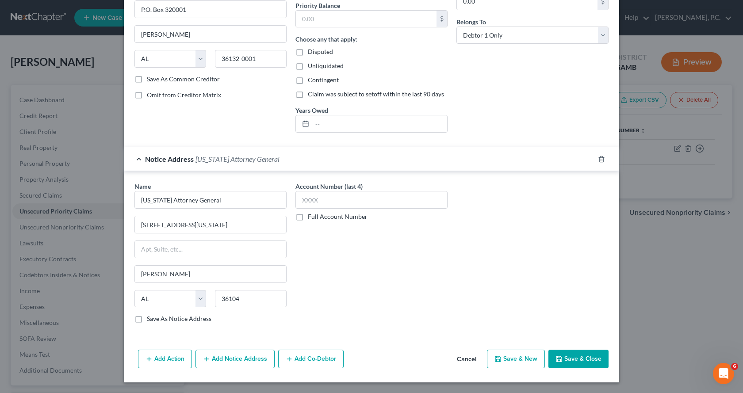
click at [147, 320] on label "Save As Notice Address" at bounding box center [179, 318] width 65 height 9
click at [150, 320] on input "Save As Notice Address" at bounding box center [153, 317] width 6 height 6
click at [568, 358] on button "Save & Close" at bounding box center [578, 359] width 60 height 19
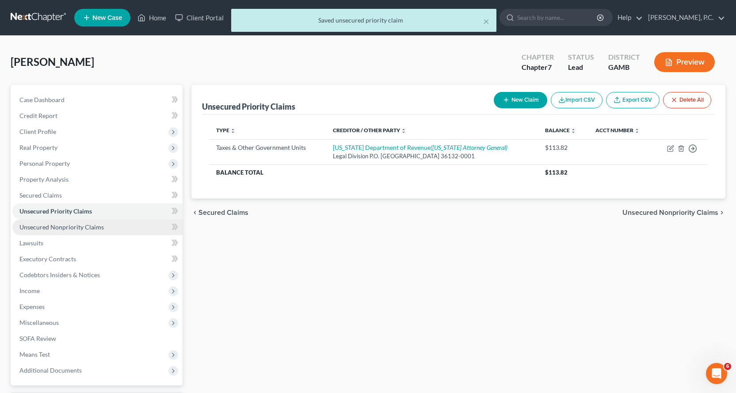
click at [59, 226] on span "Unsecured Nonpriority Claims" at bounding box center [61, 227] width 84 height 8
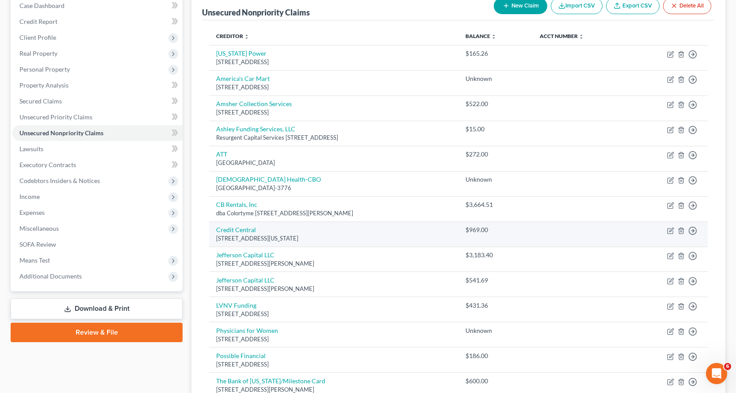
scroll to position [88, 0]
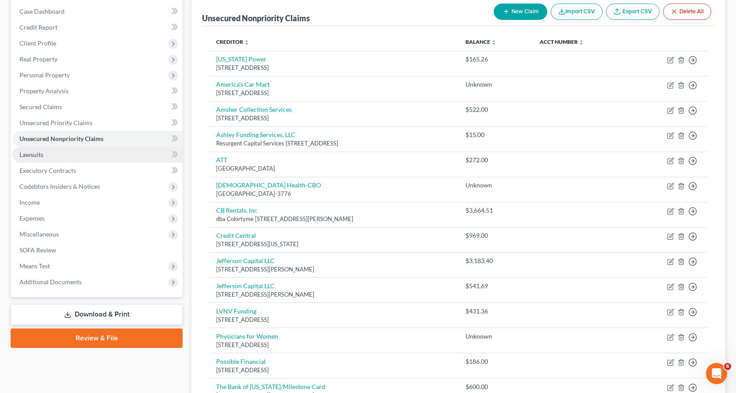
click at [34, 152] on span "Lawsuits" at bounding box center [31, 155] width 24 height 8
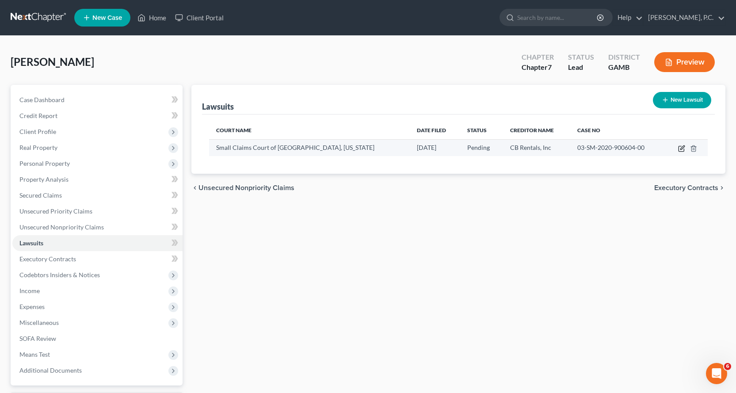
click at [682, 149] on icon "button" at bounding box center [681, 148] width 7 height 7
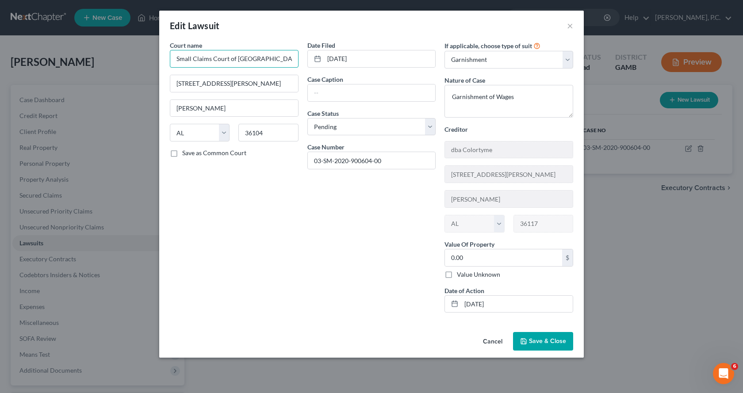
click at [175, 57] on input "Small Claims Court of Montgomery County, Alabama" at bounding box center [234, 59] width 129 height 18
drag, startPoint x: 348, startPoint y: 92, endPoint x: 433, endPoint y: 99, distance: 85.6
click at [348, 92] on input "text" at bounding box center [372, 92] width 128 height 17
click at [394, 156] on div "Court name * District Court of Montgomery County, Alabama 215 S. Lawrence Stree…" at bounding box center [371, 180] width 412 height 279
click at [329, 255] on div "Date Filed 06/10/2025 Case Caption CB Rentals Inc DBA Colortime vs. Teresa Hamm…" at bounding box center [371, 180] width 137 height 279
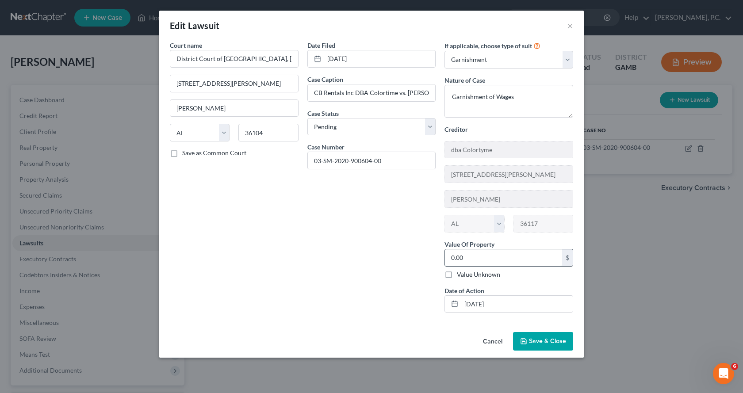
click at [476, 259] on input "0.00" at bounding box center [503, 257] width 117 height 17
click at [553, 339] on span "Save & Close" at bounding box center [547, 341] width 37 height 8
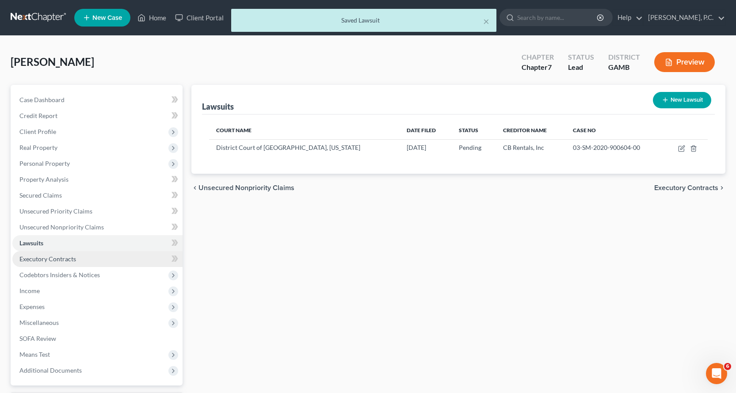
click at [58, 260] on span "Executory Contracts" at bounding box center [47, 259] width 57 height 8
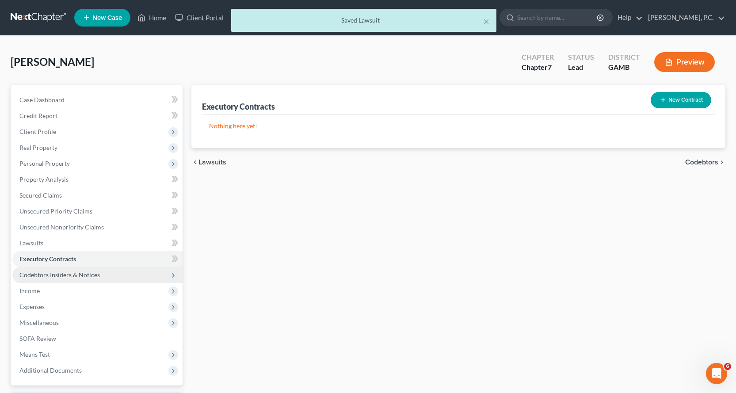
click at [82, 274] on span "Codebtors Insiders & Notices" at bounding box center [59, 275] width 80 height 8
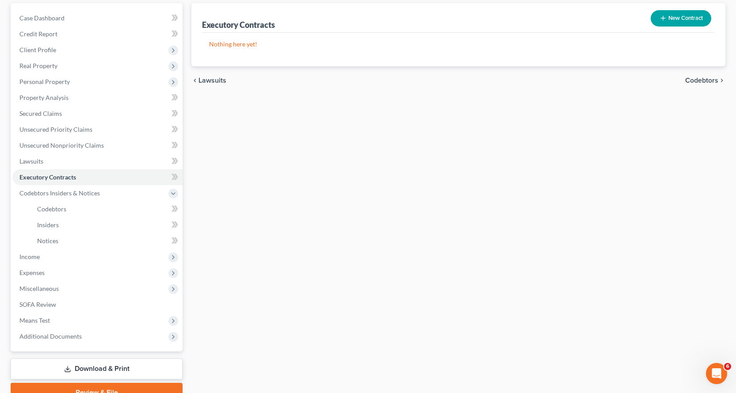
scroll to position [88, 0]
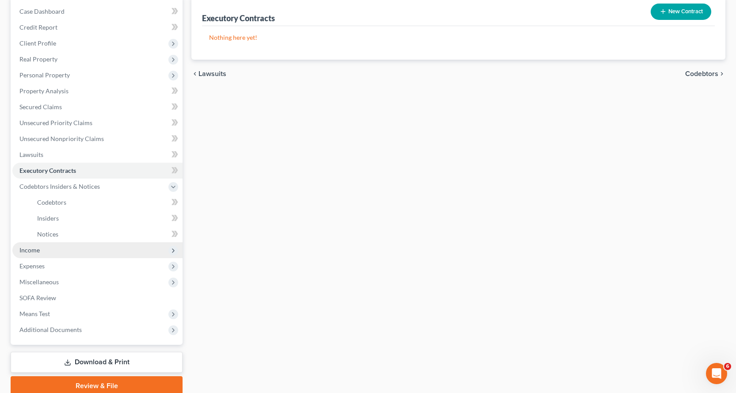
click at [30, 249] on span "Income" at bounding box center [29, 250] width 20 height 8
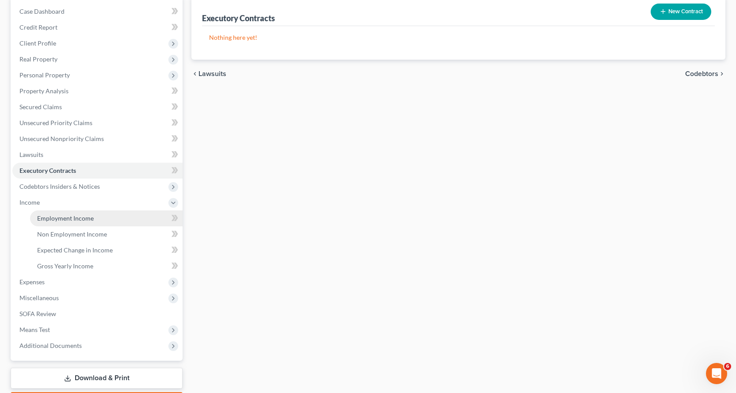
click at [71, 219] on span "Employment Income" at bounding box center [65, 218] width 57 height 8
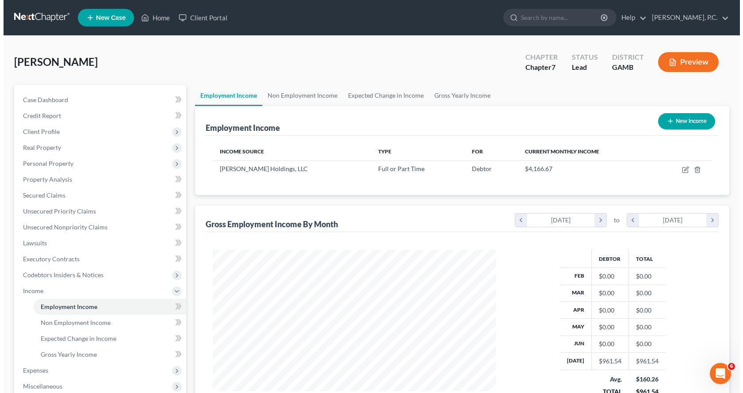
scroll to position [159, 301]
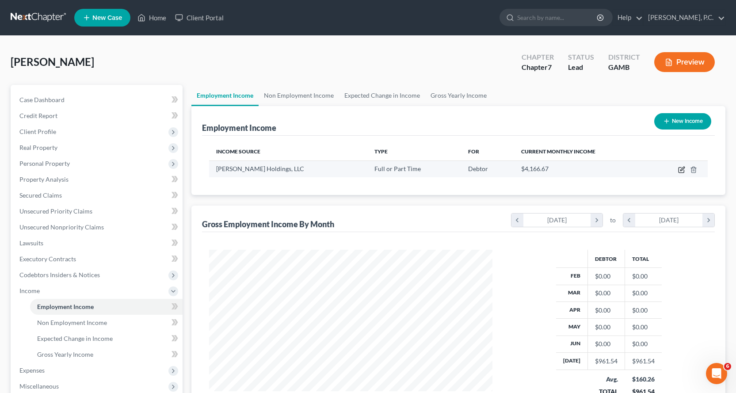
click at [678, 168] on icon "button" at bounding box center [680, 170] width 5 height 5
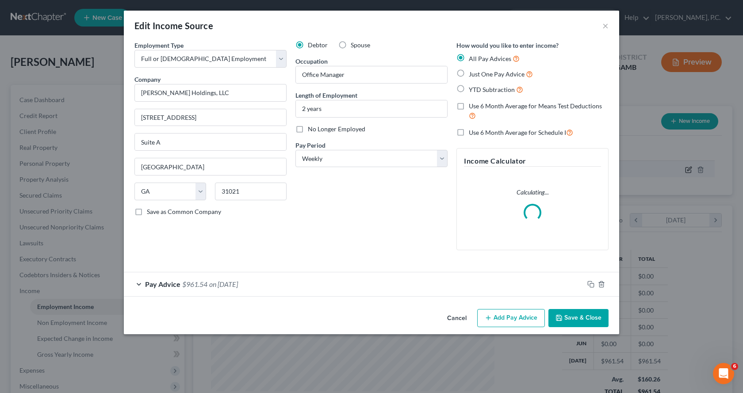
scroll to position [159, 304]
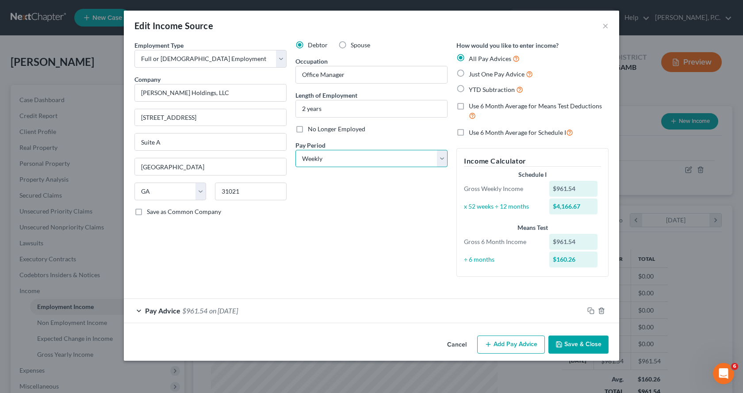
click at [443, 159] on select "Select Monthly Twice Monthly Every Other Week Weekly" at bounding box center [371, 159] width 152 height 18
click at [295, 150] on select "Select Monthly Twice Monthly Every Other Week Weekly" at bounding box center [371, 159] width 152 height 18
click at [468, 74] on label "Just One Pay Advice" at bounding box center [500, 74] width 64 height 10
click at [472, 74] on input "Just One Pay Advice" at bounding box center [475, 72] width 6 height 6
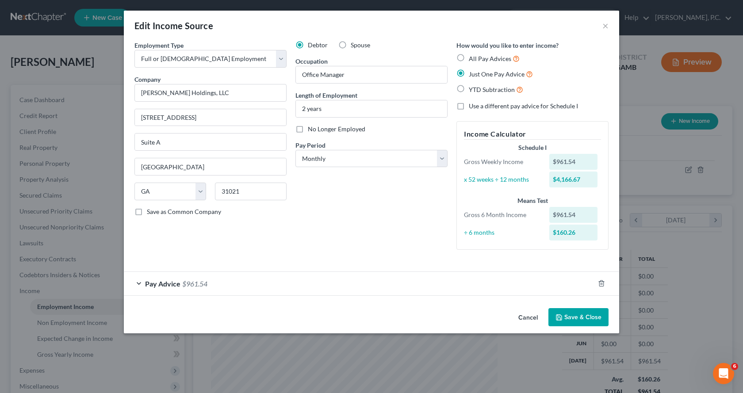
click at [163, 282] on span "Pay Advice" at bounding box center [162, 283] width 35 height 8
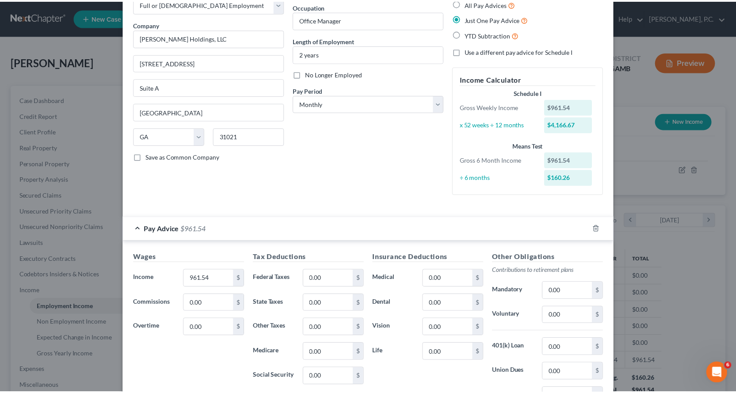
scroll to position [133, 0]
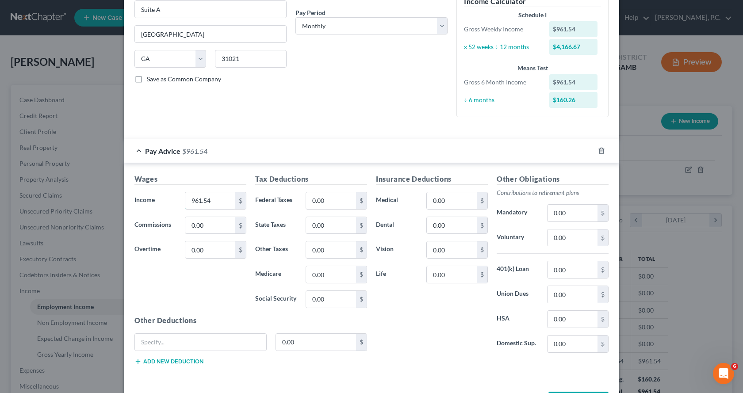
click at [222, 203] on input "961.54" at bounding box center [210, 200] width 50 height 17
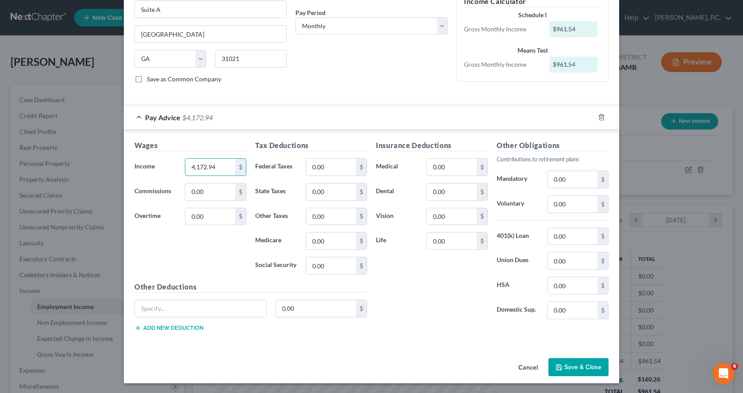
click at [351, 156] on div "Tax Deductions Federal Taxes 0.00 $ State Taxes 0.00 $ Other Taxes 0.00 $ Medic…" at bounding box center [311, 210] width 121 height 141
click at [343, 171] on input "0.00" at bounding box center [331, 167] width 50 height 17
click at [596, 366] on button "Save & Close" at bounding box center [578, 367] width 60 height 19
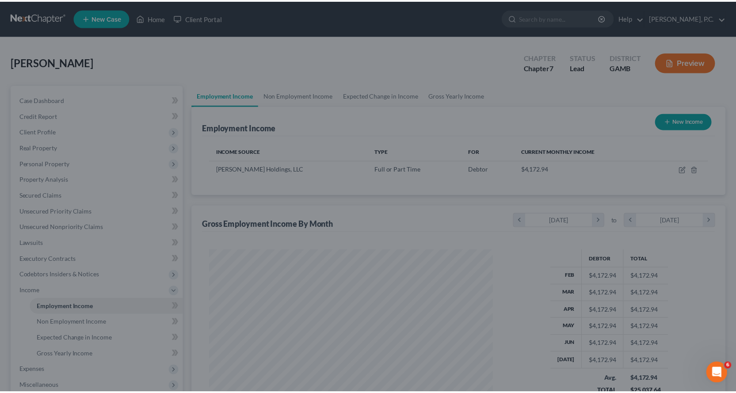
scroll to position [441813, 441670]
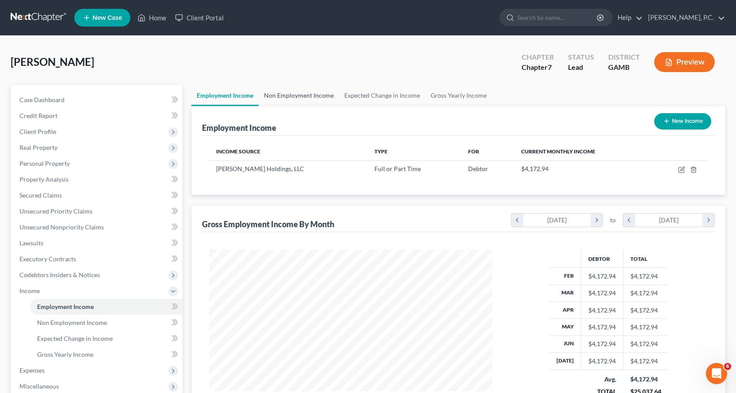
click at [316, 95] on link "Non Employment Income" at bounding box center [299, 95] width 80 height 21
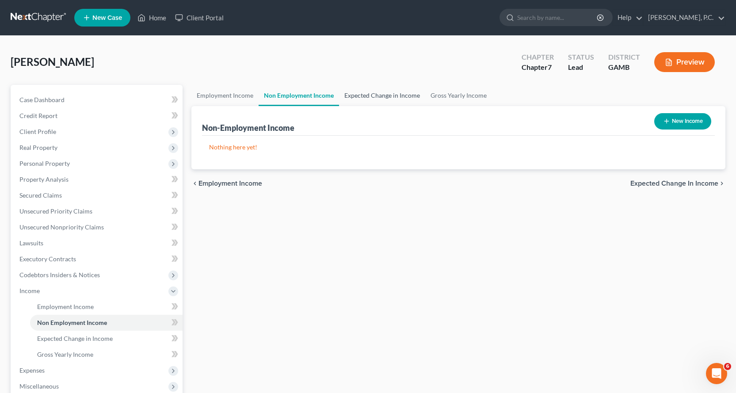
click at [384, 93] on link "Expected Change in Income" at bounding box center [382, 95] width 86 height 21
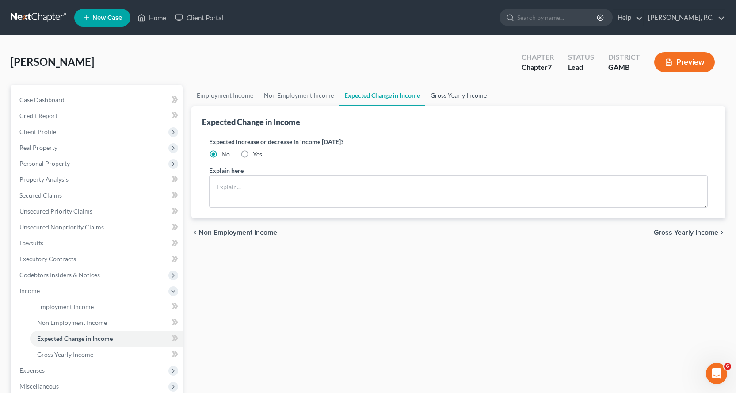
click at [462, 98] on link "Gross Yearly Income" at bounding box center [458, 95] width 67 height 21
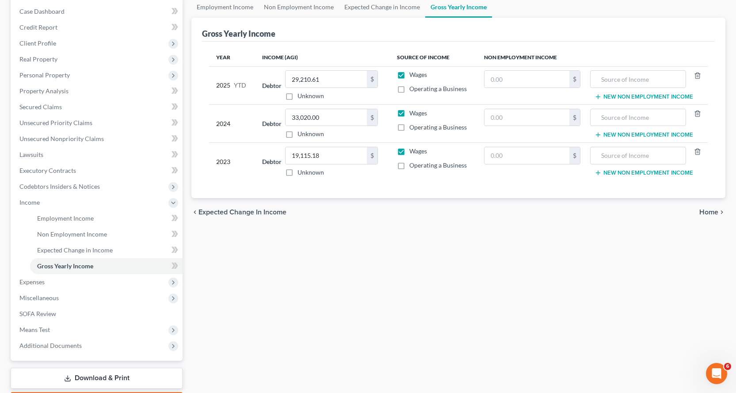
scroll to position [133, 0]
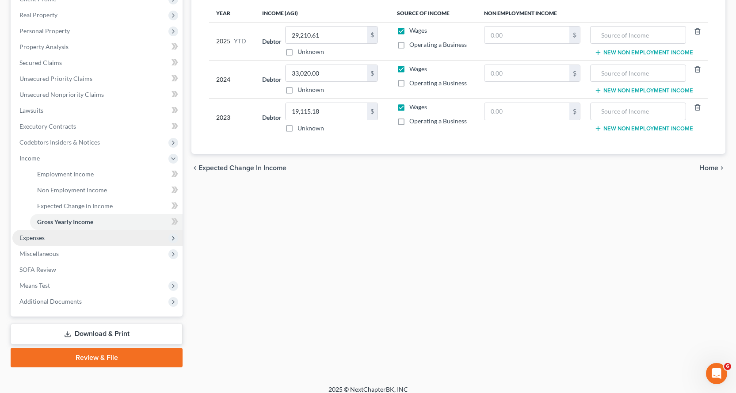
click at [36, 236] on span "Expenses" at bounding box center [31, 238] width 25 height 8
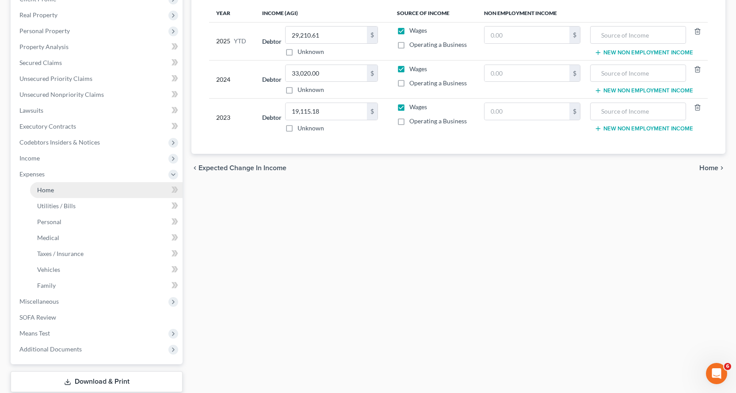
click at [43, 188] on span "Home" at bounding box center [45, 190] width 17 height 8
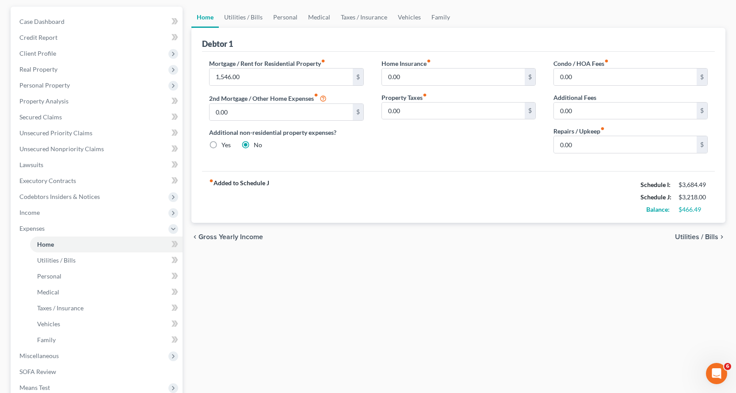
scroll to position [88, 0]
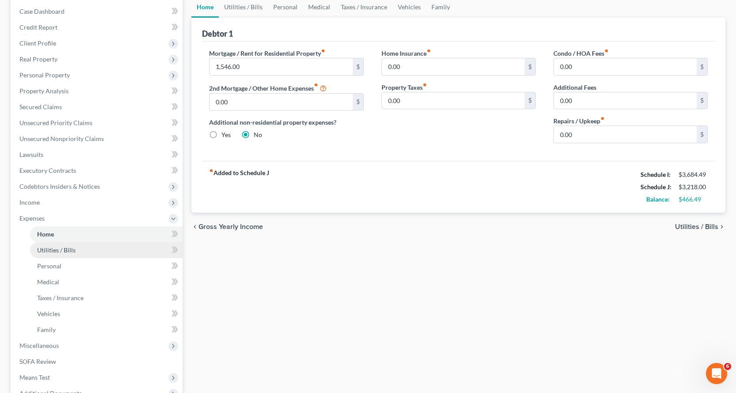
click at [61, 250] on span "Utilities / Bills" at bounding box center [56, 250] width 38 height 8
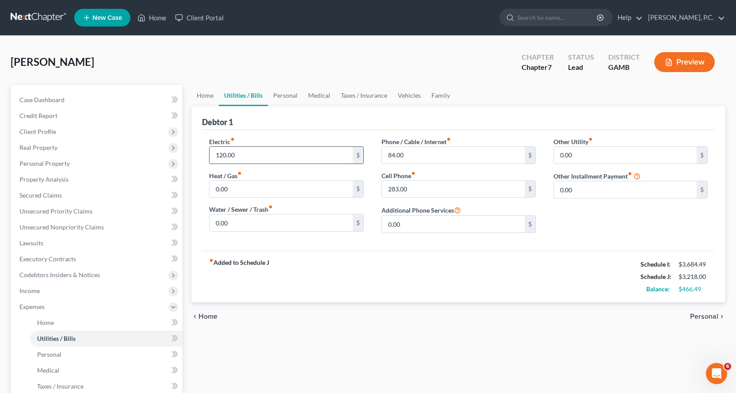
click at [251, 157] on input "120.00" at bounding box center [280, 155] width 143 height 17
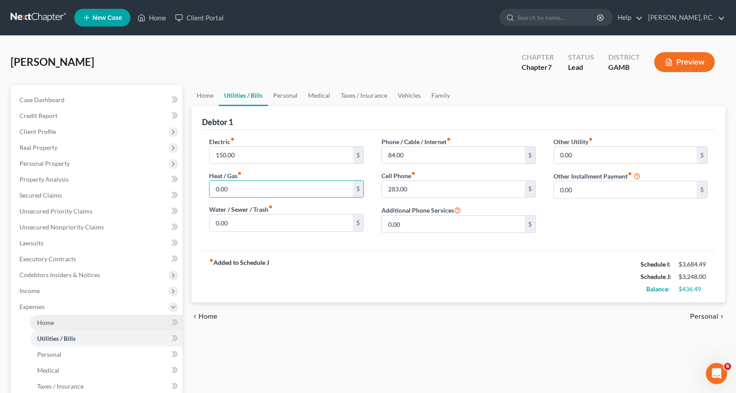
click at [42, 326] on span "Home" at bounding box center [45, 323] width 17 height 8
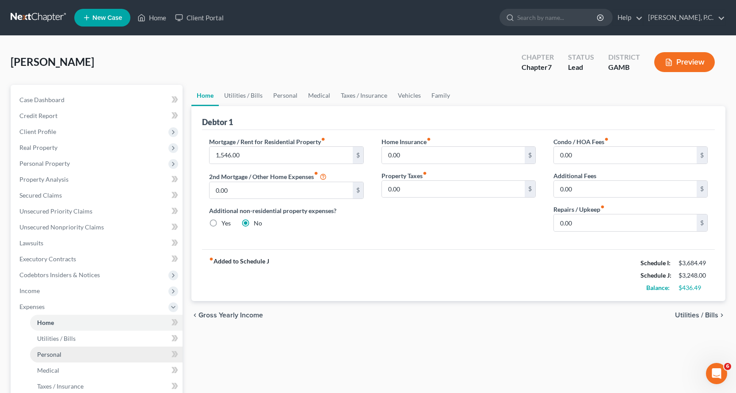
click at [44, 355] on span "Personal" at bounding box center [49, 354] width 24 height 8
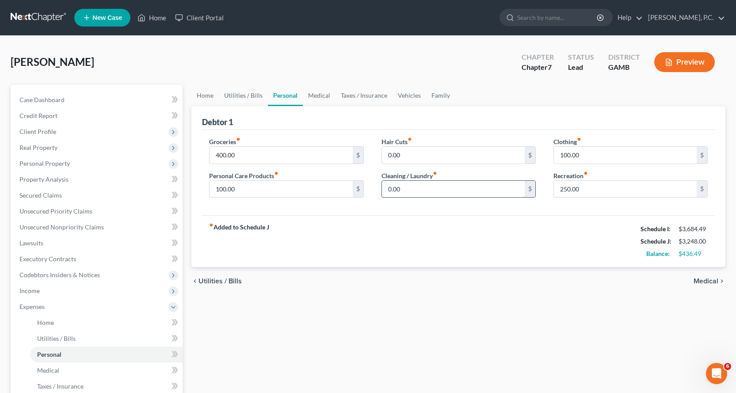
click at [428, 187] on input "0.00" at bounding box center [453, 189] width 143 height 17
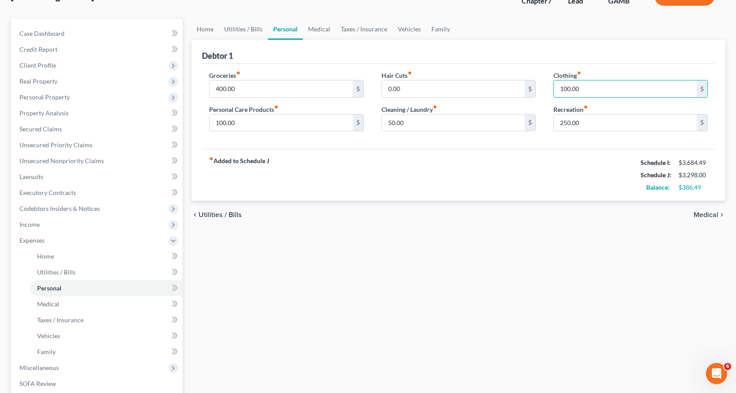
scroll to position [177, 0]
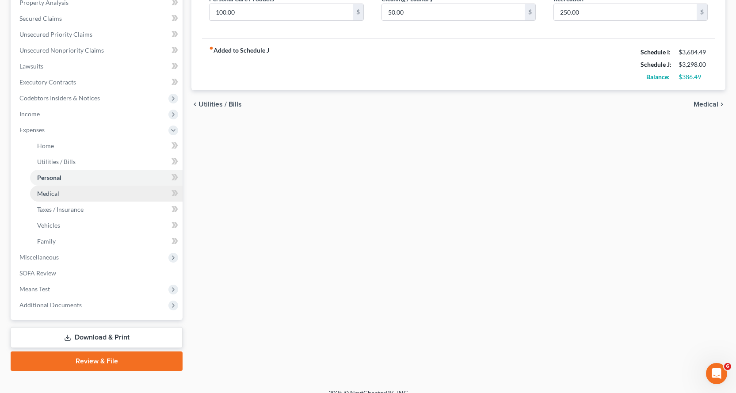
click at [44, 190] on span "Medical" at bounding box center [48, 194] width 22 height 8
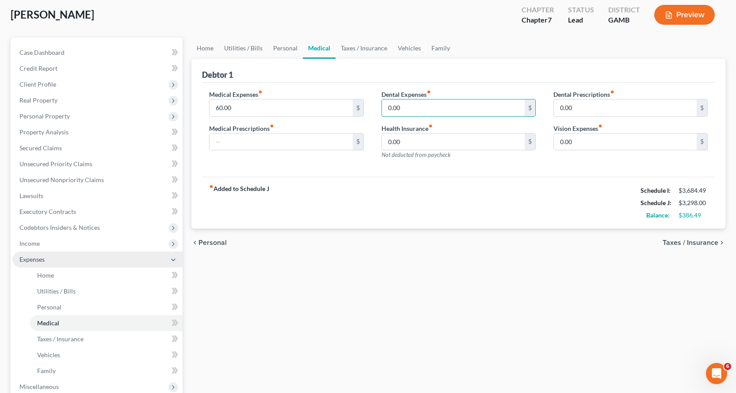
scroll to position [177, 0]
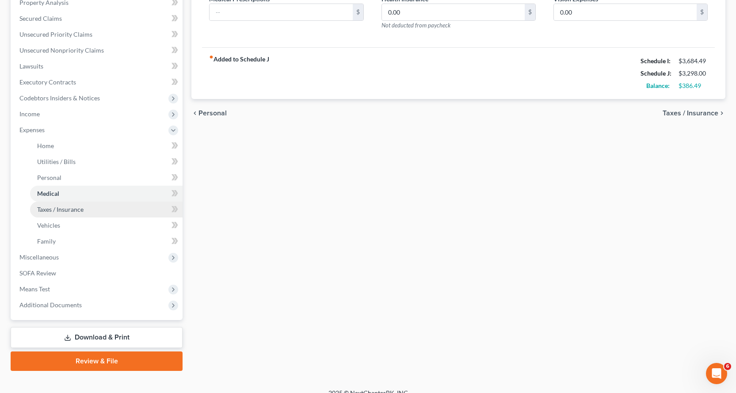
click at [66, 209] on span "Taxes / Insurance" at bounding box center [60, 210] width 46 height 8
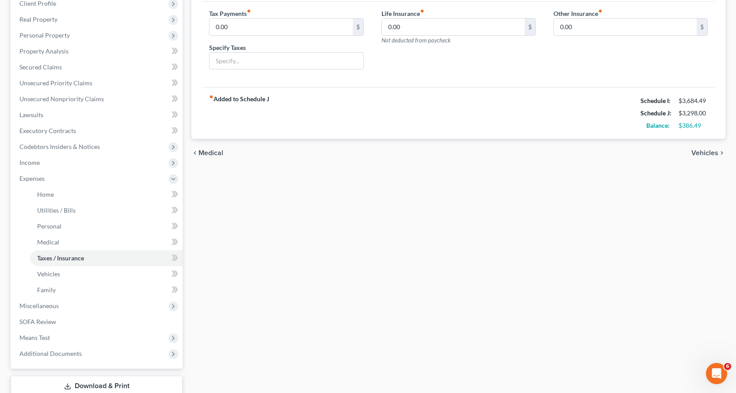
scroll to position [133, 0]
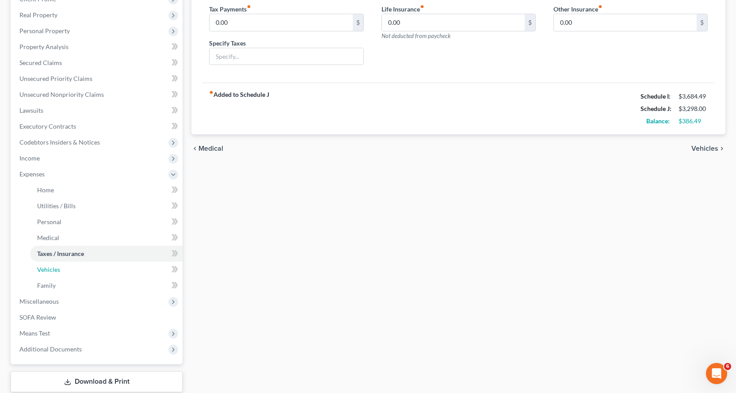
click at [57, 268] on span "Vehicles" at bounding box center [48, 270] width 23 height 8
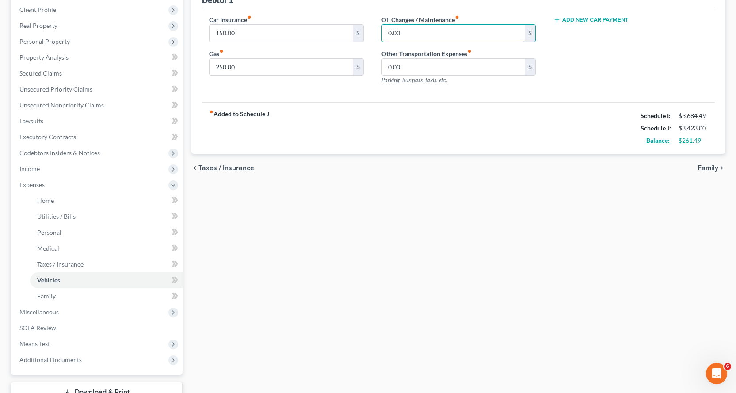
scroll to position [133, 0]
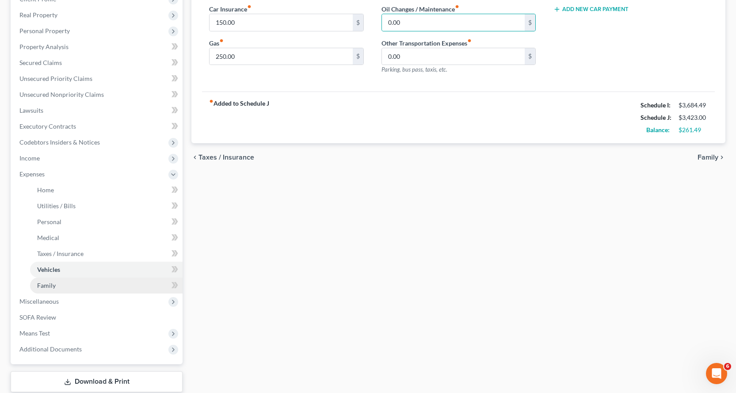
click at [50, 285] on span "Family" at bounding box center [46, 286] width 19 height 8
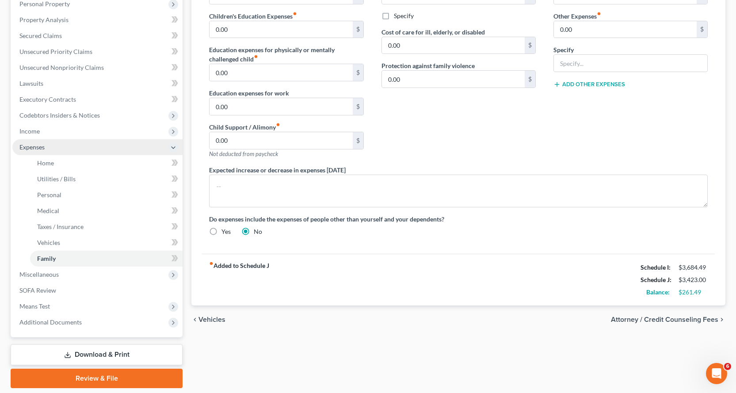
scroll to position [144, 0]
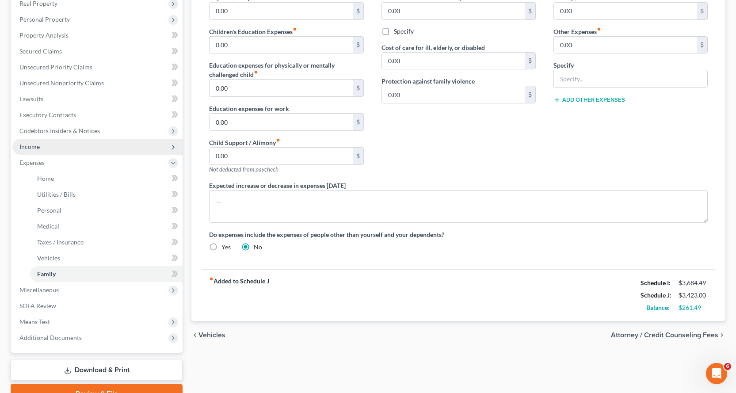
click at [30, 147] on span "Income" at bounding box center [29, 147] width 20 height 8
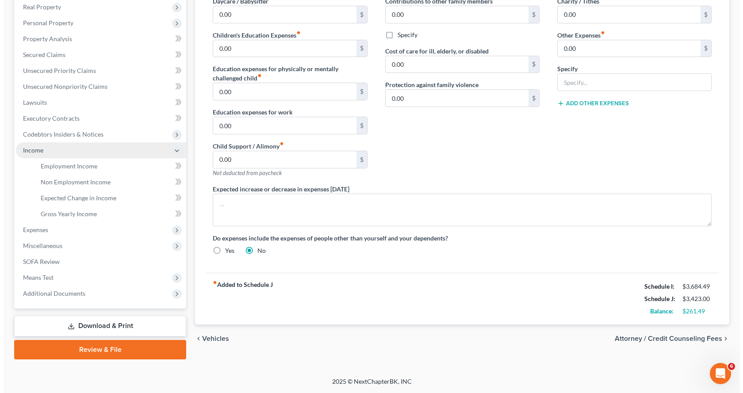
scroll to position [141, 0]
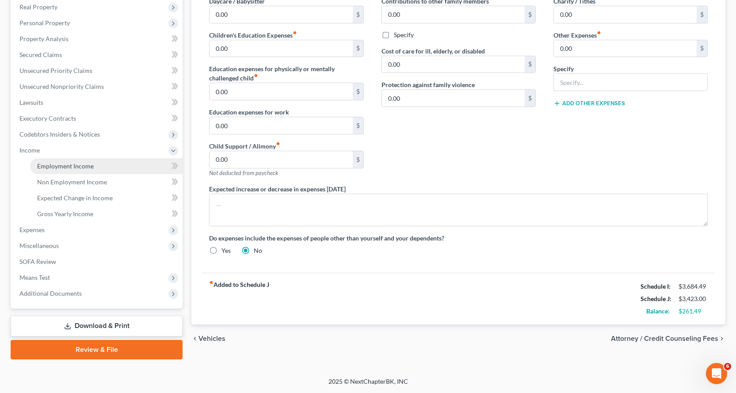
click at [69, 166] on span "Employment Income" at bounding box center [65, 166] width 57 height 8
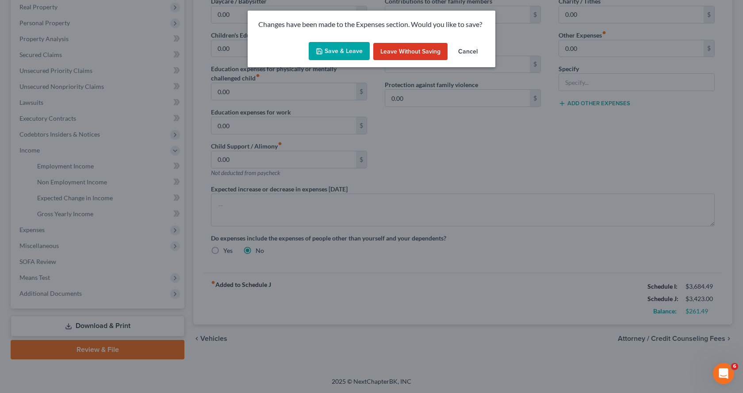
click at [343, 50] on button "Save & Leave" at bounding box center [338, 51] width 61 height 19
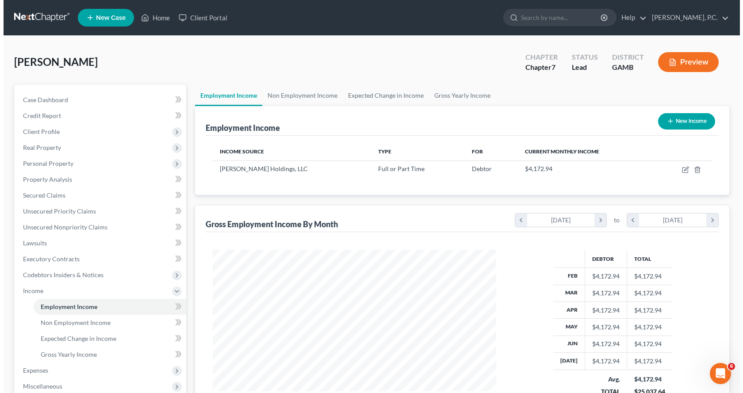
scroll to position [159, 301]
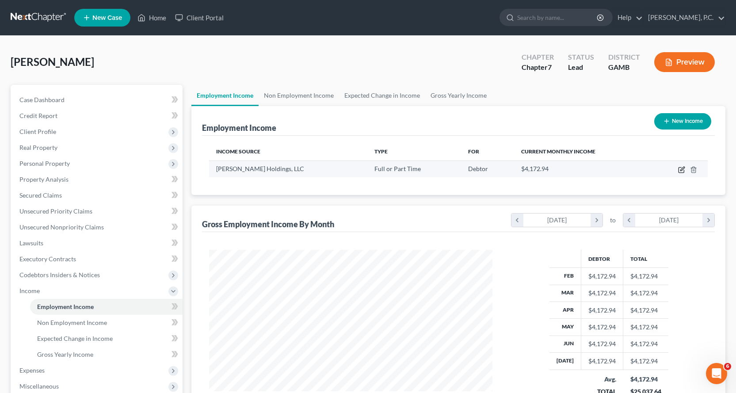
click at [680, 169] on icon "button" at bounding box center [681, 169] width 7 height 7
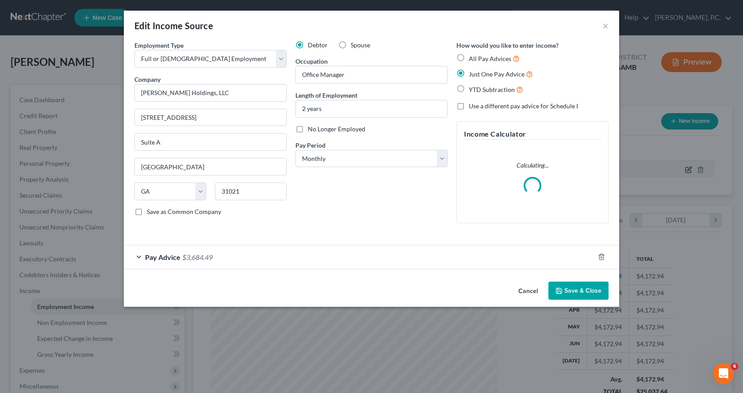
scroll to position [159, 304]
drag, startPoint x: 141, startPoint y: 257, endPoint x: 249, endPoint y: 327, distance: 128.8
click at [140, 257] on div "Pay Advice $3,684.49" at bounding box center [359, 256] width 470 height 23
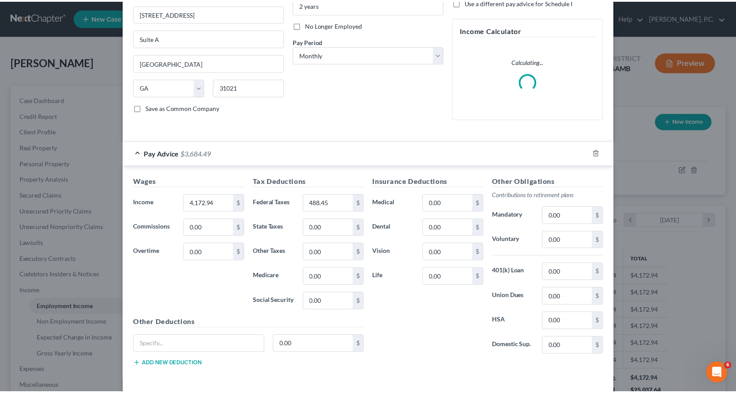
scroll to position [133, 0]
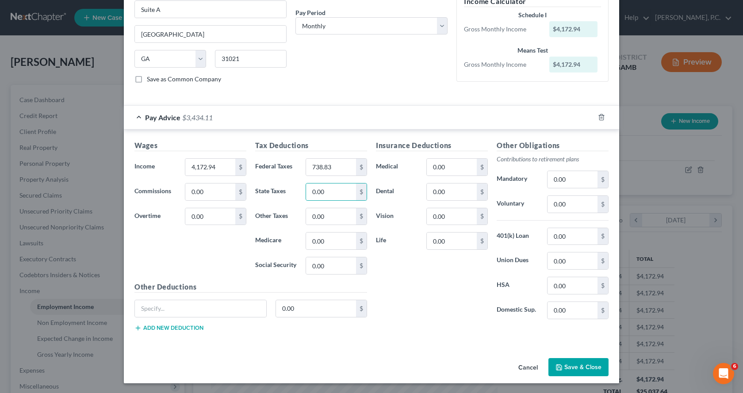
click at [586, 367] on button "Save & Close" at bounding box center [578, 367] width 60 height 19
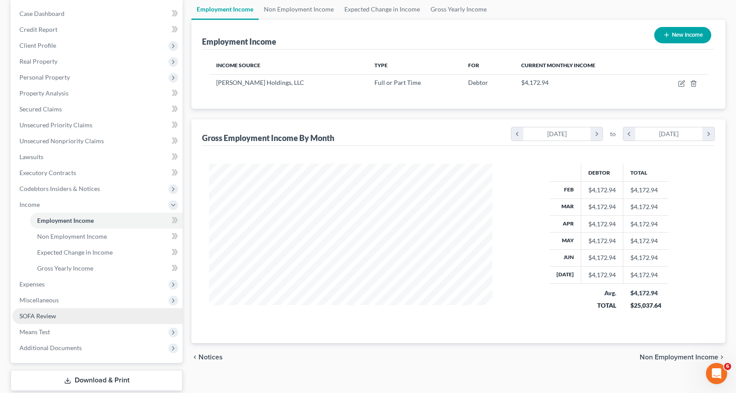
scroll to position [88, 0]
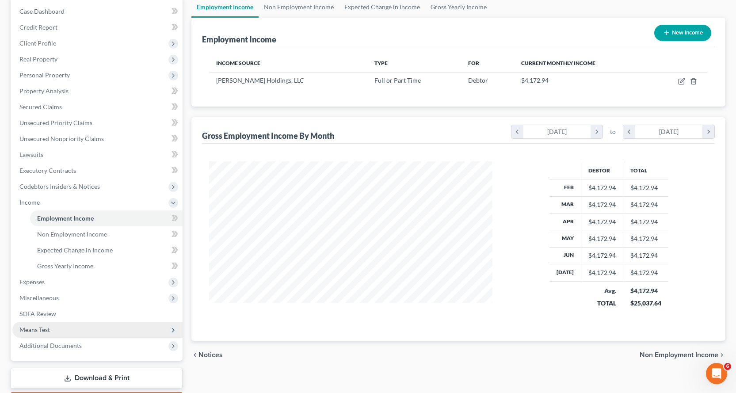
drag, startPoint x: 34, startPoint y: 282, endPoint x: 88, endPoint y: 327, distance: 70.0
click at [34, 282] on span "Expenses" at bounding box center [31, 282] width 25 height 8
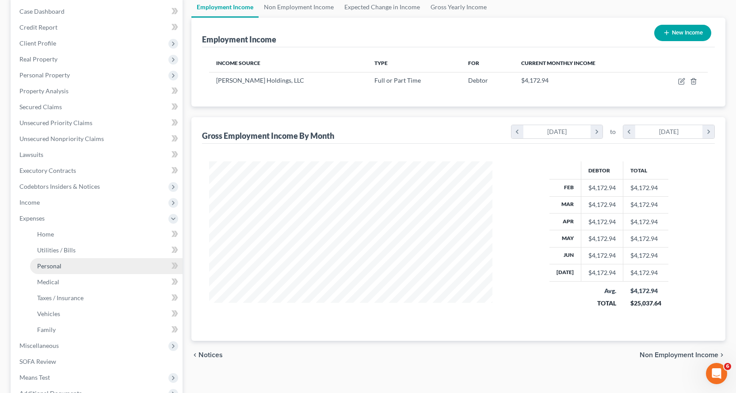
click at [52, 264] on span "Personal" at bounding box center [49, 266] width 24 height 8
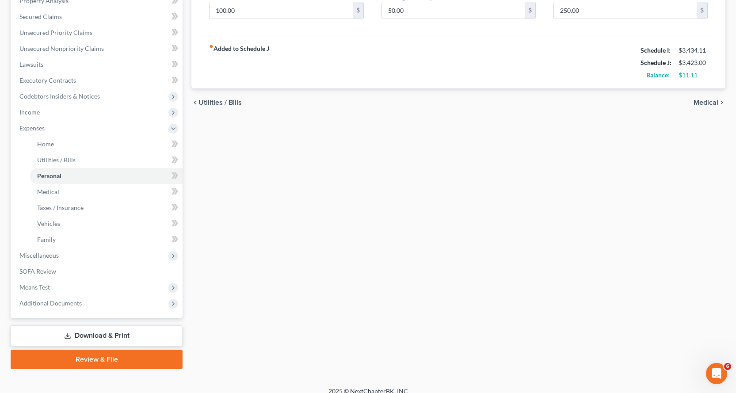
scroll to position [188, 0]
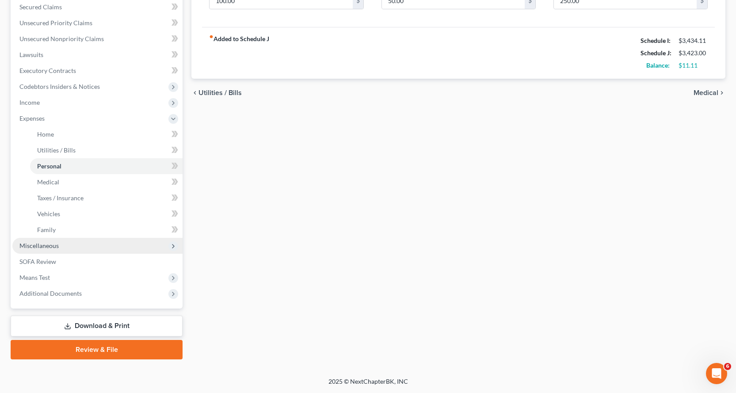
click at [46, 243] on span "Miscellaneous" at bounding box center [38, 246] width 39 height 8
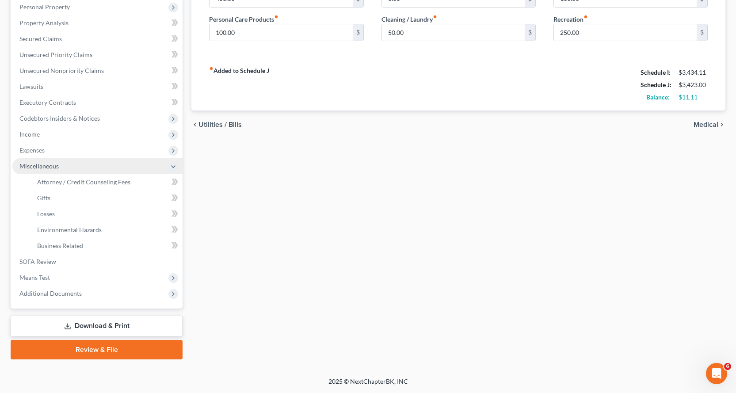
scroll to position [156, 0]
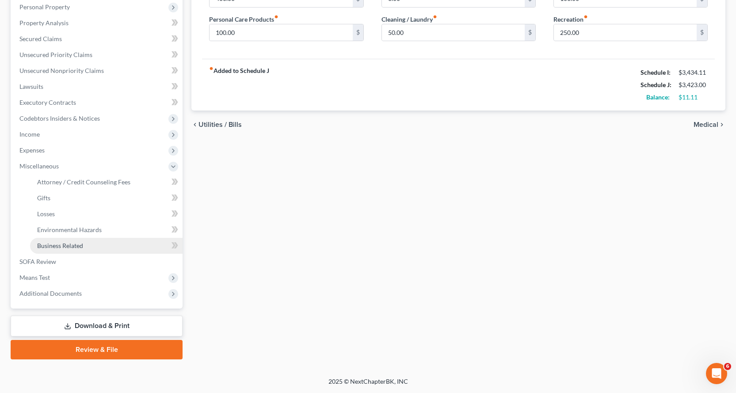
click at [61, 246] on span "Business Related" at bounding box center [60, 246] width 46 height 8
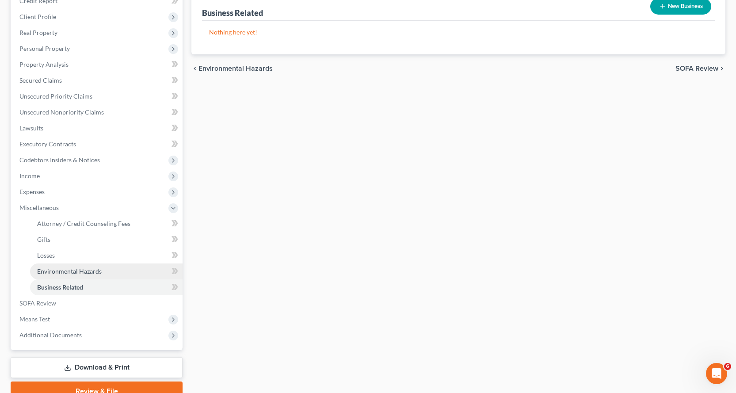
scroll to position [133, 0]
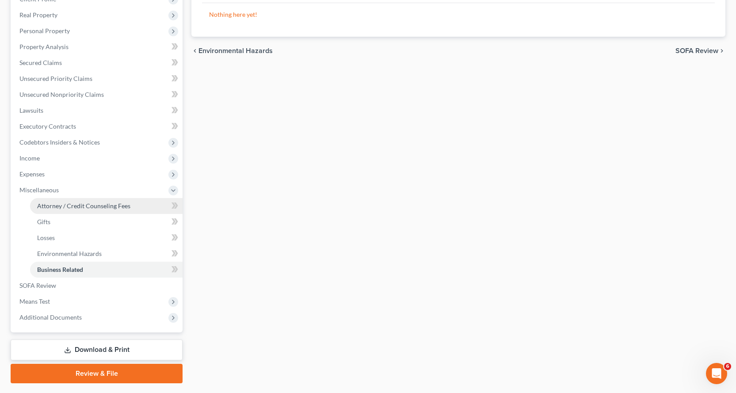
click at [75, 203] on span "Attorney / Credit Counseling Fees" at bounding box center [83, 206] width 93 height 8
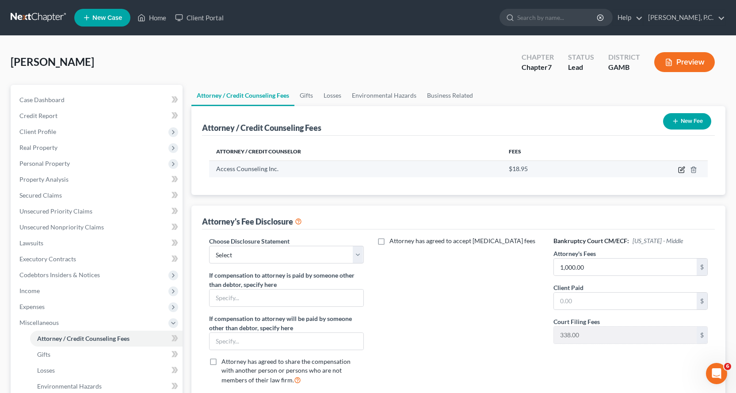
click at [682, 168] on icon "button" at bounding box center [681, 169] width 7 height 7
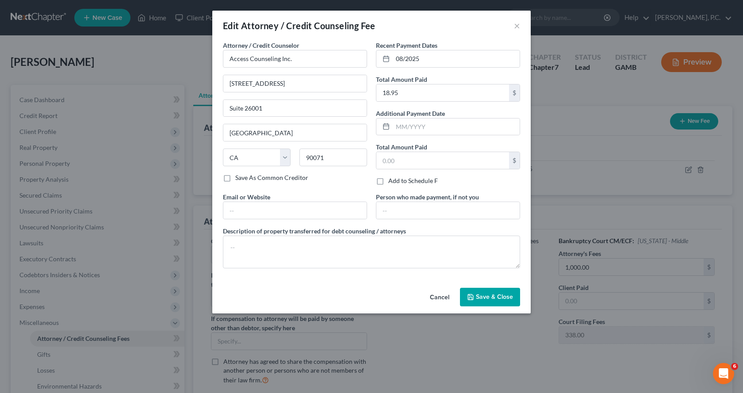
click at [499, 296] on span "Save & Close" at bounding box center [494, 297] width 37 height 8
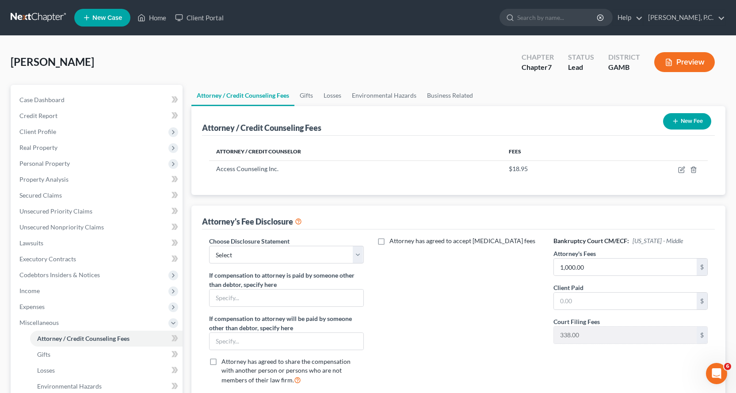
click at [690, 118] on button "New Fee" at bounding box center [687, 121] width 48 height 16
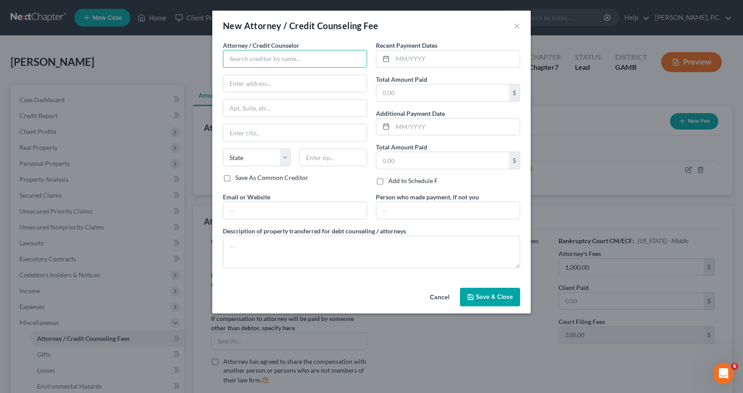
click at [287, 56] on input "text" at bounding box center [295, 59] width 144 height 18
click at [423, 62] on input "text" at bounding box center [455, 58] width 127 height 17
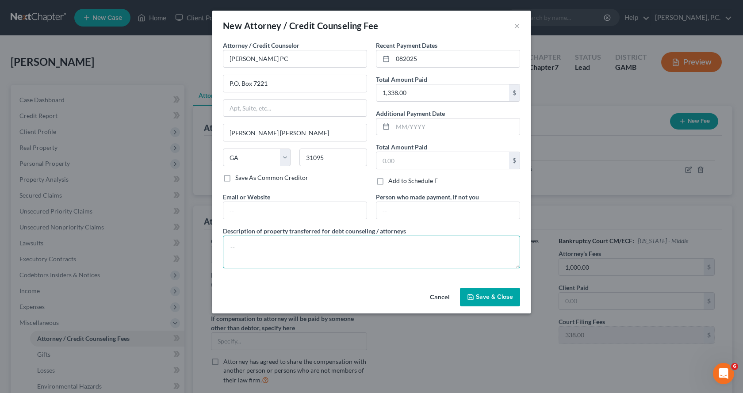
click at [270, 246] on textarea at bounding box center [371, 252] width 297 height 33
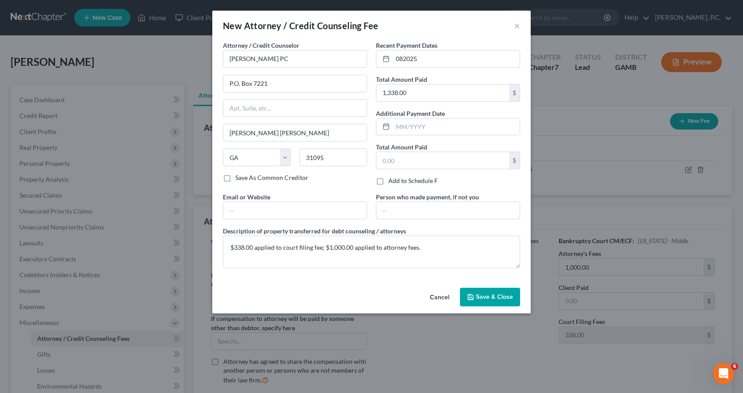
click at [491, 298] on span "Save & Close" at bounding box center [494, 297] width 37 height 8
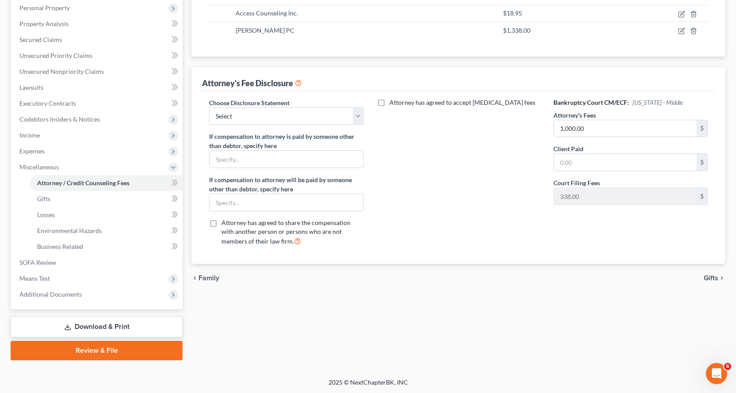
scroll to position [156, 0]
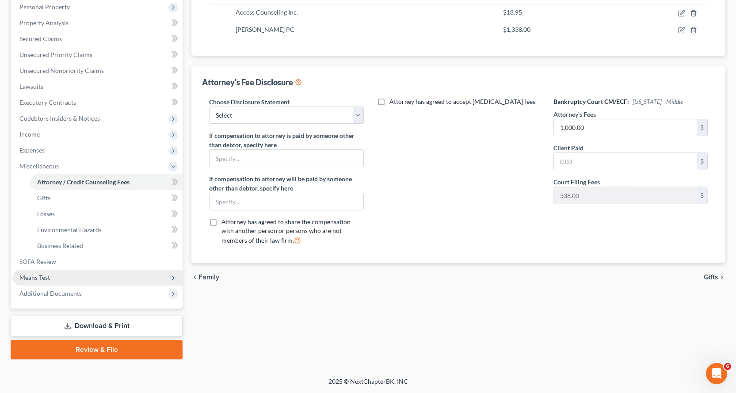
click at [41, 276] on span "Means Test" at bounding box center [34, 278] width 30 height 8
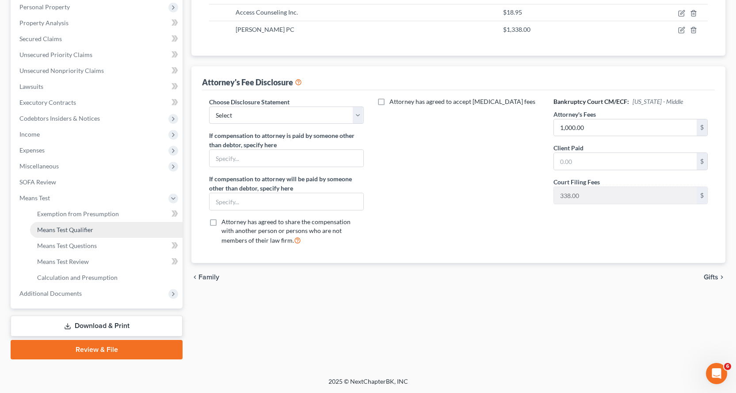
click at [75, 229] on span "Means Test Qualifier" at bounding box center [65, 230] width 56 height 8
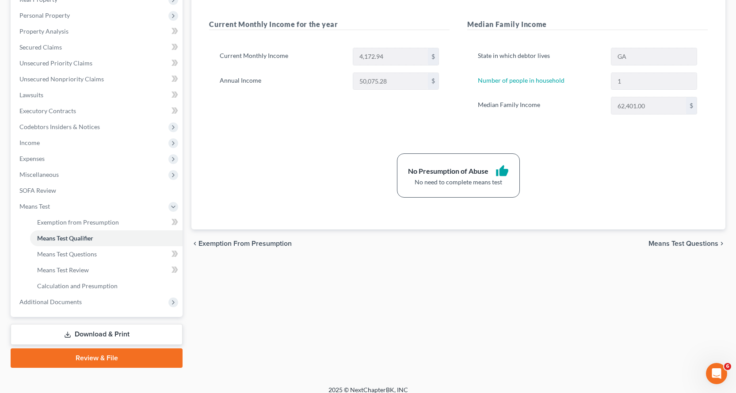
scroll to position [156, 0]
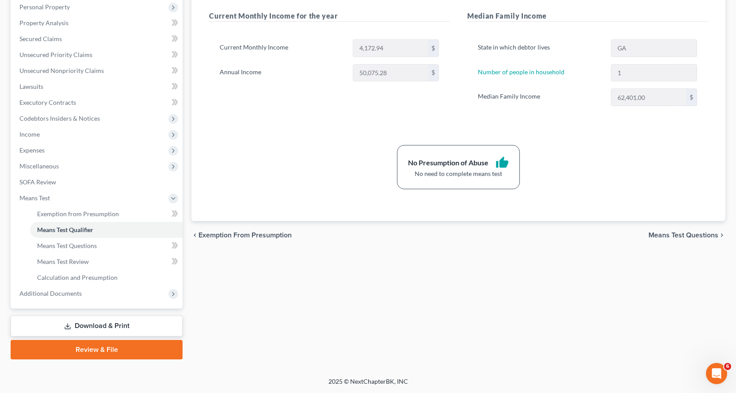
click at [110, 323] on link "Download & Print" at bounding box center [97, 326] width 172 height 21
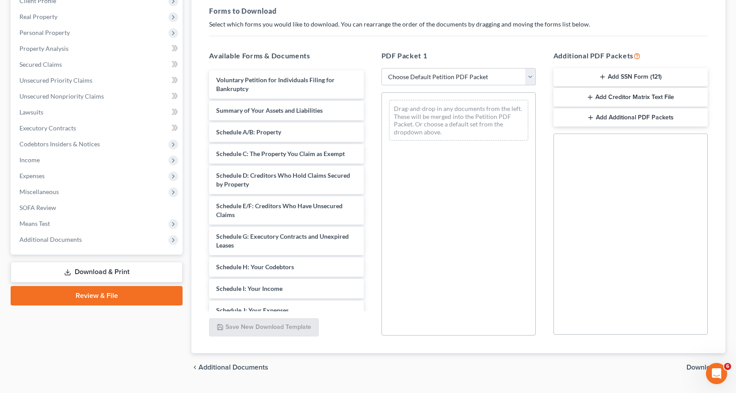
scroll to position [109, 0]
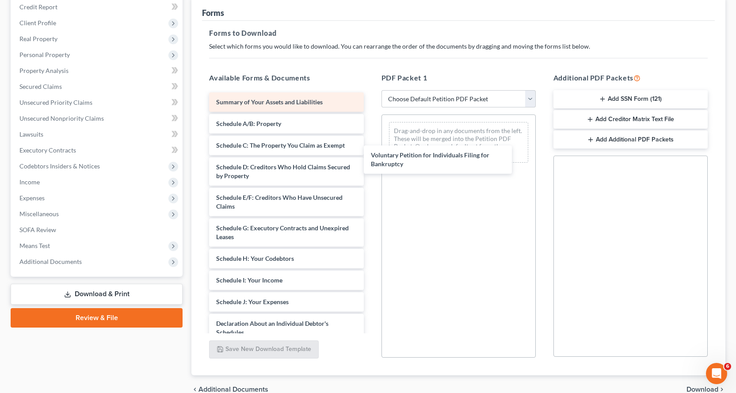
drag, startPoint x: 231, startPoint y: 105, endPoint x: 246, endPoint y: 110, distance: 15.7
click at [370, 141] on div "Voluntary Petition for Individuals Filing for Bankruptcy Voluntary Petition for…" at bounding box center [286, 310] width 168 height 437
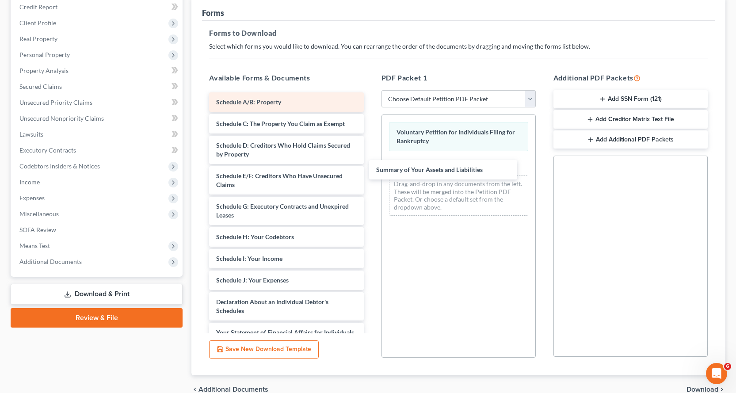
drag, startPoint x: 234, startPoint y: 99, endPoint x: 217, endPoint y: 103, distance: 18.1
click at [370, 164] on div "Summary of Your Assets and Liabilities Summary of Your Assets and Liabilities S…" at bounding box center [286, 299] width 168 height 415
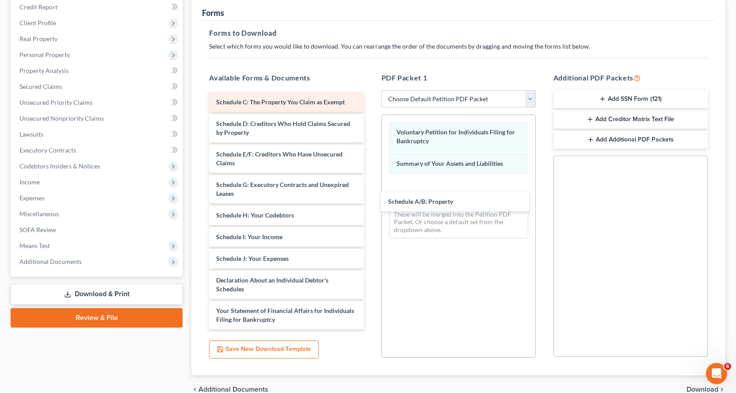
click at [370, 198] on div "Schedule A/B: Property Schedule A/B: Property Schedule C: The Property You Clai…" at bounding box center [286, 288] width 168 height 393
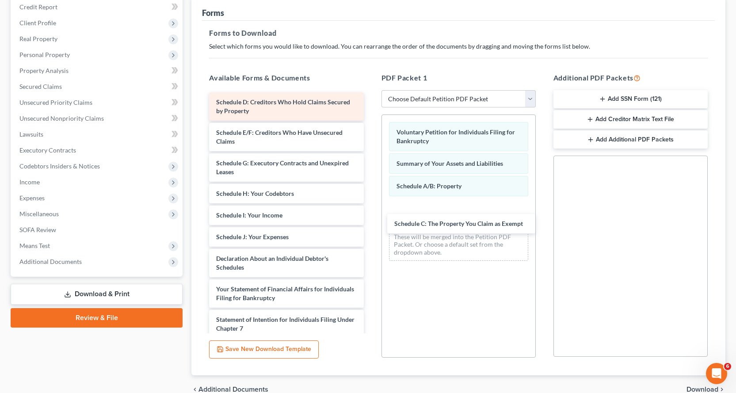
drag, startPoint x: 229, startPoint y: 101, endPoint x: 249, endPoint y: 113, distance: 23.4
click at [370, 217] on div "Schedule C: The Property You Claim as Exempt Schedule C: The Property You Claim…" at bounding box center [286, 278] width 168 height 372
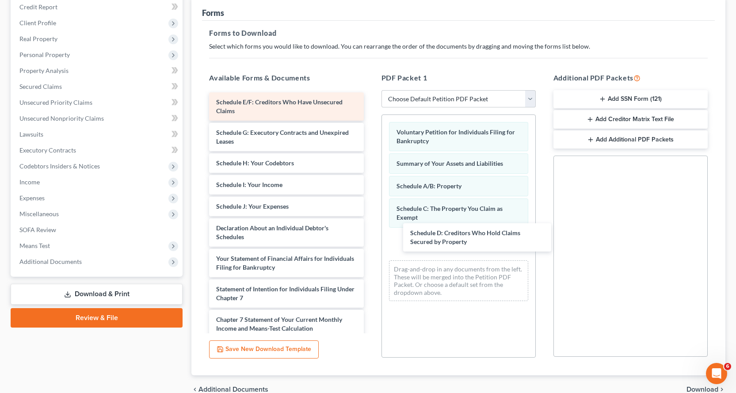
drag, startPoint x: 232, startPoint y: 108, endPoint x: 246, endPoint y: 110, distance: 13.4
click at [370, 235] on div "Schedule D: Creditors Who Hold Claims Secured by Property Schedule D: Creditors…" at bounding box center [286, 262] width 168 height 341
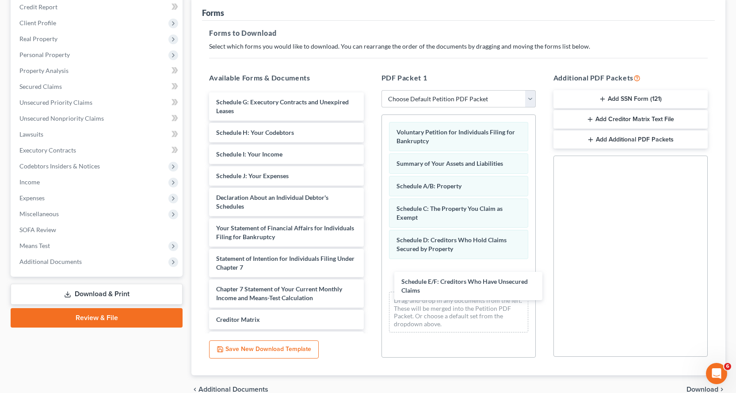
drag, startPoint x: 236, startPoint y: 103, endPoint x: 265, endPoint y: 121, distance: 33.7
click at [370, 279] on div "Schedule E/F: Creditors Who Have Unsecured Claims Schedule E/F: Creditors Who H…" at bounding box center [286, 247] width 168 height 311
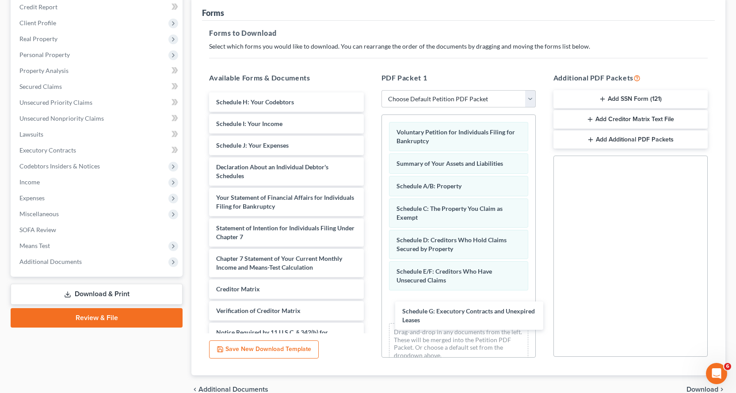
drag, startPoint x: 243, startPoint y: 102, endPoint x: 289, endPoint y: 135, distance: 56.3
click at [370, 307] on div "Schedule G: Executory Contracts and Unexpired Leases Schedule G: Executory Cont…" at bounding box center [286, 232] width 168 height 280
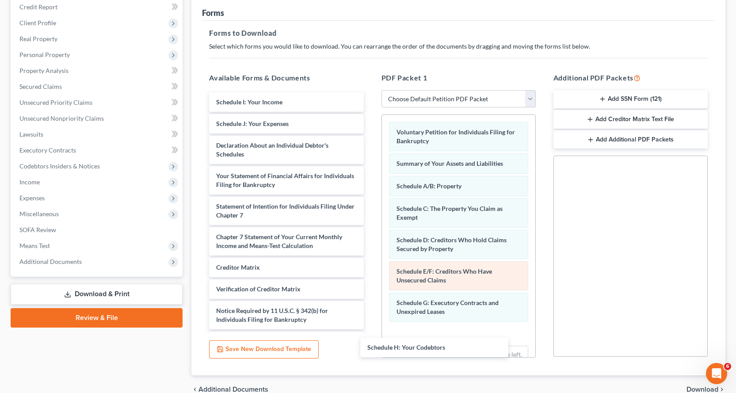
drag, startPoint x: 266, startPoint y: 102, endPoint x: 416, endPoint y: 267, distance: 223.1
click at [370, 338] on div "Schedule H: Your Codebtors Schedule H: Your Codebtors Schedule I: Your Income S…" at bounding box center [286, 221] width 168 height 259
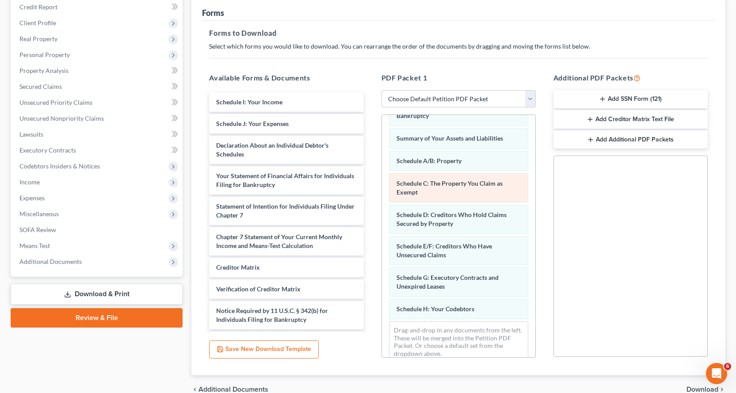
scroll to position [37, 0]
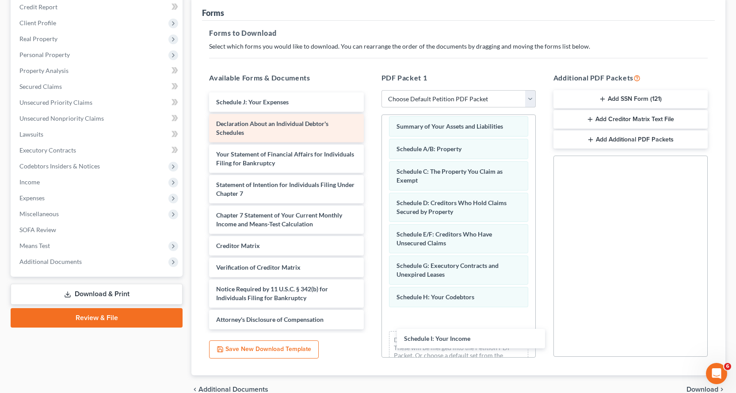
drag, startPoint x: 263, startPoint y: 99, endPoint x: 318, endPoint y: 118, distance: 57.3
click at [370, 316] on div "Schedule I: Your Income Schedule I: Your Income Schedule J: Your Expenses Decla…" at bounding box center [286, 210] width 168 height 237
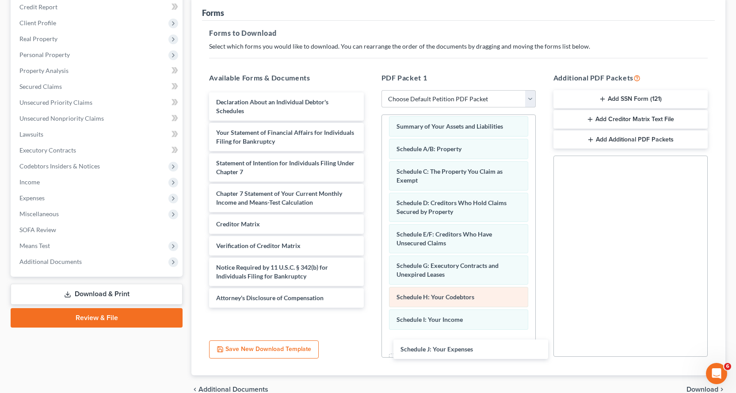
drag, startPoint x: 275, startPoint y: 101, endPoint x: 468, endPoint y: 289, distance: 269.4
click at [370, 308] on div "Schedule J: Your Expenses Schedule J: Your Expenses Declaration About an Indivi…" at bounding box center [286, 199] width 168 height 215
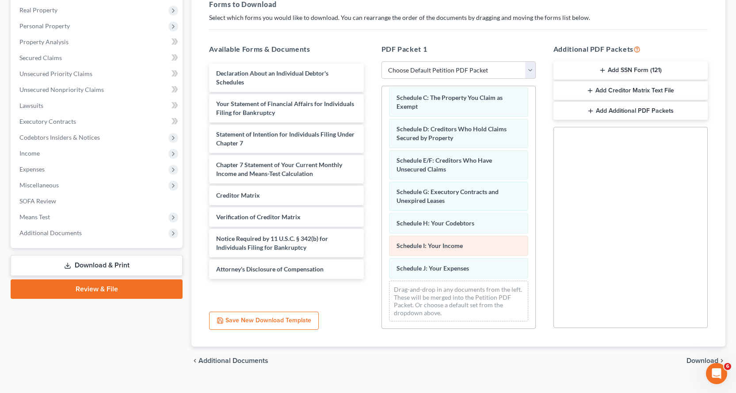
scroll to position [153, 0]
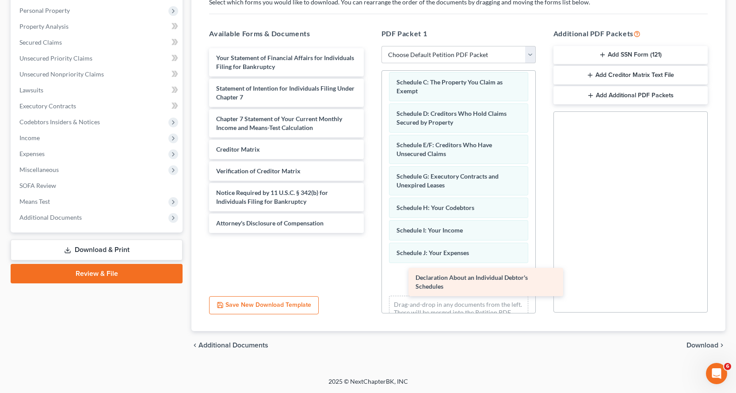
drag, startPoint x: 230, startPoint y: 64, endPoint x: 430, endPoint y: 282, distance: 296.0
click at [370, 233] on div "Declaration About an Individual Debtor's Schedules Declaration About an Individ…" at bounding box center [286, 140] width 168 height 185
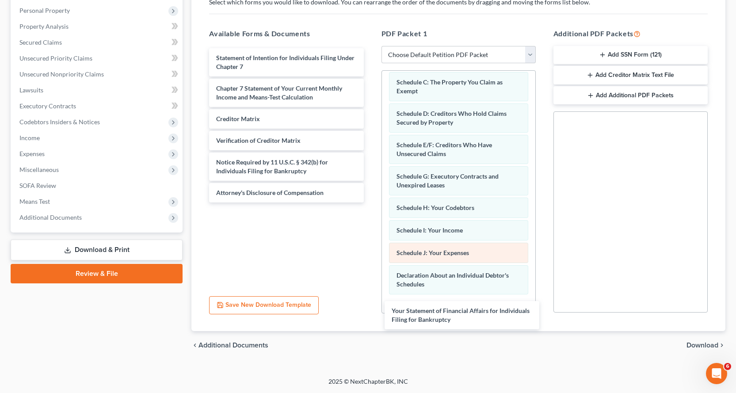
drag, startPoint x: 231, startPoint y: 67, endPoint x: 431, endPoint y: 255, distance: 274.8
click at [370, 202] on div "Your Statement of Financial Affairs for Individuals Filing for Bankruptcy Your …" at bounding box center [286, 125] width 168 height 154
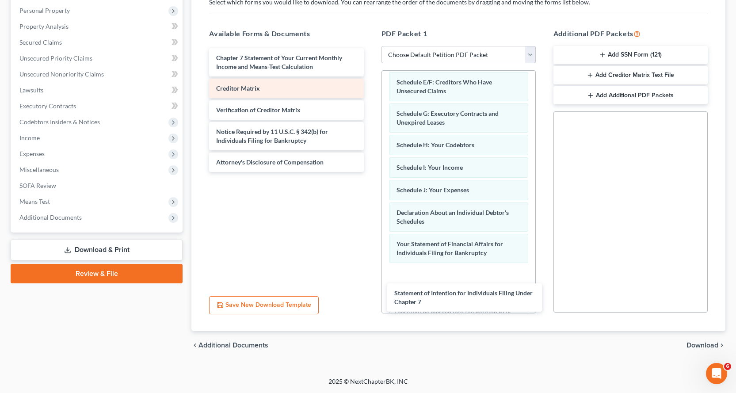
drag, startPoint x: 230, startPoint y: 65, endPoint x: 241, endPoint y: 84, distance: 22.2
click at [370, 172] on div "Statement of Intention for Individuals Filing Under Chapter 7 Statement of Inte…" at bounding box center [286, 110] width 168 height 124
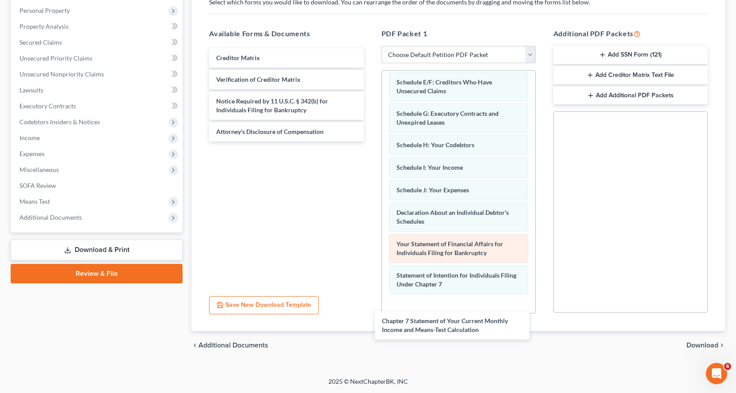
drag, startPoint x: 232, startPoint y: 64, endPoint x: 438, endPoint y: 242, distance: 272.6
click at [370, 141] on div "Chapter 7 Statement of Your Current Monthly Income and Means-Test Calculation C…" at bounding box center [286, 94] width 168 height 93
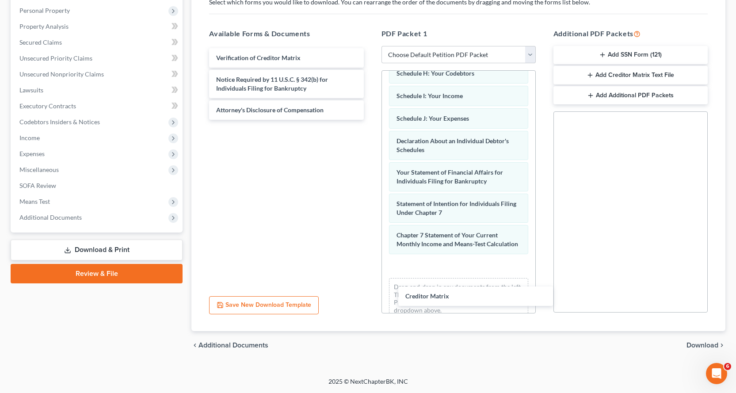
drag, startPoint x: 228, startPoint y: 56, endPoint x: 267, endPoint y: 68, distance: 39.8
click at [370, 120] on div "Creditor Matrix Creditor Matrix Verification of Creditor Matrix Notice Required…" at bounding box center [286, 84] width 168 height 72
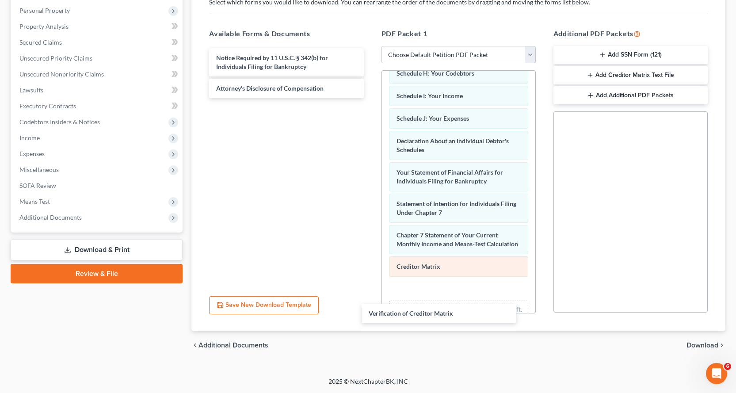
drag, startPoint x: 255, startPoint y: 55, endPoint x: 442, endPoint y: 274, distance: 288.1
click at [370, 98] on div "Verification of Creditor Matrix Verification of Creditor Matrix Notice Required…" at bounding box center [286, 73] width 168 height 50
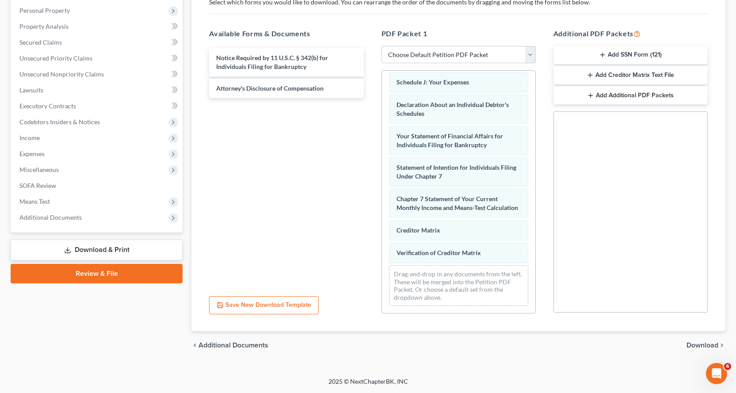
scroll to position [262, 0]
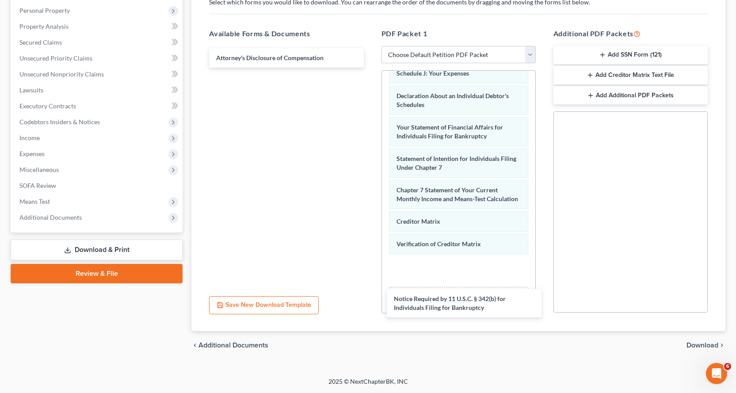
drag, startPoint x: 258, startPoint y: 58, endPoint x: 442, endPoint y: 266, distance: 277.4
click at [370, 68] on div "Notice Required by 11 U.S.C. § 342(b) for Individuals Filing for Bankruptcy Not…" at bounding box center [286, 57] width 168 height 19
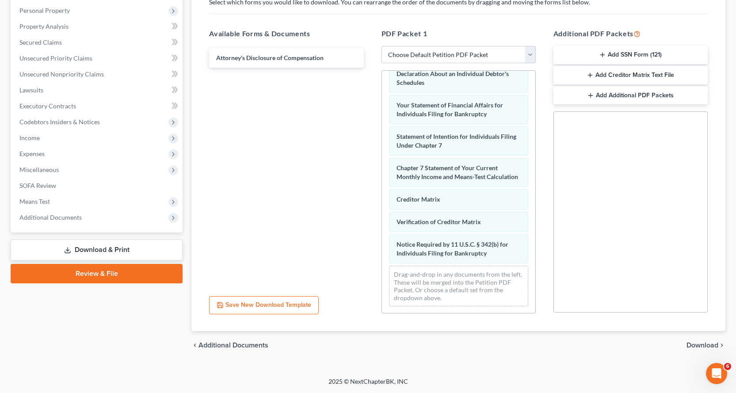
scroll to position [293, 0]
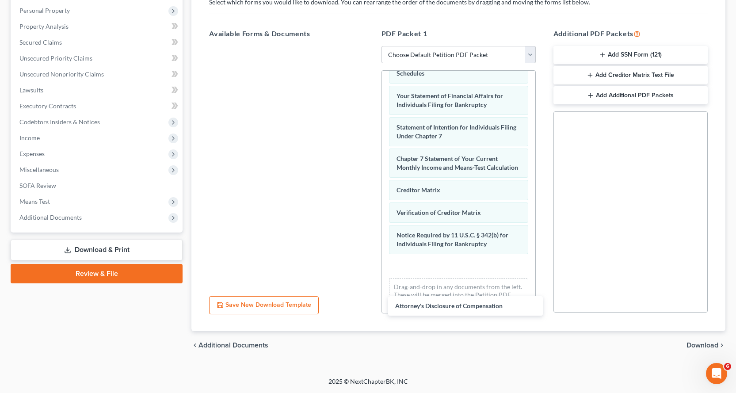
drag, startPoint x: 235, startPoint y: 54, endPoint x: 407, endPoint y: 284, distance: 287.0
click at [370, 46] on div "Attorney's Disclosure of Compensation Attorney's Disclosure of Compensation" at bounding box center [286, 46] width 168 height 0
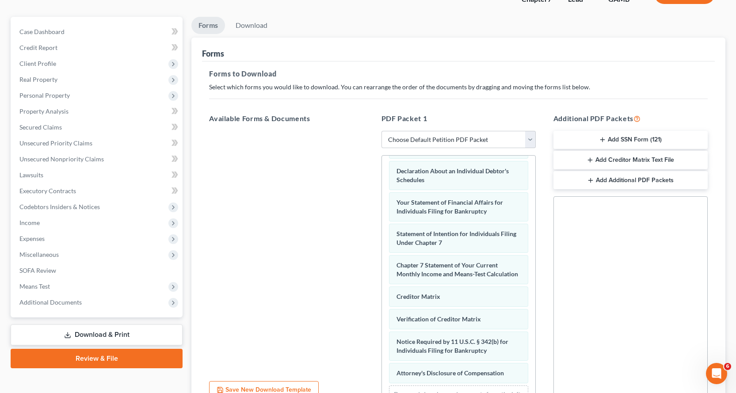
scroll to position [0, 0]
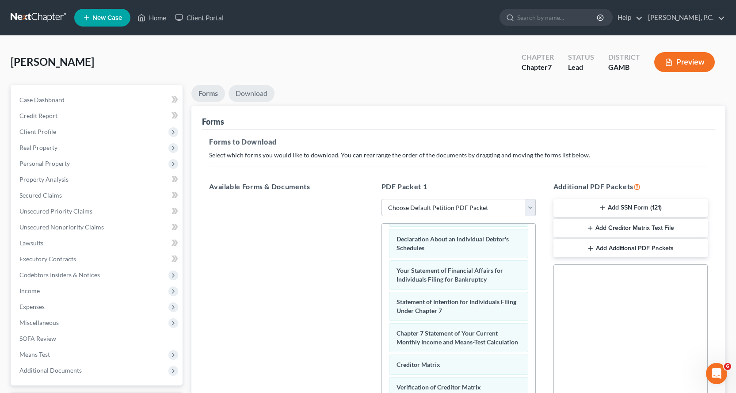
click at [256, 92] on link "Download" at bounding box center [251, 93] width 46 height 17
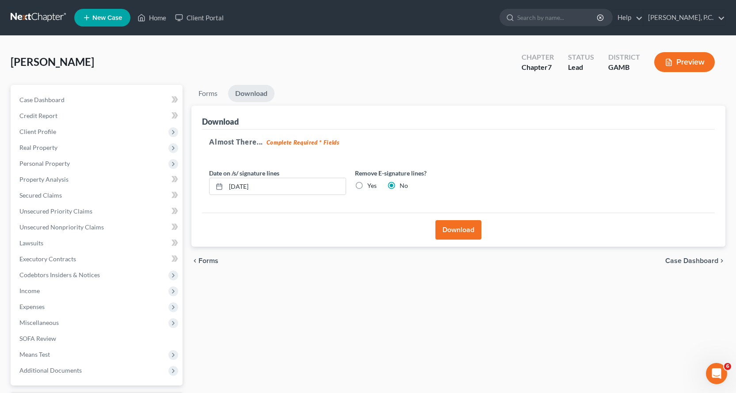
click at [451, 228] on button "Download" at bounding box center [458, 229] width 46 height 19
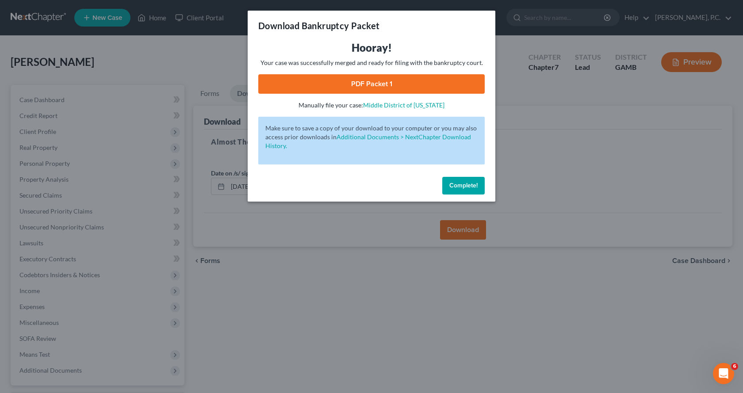
click at [373, 84] on link "PDF Packet 1" at bounding box center [371, 83] width 226 height 19
click at [453, 184] on span "Complete!" at bounding box center [463, 186] width 28 height 8
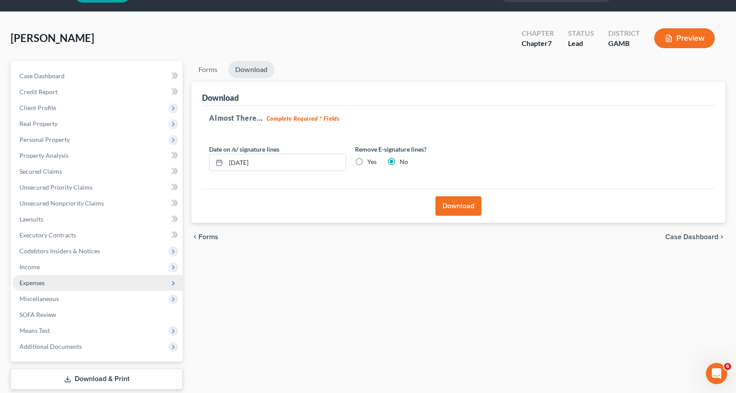
scroll to position [77, 0]
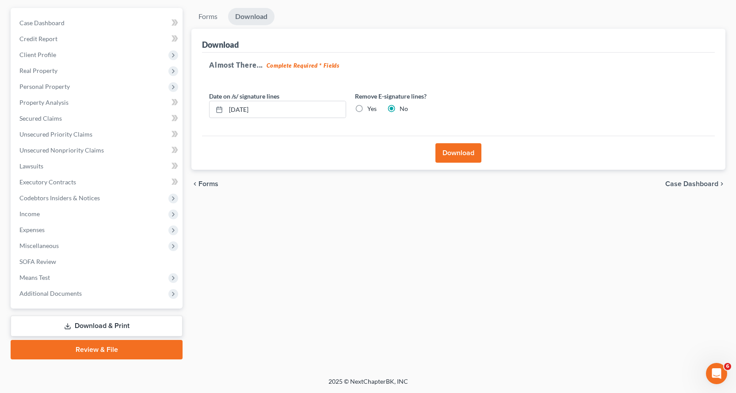
click at [97, 349] on link "Review & File" at bounding box center [97, 349] width 172 height 19
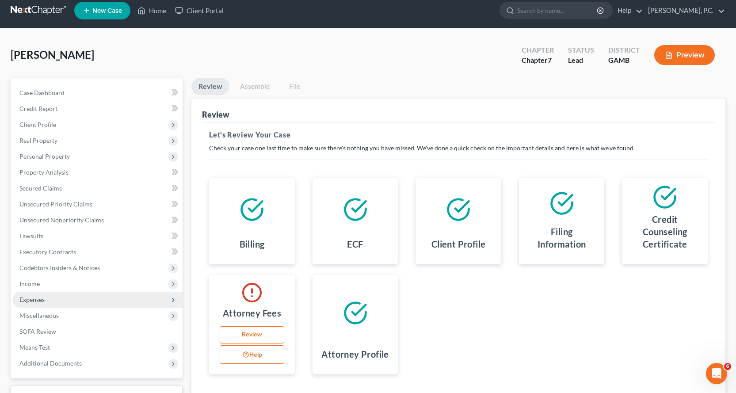
scroll to position [77, 0]
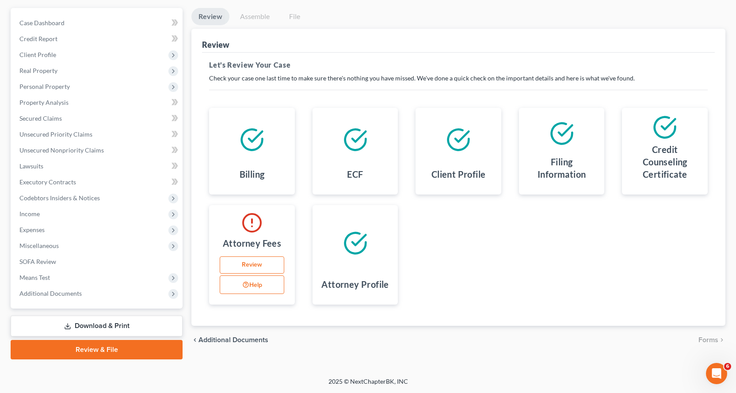
click at [103, 327] on link "Download & Print" at bounding box center [97, 326] width 172 height 21
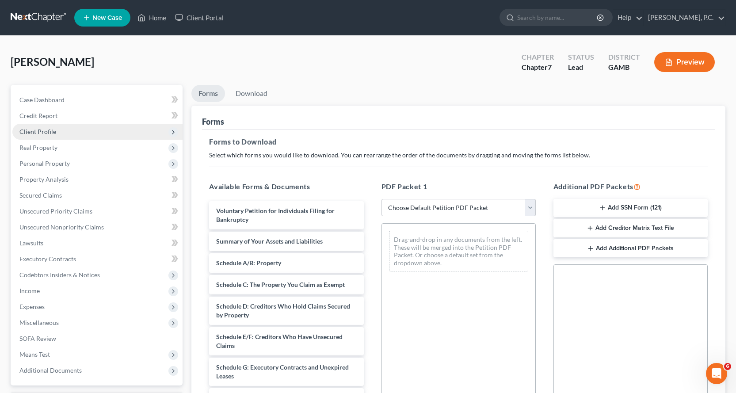
click at [45, 133] on span "Client Profile" at bounding box center [37, 132] width 37 height 8
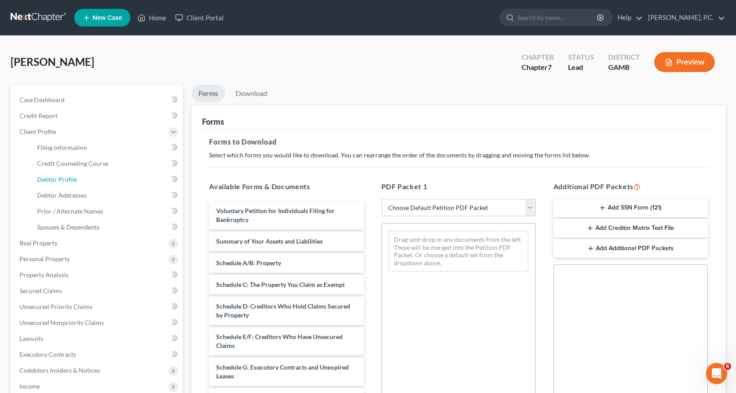
click at [71, 179] on span "Debtor Profile" at bounding box center [57, 179] width 40 height 8
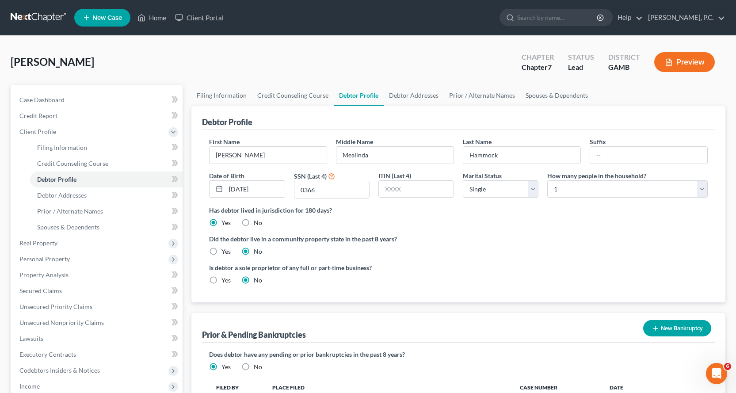
scroll to position [172, 0]
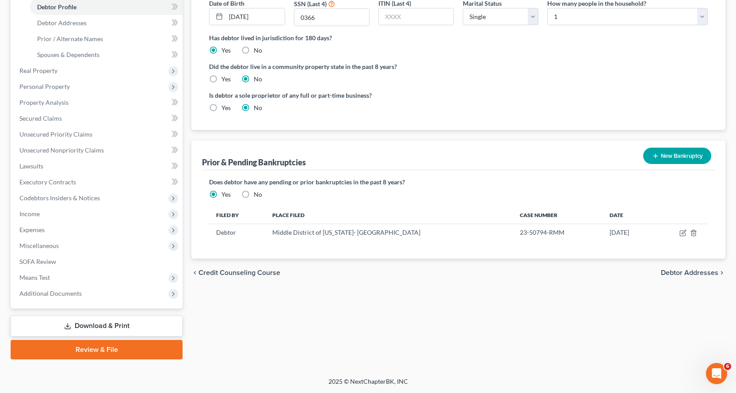
click at [116, 326] on link "Download & Print" at bounding box center [97, 326] width 172 height 21
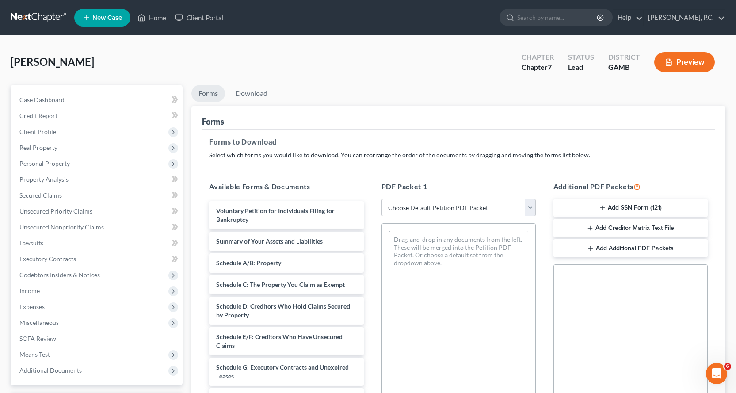
click at [620, 206] on button "Add SSN Form (121)" at bounding box center [630, 208] width 154 height 19
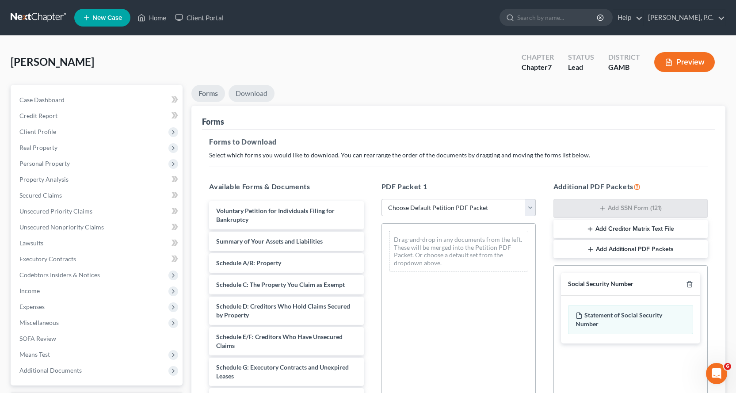
click at [247, 92] on link "Download" at bounding box center [251, 93] width 46 height 17
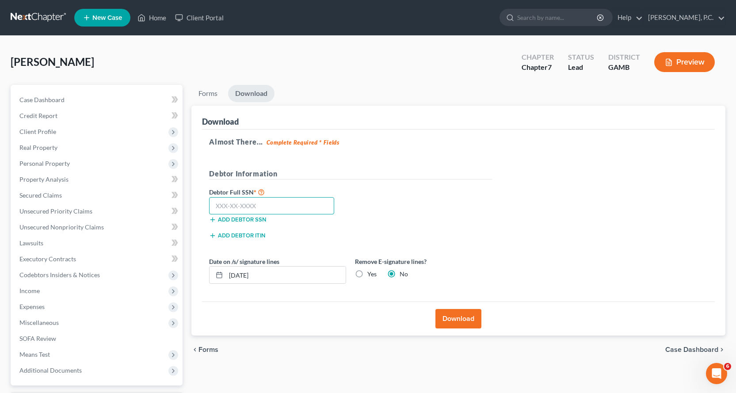
click at [235, 208] on input "text" at bounding box center [271, 206] width 125 height 18
click at [463, 322] on button "Download" at bounding box center [458, 318] width 46 height 19
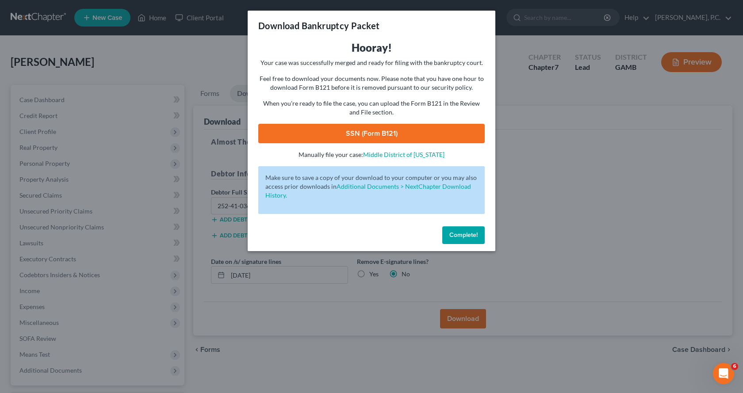
click at [364, 129] on link "SSN (Form B121)" at bounding box center [371, 133] width 226 height 19
click at [455, 236] on span "Complete!" at bounding box center [463, 235] width 28 height 8
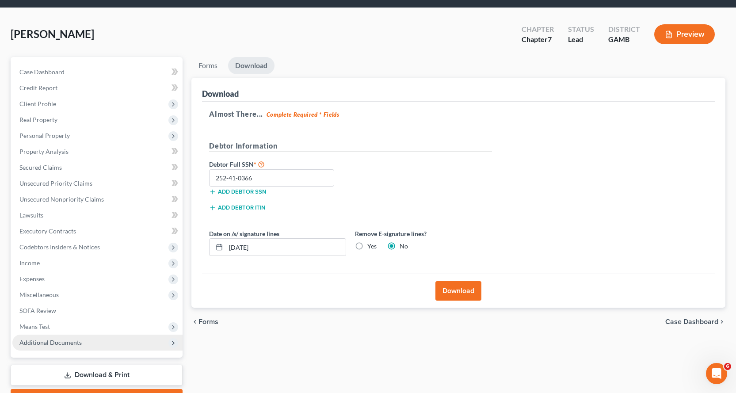
scroll to position [77, 0]
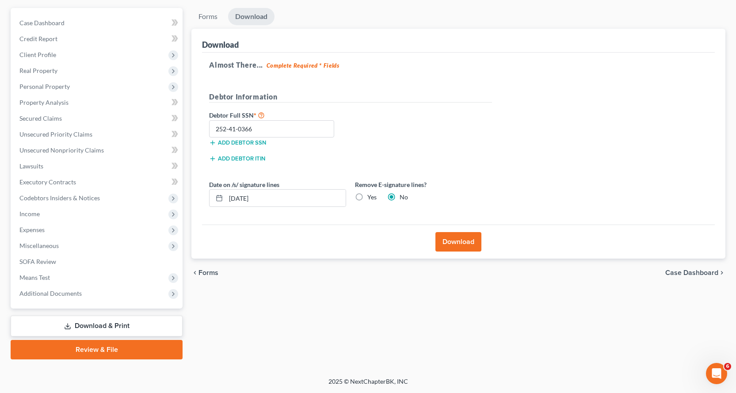
click at [89, 350] on link "Review & File" at bounding box center [97, 349] width 172 height 19
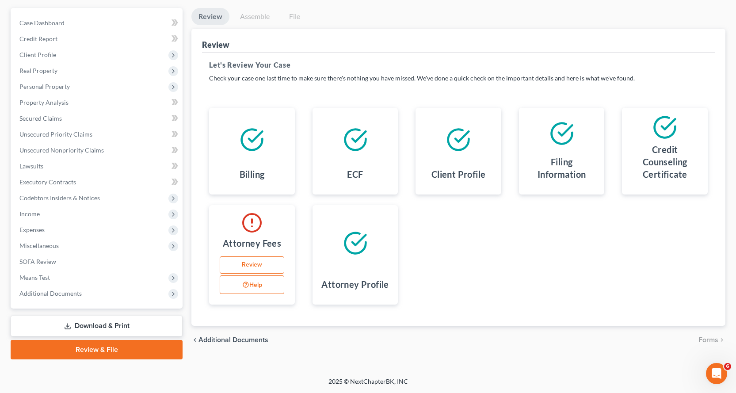
click at [100, 324] on link "Download & Print" at bounding box center [97, 326] width 172 height 21
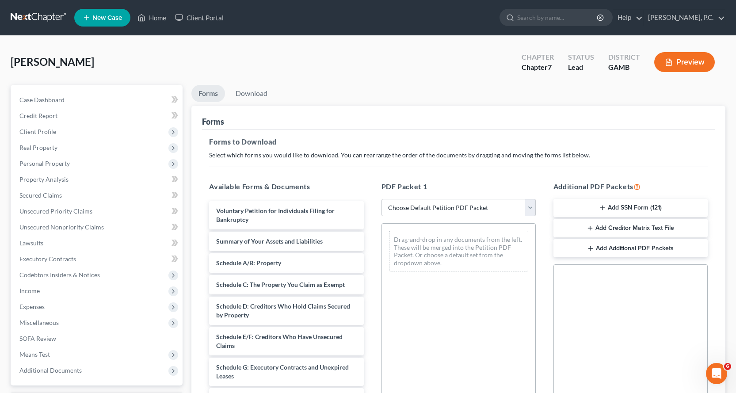
click at [636, 227] on button "Add Creditor Matrix Text File" at bounding box center [630, 228] width 154 height 19
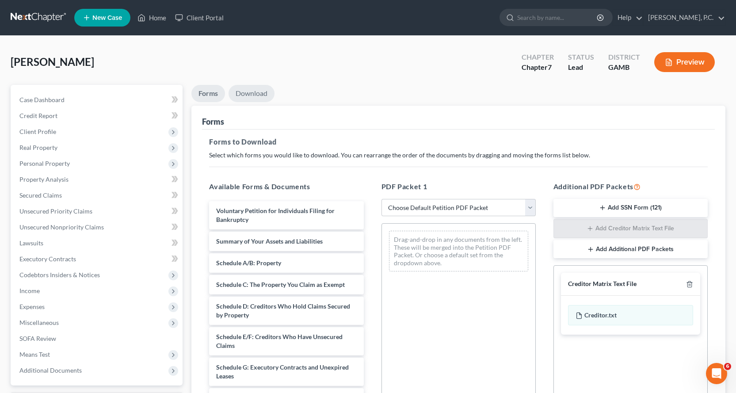
click at [254, 93] on link "Download" at bounding box center [251, 93] width 46 height 17
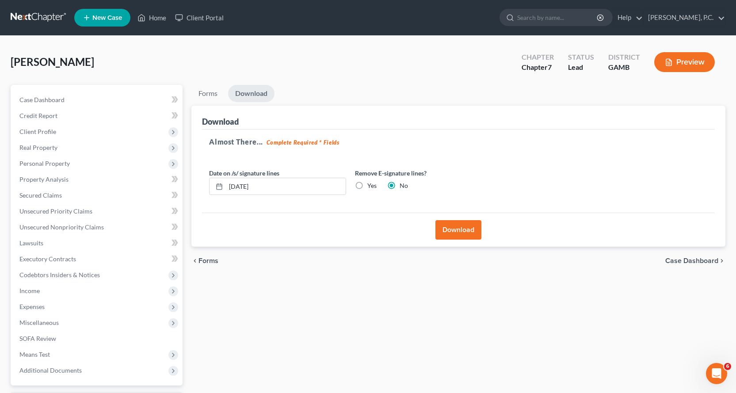
click at [456, 229] on button "Download" at bounding box center [458, 229] width 46 height 19
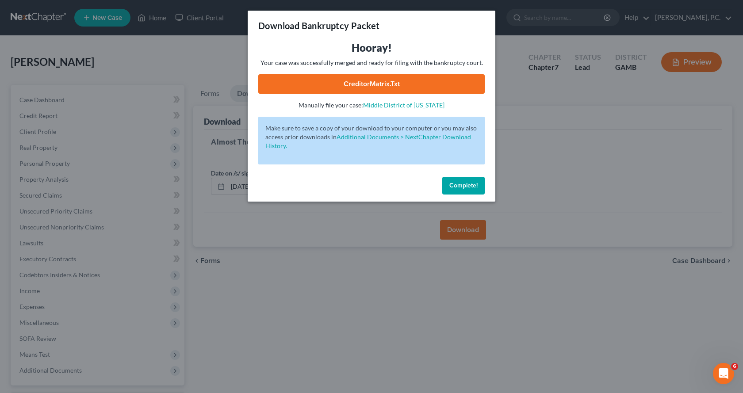
click at [348, 84] on link "CreditorMatrix.txt" at bounding box center [371, 83] width 226 height 19
click at [471, 186] on span "Complete!" at bounding box center [463, 186] width 28 height 8
